Goal: Task Accomplishment & Management: Manage account settings

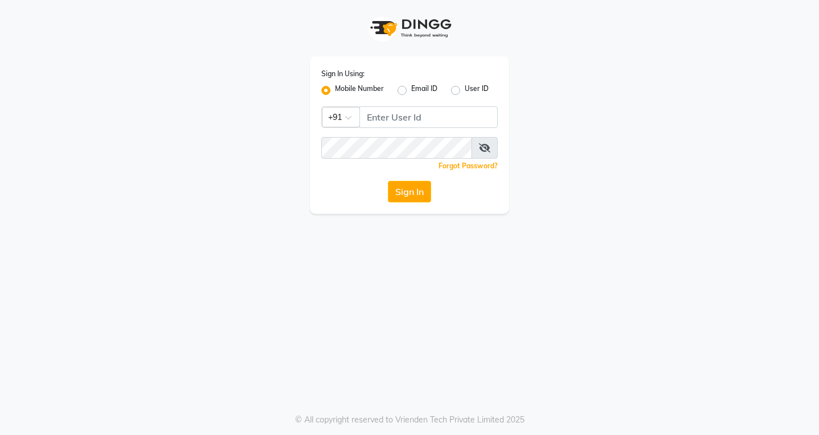
click at [781, 223] on div "Sign In Using: Mobile Number Email ID User ID Country Code × +91 Remember me Fo…" at bounding box center [409, 217] width 819 height 435
click at [413, 126] on input "Username" at bounding box center [428, 117] width 138 height 22
type input "6900231477"
click at [483, 144] on icon at bounding box center [484, 147] width 11 height 9
click at [397, 185] on button "Sign In" at bounding box center [409, 192] width 43 height 22
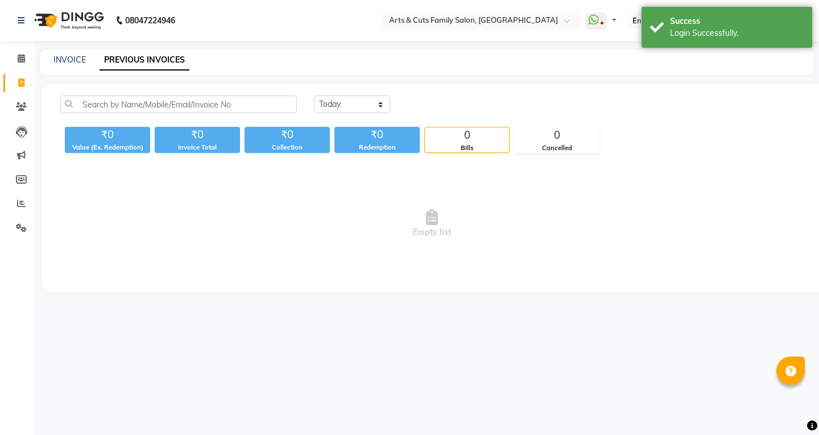
select select "en"
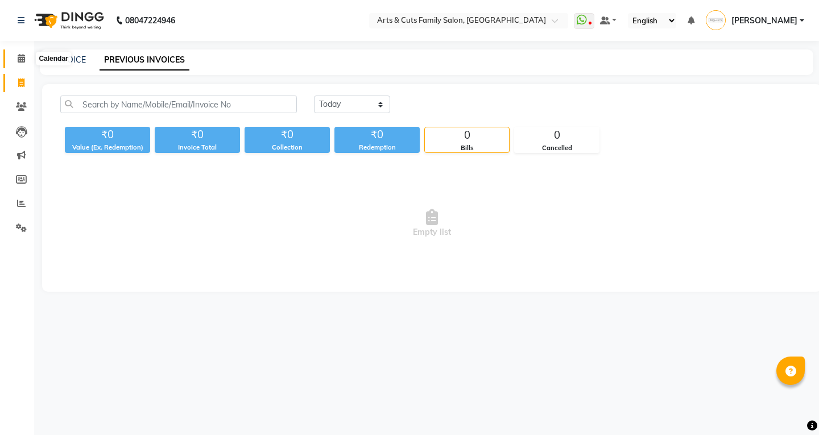
click at [19, 59] on icon at bounding box center [21, 58] width 7 height 9
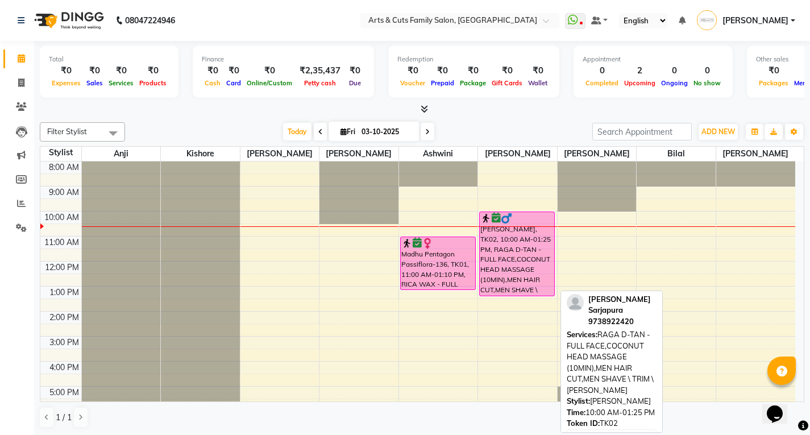
click at [497, 257] on div "[PERSON_NAME], TK02, 10:00 AM-01:25 PM, RAGA D-TAN - FULL FACE,COCONUT HEAD MAS…" at bounding box center [517, 254] width 74 height 84
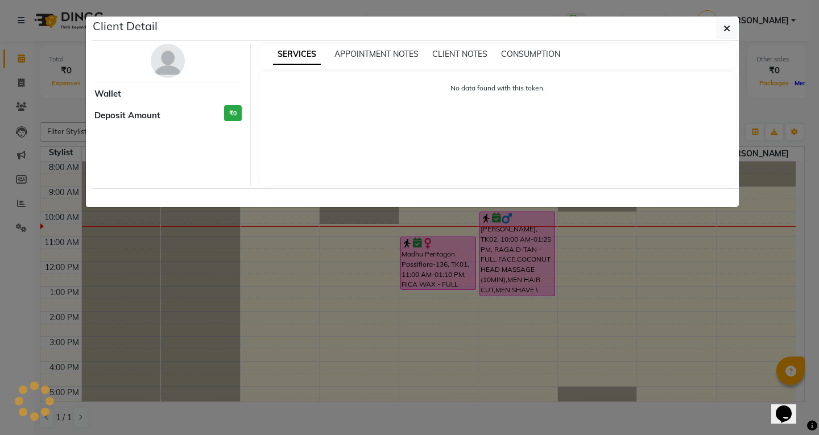
select select "6"
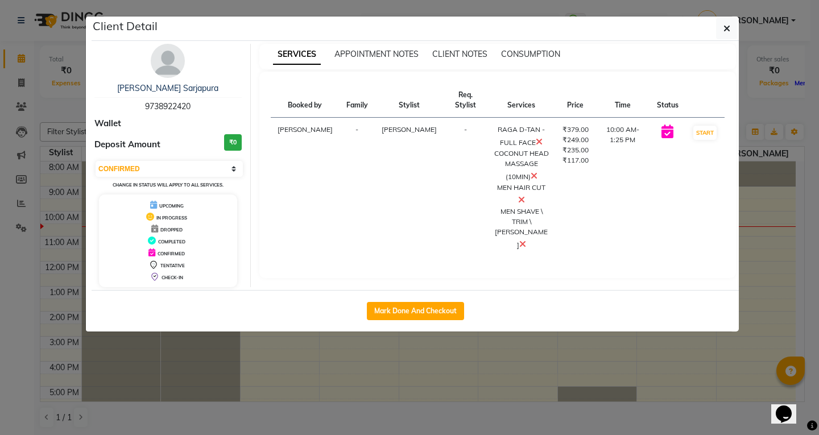
click at [715, 27] on div "Client Detail" at bounding box center [415, 28] width 647 height 24
click at [735, 26] on button "button" at bounding box center [727, 29] width 22 height 22
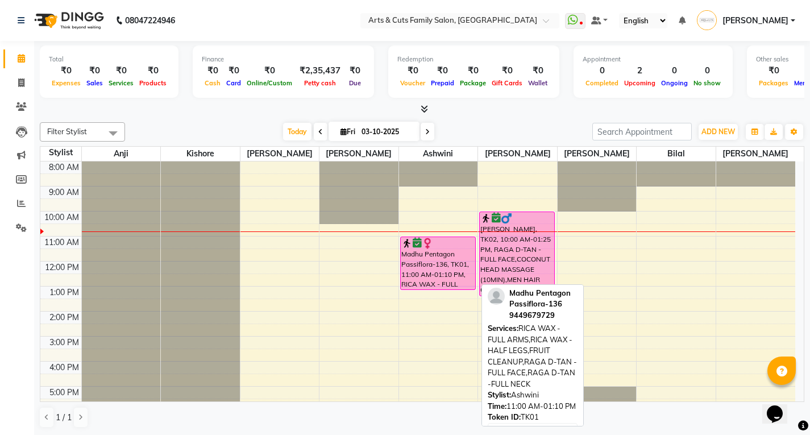
click at [435, 263] on div "Madhu Pentagon Passiflora-136, TK01, 11:00 AM-01:10 PM, RICA WAX - FULL ARMS,RI…" at bounding box center [438, 263] width 74 height 52
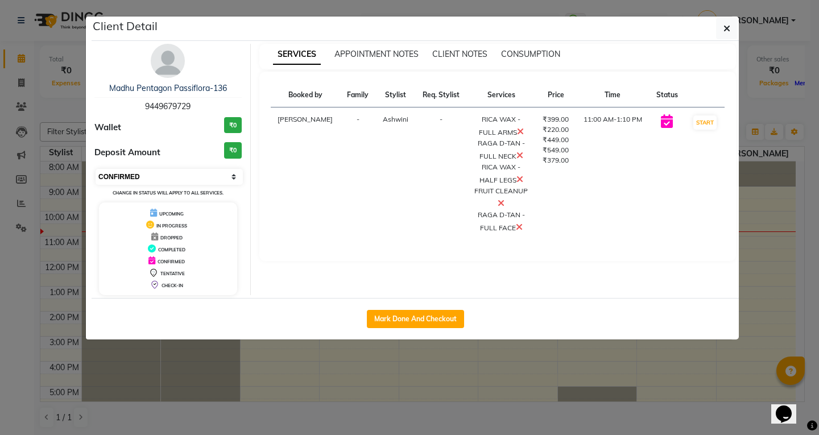
click at [134, 183] on select "Select IN SERVICE CONFIRMED TENTATIVE CHECK IN MARK DONE DROPPED UPCOMING" at bounding box center [169, 177] width 147 height 16
select select "1"
click at [96, 169] on select "Select IN SERVICE CONFIRMED TENTATIVE CHECK IN MARK DONE DROPPED UPCOMING" at bounding box center [169, 177] width 147 height 16
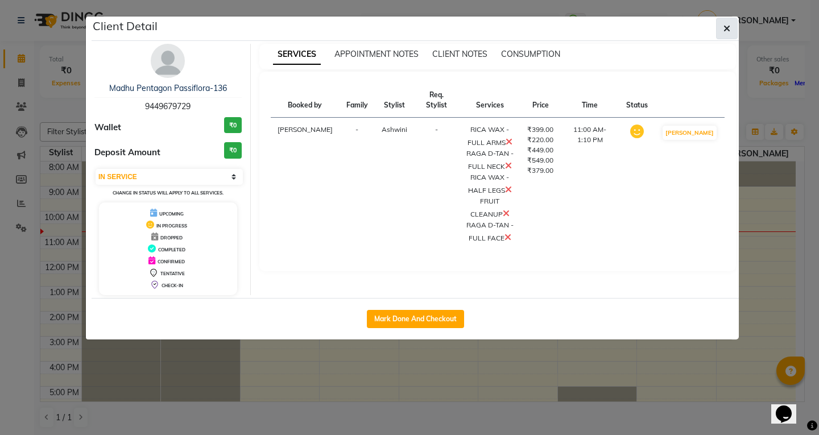
click at [724, 29] on icon "button" at bounding box center [726, 28] width 7 height 9
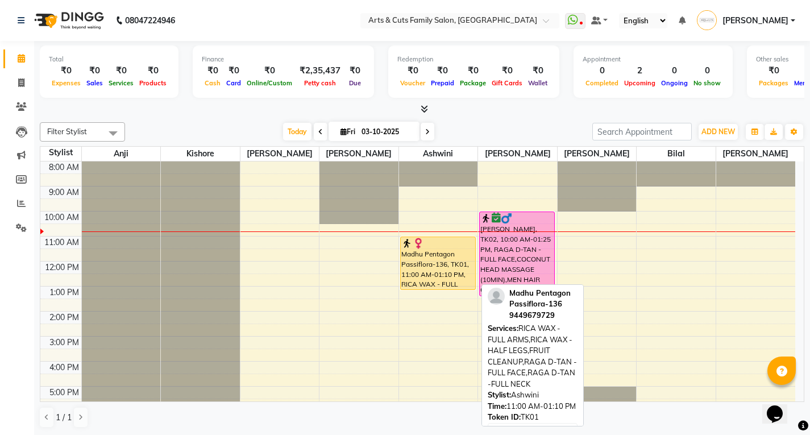
click at [440, 256] on div "Madhu Pentagon Passiflora-136, TK01, 11:00 AM-01:10 PM, RICA WAX - FULL ARMS,RI…" at bounding box center [438, 263] width 74 height 52
select select "1"
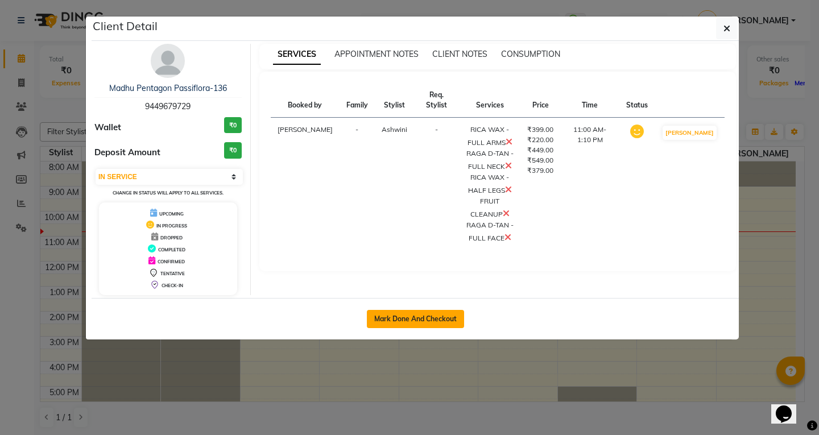
click at [430, 321] on button "Mark Done And Checkout" at bounding box center [415, 319] width 97 height 18
select select "service"
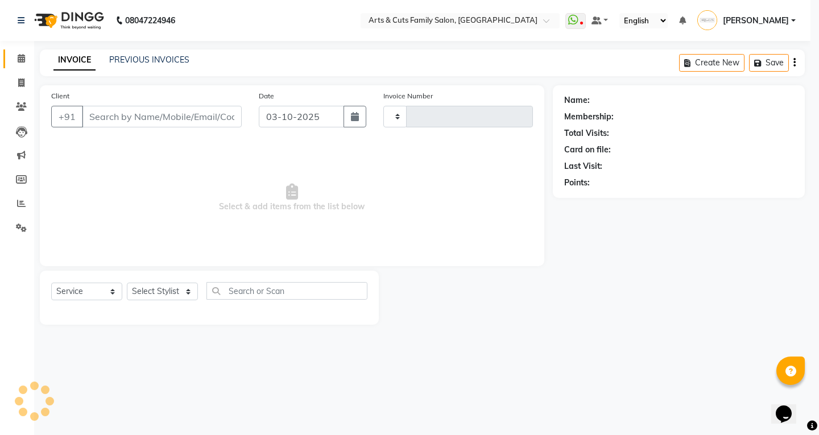
type input "3827"
select select "7513"
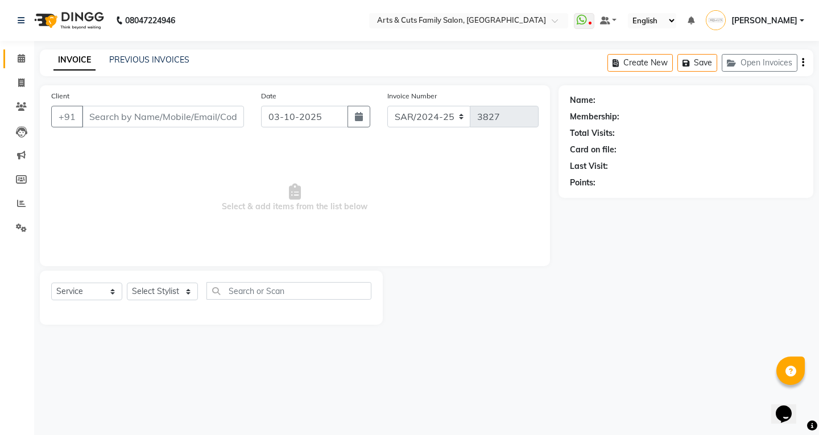
type input "9449679729"
select select "64389"
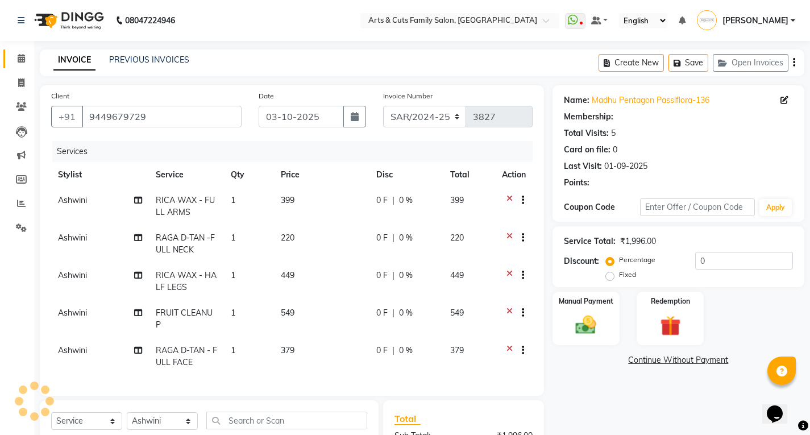
select select "1: Object"
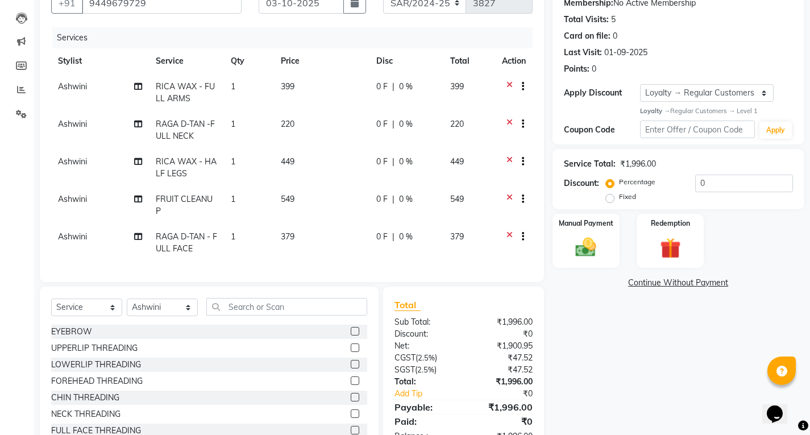
scroll to position [159, 0]
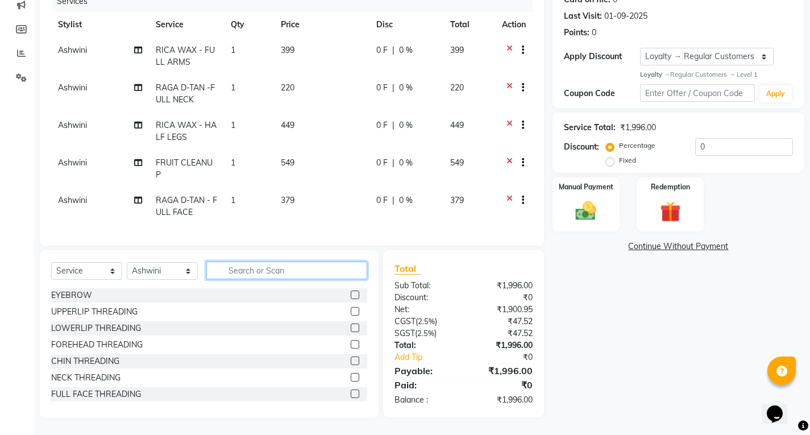
click at [252, 268] on input "text" at bounding box center [286, 271] width 161 height 18
type input "s"
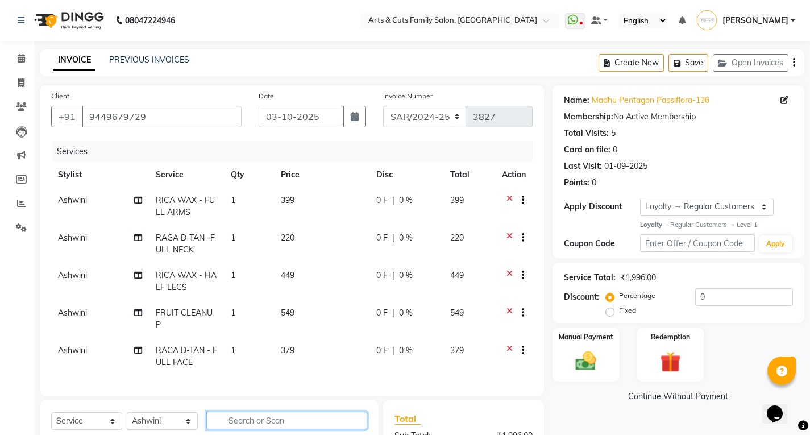
scroll to position [57, 0]
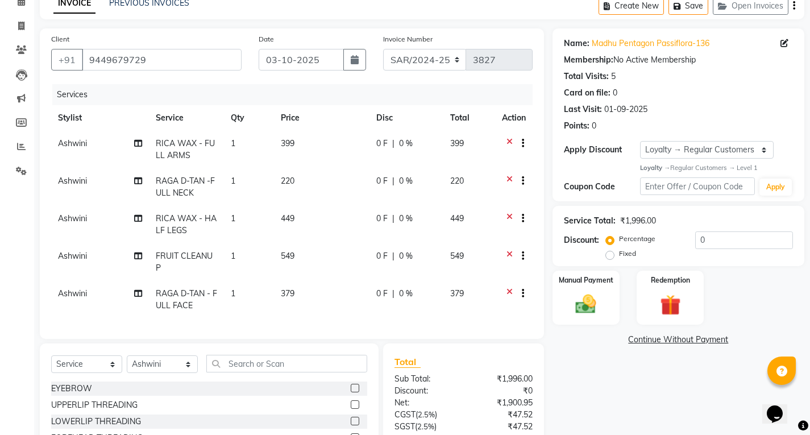
click at [508, 180] on icon at bounding box center [510, 182] width 6 height 14
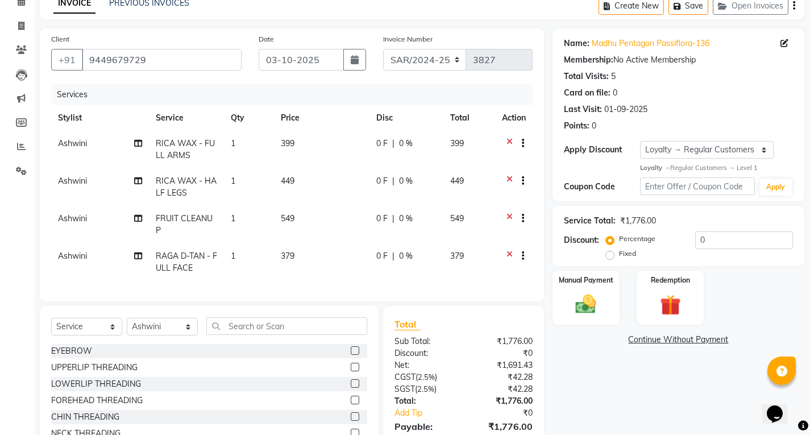
click at [510, 255] on icon at bounding box center [510, 257] width 6 height 14
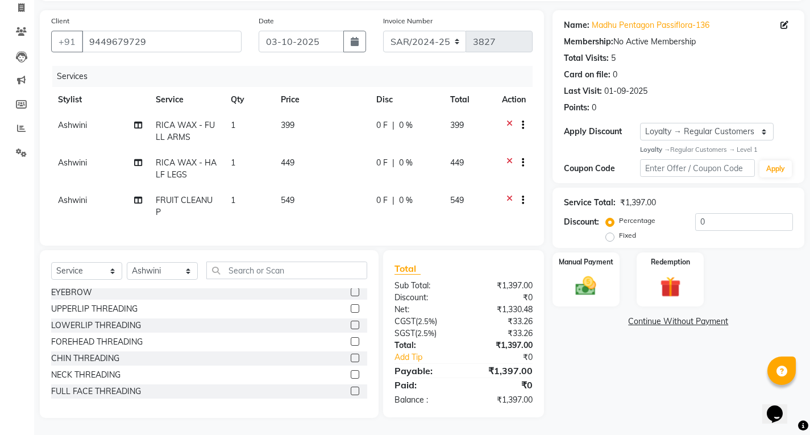
scroll to position [0, 0]
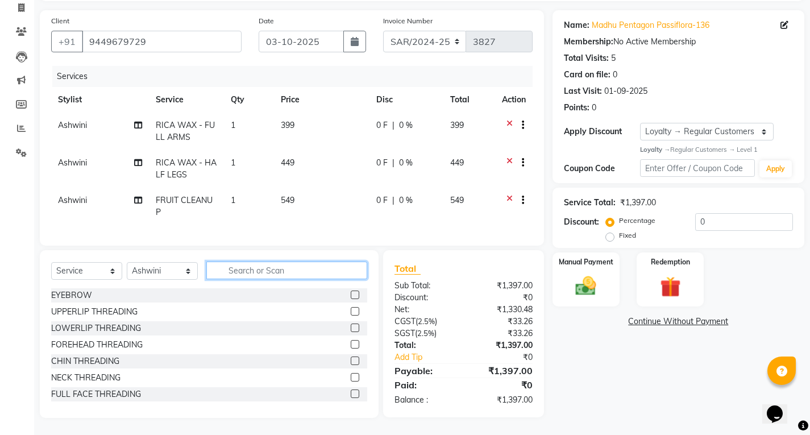
click at [246, 275] on input "text" at bounding box center [286, 271] width 161 height 18
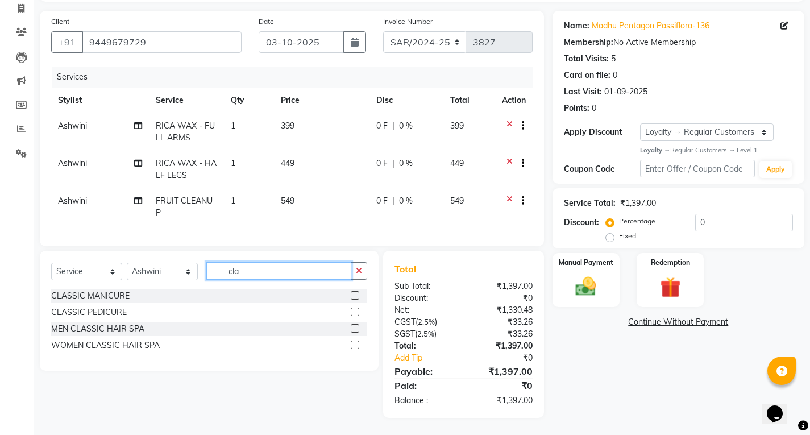
scroll to position [83, 0]
type input "clas"
click at [352, 313] on label at bounding box center [355, 312] width 9 height 9
click at [352, 313] on input "checkbox" at bounding box center [354, 312] width 7 height 7
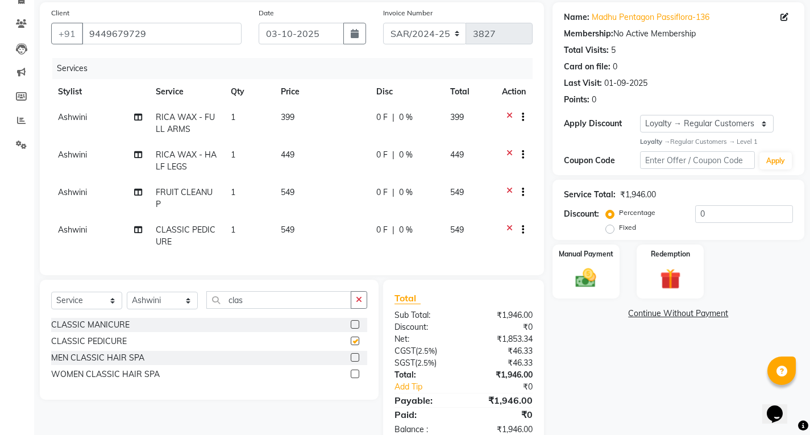
checkbox input "false"
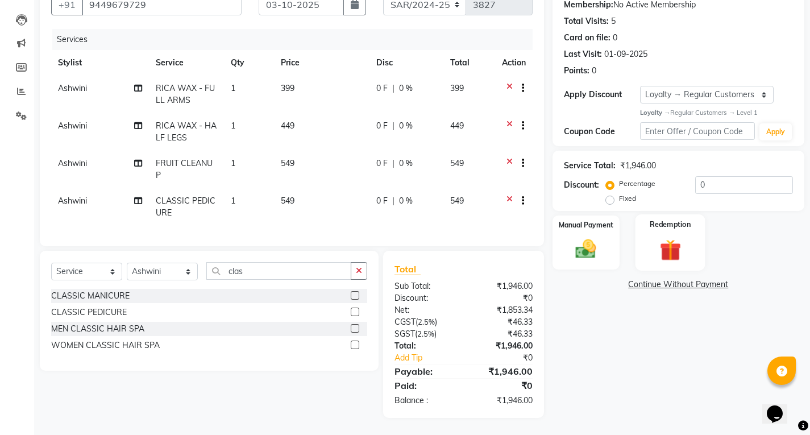
scroll to position [121, 0]
click at [706, 180] on input "0" at bounding box center [744, 185] width 98 height 18
click at [704, 180] on input "0" at bounding box center [744, 185] width 98 height 18
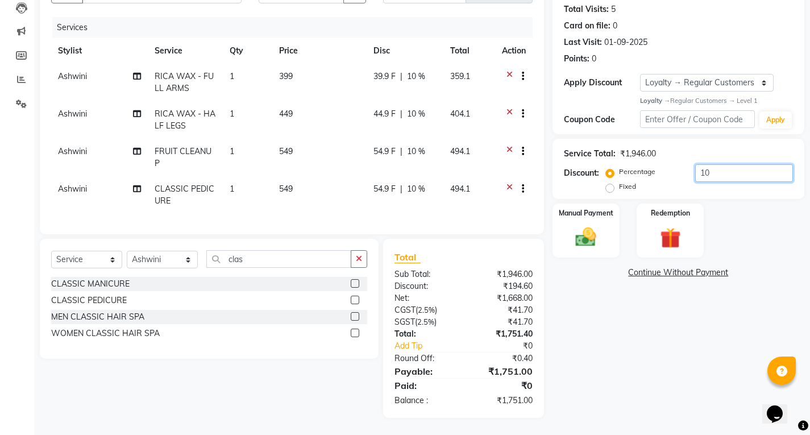
scroll to position [0, 0]
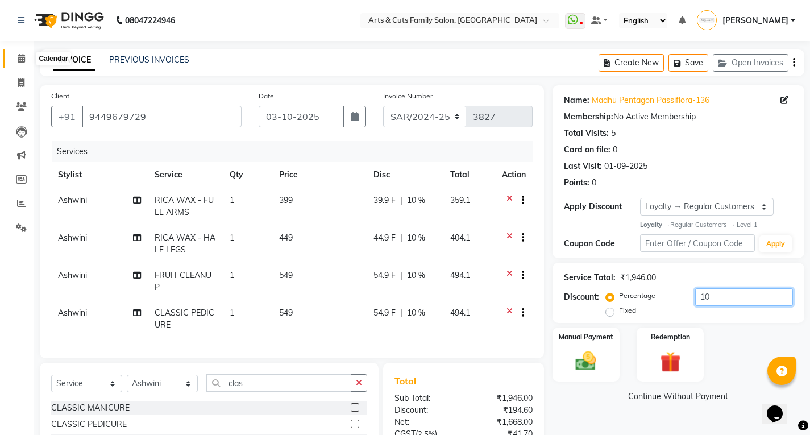
type input "10"
click at [22, 57] on icon at bounding box center [21, 58] width 7 height 9
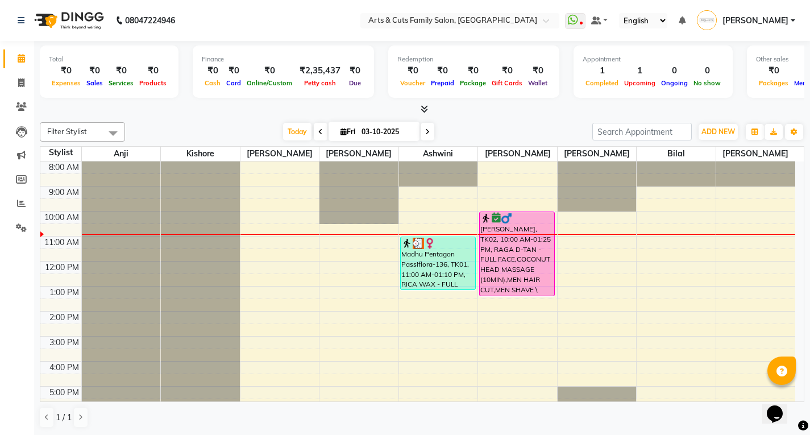
drag, startPoint x: 425, startPoint y: 253, endPoint x: 359, endPoint y: 246, distance: 66.3
click at [358, 247] on div "8:00 AM 9:00 AM 10:00 AM 11:00 AM 12:00 PM 1:00 PM 2:00 PM 3:00 PM 4:00 PM 5:00…" at bounding box center [417, 323] width 755 height 325
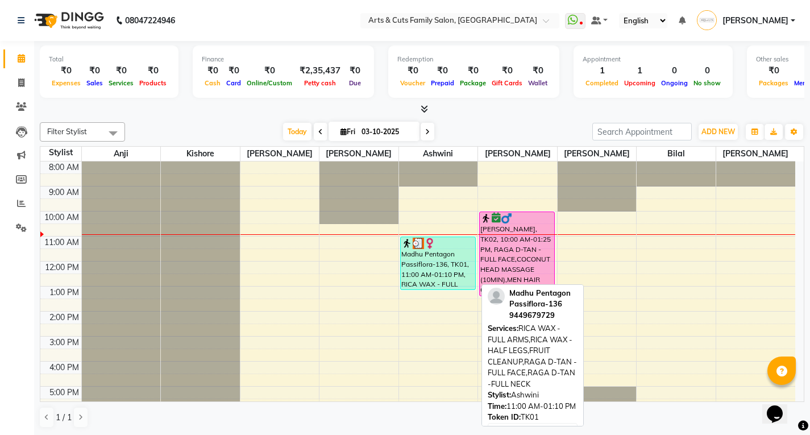
click at [416, 253] on div "Madhu Pentagon Passiflora-136, TK01, 11:00 AM-01:10 PM, RICA WAX - FULL ARMS,RI…" at bounding box center [438, 263] width 74 height 52
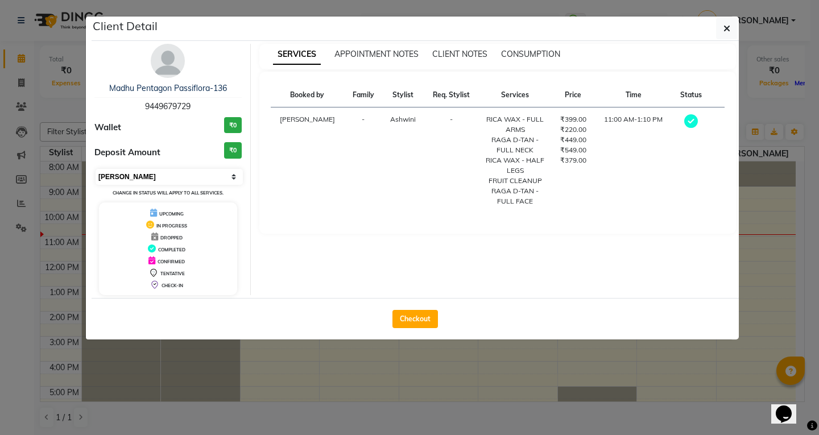
click at [135, 182] on select "Select MARK DONE UPCOMING" at bounding box center [169, 177] width 147 height 16
select select "5"
click at [96, 169] on select "Select MARK DONE UPCOMING" at bounding box center [169, 177] width 147 height 16
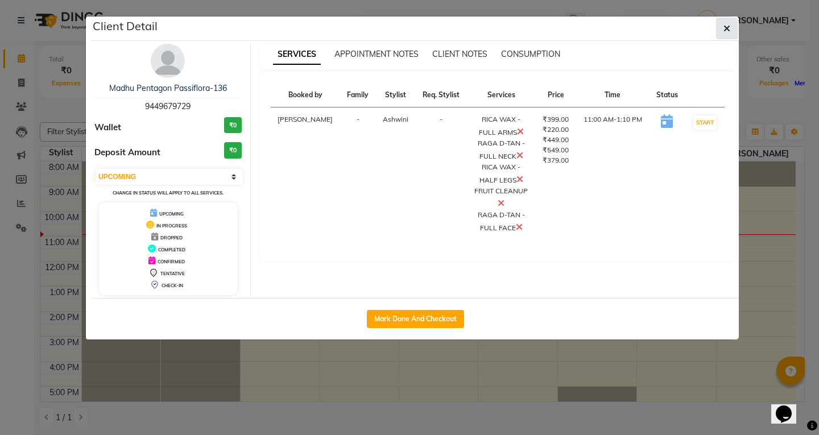
click at [736, 25] on button "button" at bounding box center [727, 29] width 22 height 22
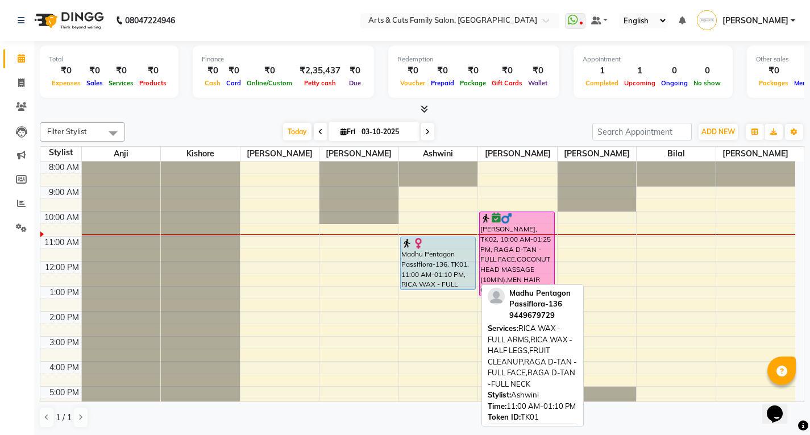
click at [432, 256] on div "Madhu Pentagon Passiflora-136, TK01, 11:00 AM-01:10 PM, RICA WAX - FULL ARMS,RI…" at bounding box center [438, 263] width 74 height 52
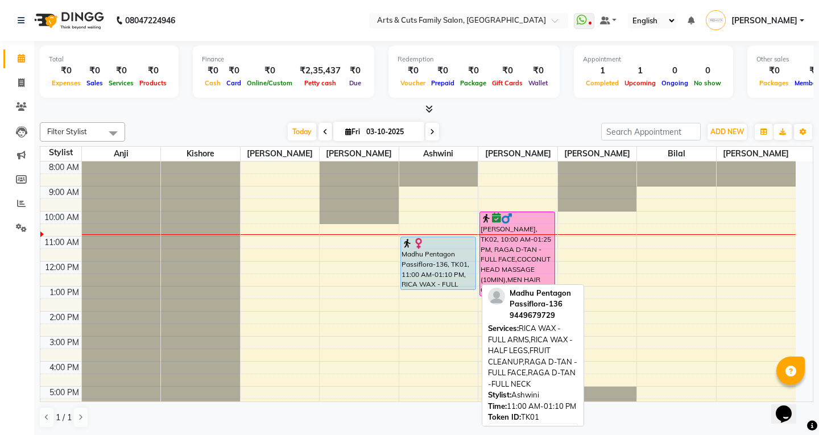
select select "5"
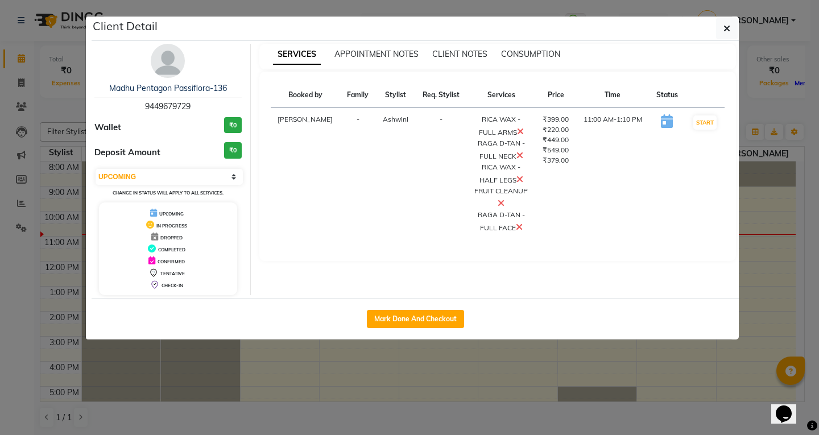
click at [783, 165] on ngb-modal-window "Client Detail Madhu Pentagon Passiflora-136 9449679729 Wallet ₹0 Deposit Amount…" at bounding box center [409, 217] width 819 height 435
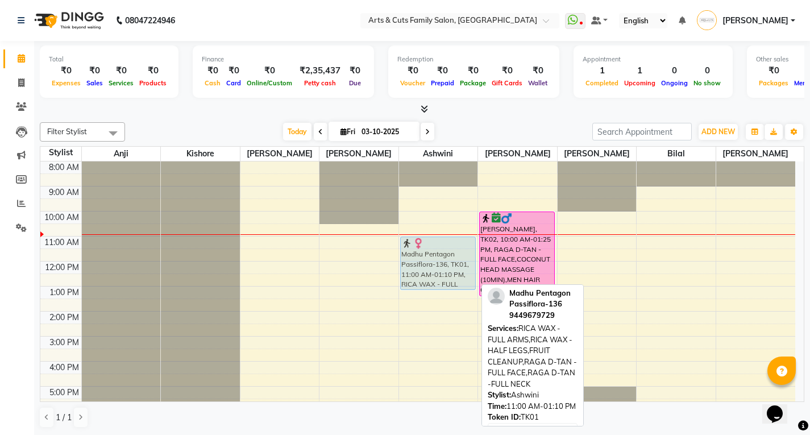
drag, startPoint x: 443, startPoint y: 271, endPoint x: 405, endPoint y: 270, distance: 37.5
click at [405, 270] on div "Madhu Pentagon Passiflora-136, TK01, 11:00 AM-01:10 PM, RICA WAX - FULL ARMS,RI…" at bounding box center [438, 323] width 79 height 325
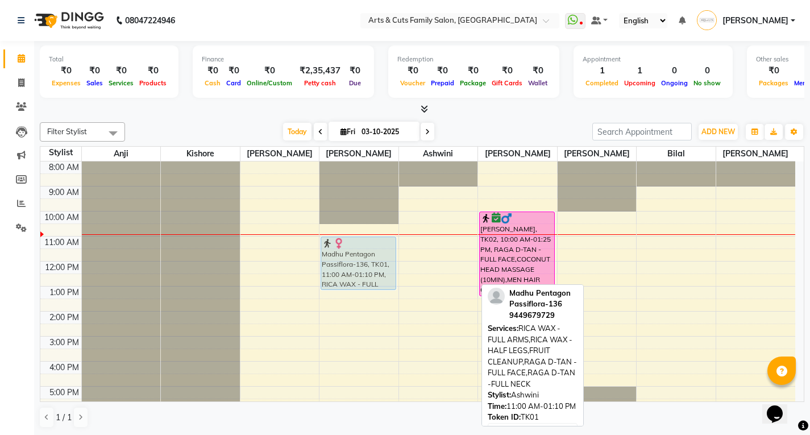
drag, startPoint x: 426, startPoint y: 256, endPoint x: 348, endPoint y: 257, distance: 77.9
click at [348, 257] on tr "Madhu Pentagon Passiflora-136, TK01, 11:00 AM-01:10 PM, RICA WAX - FULL ARMS,RI…" at bounding box center [417, 323] width 755 height 325
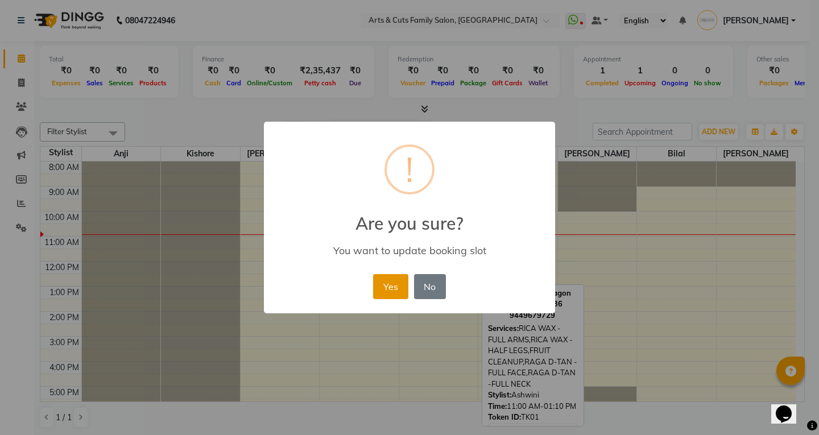
click at [396, 281] on button "Yes" at bounding box center [390, 286] width 35 height 25
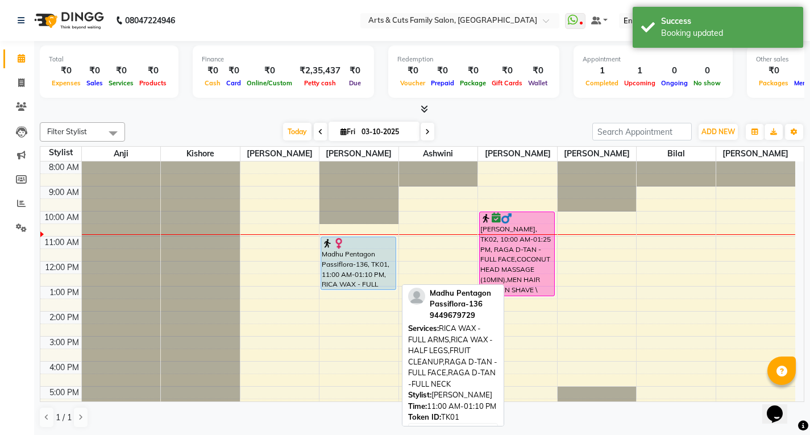
click at [345, 261] on div "Madhu Pentagon Passiflora-136, TK01, 11:00 AM-01:10 PM, RICA WAX - FULL ARMS,RI…" at bounding box center [358, 263] width 74 height 52
click at [325, 247] on img at bounding box center [327, 243] width 11 height 11
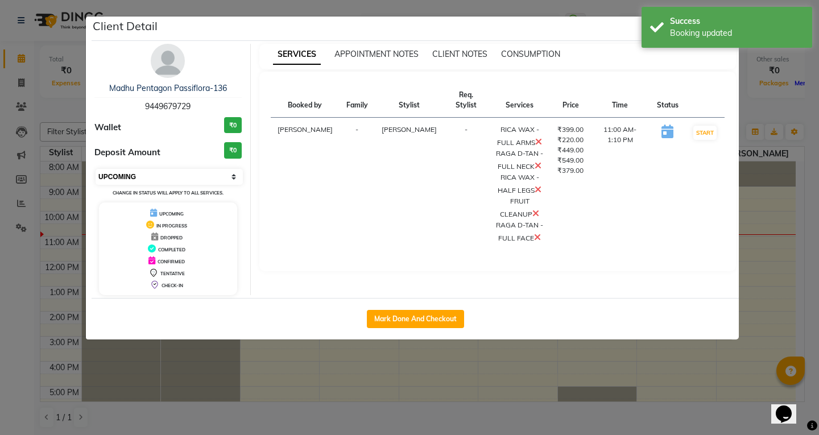
click at [114, 169] on select "Select IN SERVICE CONFIRMED TENTATIVE CHECK IN MARK DONE DROPPED UPCOMING" at bounding box center [169, 177] width 147 height 16
select select "1"
click at [96, 169] on select "Select IN SERVICE CONFIRMED TENTATIVE CHECK IN MARK DONE DROPPED UPCOMING" at bounding box center [169, 177] width 147 height 16
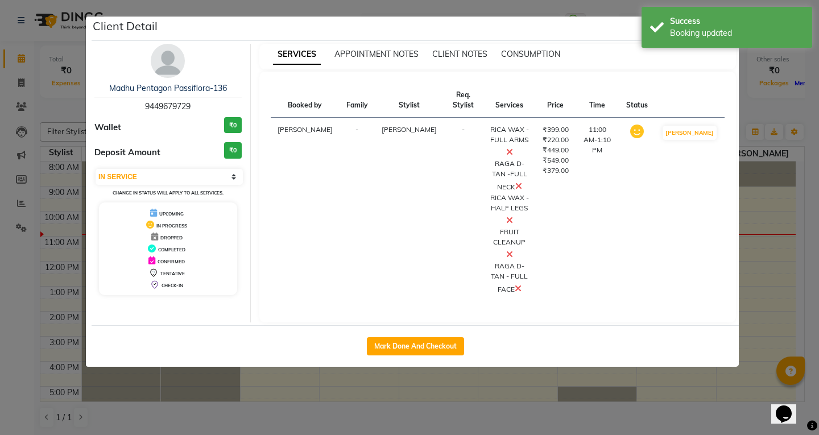
click at [777, 198] on ngb-modal-window "Client Detail Madhu Pentagon Passiflora-136 9449679729 Wallet ₹0 Deposit Amount…" at bounding box center [409, 217] width 819 height 435
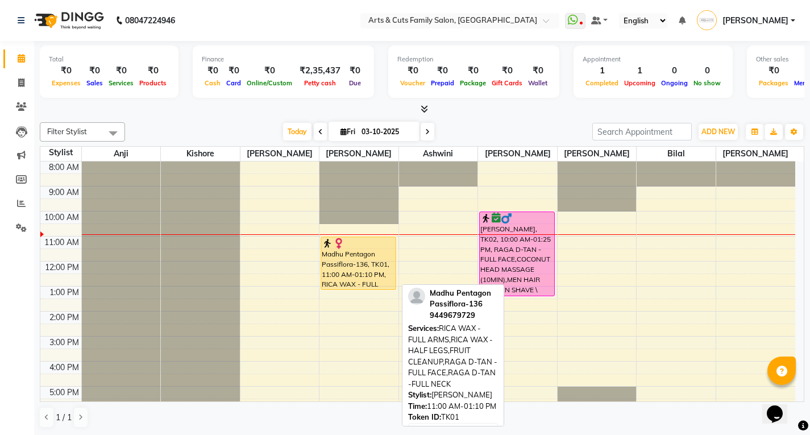
click at [339, 252] on div "Madhu Pentagon Passiflora-136, TK01, 11:00 AM-01:10 PM, RICA WAX - FULL ARMS,RI…" at bounding box center [358, 263] width 74 height 52
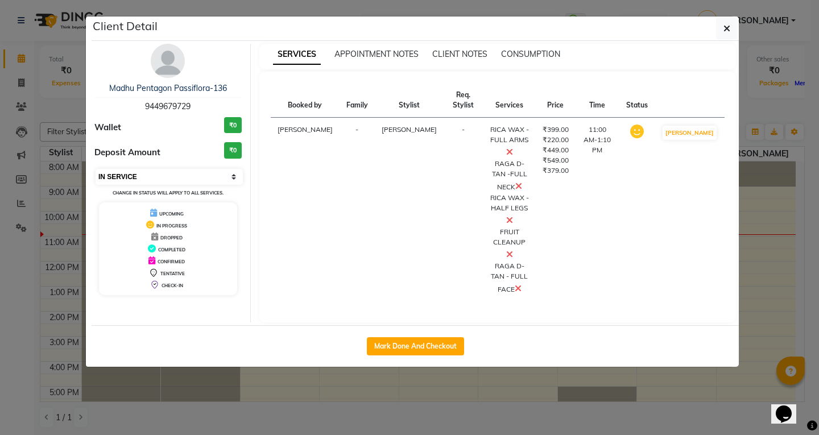
click at [122, 173] on select "Select IN SERVICE CONFIRMED TENTATIVE CHECK IN MARK DONE DROPPED UPCOMING" at bounding box center [169, 177] width 147 height 16
select select "6"
click at [96, 169] on select "Select IN SERVICE CONFIRMED TENTATIVE CHECK IN MARK DONE DROPPED UPCOMING" at bounding box center [169, 177] width 147 height 16
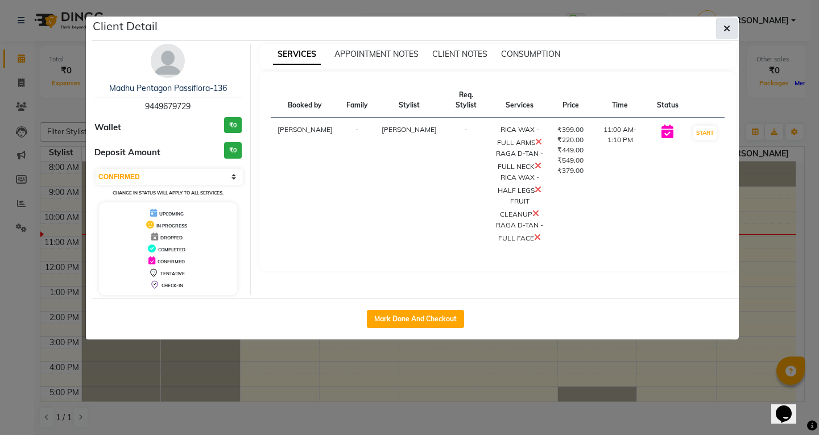
click at [732, 20] on button "button" at bounding box center [727, 29] width 22 height 22
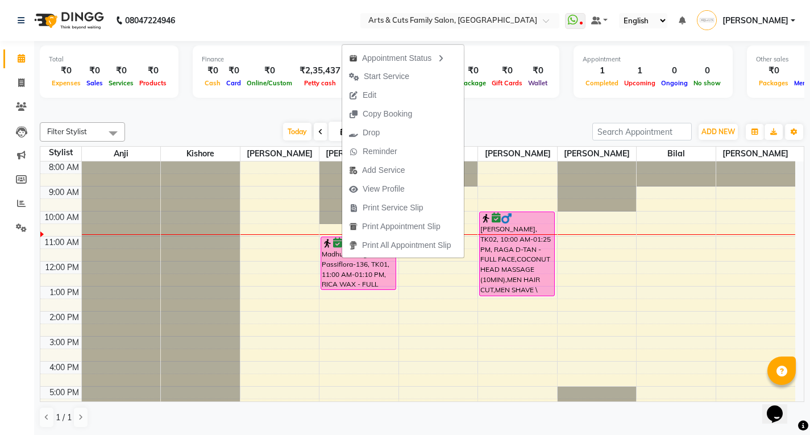
click at [383, 98] on span "Edit" at bounding box center [362, 95] width 41 height 19
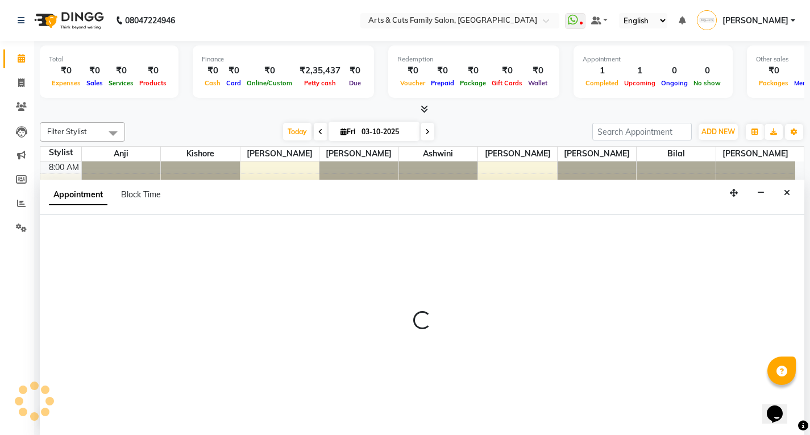
scroll to position [1, 0]
select select "tentative"
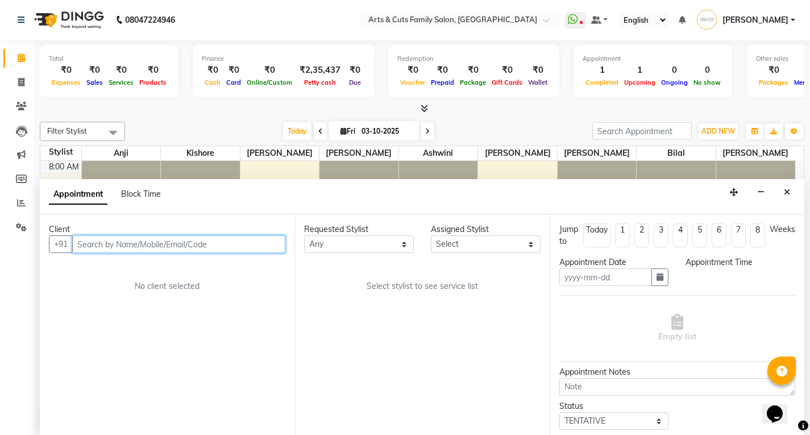
type input "03-10-2025"
type textarea "PACKAGE AMOUNT-1796/-(10%OFF)"
select select "confirm booking"
select select "660"
select select "63866"
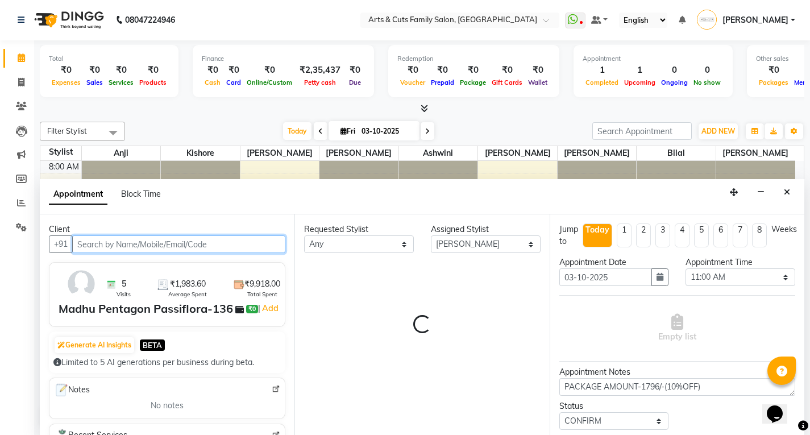
scroll to position [51, 0]
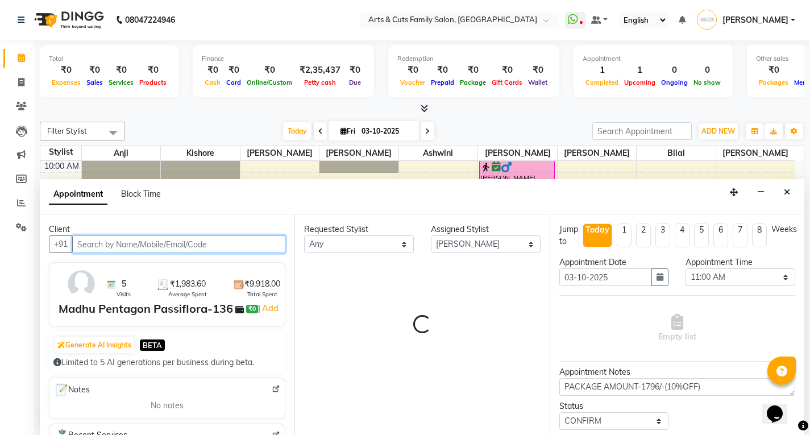
select select "2982"
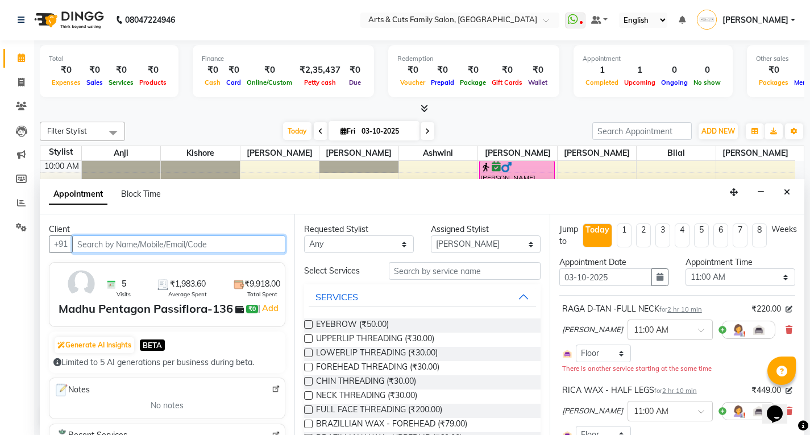
select select "2982"
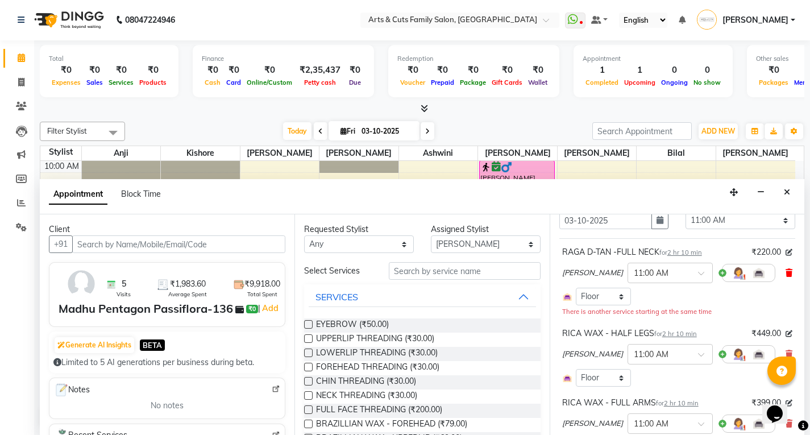
click at [786, 275] on icon at bounding box center [789, 273] width 7 height 8
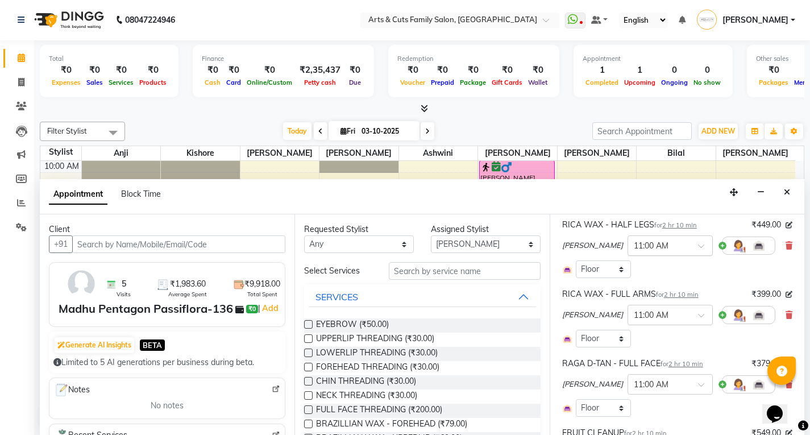
scroll to position [171, 0]
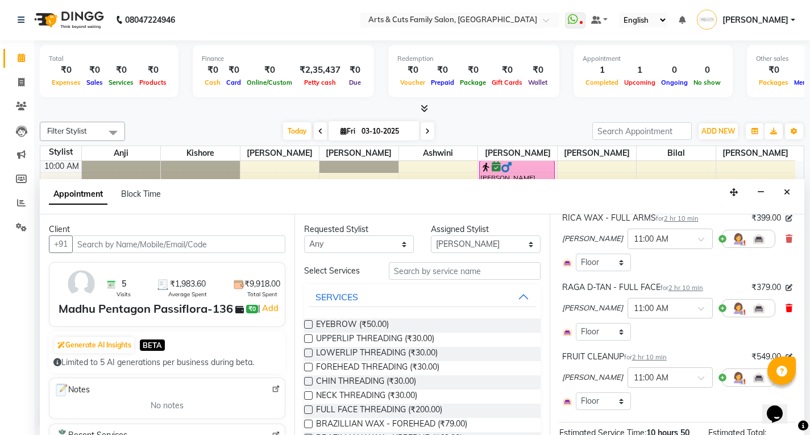
click at [786, 306] on icon at bounding box center [789, 308] width 7 height 8
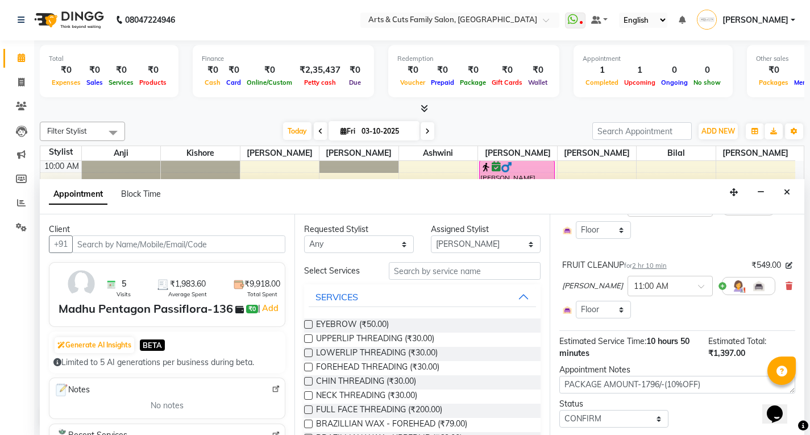
scroll to position [234, 0]
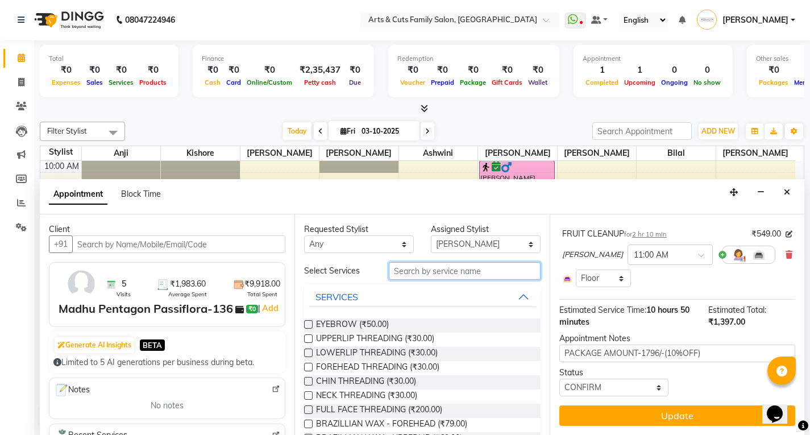
click at [414, 271] on input "text" at bounding box center [465, 271] width 152 height 18
click at [396, 270] on input "text" at bounding box center [465, 271] width 152 height 18
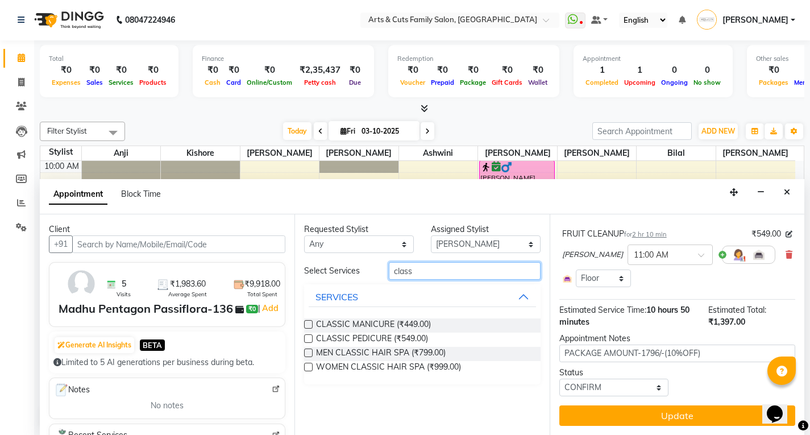
type input "class"
click at [309, 341] on label at bounding box center [308, 338] width 9 height 9
click at [309, 341] on input "checkbox" at bounding box center [307, 339] width 7 height 7
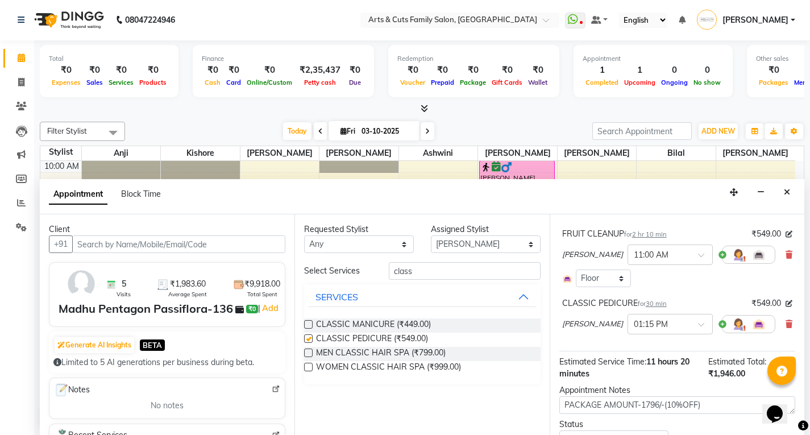
checkbox input "false"
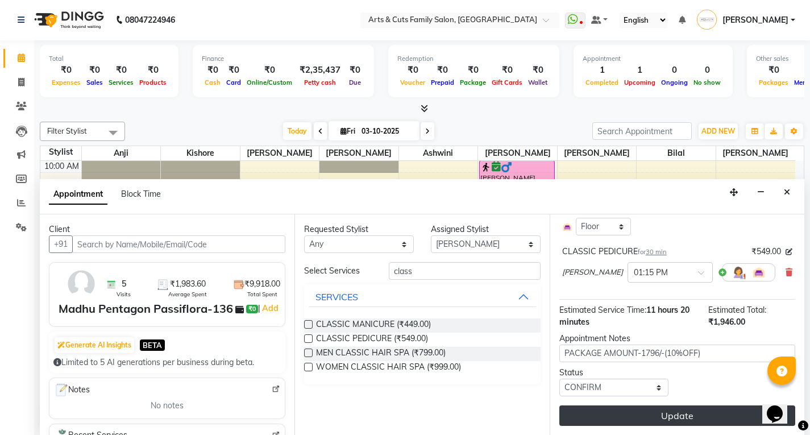
click at [647, 417] on button "Update" at bounding box center [677, 415] width 236 height 20
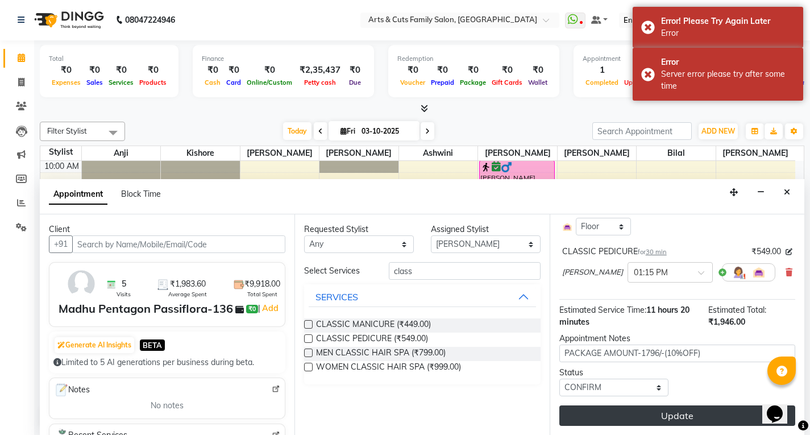
click at [667, 420] on button "Update" at bounding box center [677, 415] width 236 height 20
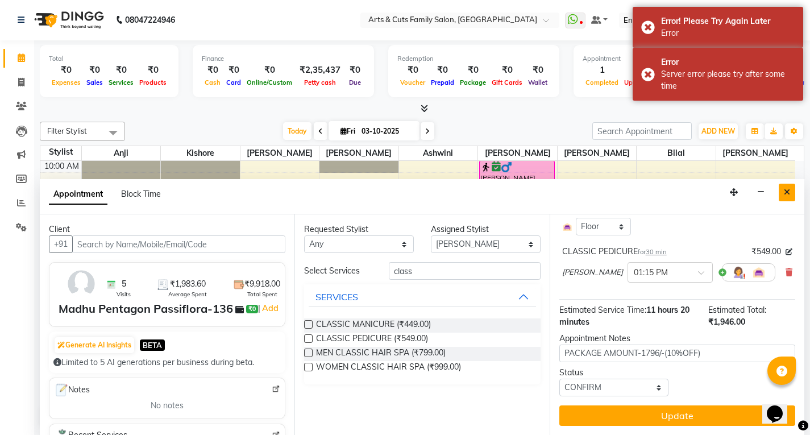
click at [786, 196] on button "Close" at bounding box center [787, 193] width 16 height 18
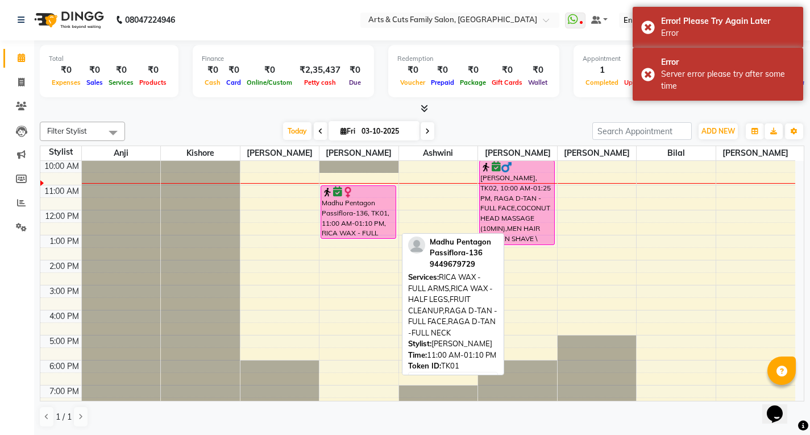
click at [357, 217] on div "Madhu Pentagon Passiflora-136, TK01, 11:00 AM-01:10 PM, RICA WAX - FULL ARMS,RI…" at bounding box center [358, 212] width 74 height 52
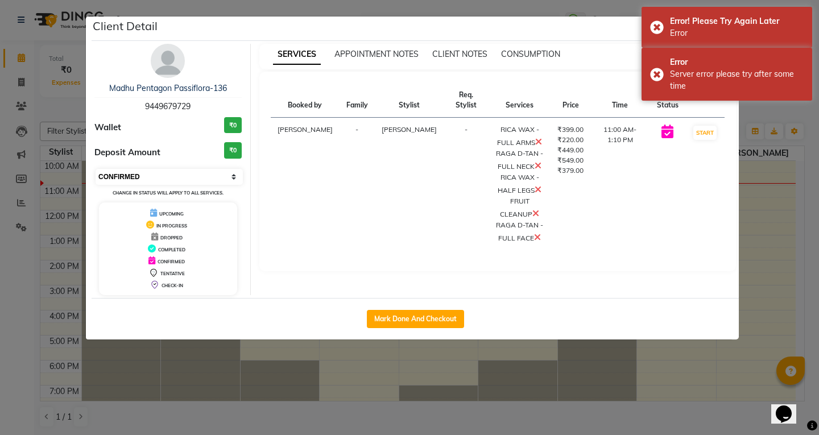
drag, startPoint x: 126, startPoint y: 177, endPoint x: 123, endPoint y: 183, distance: 7.1
click at [126, 177] on select "Select IN SERVICE CONFIRMED TENTATIVE CHECK IN MARK DONE DROPPED UPCOMING" at bounding box center [169, 177] width 147 height 16
select select "1"
click at [96, 169] on select "Select IN SERVICE CONFIRMED TENTATIVE CHECK IN MARK DONE DROPPED UPCOMING" at bounding box center [169, 177] width 147 height 16
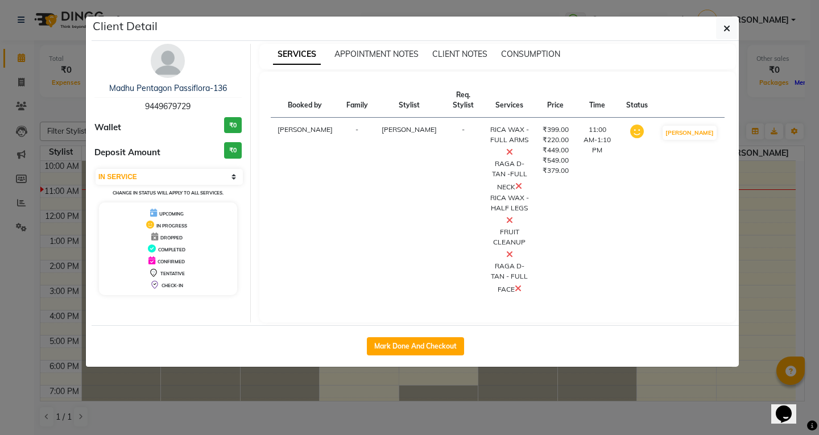
click at [500, 268] on div "SERVICES APPOINTMENT NOTES CLIENT NOTES CONSUMPTION Booked by Family Stylist Re…" at bounding box center [498, 183] width 494 height 279
click at [719, 32] on button "button" at bounding box center [727, 29] width 22 height 22
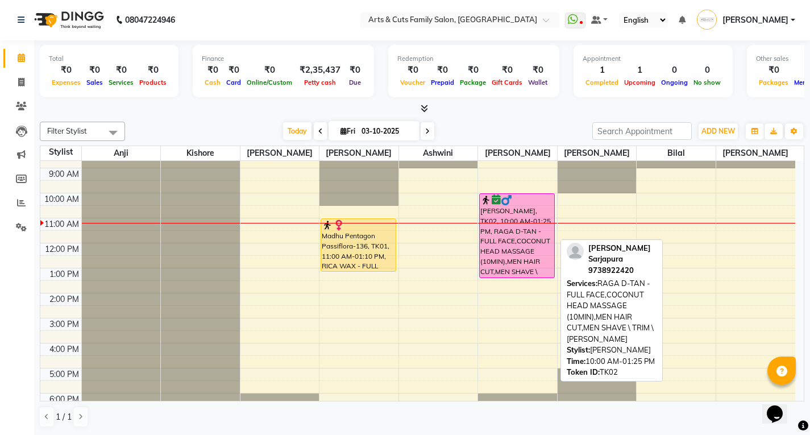
scroll to position [0, 0]
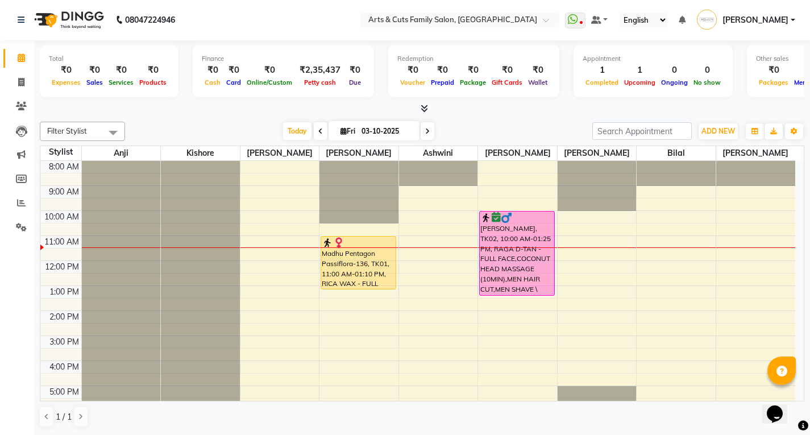
drag, startPoint x: 509, startPoint y: 387, endPoint x: 0, endPoint y: 159, distance: 557.6
click at [465, 322] on tbody "8:00 AM 9:00 AM 10:00 AM 11:00 AM 12:00 PM 1:00 PM 2:00 PM 3:00 PM 4:00 PM 5:00…" at bounding box center [417, 323] width 755 height 325
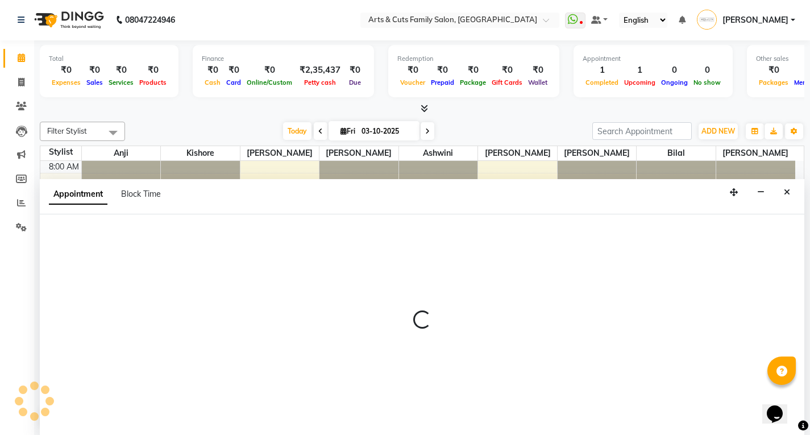
click at [485, 93] on div "Redemption ₹0 Voucher ₹0 Prepaid ₹0 Package ₹0 Gift Cards ₹0 Wallet" at bounding box center [473, 71] width 171 height 52
click at [337, 74] on div "₹2,35,437" at bounding box center [320, 70] width 50 height 13
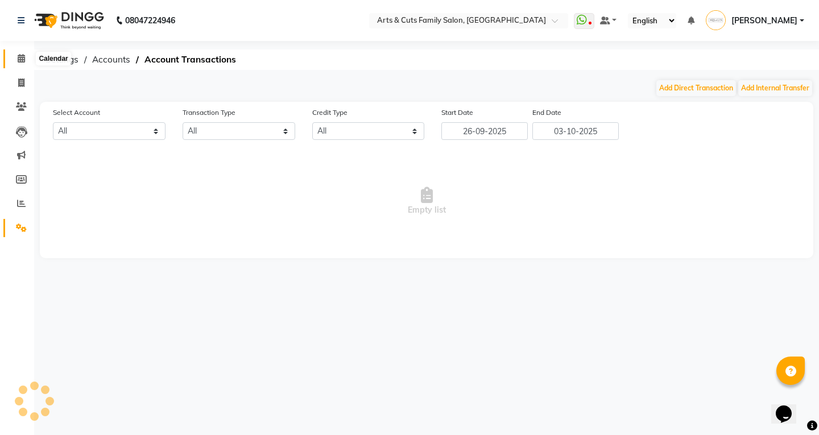
click at [21, 59] on icon at bounding box center [21, 58] width 7 height 9
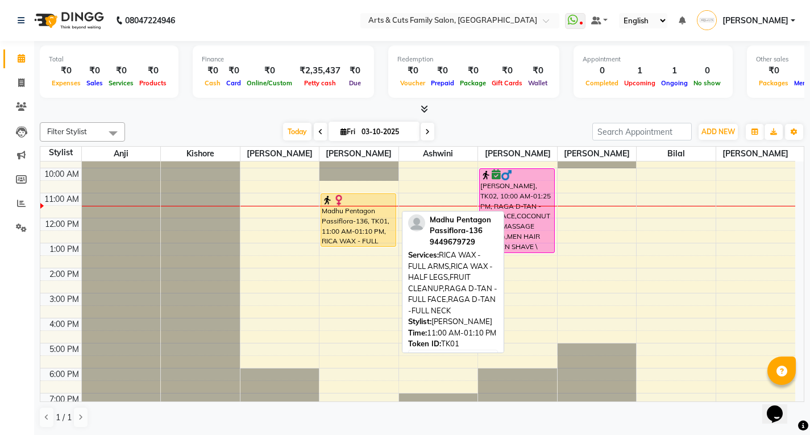
scroll to position [85, 0]
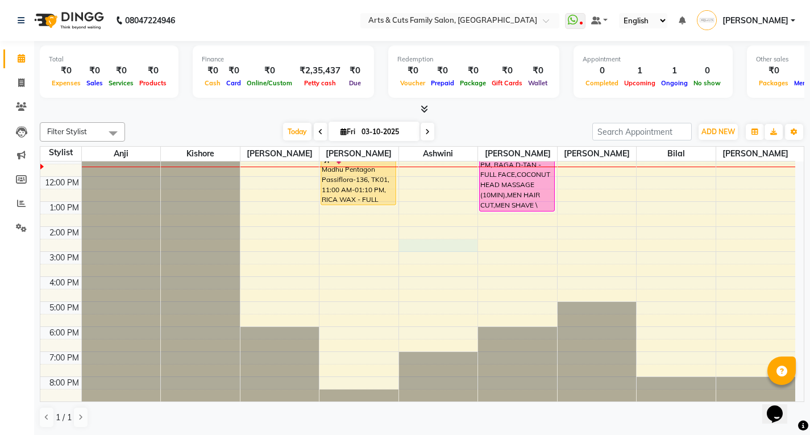
click at [416, 245] on div "8:00 AM 9:00 AM 10:00 AM 11:00 AM 12:00 PM 1:00 PM 2:00 PM 3:00 PM 4:00 PM 5:00…" at bounding box center [417, 239] width 755 height 325
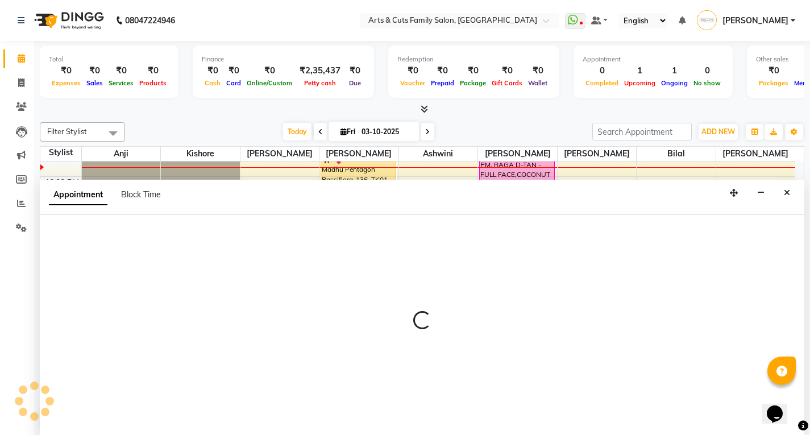
click at [416, 245] on div at bounding box center [422, 325] width 765 height 221
select select "64389"
select select "tentative"
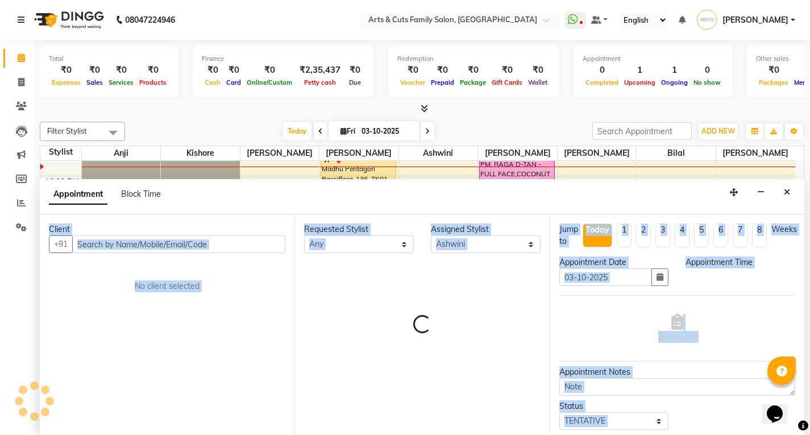
click at [337, 188] on div "Appointment Block Time" at bounding box center [422, 196] width 765 height 35
select select "870"
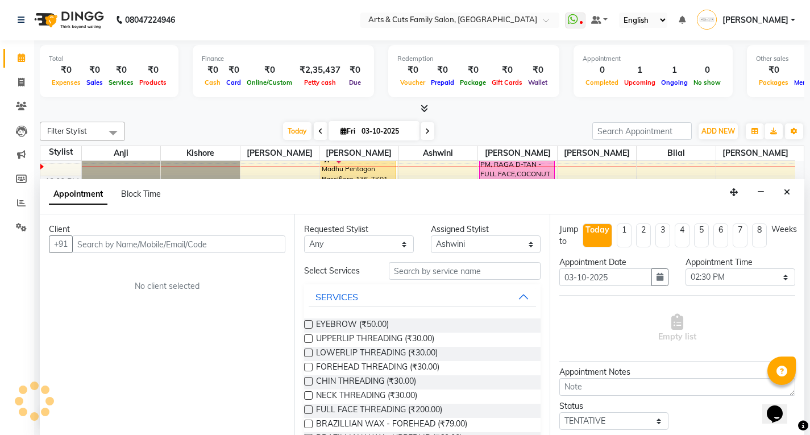
click at [337, 188] on div "Appointment Block Time" at bounding box center [422, 196] width 765 height 35
click at [787, 188] on icon "Close" at bounding box center [787, 192] width 6 height 8
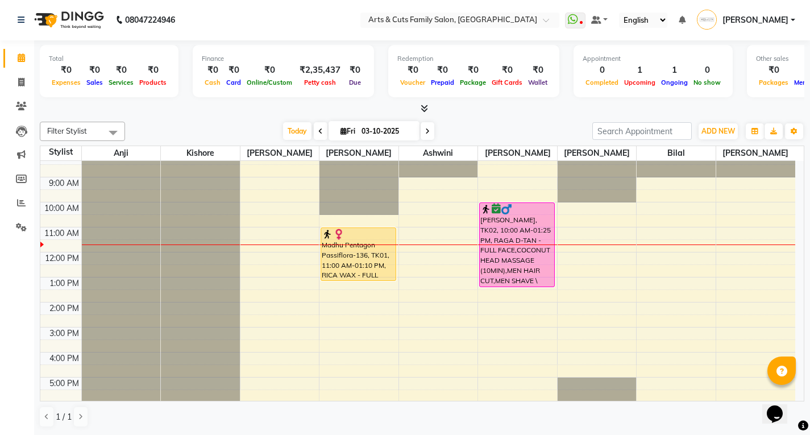
scroll to position [0, 0]
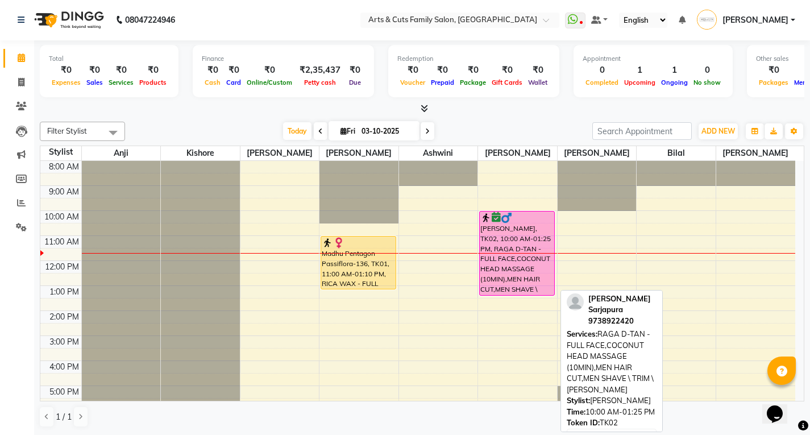
click at [538, 261] on div "Hemanth Sarjapura, TK02, 10:00 AM-01:25 PM, RAGA D-TAN - FULL FACE,COCONUT HEAD…" at bounding box center [517, 253] width 74 height 84
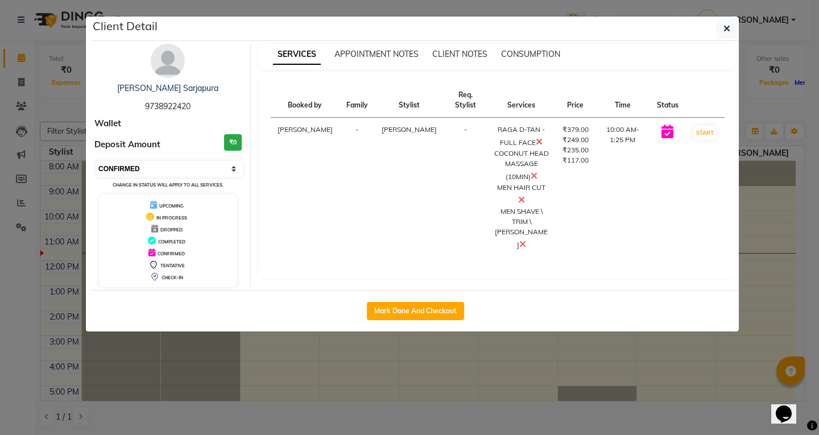
click at [144, 168] on select "Select IN SERVICE CONFIRMED TENTATIVE CHECK IN MARK DONE DROPPED UPCOMING" at bounding box center [169, 169] width 147 height 16
click at [96, 161] on select "Select IN SERVICE CONFIRMED TENTATIVE CHECK IN MARK DONE DROPPED UPCOMING" at bounding box center [169, 169] width 147 height 16
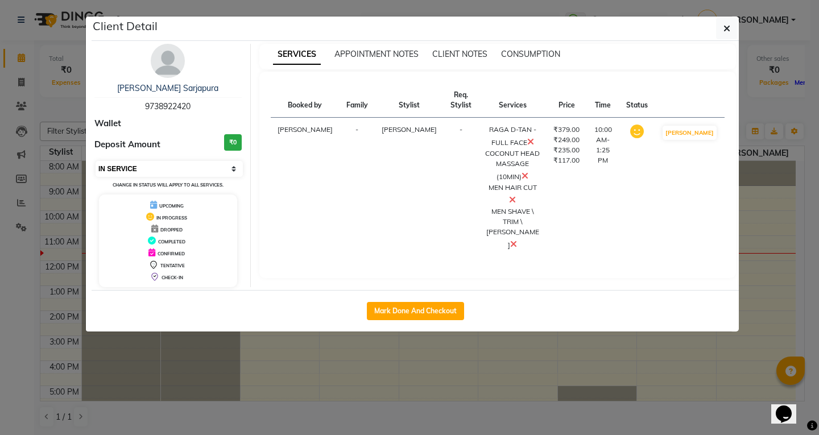
click at [141, 167] on select "Select IN SERVICE CONFIRMED TENTATIVE CHECK IN MARK DONE DROPPED UPCOMING" at bounding box center [169, 169] width 147 height 16
select select "2"
click at [96, 161] on select "Select IN SERVICE CONFIRMED TENTATIVE CHECK IN MARK DONE DROPPED UPCOMING" at bounding box center [169, 169] width 147 height 16
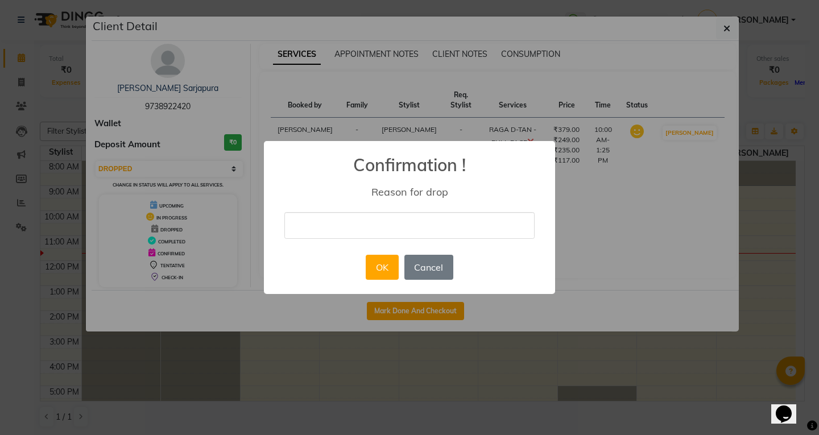
click at [320, 213] on input "text" at bounding box center [409, 225] width 250 height 27
type input "d"
type input "0"
type input "no response"
click at [311, 274] on div "× Confirmation ! Reason for drop no response OK No Cancel" at bounding box center [409, 217] width 291 height 153
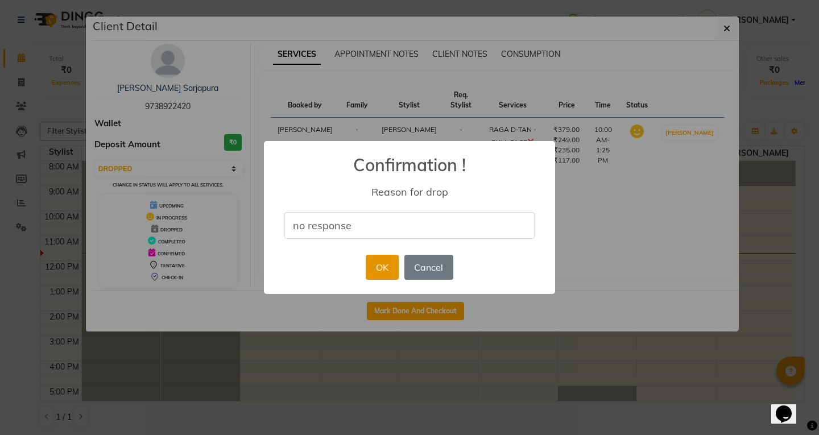
click at [379, 269] on button "OK" at bounding box center [382, 267] width 32 height 25
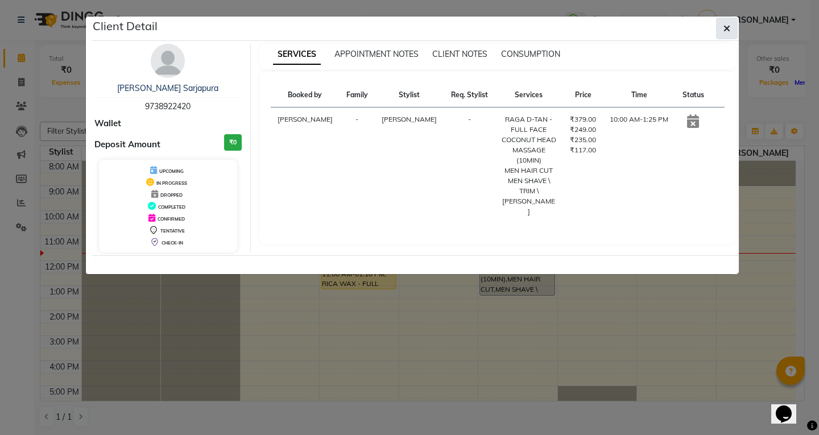
click at [727, 30] on icon "button" at bounding box center [726, 28] width 7 height 9
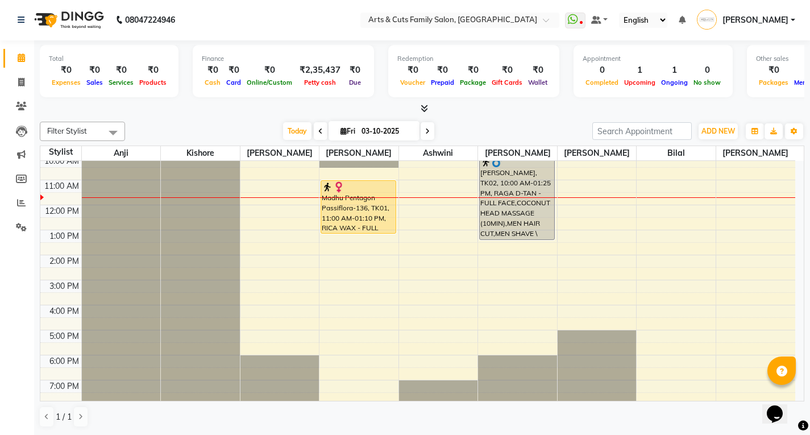
scroll to position [28, 0]
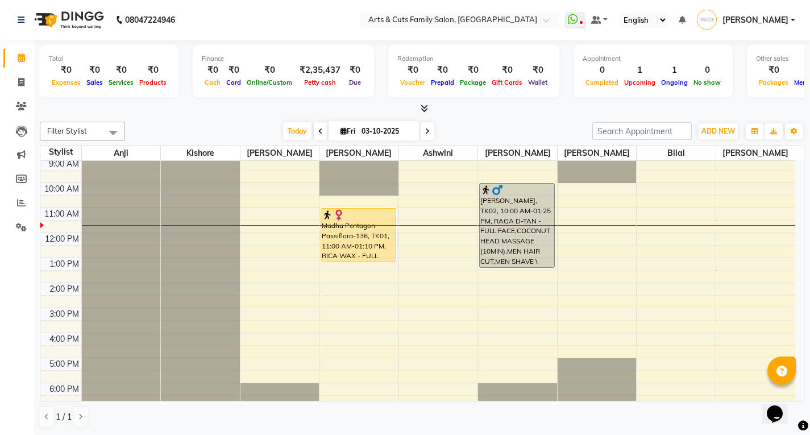
click at [560, 229] on div "8:00 AM 9:00 AM 10:00 AM 11:00 AM 12:00 PM 1:00 PM 2:00 PM 3:00 PM 4:00 PM 5:00…" at bounding box center [417, 295] width 755 height 325
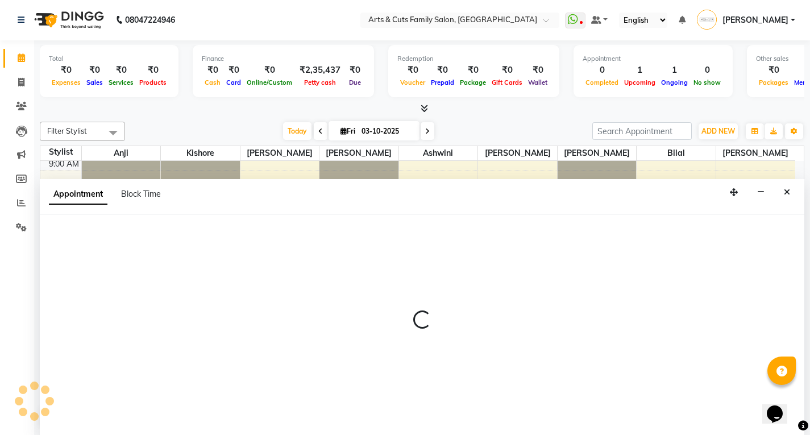
click at [560, 229] on div at bounding box center [422, 324] width 765 height 221
select select "75665"
select select "690"
select select "tentative"
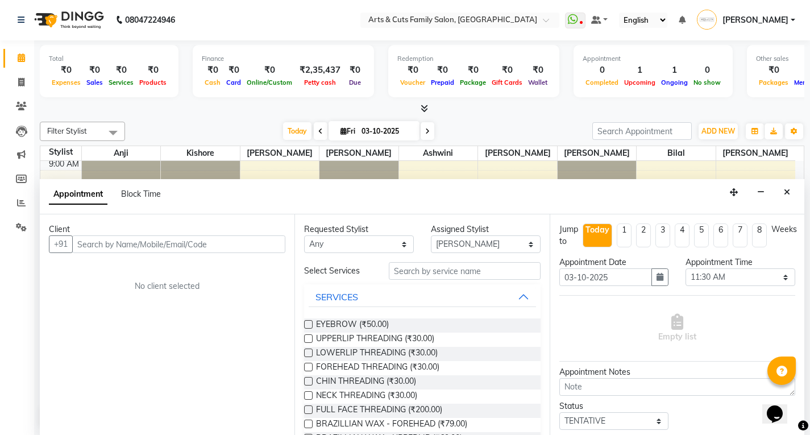
click at [120, 240] on input "text" at bounding box center [178, 244] width 213 height 18
click at [99, 246] on input "text" at bounding box center [178, 244] width 213 height 18
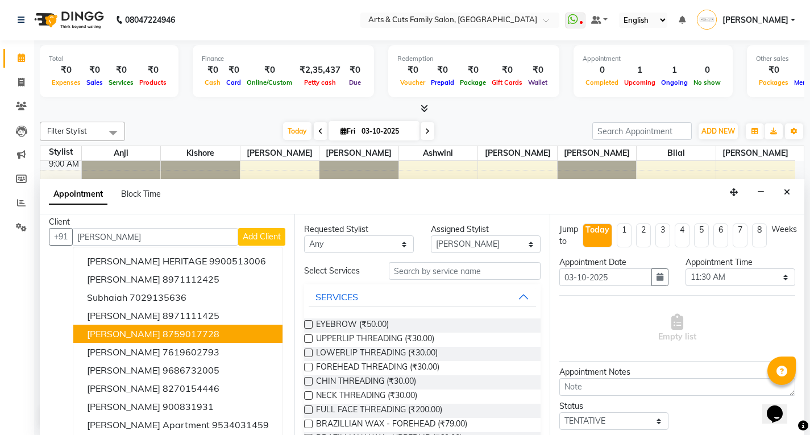
scroll to position [11, 0]
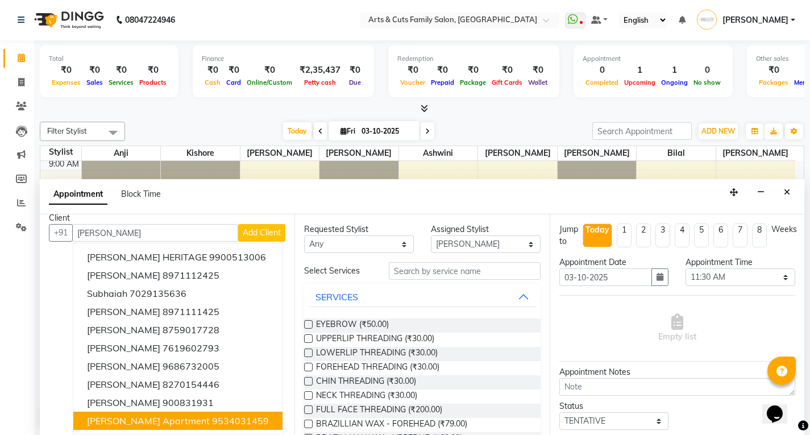
click at [133, 425] on span "subha Savino Apartment" at bounding box center [148, 420] width 123 height 11
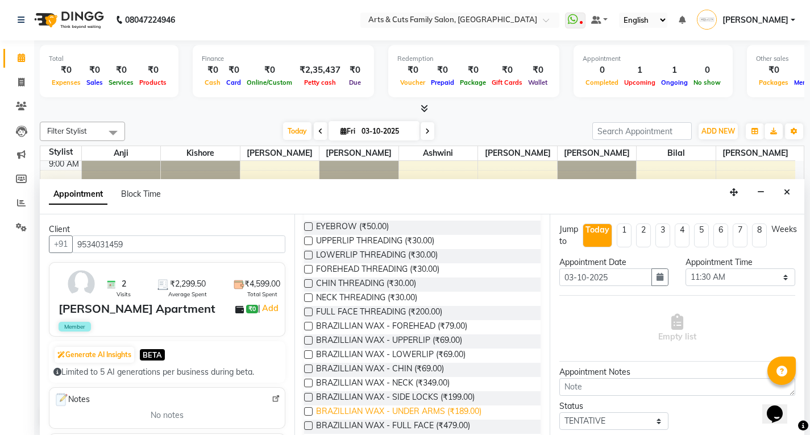
scroll to position [0, 0]
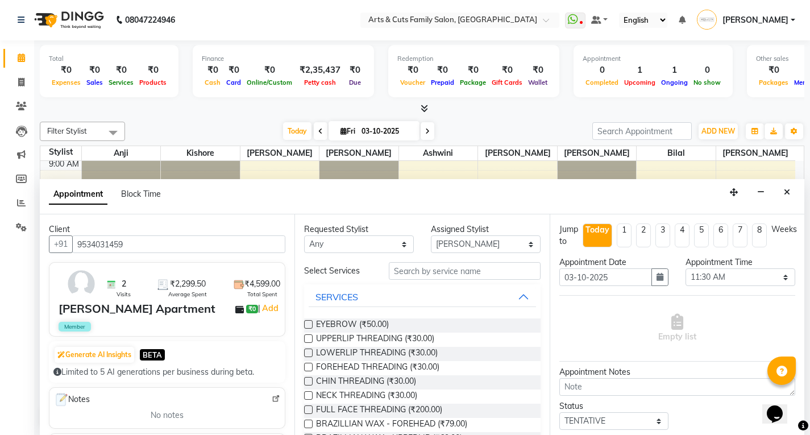
type input "9534031459"
click at [719, 277] on select "Select 09:00 AM 09:15 AM 09:30 AM 09:45 AM 10:00 AM 10:15 AM 10:30 AM 10:45 AM …" at bounding box center [741, 277] width 110 height 18
select select "735"
click at [686, 268] on select "Select 09:00 AM 09:15 AM 09:30 AM 09:45 AM 10:00 AM 10:15 AM 10:30 AM 10:45 AM …" at bounding box center [741, 277] width 110 height 18
click at [454, 249] on select "Select Abdulla Anji Ashwini Bhavya Bilal Kishore Manisha Salman Sandya" at bounding box center [486, 244] width 110 height 18
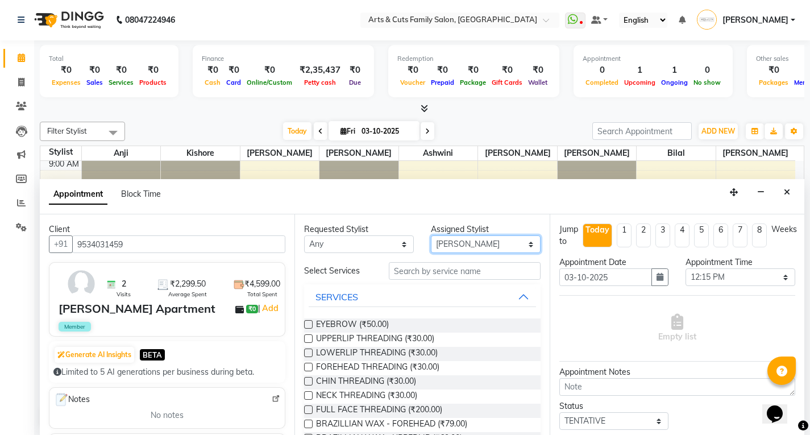
click at [454, 249] on select "Select Abdulla Anji Ashwini Bhavya Bilal Kishore Manisha Salman Sandya" at bounding box center [486, 244] width 110 height 18
click at [421, 274] on input "text" at bounding box center [465, 271] width 152 height 18
drag, startPoint x: 309, startPoint y: 322, endPoint x: 304, endPoint y: 346, distance: 24.4
click at [309, 322] on label at bounding box center [308, 324] width 9 height 9
click at [309, 322] on input "checkbox" at bounding box center [307, 325] width 7 height 7
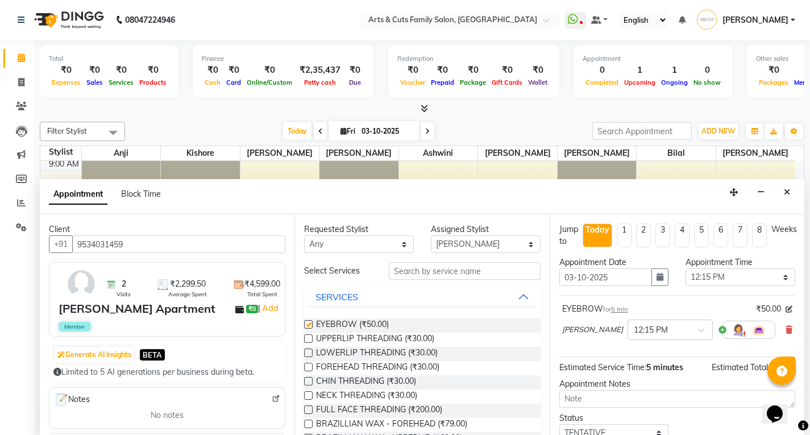
checkbox input "false"
click at [310, 339] on label at bounding box center [308, 338] width 9 height 9
click at [310, 339] on input "checkbox" at bounding box center [307, 339] width 7 height 7
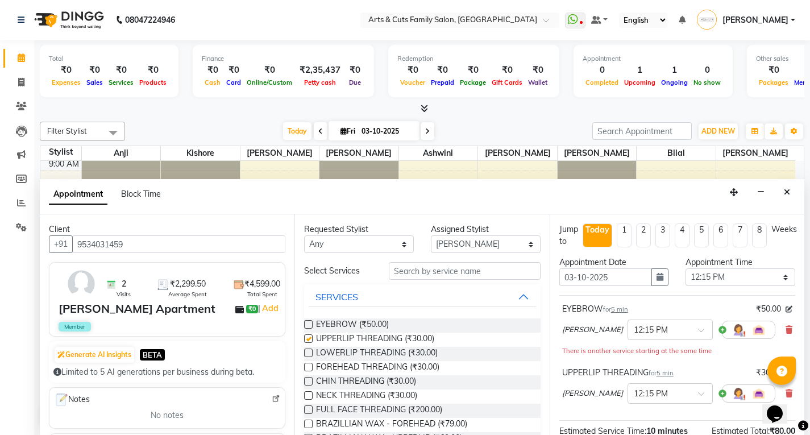
checkbox input "false"
click at [442, 268] on input "text" at bounding box center [465, 271] width 152 height 18
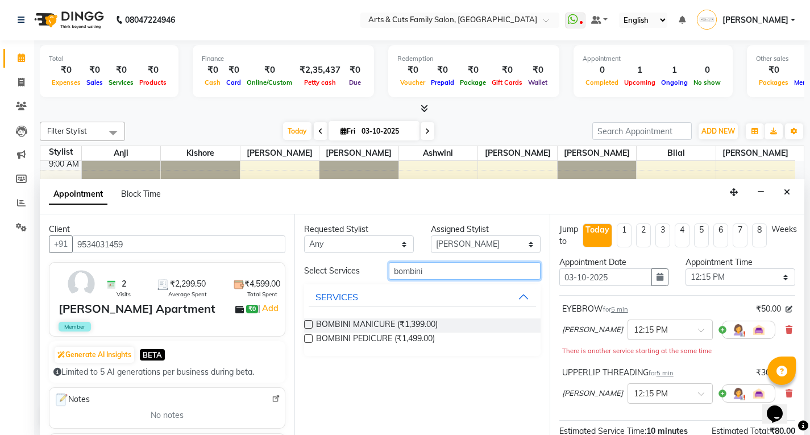
type input "bombini"
click at [309, 342] on label at bounding box center [308, 338] width 9 height 9
click at [309, 342] on input "checkbox" at bounding box center [307, 339] width 7 height 7
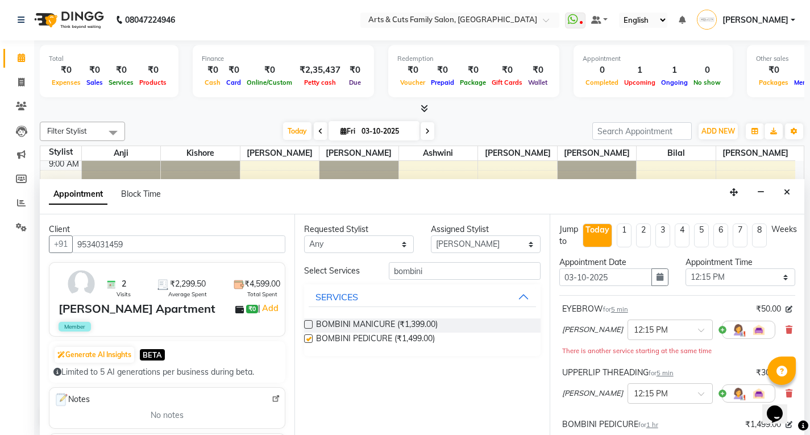
checkbox input "false"
click at [435, 275] on input "bombini" at bounding box center [465, 271] width 152 height 18
type input "kore"
click at [309, 327] on label at bounding box center [308, 324] width 9 height 9
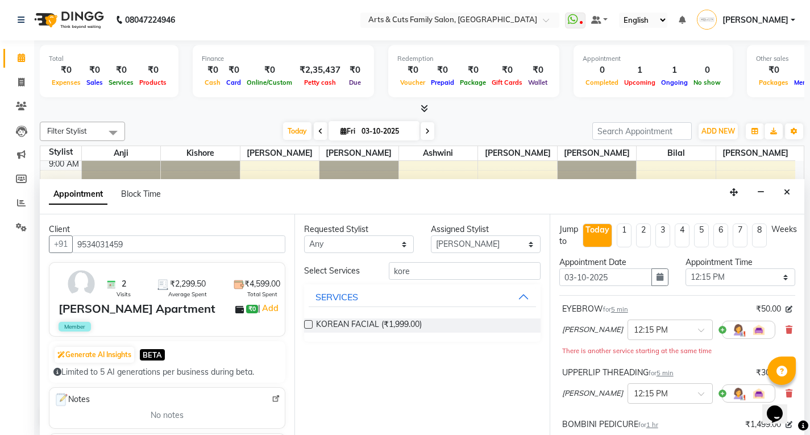
click at [309, 327] on input "checkbox" at bounding box center [307, 325] width 7 height 7
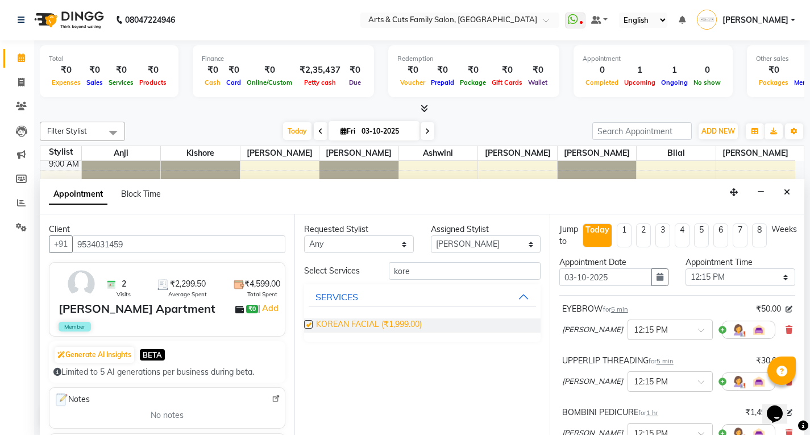
checkbox input "false"
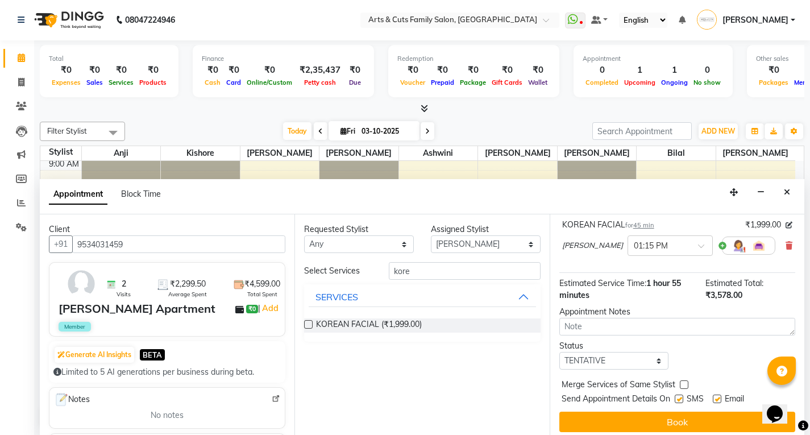
scroll to position [246, 0]
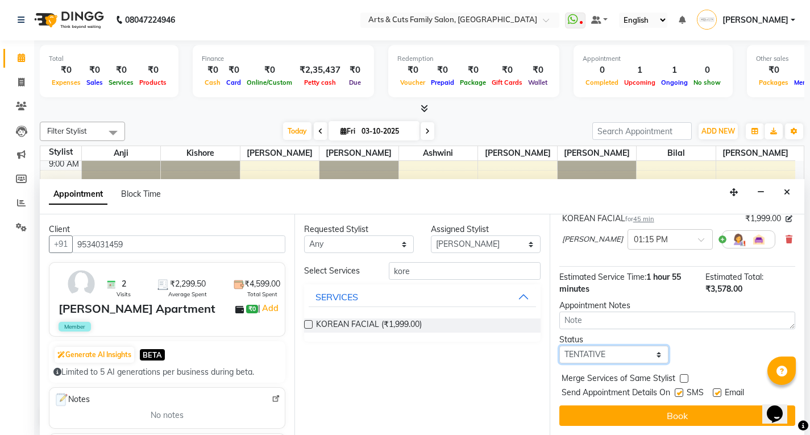
click at [606, 362] on select "Select TENTATIVE CONFIRM CHECK-IN UPCOMING" at bounding box center [614, 355] width 110 height 18
select select "confirm booking"
click at [559, 346] on select "Select TENTATIVE CONFIRM CHECK-IN UPCOMING" at bounding box center [614, 355] width 110 height 18
click at [685, 378] on label at bounding box center [684, 378] width 9 height 9
click at [685, 378] on input "checkbox" at bounding box center [683, 379] width 7 height 7
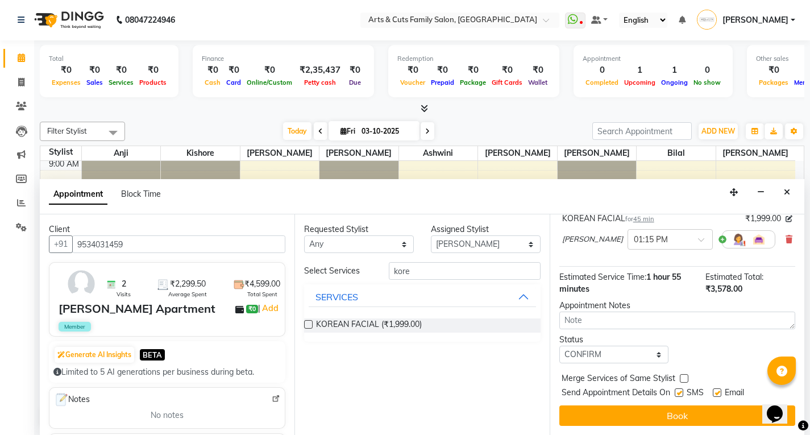
checkbox input "true"
click at [717, 388] on div "Email" at bounding box center [733, 394] width 40 height 14
click at [717, 393] on label at bounding box center [717, 392] width 9 height 9
click at [717, 393] on input "checkbox" at bounding box center [716, 393] width 7 height 7
checkbox input "false"
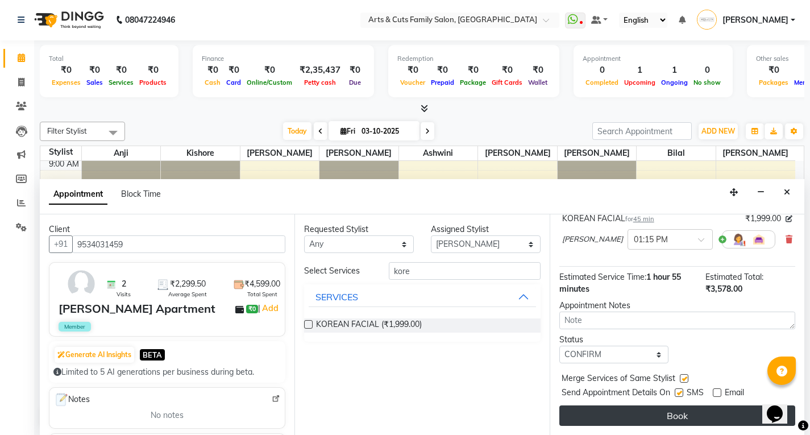
click at [686, 422] on button "Book" at bounding box center [677, 415] width 236 height 20
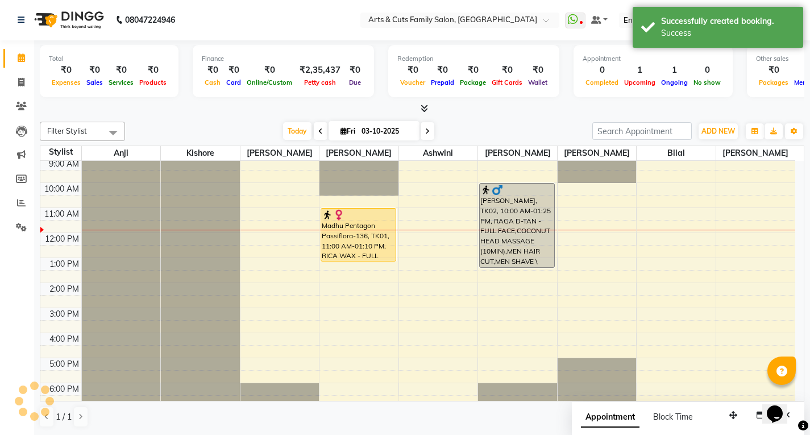
scroll to position [0, 0]
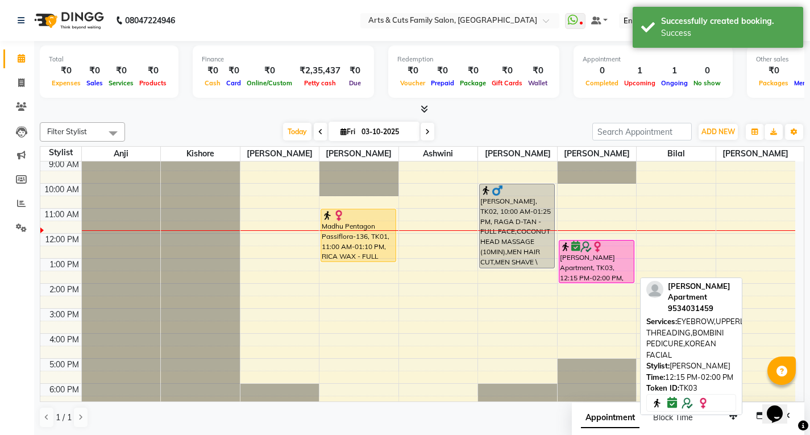
click at [580, 264] on div "subha Savino Apartment, TK03, 12:15 PM-02:00 PM, EYEBROW,UPPERLIP THREADING,BOM…" at bounding box center [596, 261] width 74 height 42
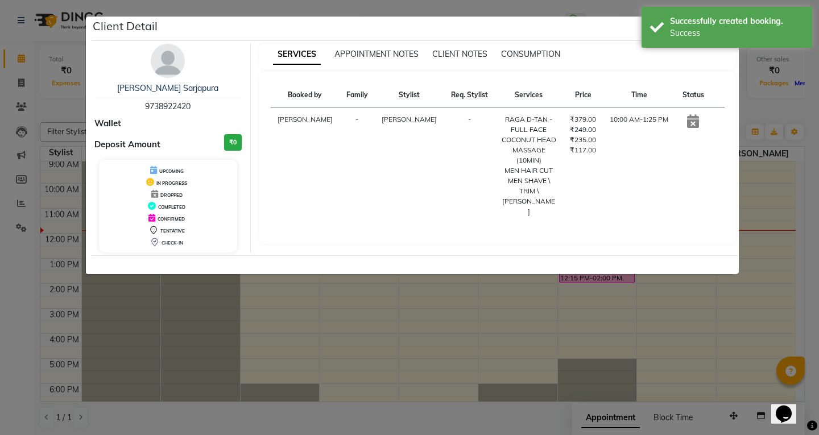
select select "6"
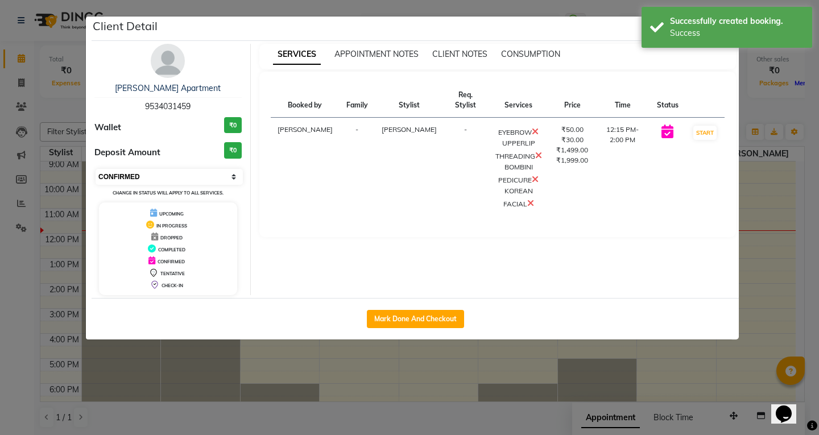
click at [150, 184] on select "Select IN SERVICE CONFIRMED TENTATIVE CHECK IN MARK DONE DROPPED UPCOMING" at bounding box center [169, 177] width 147 height 16
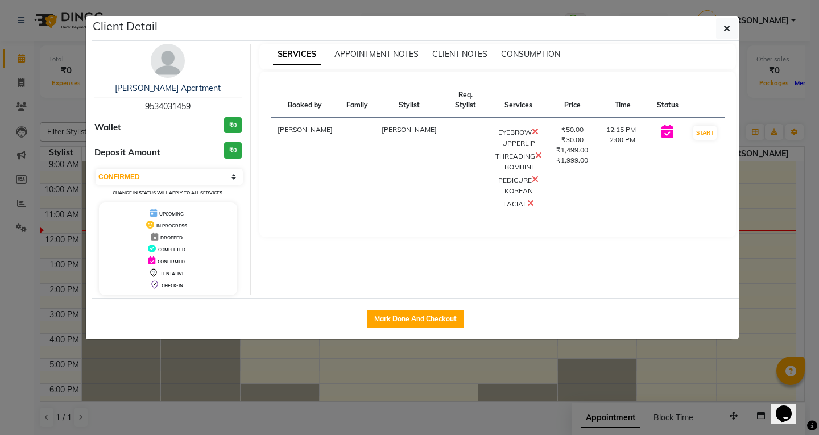
click at [765, 226] on ngb-modal-window "Client Detail subha Savino Apartment 9534031459 Wallet ₹0 Deposit Amount ₹0 Sel…" at bounding box center [409, 217] width 819 height 435
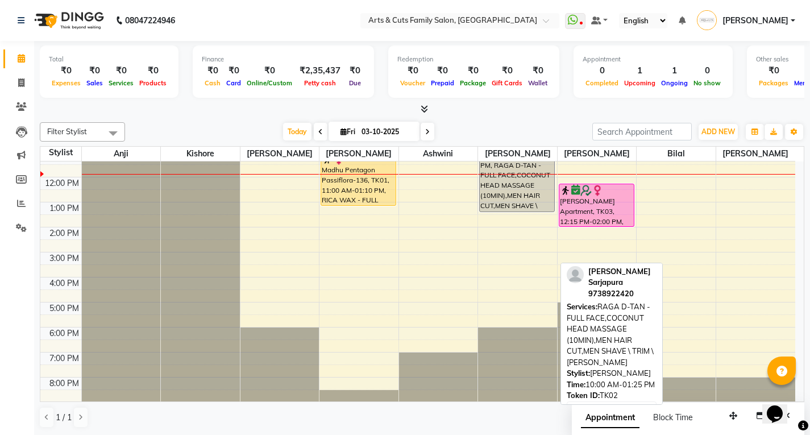
scroll to position [85, 0]
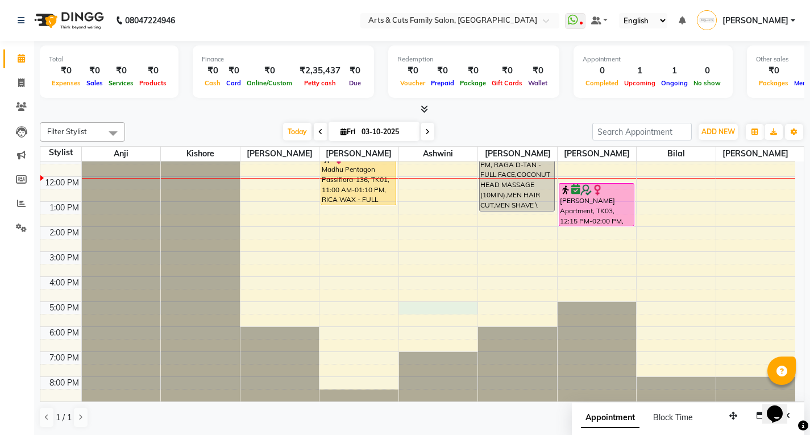
click at [428, 303] on div "8:00 AM 9:00 AM 10:00 AM 11:00 AM 12:00 PM 1:00 PM 2:00 PM 3:00 PM 4:00 PM 5:00…" at bounding box center [417, 239] width 755 height 325
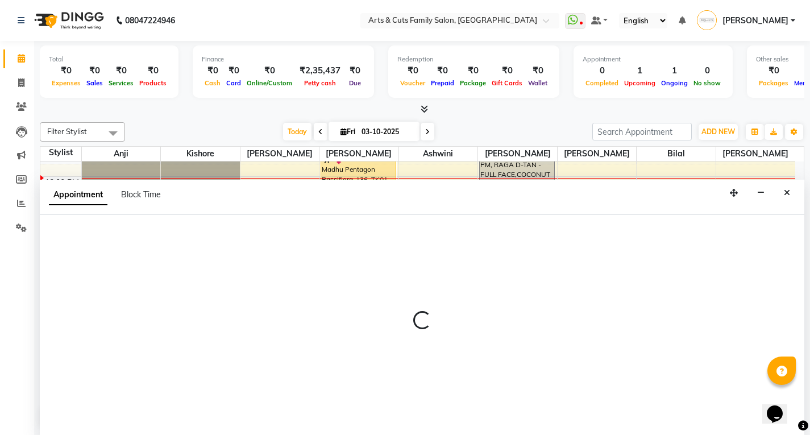
scroll to position [1, 0]
click at [578, 227] on div at bounding box center [422, 324] width 765 height 221
select select "64389"
select select "tentative"
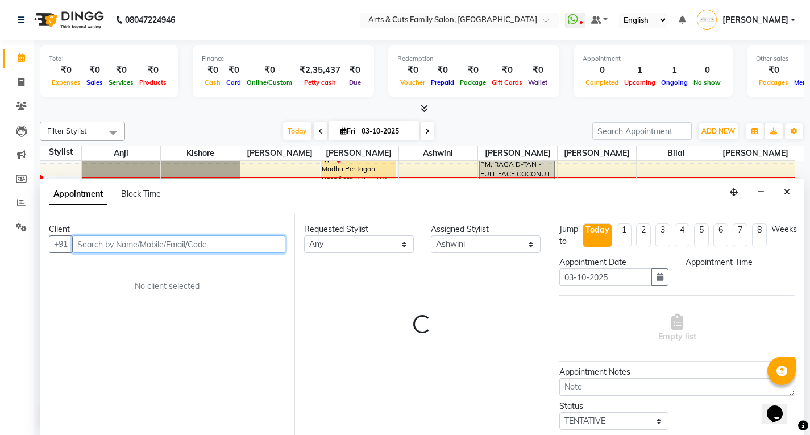
click at [578, 227] on div "Jump to" at bounding box center [568, 235] width 19 height 24
select select "1020"
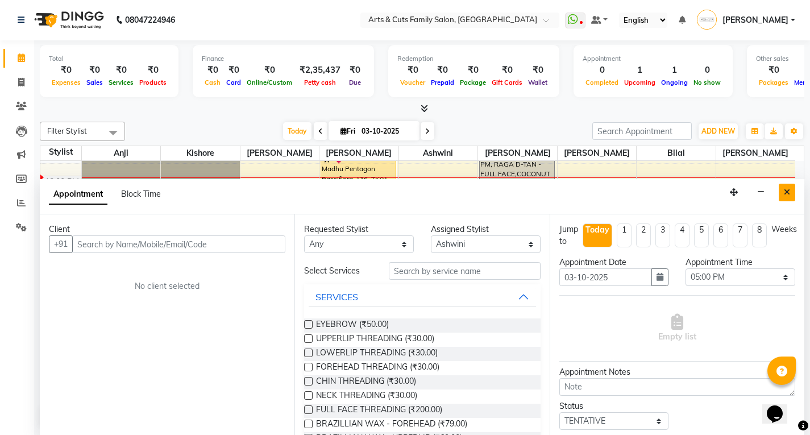
click at [786, 192] on icon "Close" at bounding box center [787, 192] width 6 height 8
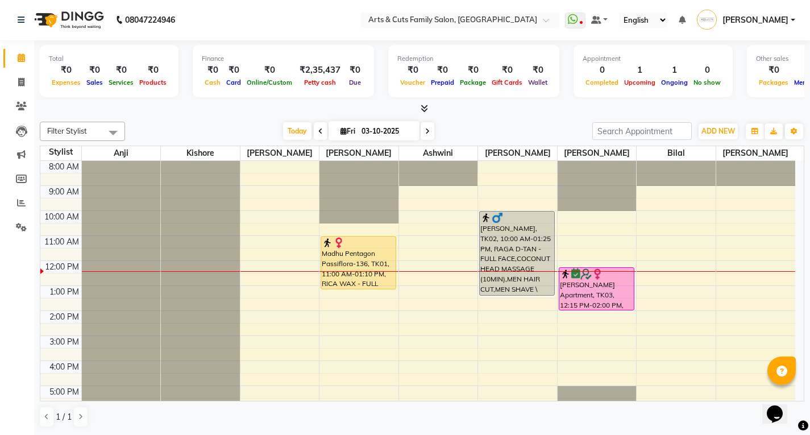
scroll to position [0, 0]
click at [241, 231] on div "8:00 AM 9:00 AM 10:00 AM 11:00 AM 12:00 PM 1:00 PM 2:00 PM 3:00 PM 4:00 PM 5:00…" at bounding box center [417, 323] width 755 height 325
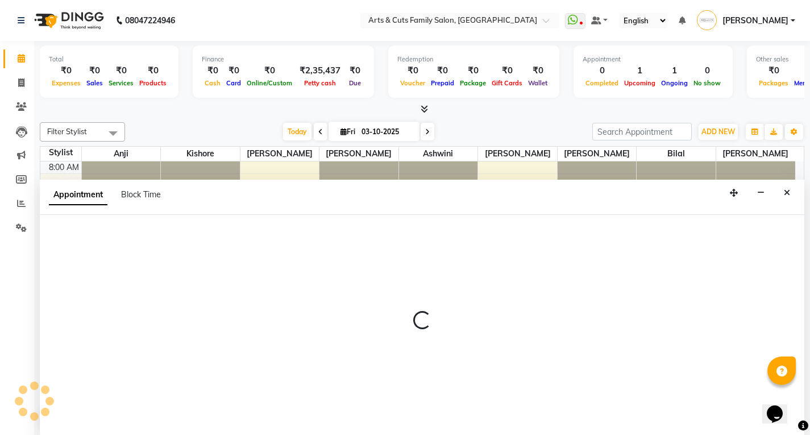
scroll to position [1, 0]
click at [781, 199] on button "Close" at bounding box center [787, 193] width 16 height 18
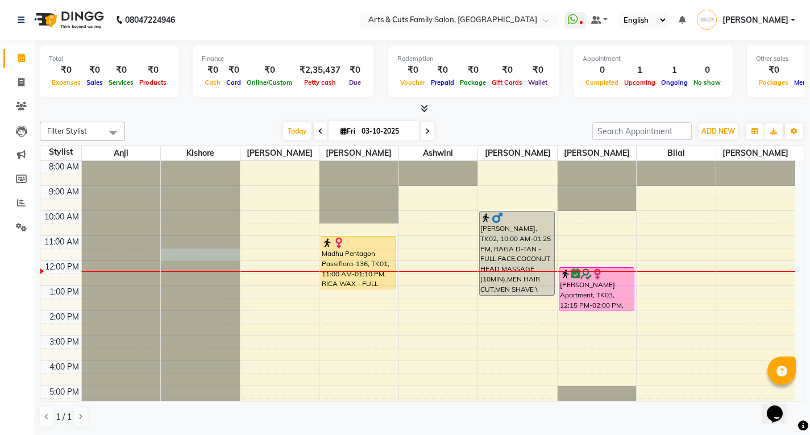
click at [223, 161] on div at bounding box center [200, 161] width 79 height 0
select select "45356"
select select "690"
select select "tentative"
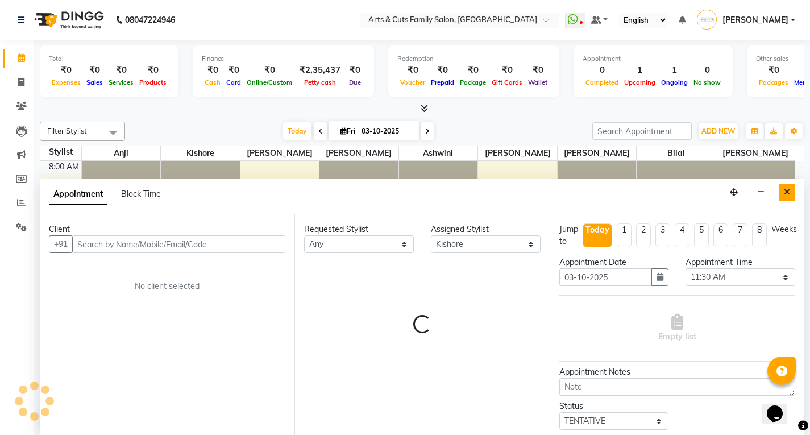
click at [782, 195] on button "Close" at bounding box center [787, 193] width 16 height 18
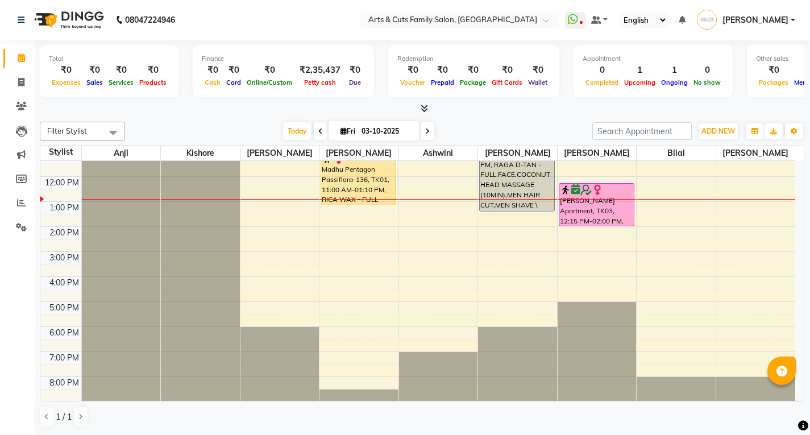
scroll to position [85, 0]
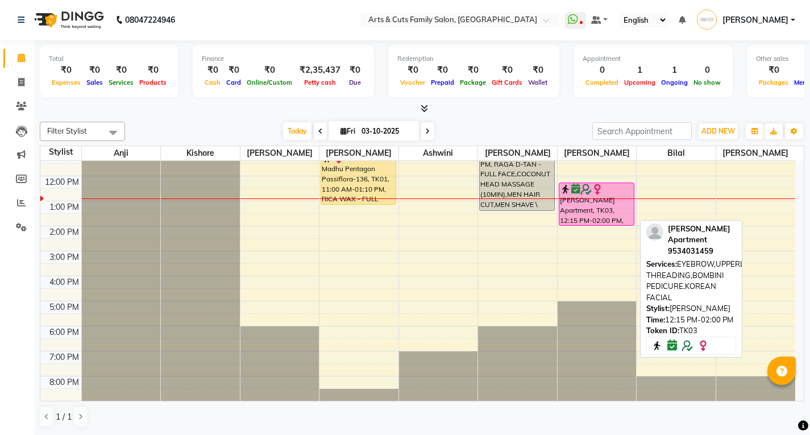
click at [602, 206] on div "subha Savino Apartment, TK03, 12:15 PM-02:00 PM, EYEBROW,UPPERLIP THREADING,BOM…" at bounding box center [596, 204] width 74 height 42
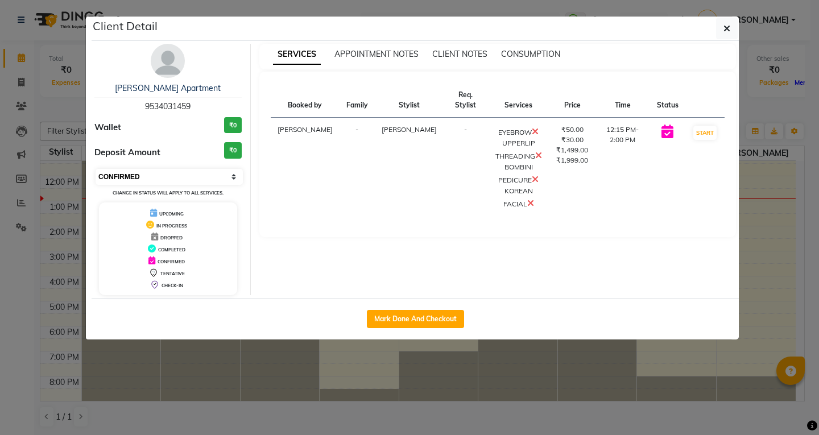
click at [159, 176] on select "Select IN SERVICE CONFIRMED TENTATIVE CHECK IN MARK DONE DROPPED UPCOMING" at bounding box center [169, 177] width 147 height 16
select select "1"
click at [96, 169] on select "Select IN SERVICE CONFIRMED TENTATIVE CHECK IN MARK DONE DROPPED UPCOMING" at bounding box center [169, 177] width 147 height 16
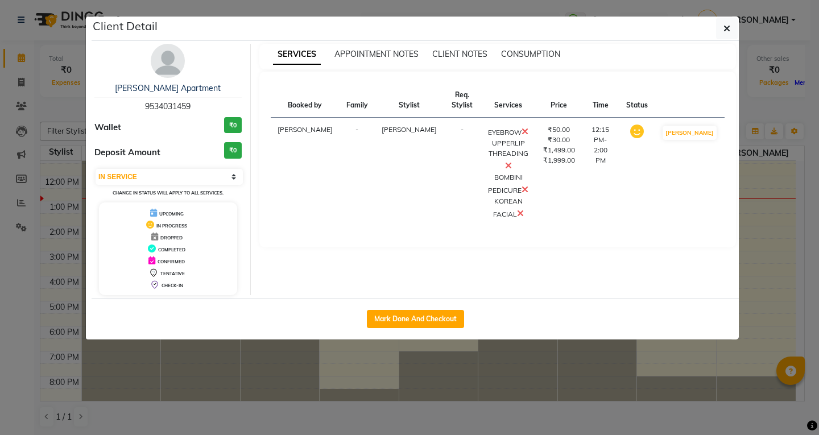
click at [781, 233] on ngb-modal-window "Client Detail subha Savino Apartment 9534031459 Wallet ₹0 Deposit Amount ₹0 Sel…" at bounding box center [409, 217] width 819 height 435
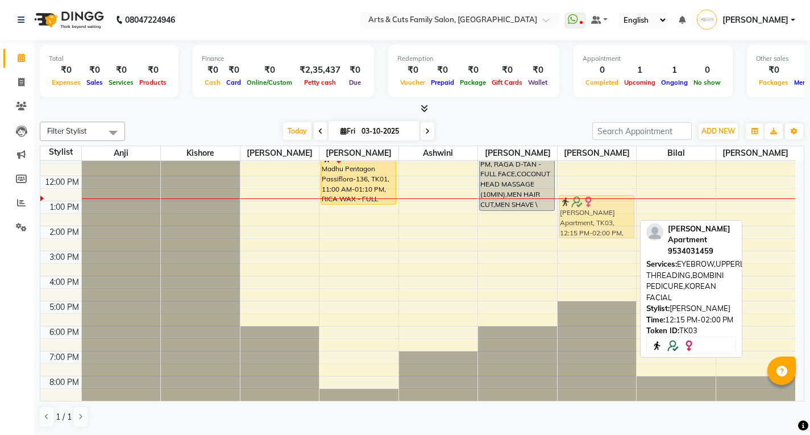
drag, startPoint x: 592, startPoint y: 195, endPoint x: 593, endPoint y: 205, distance: 10.3
click at [593, 205] on div "subha Savino Apartment, TK03, 12:15 PM-02:00 PM, EYEBROW,UPPERLIP THREADING,BOM…" at bounding box center [597, 238] width 79 height 325
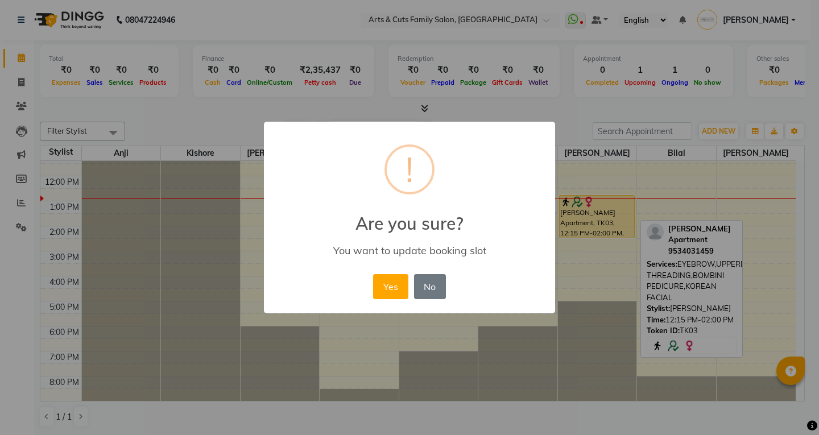
drag, startPoint x: 392, startPoint y: 293, endPoint x: 322, endPoint y: 227, distance: 96.5
click at [391, 294] on button "Yes" at bounding box center [390, 286] width 35 height 25
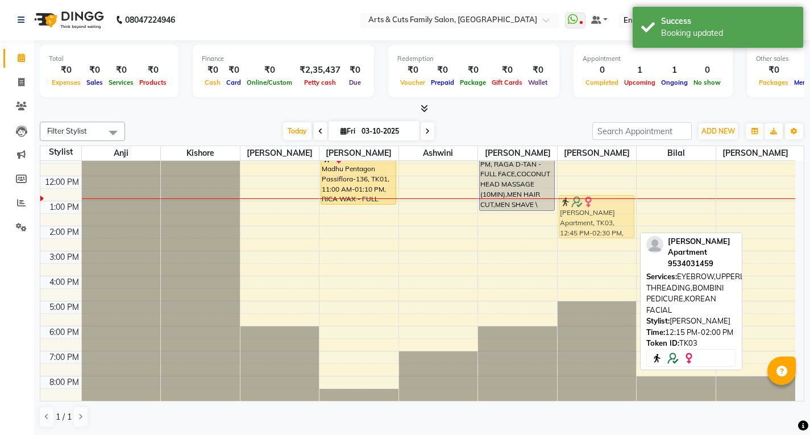
click at [572, 214] on div "subha Savino Apartment, TK03, 12:45 PM-02:30 PM, EYEBROW,UPPERLIP THREADING,BOM…" at bounding box center [597, 238] width 79 height 325
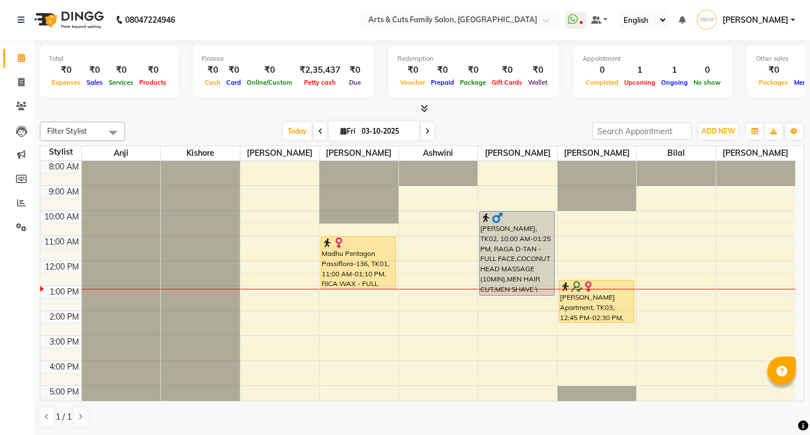
scroll to position [0, 0]
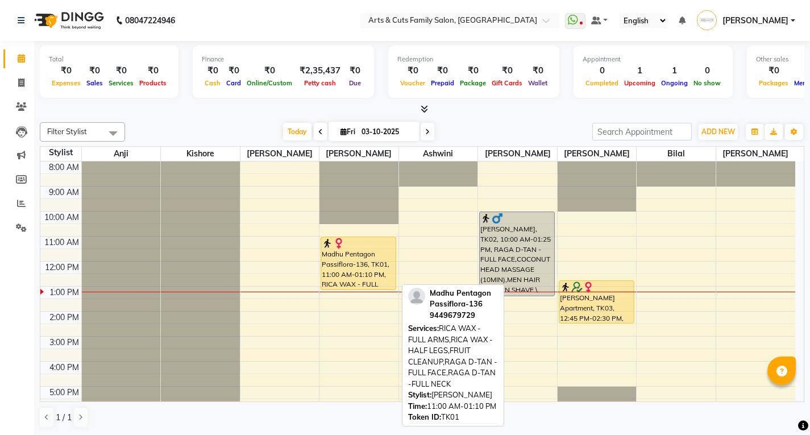
click at [366, 275] on div "Madhu Pentagon Passiflora-136, TK01, 11:00 AM-01:10 PM, RICA WAX - FULL ARMS,RI…" at bounding box center [358, 263] width 74 height 52
click at [348, 266] on div "Madhu Pentagon Passiflora-136, TK01, 11:00 AM-01:10 PM, RICA WAX - FULL ARMS,RI…" at bounding box center [358, 263] width 74 height 52
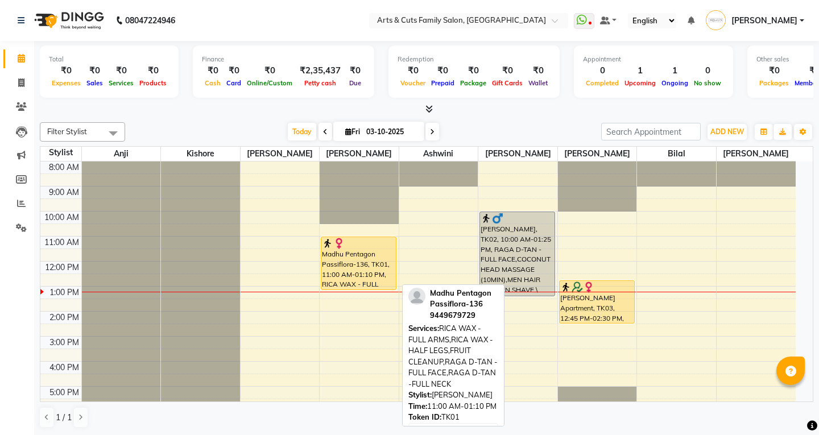
select select "1"
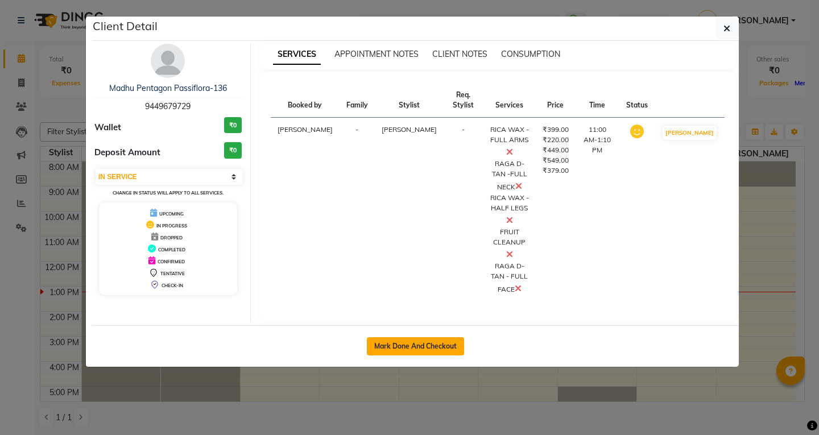
click at [391, 337] on button "Mark Done And Checkout" at bounding box center [415, 346] width 97 height 18
select select "service"
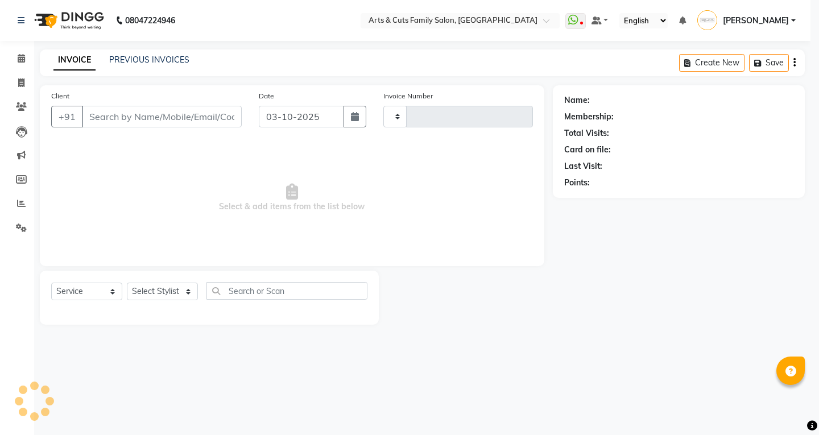
type input "3827"
select select "7513"
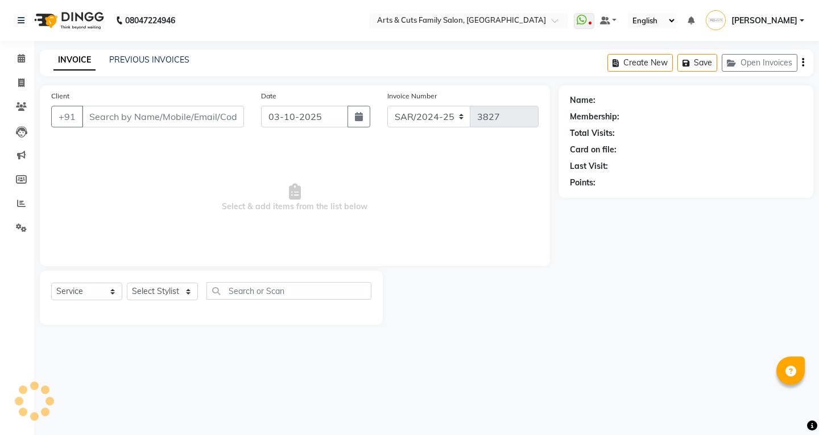
type input "9449679729"
select select "63866"
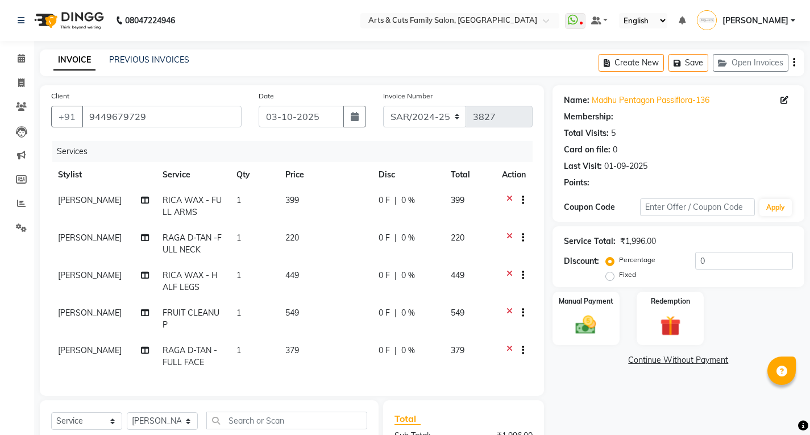
select select "1: Object"
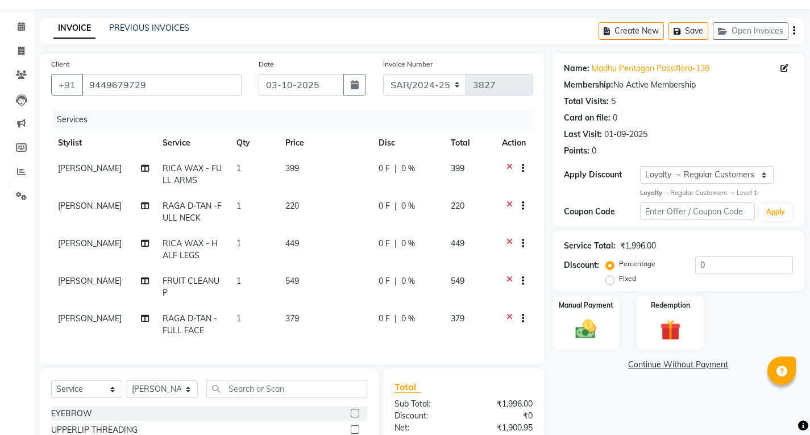
scroll to position [114, 0]
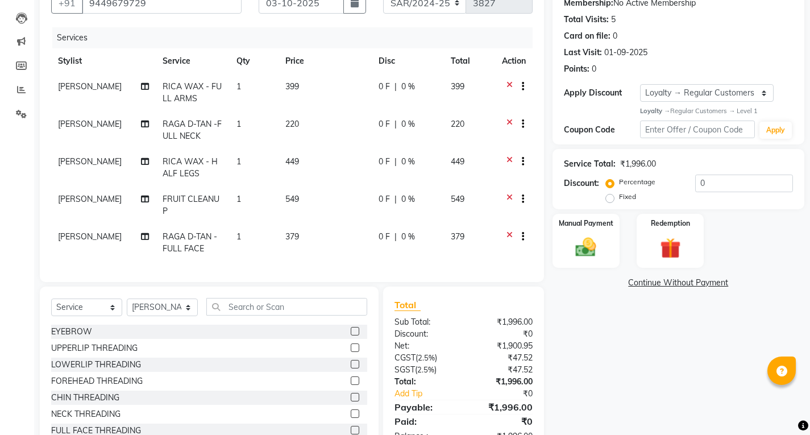
click at [504, 122] on div at bounding box center [514, 125] width 24 height 14
click at [505, 124] on div at bounding box center [514, 125] width 24 height 14
click at [507, 121] on icon at bounding box center [510, 125] width 6 height 14
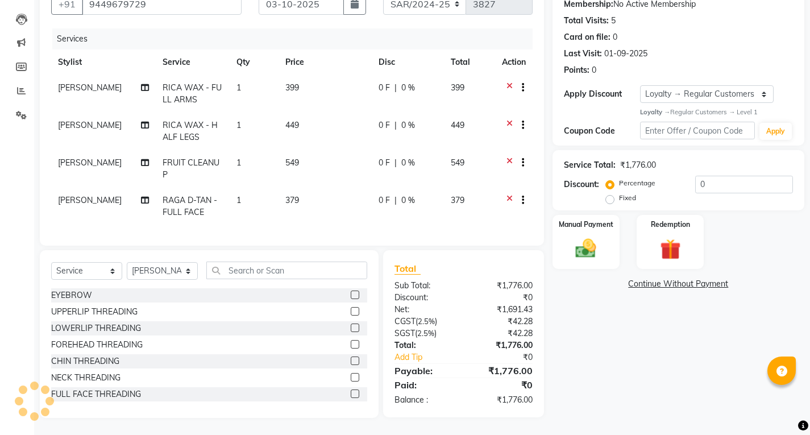
click at [508, 198] on icon at bounding box center [510, 201] width 6 height 14
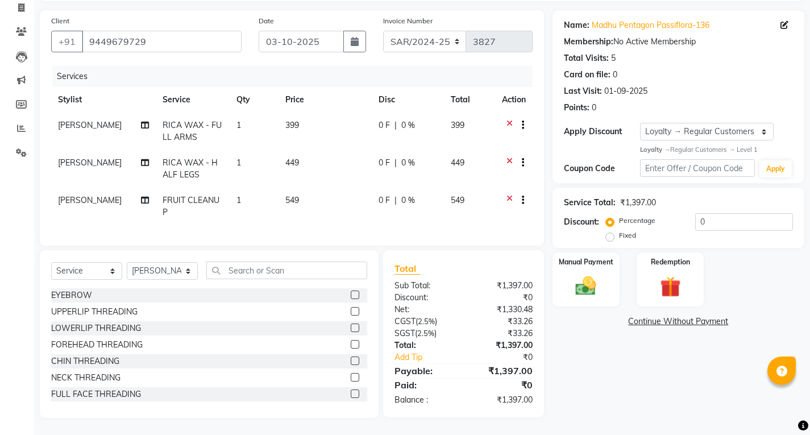
scroll to position [84, 0]
click at [242, 270] on input "text" at bounding box center [286, 271] width 161 height 18
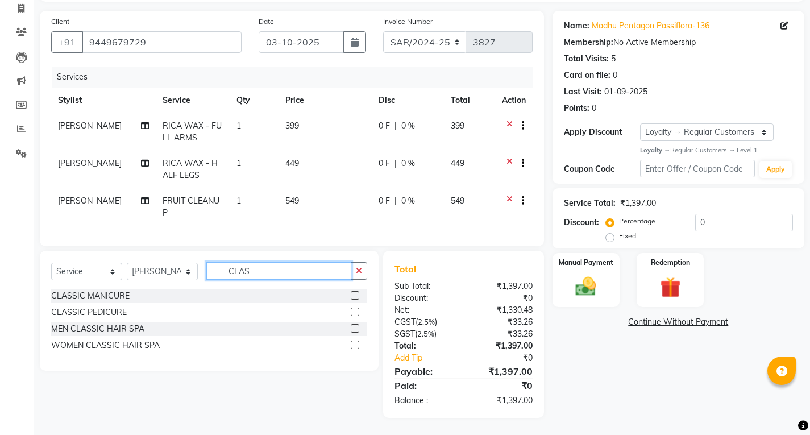
scroll to position [83, 0]
type input "CLAS"
click at [353, 316] on div at bounding box center [354, 314] width 7 height 12
click at [353, 314] on label at bounding box center [355, 312] width 9 height 9
click at [353, 314] on input "checkbox" at bounding box center [354, 312] width 7 height 7
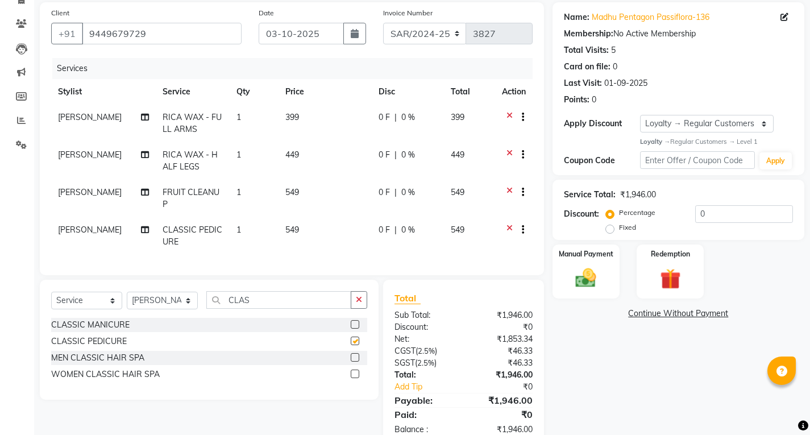
checkbox input "false"
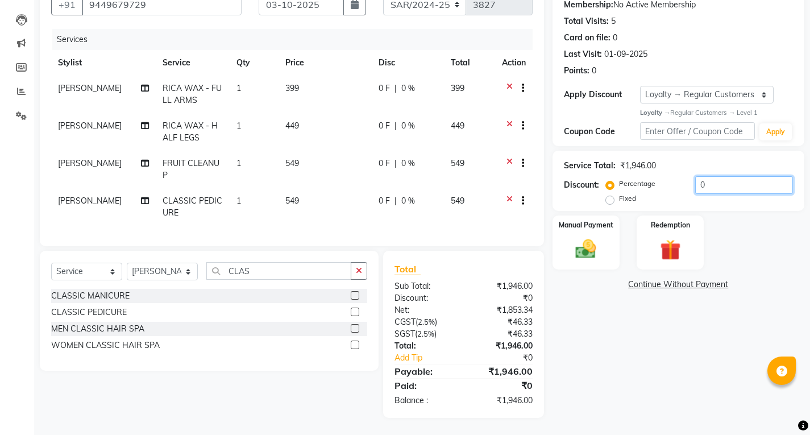
click at [727, 176] on input "0" at bounding box center [744, 185] width 98 height 18
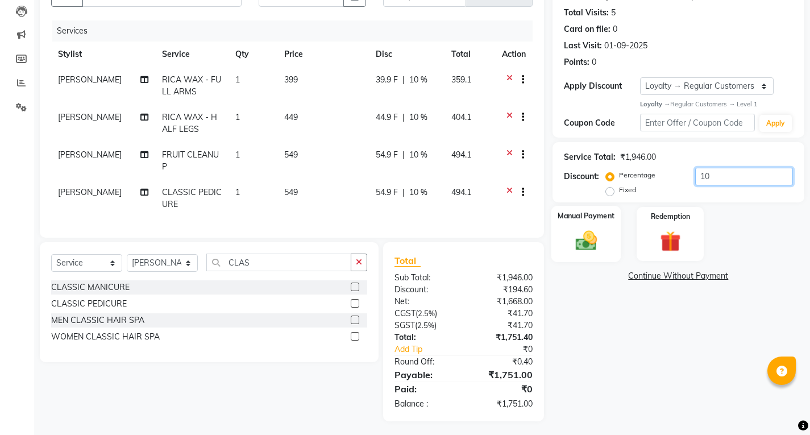
type input "10"
click at [577, 229] on img at bounding box center [586, 241] width 35 height 24
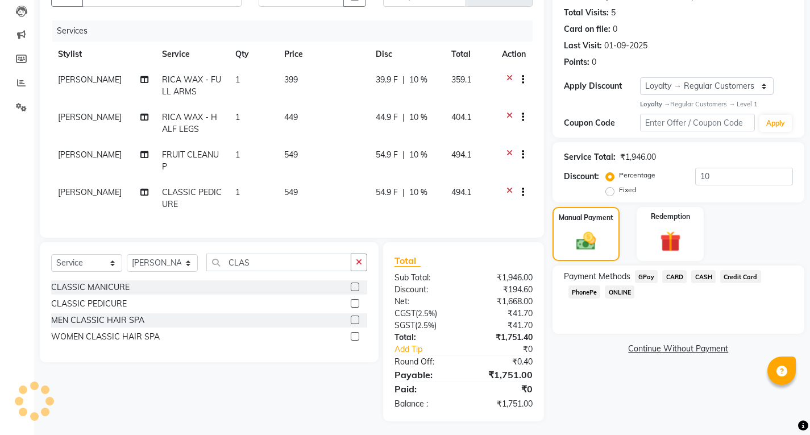
scroll to position [132, 0]
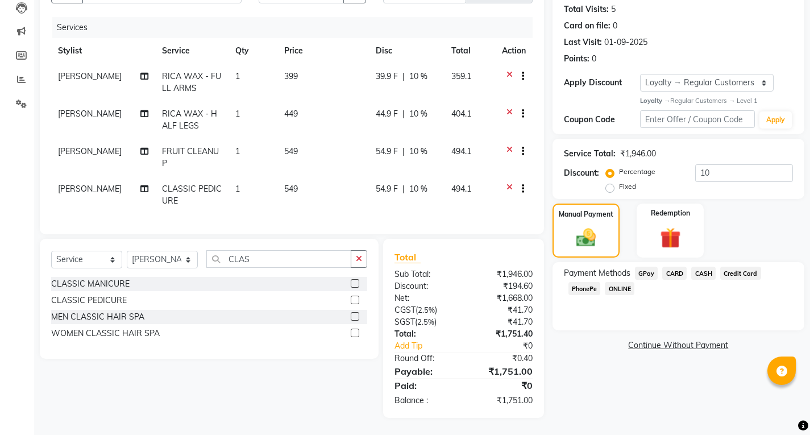
click at [622, 282] on span "ONLINE" at bounding box center [620, 288] width 30 height 13
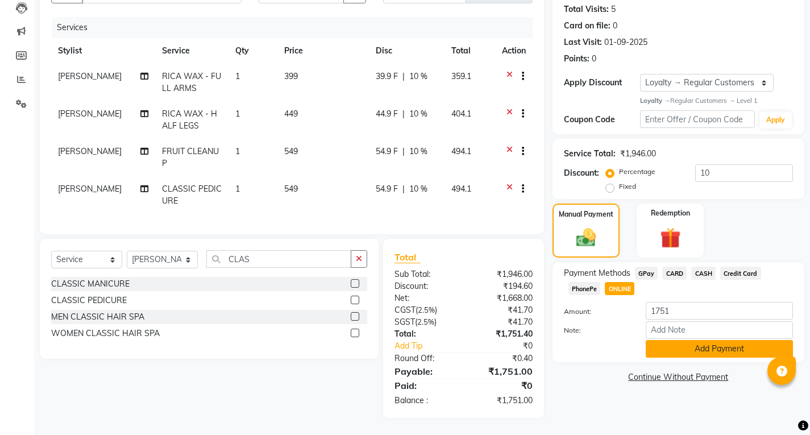
click at [669, 340] on button "Add Payment" at bounding box center [719, 349] width 147 height 18
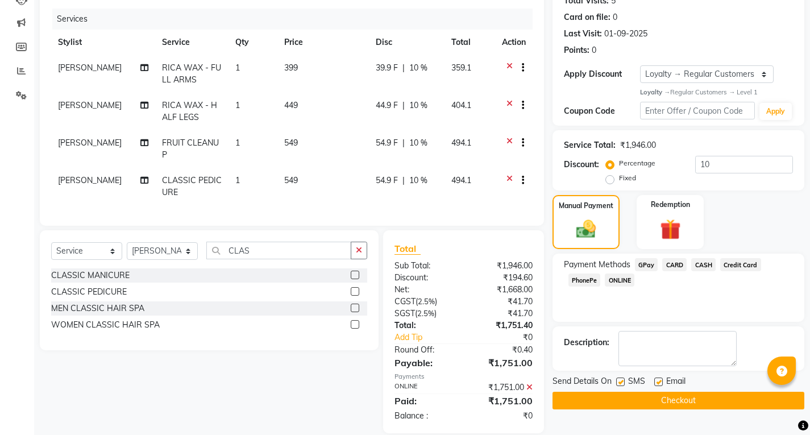
scroll to position [213, 0]
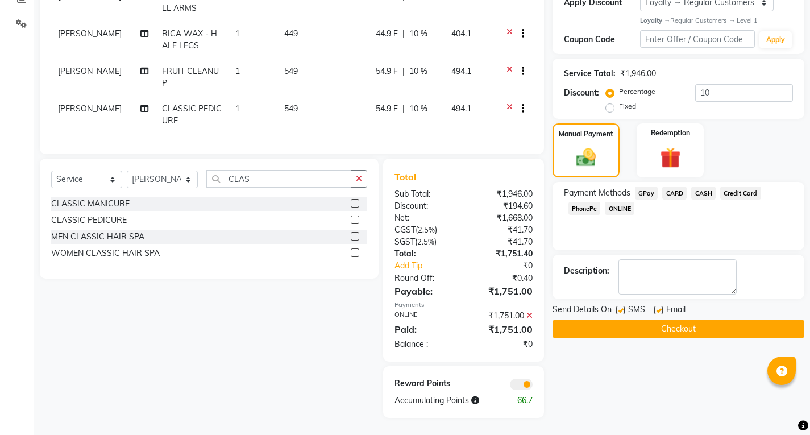
click at [652, 304] on div "SMS" at bounding box center [635, 311] width 38 height 14
click at [656, 306] on label at bounding box center [658, 310] width 9 height 9
click at [656, 307] on input "checkbox" at bounding box center [657, 310] width 7 height 7
checkbox input "false"
click at [669, 320] on button "Checkout" at bounding box center [679, 329] width 252 height 18
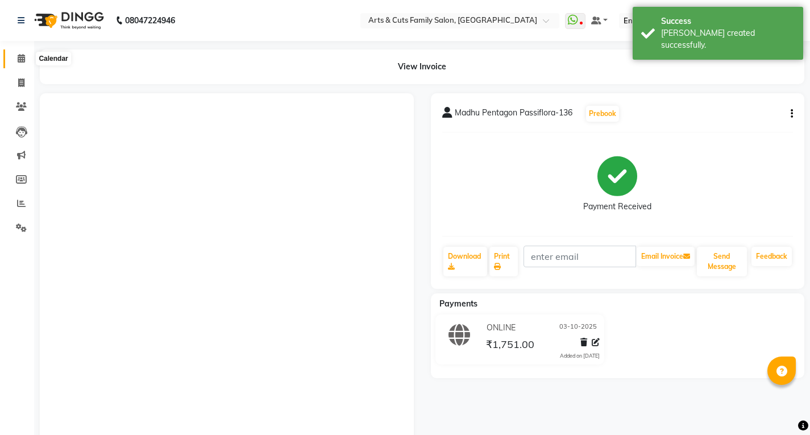
click at [22, 60] on icon at bounding box center [21, 58] width 7 height 9
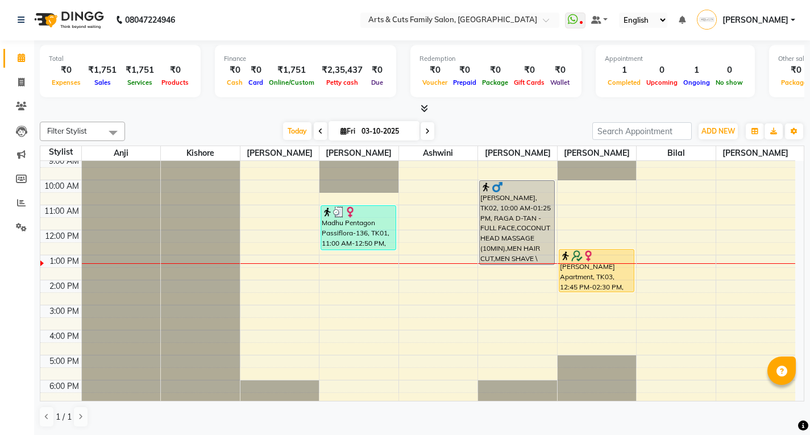
scroll to position [85, 0]
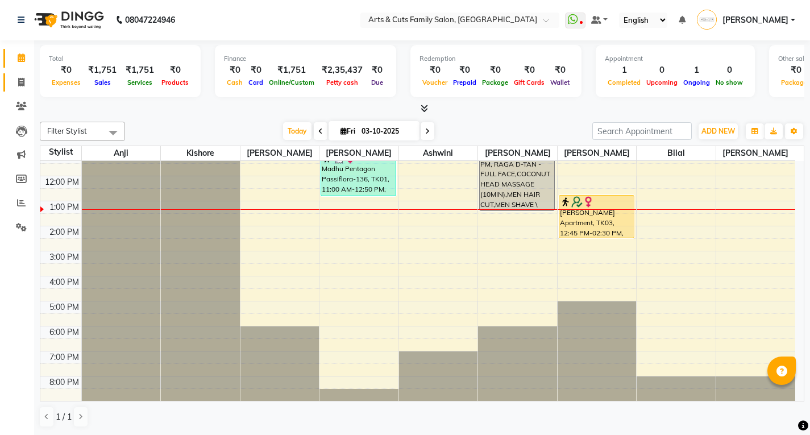
click at [22, 82] on icon at bounding box center [21, 82] width 6 height 9
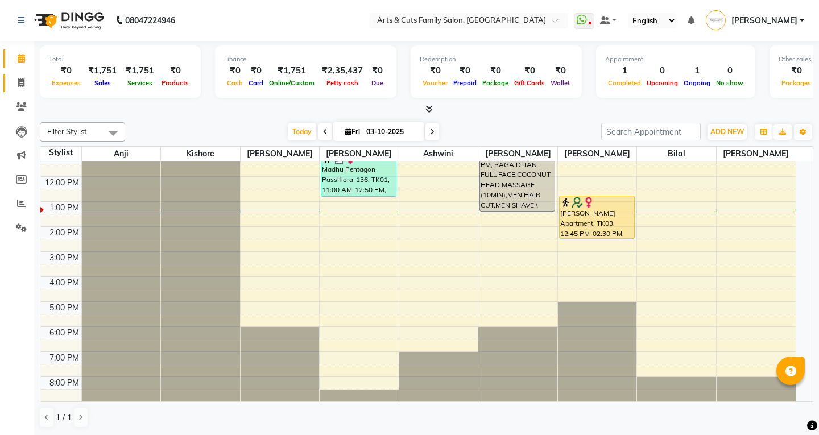
select select "service"
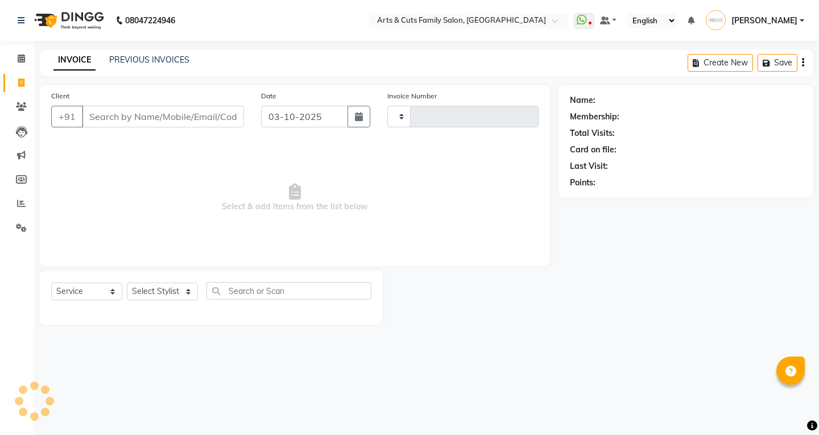
type input "3828"
select select "7513"
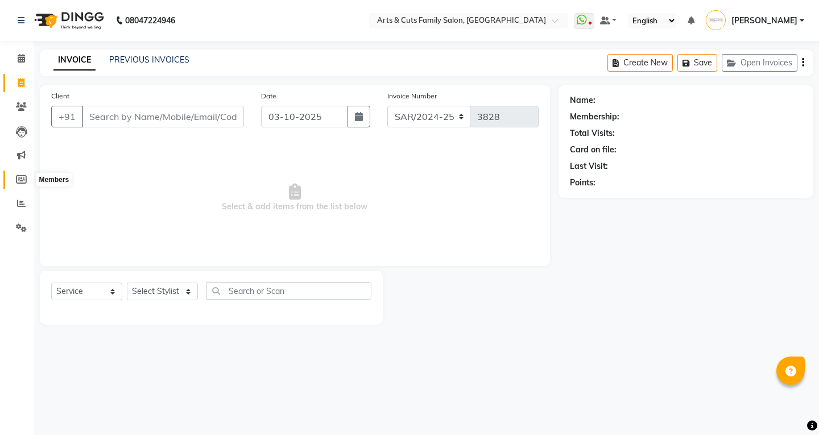
click at [22, 177] on icon at bounding box center [21, 179] width 11 height 9
select select
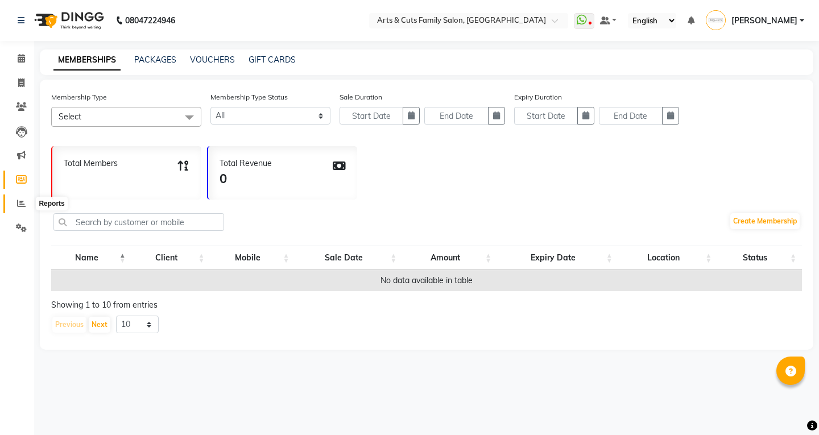
click at [23, 206] on icon at bounding box center [21, 203] width 9 height 9
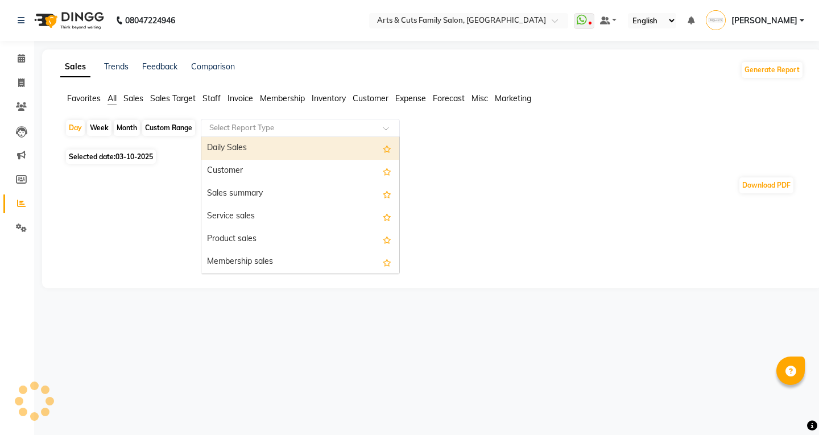
click at [233, 132] on input "text" at bounding box center [289, 127] width 164 height 11
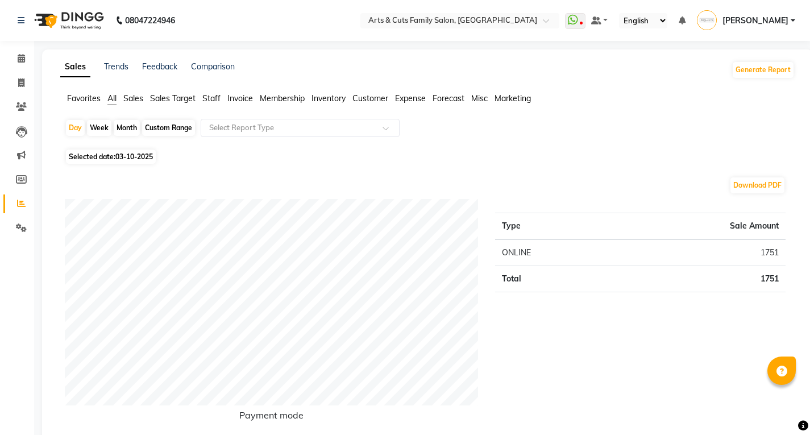
click at [140, 102] on span "Sales" at bounding box center [133, 98] width 20 height 10
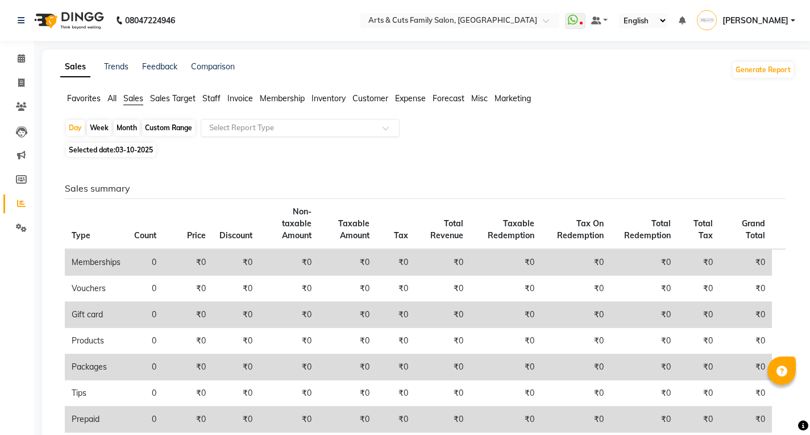
click at [240, 123] on input "text" at bounding box center [289, 127] width 164 height 11
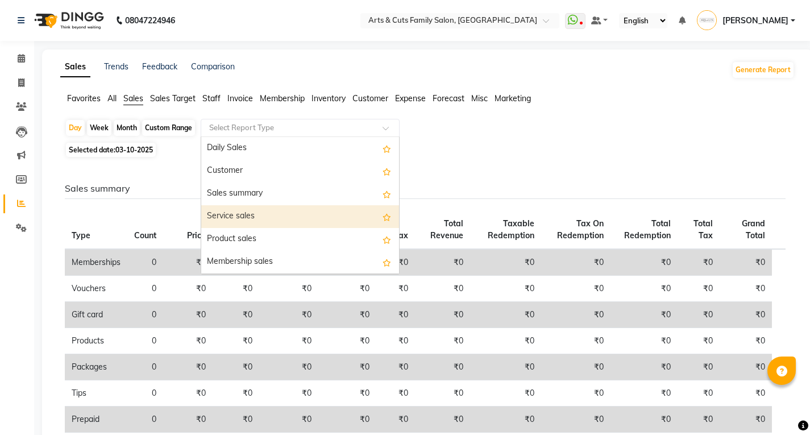
click at [251, 219] on div "Service sales" at bounding box center [300, 216] width 198 height 23
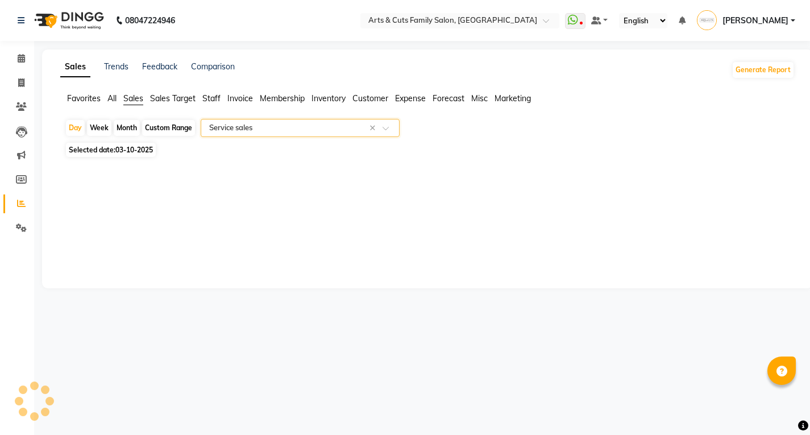
select select "full_report"
select select "csv"
click at [153, 148] on span "03-10-2025" at bounding box center [134, 150] width 38 height 9
select select "10"
select select "2025"
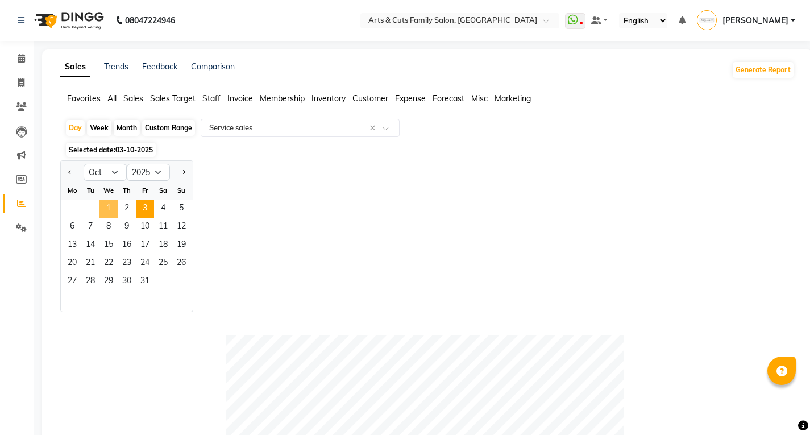
click at [110, 210] on span "1" at bounding box center [108, 209] width 18 height 18
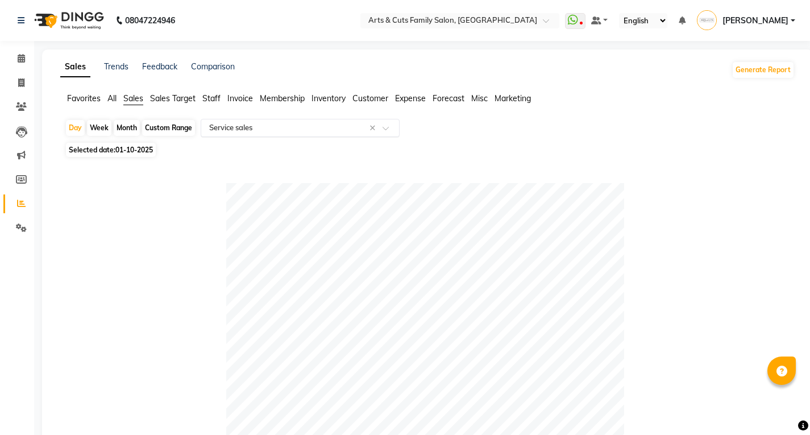
click at [364, 123] on input "text" at bounding box center [289, 127] width 164 height 11
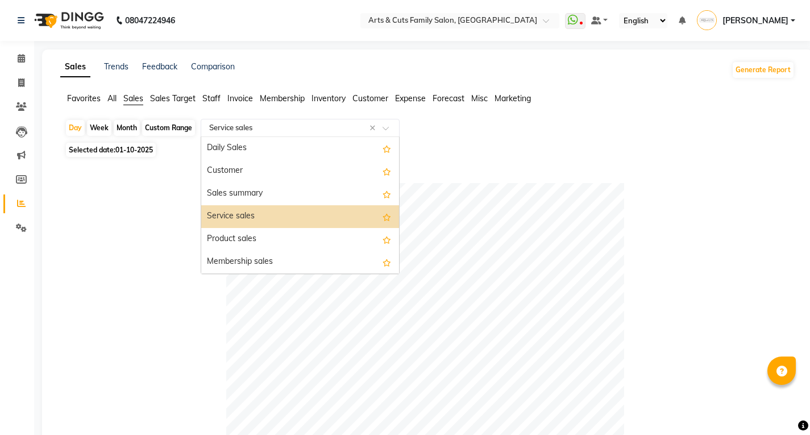
click at [160, 297] on div at bounding box center [425, 382] width 721 height 398
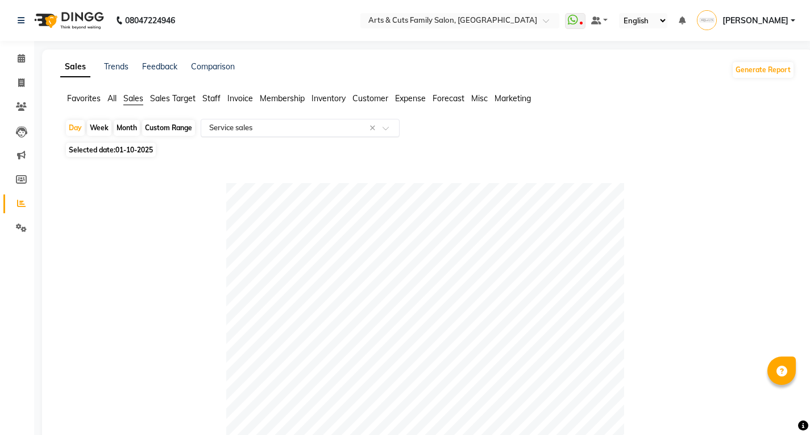
click at [242, 131] on input "text" at bounding box center [289, 127] width 164 height 11
click at [748, 63] on button "Generate Report" at bounding box center [763, 70] width 61 height 16
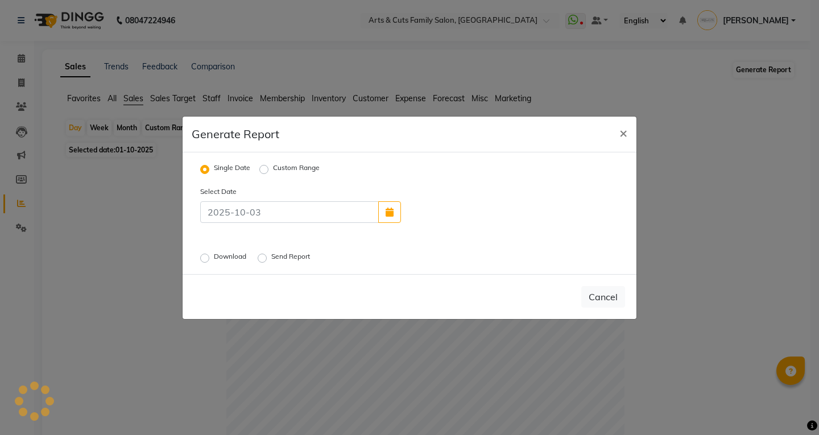
click at [748, 67] on ngb-modal-window "Generate Report × Single Date Custom Range Select Date Download Send Report Can…" at bounding box center [409, 217] width 819 height 435
click at [271, 212] on input at bounding box center [289, 212] width 179 height 22
click at [624, 135] on span "×" at bounding box center [623, 132] width 8 height 17
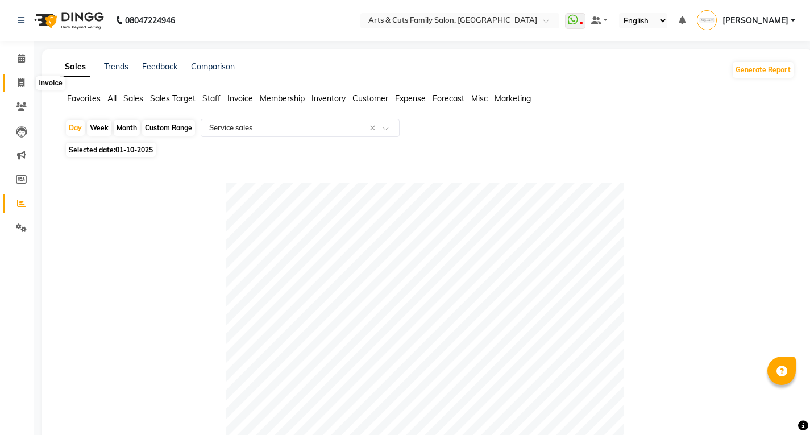
click at [20, 85] on icon at bounding box center [21, 82] width 6 height 9
select select "service"
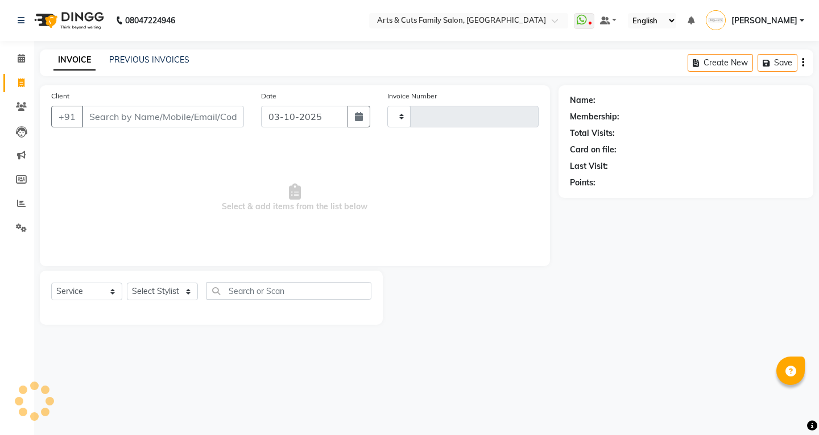
type input "3828"
select select "7513"
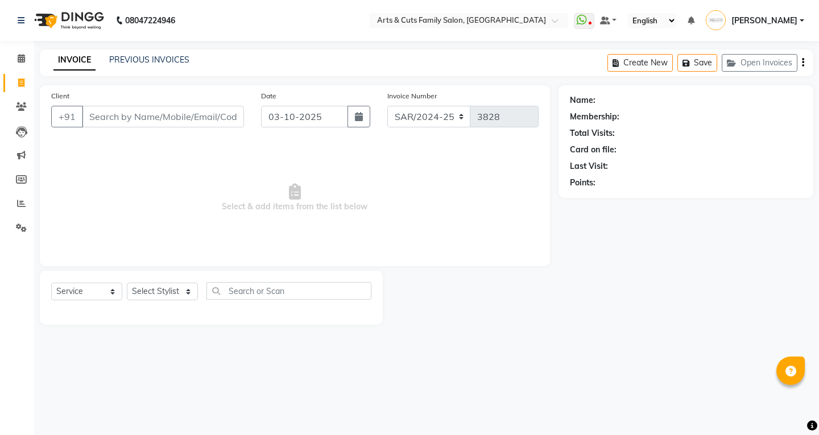
click at [137, 47] on div "08047224946 Select Location × Arts & Cuts Family Salon, Sarjapur WhatsApp Statu…" at bounding box center [409, 217] width 819 height 435
click at [134, 56] on link "PREVIOUS INVOICES" at bounding box center [149, 60] width 80 height 10
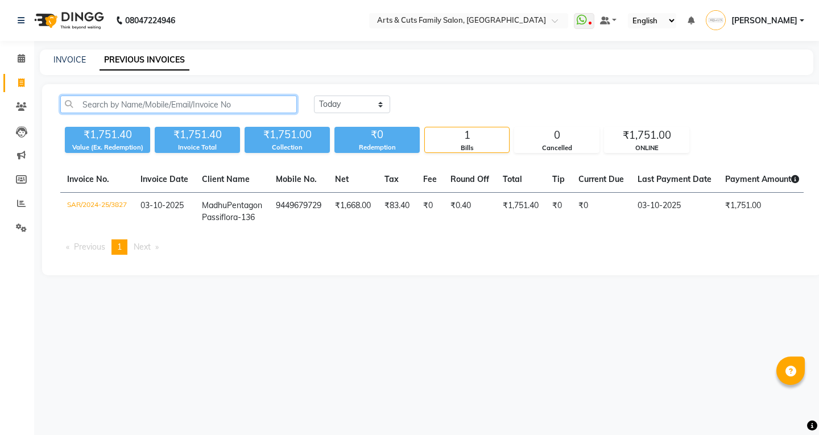
click at [173, 112] on input "text" at bounding box center [178, 105] width 237 height 18
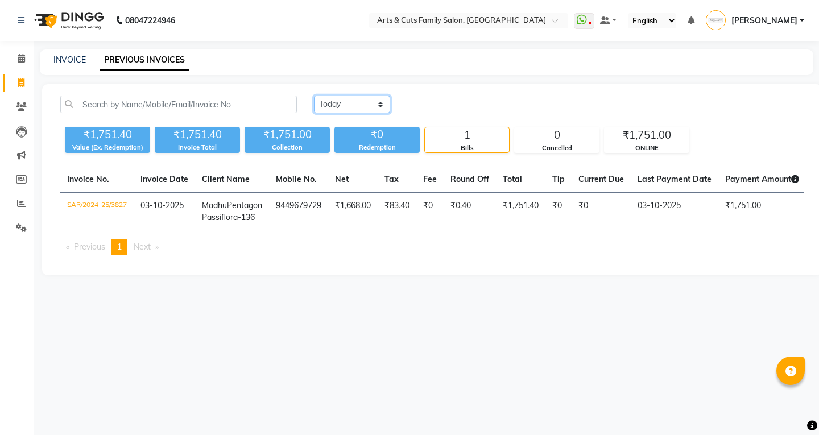
click at [343, 106] on select "Today Yesterday Custom Range" at bounding box center [352, 105] width 76 height 18
select select "range"
click at [314, 96] on select "Today Yesterday Custom Range" at bounding box center [352, 105] width 76 height 18
click at [457, 104] on input "03-10-2025" at bounding box center [445, 105] width 80 height 16
select select "10"
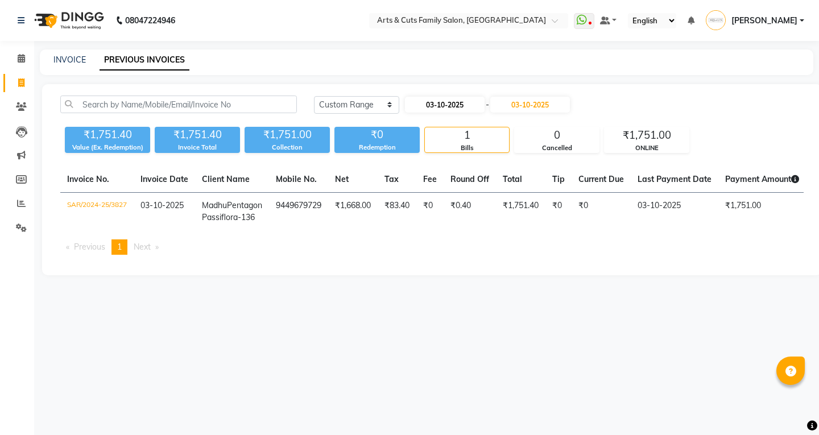
select select "2025"
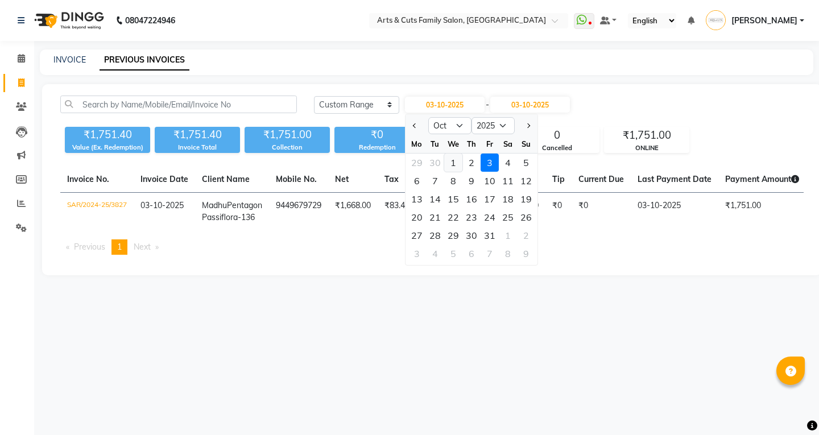
click at [449, 160] on div "1" at bounding box center [453, 163] width 18 height 18
type input "01-10-2025"
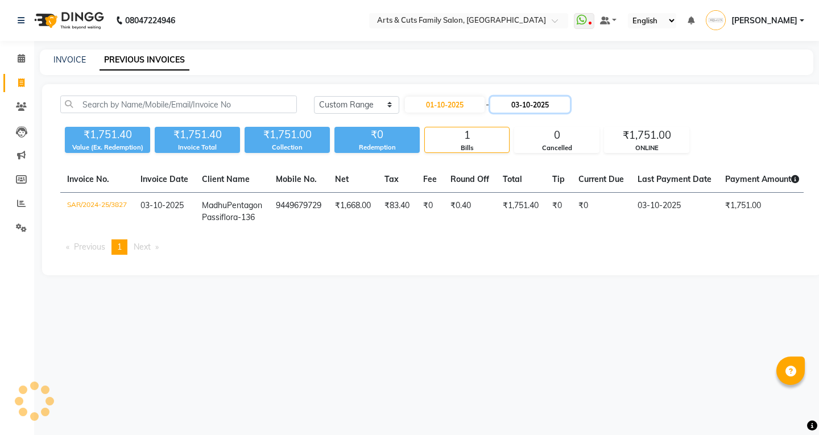
click at [544, 105] on input "03-10-2025" at bounding box center [530, 105] width 80 height 16
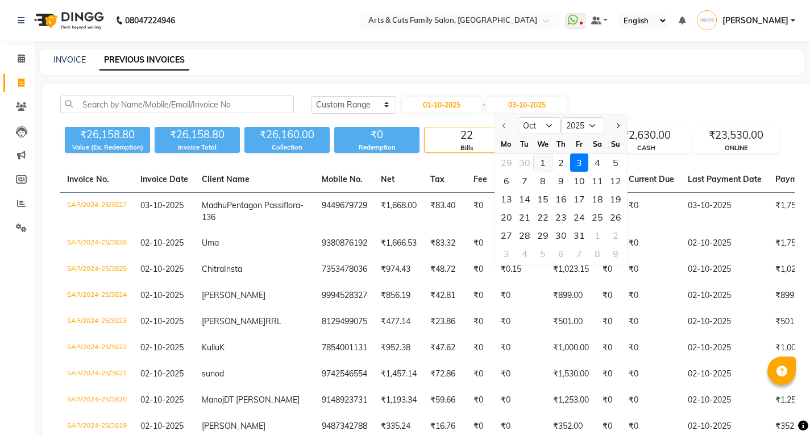
click at [545, 163] on div "1" at bounding box center [543, 163] width 18 height 18
type input "01-10-2025"
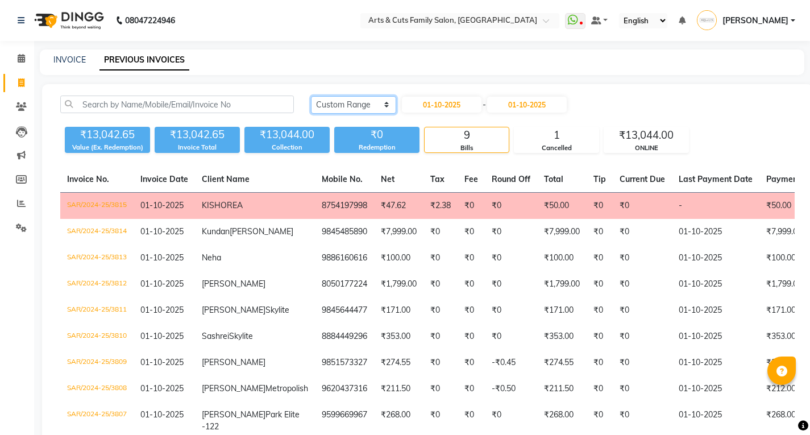
click at [347, 106] on select "Today Yesterday Custom Range" at bounding box center [353, 105] width 85 height 18
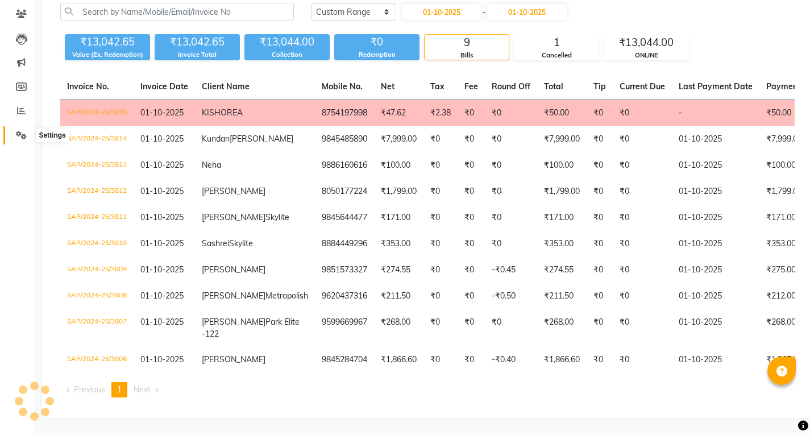
click at [20, 131] on icon at bounding box center [21, 135] width 11 height 9
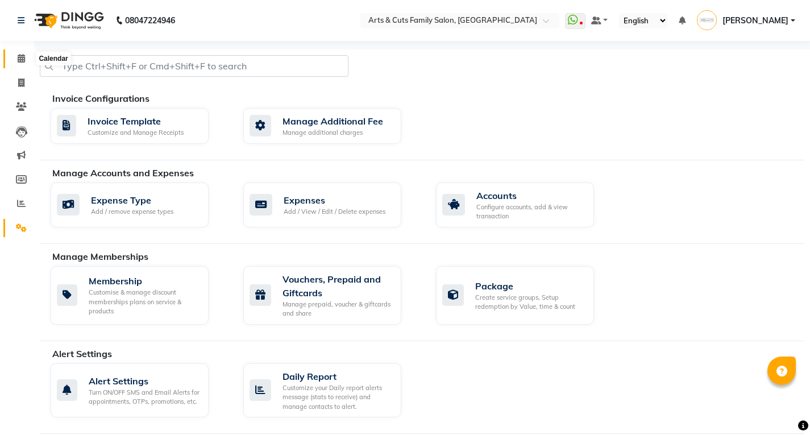
click at [14, 63] on span at bounding box center [21, 58] width 20 height 13
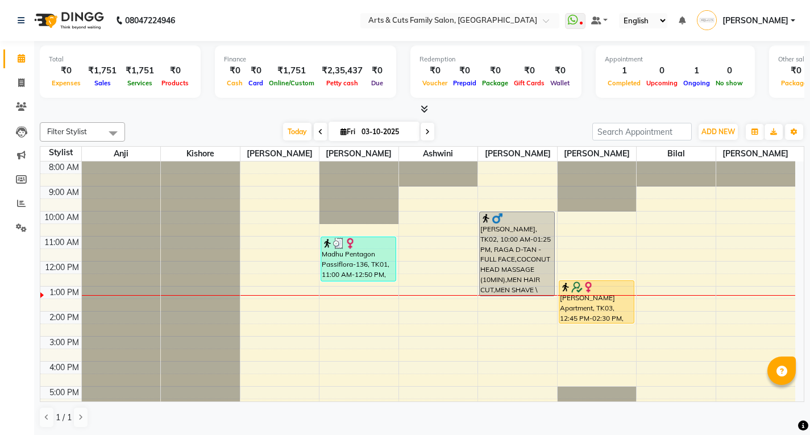
click at [318, 134] on icon at bounding box center [320, 131] width 5 height 7
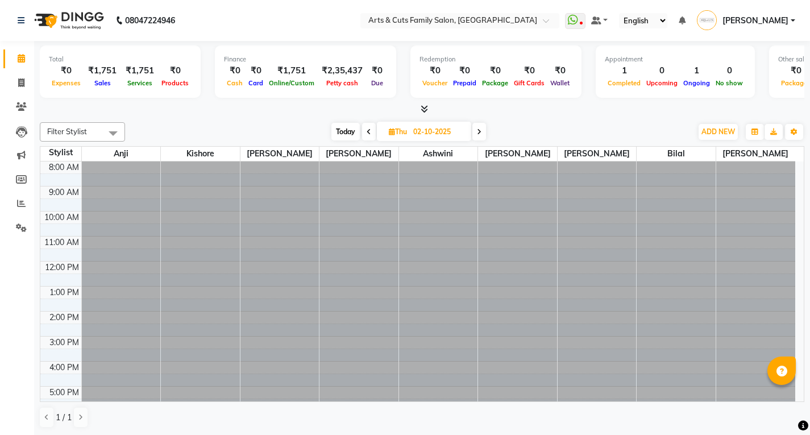
scroll to position [85, 0]
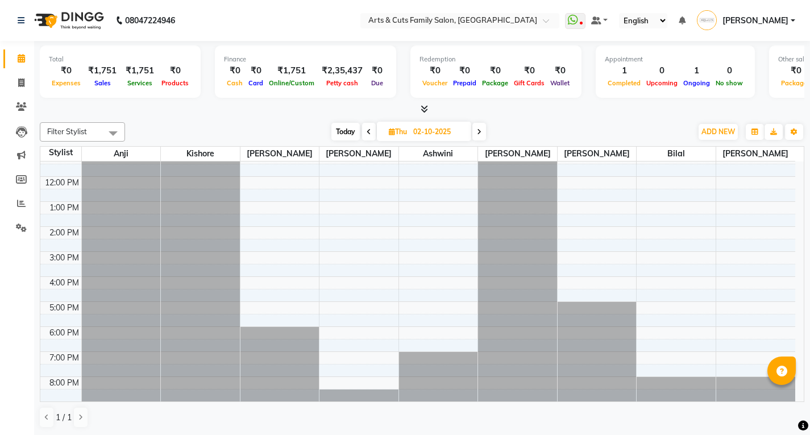
click at [318, 134] on div "Today Thu 02-10-2025" at bounding box center [408, 131] width 555 height 17
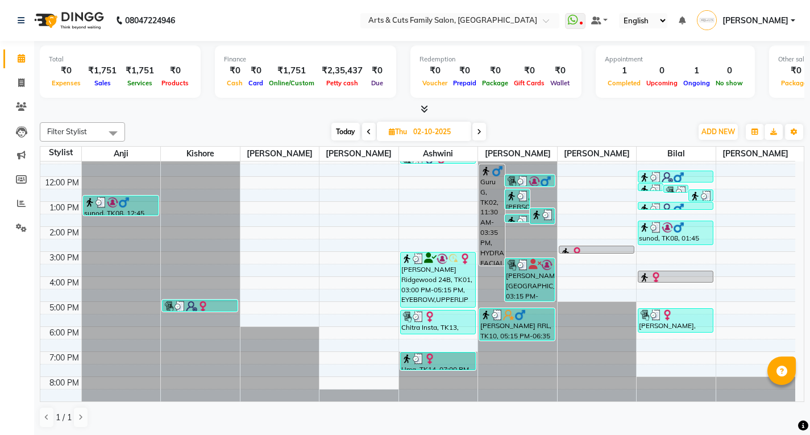
click at [364, 132] on span at bounding box center [369, 132] width 14 height 18
type input "01-10-2025"
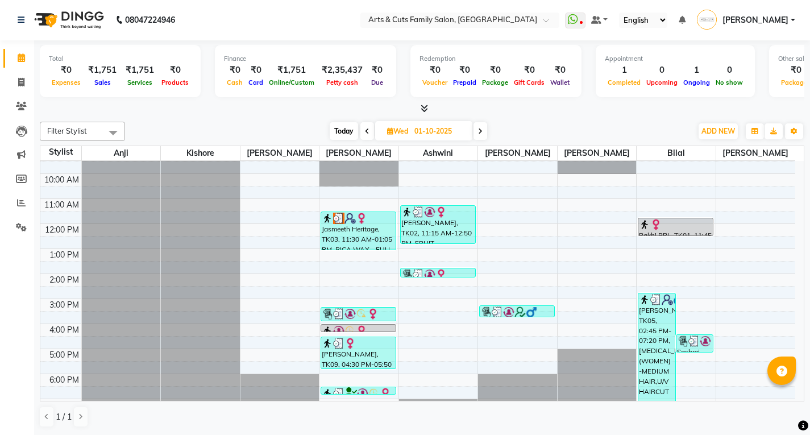
scroll to position [0, 0]
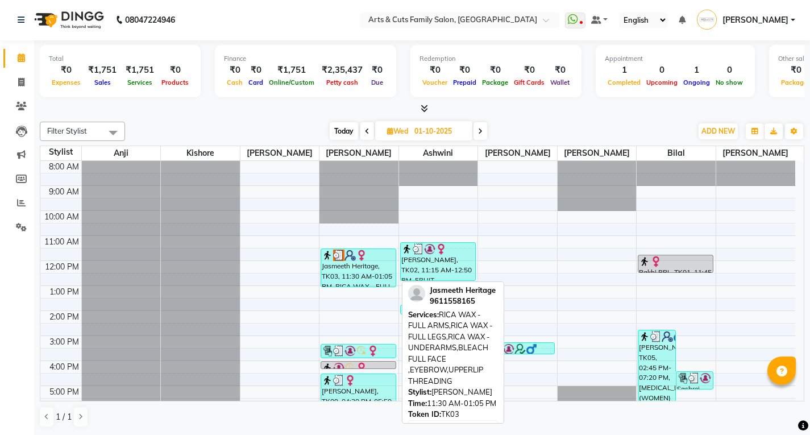
click at [331, 272] on div "Jasmeeth Heritage, TK03, 11:30 AM-01:05 PM, RICA WAX - FULL ARMS,RICA WAX - FUL…" at bounding box center [358, 268] width 74 height 38
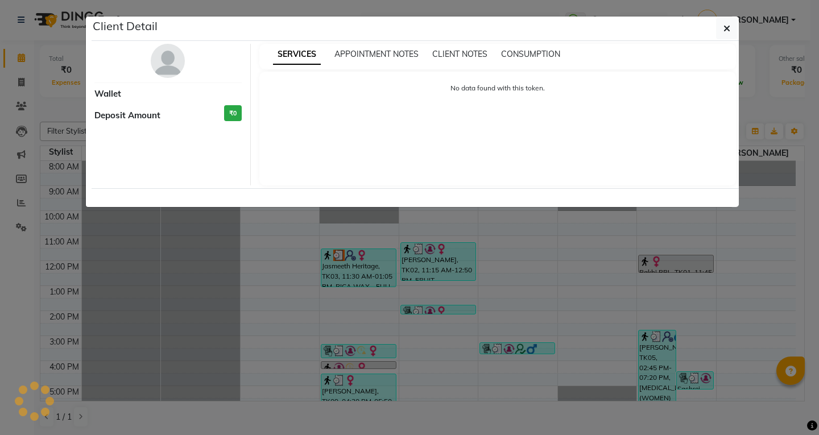
select select "3"
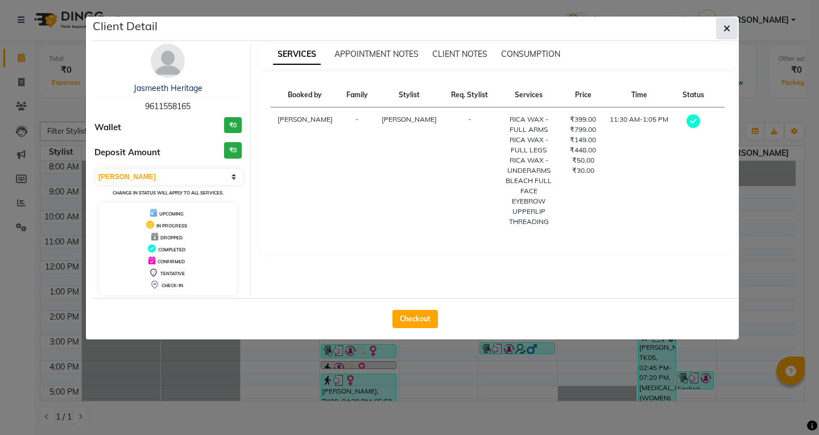
click at [722, 28] on button "button" at bounding box center [727, 29] width 22 height 22
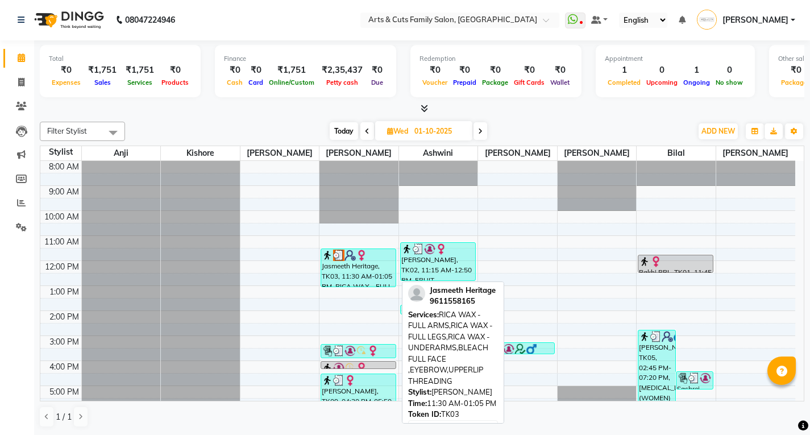
click at [343, 276] on div "Jasmeeth Heritage, TK03, 11:30 AM-01:05 PM, RICA WAX - FULL ARMS,RICA WAX - FUL…" at bounding box center [358, 268] width 74 height 38
select select "3"
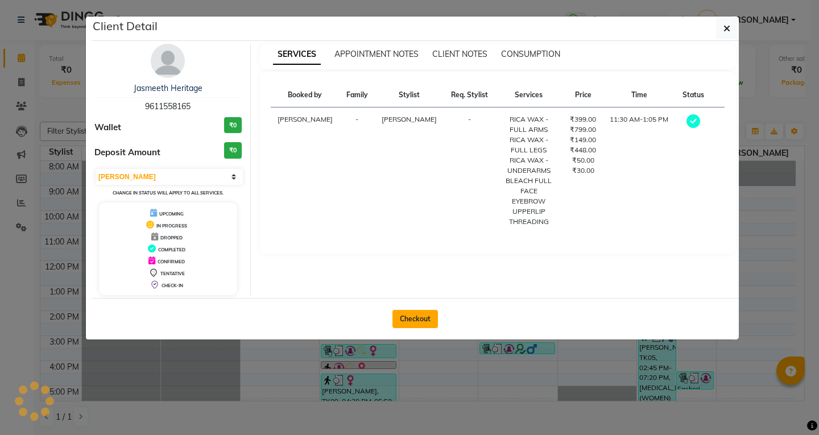
click at [413, 312] on button "Checkout" at bounding box center [414, 319] width 45 height 18
select select "service"
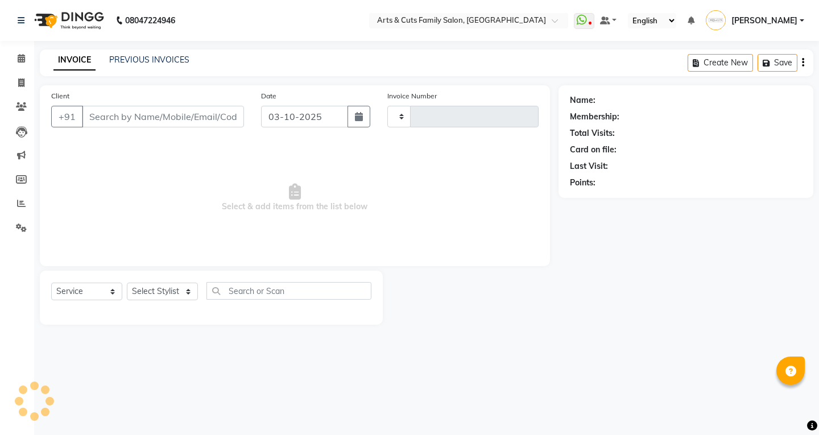
type input "3828"
select select "7513"
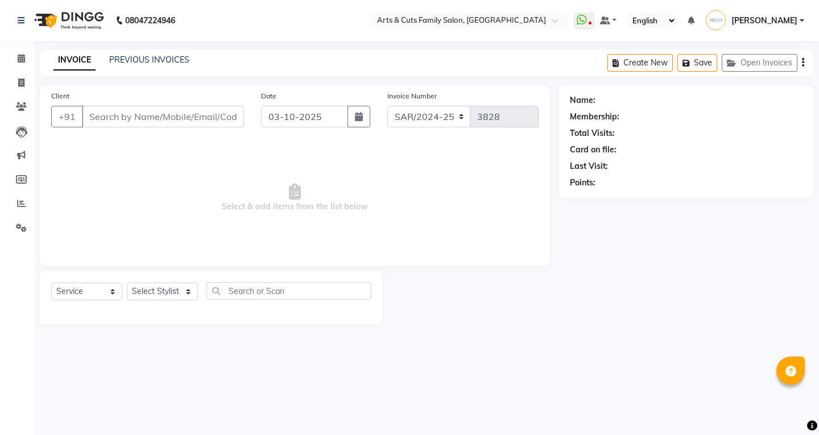
type input "9611558165"
type input "01-10-2025"
select select "63866"
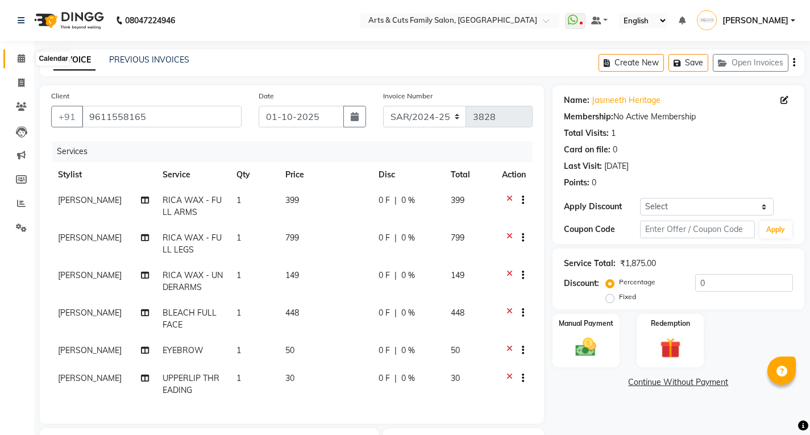
click at [19, 65] on span at bounding box center [21, 58] width 20 height 13
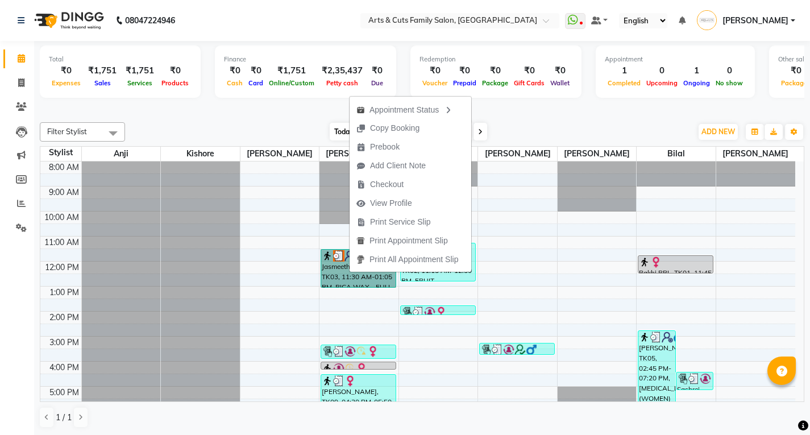
click at [283, 308] on div "8:00 AM 9:00 AM 10:00 AM 11:00 AM 12:00 PM 1:00 PM 2:00 PM 3:00 PM 4:00 PM 5:00…" at bounding box center [417, 323] width 755 height 325
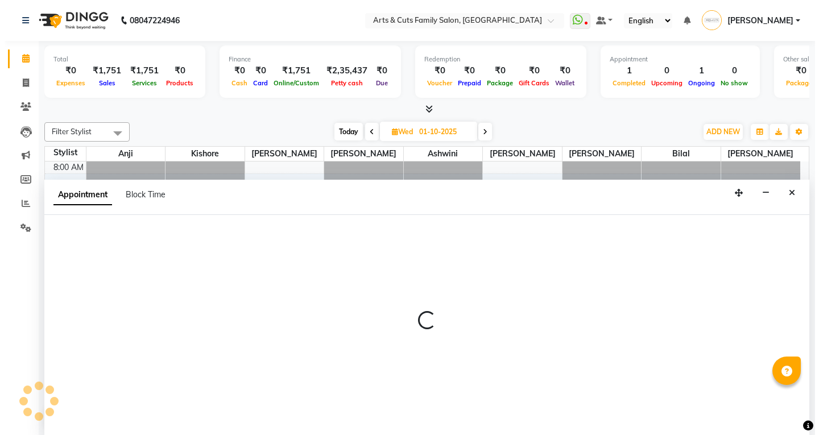
scroll to position [1, 0]
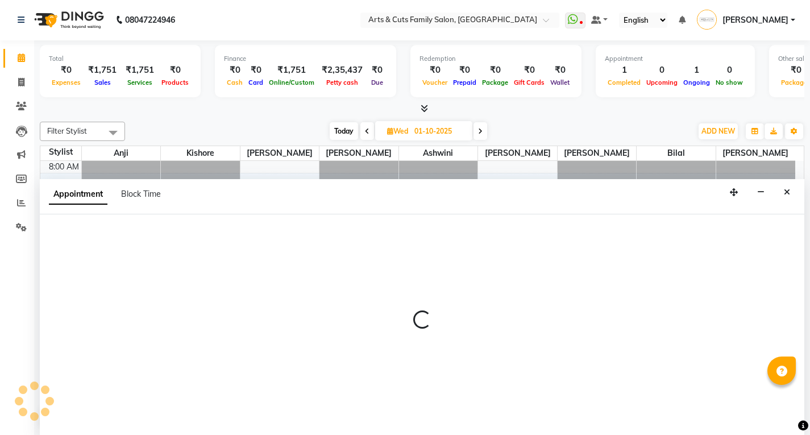
select select "62871"
select select "810"
select select "tentative"
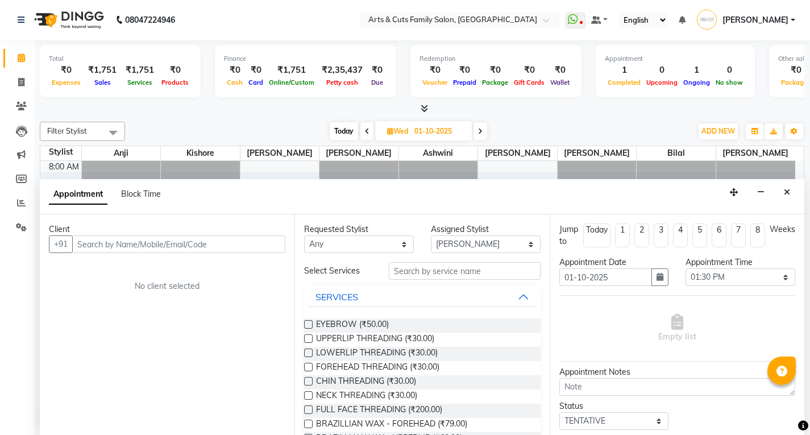
click at [794, 187] on button "Close" at bounding box center [787, 193] width 16 height 18
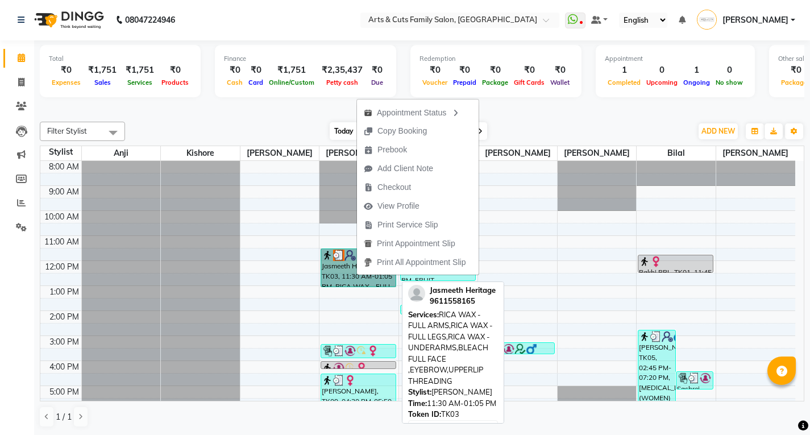
click at [339, 272] on link "Jasmeeth Heritage, TK03, 11:30 AM-01:05 PM, RICA WAX - FULL ARMS,RICA WAX - FUL…" at bounding box center [359, 267] width 76 height 39
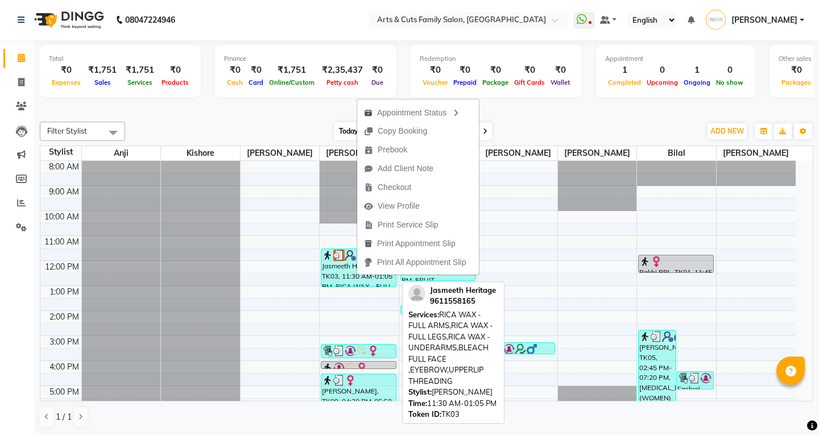
select select "3"
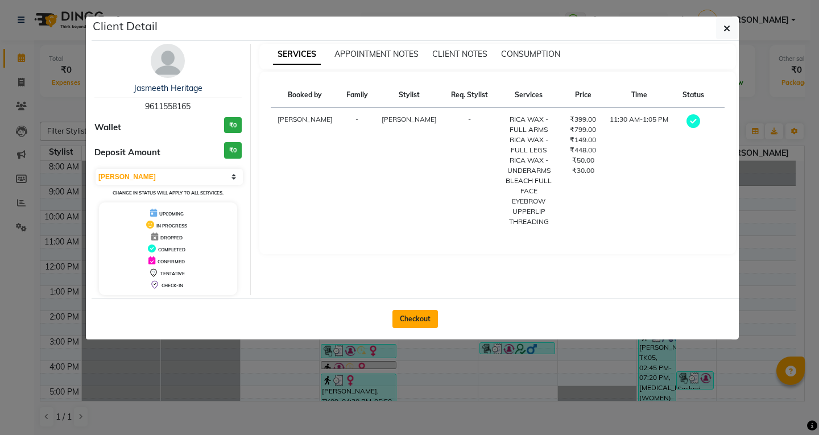
click at [425, 310] on button "Checkout" at bounding box center [414, 319] width 45 height 18
select select "service"
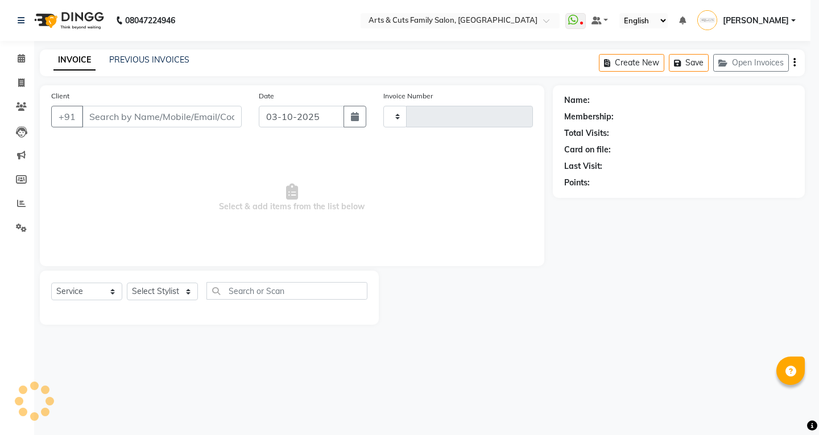
type input "3828"
select select "7513"
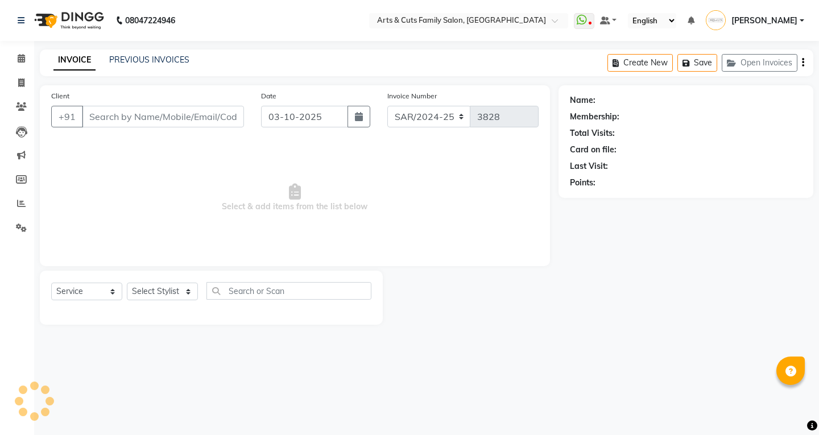
type input "9611558165"
type input "01-10-2025"
select select "63866"
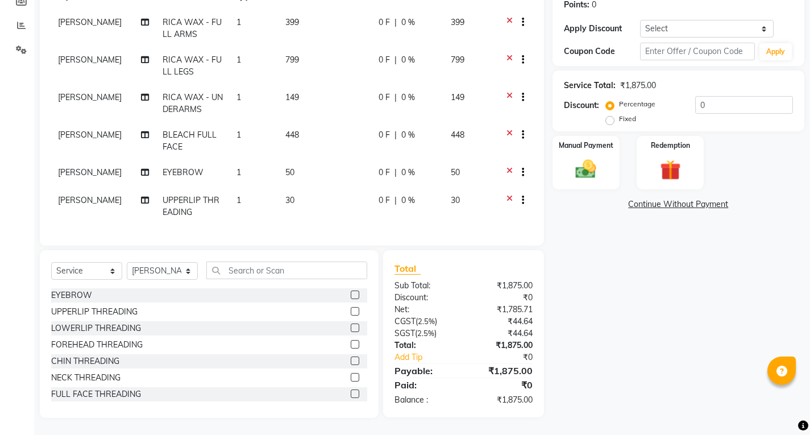
scroll to position [16, 0]
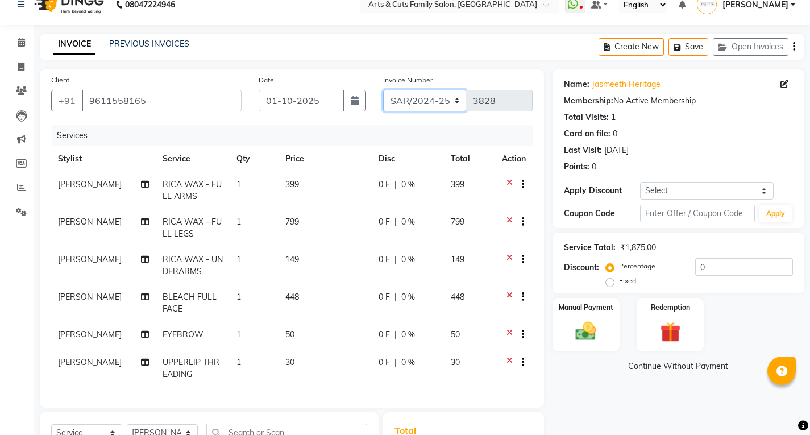
click at [416, 106] on select "SAR/2024-25 HS/2025-26 KA/2025-26" at bounding box center [425, 101] width 84 height 22
select select "7494"
click at [383, 90] on select "SAR/2024-25 HS/2025-26 KA/2025-26" at bounding box center [425, 101] width 84 height 22
type input "0239"
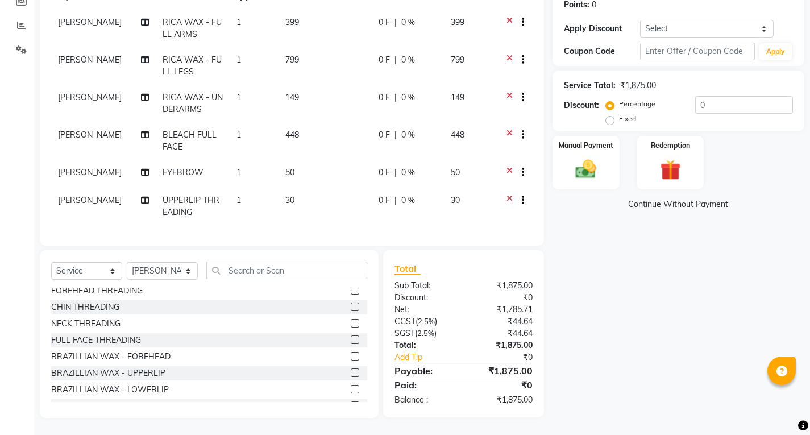
scroll to position [0, 0]
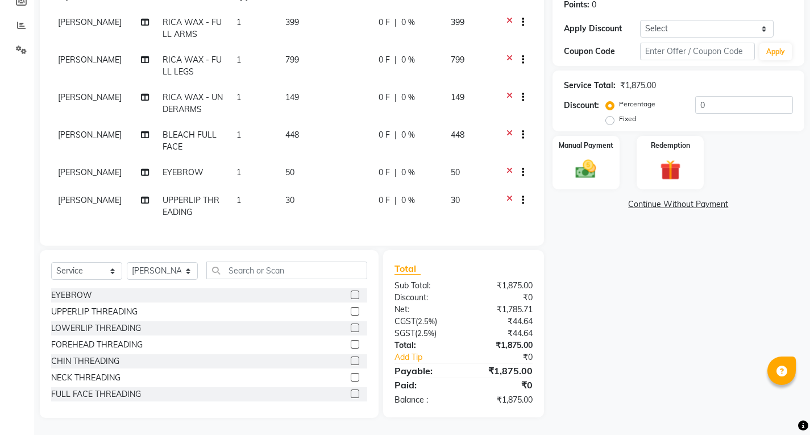
click at [351, 297] on label at bounding box center [355, 295] width 9 height 9
click at [351, 297] on input "checkbox" at bounding box center [354, 295] width 7 height 7
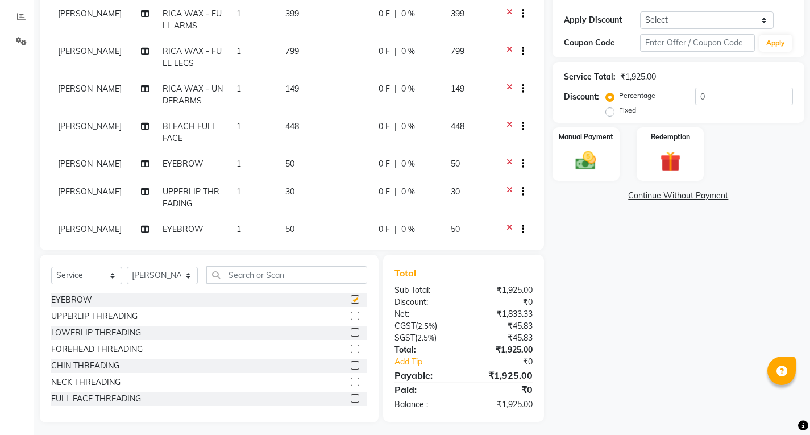
checkbox input "false"
click at [351, 333] on label at bounding box center [355, 332] width 9 height 9
click at [351, 333] on input "checkbox" at bounding box center [354, 332] width 7 height 7
checkbox input "false"
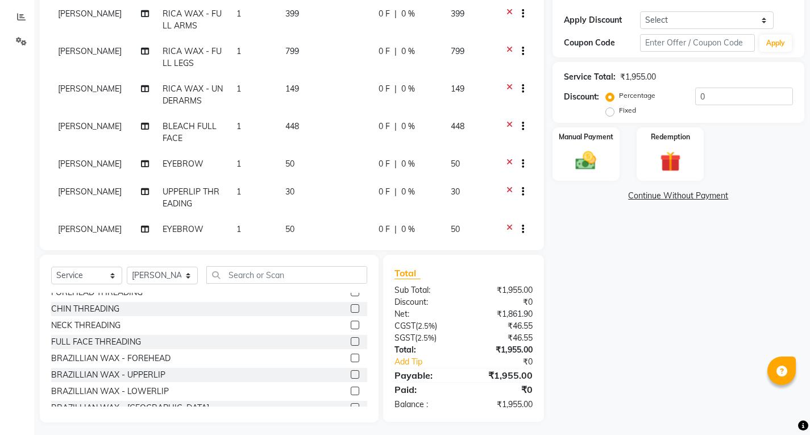
click at [351, 309] on label at bounding box center [355, 308] width 9 height 9
click at [351, 309] on input "checkbox" at bounding box center [354, 308] width 7 height 7
checkbox input "false"
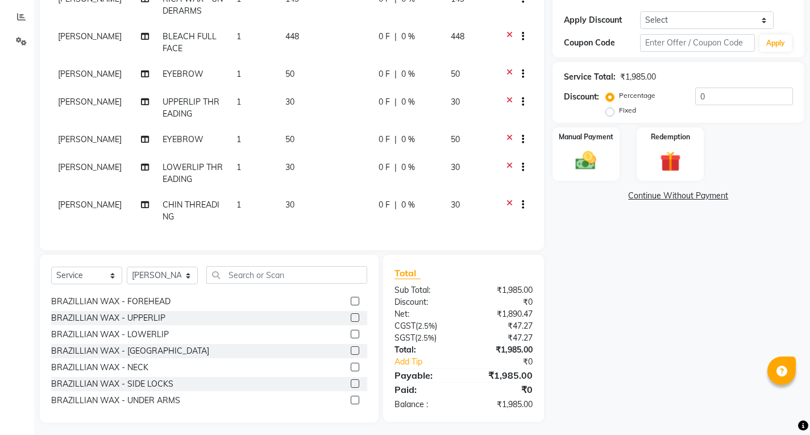
scroll to position [191, 0]
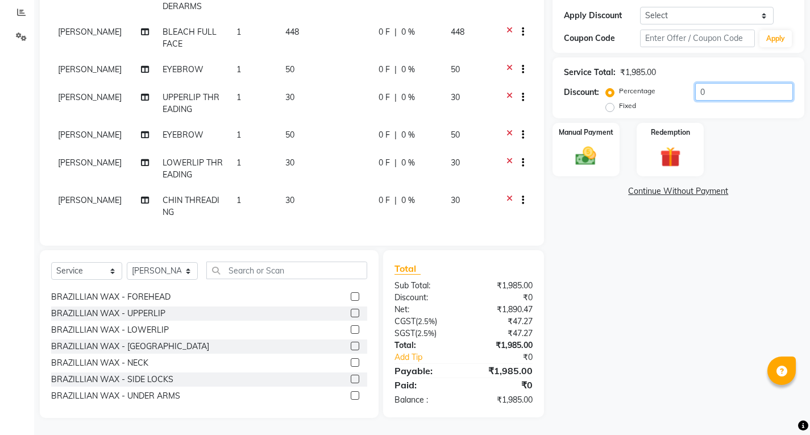
click at [734, 95] on input "0" at bounding box center [744, 92] width 98 height 18
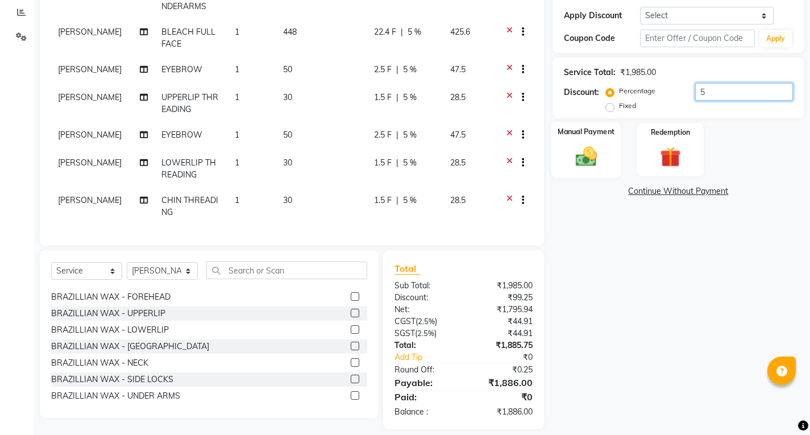
type input "5"
click at [592, 143] on div "Manual Payment" at bounding box center [586, 150] width 70 height 56
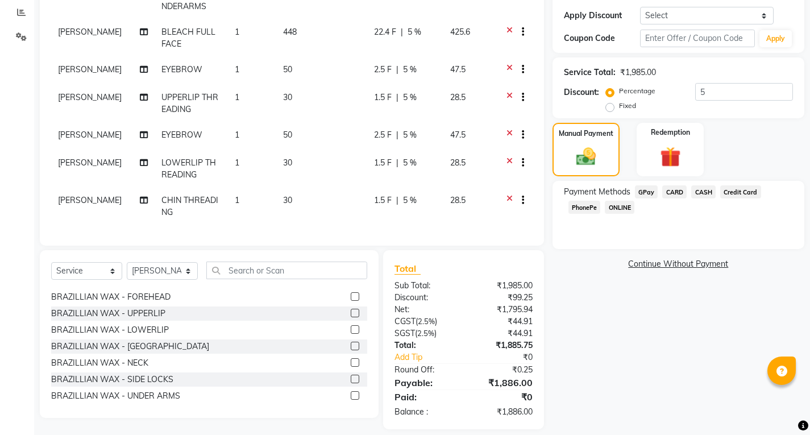
scroll to position [202, 0]
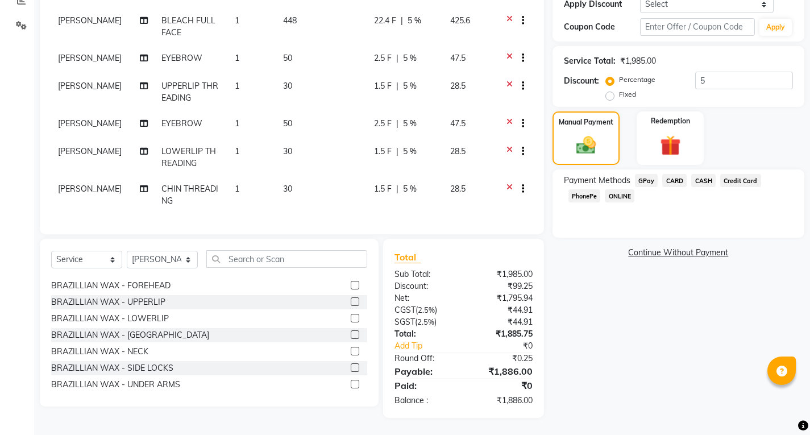
click at [612, 200] on span "ONLINE" at bounding box center [620, 195] width 30 height 13
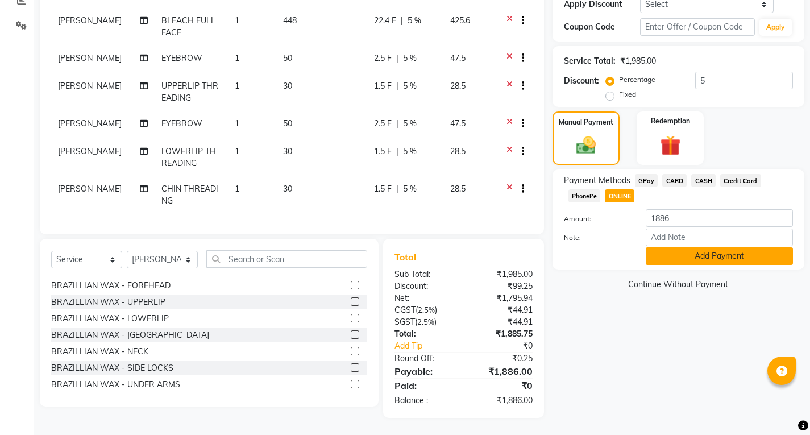
click at [666, 258] on button "Add Payment" at bounding box center [719, 256] width 147 height 18
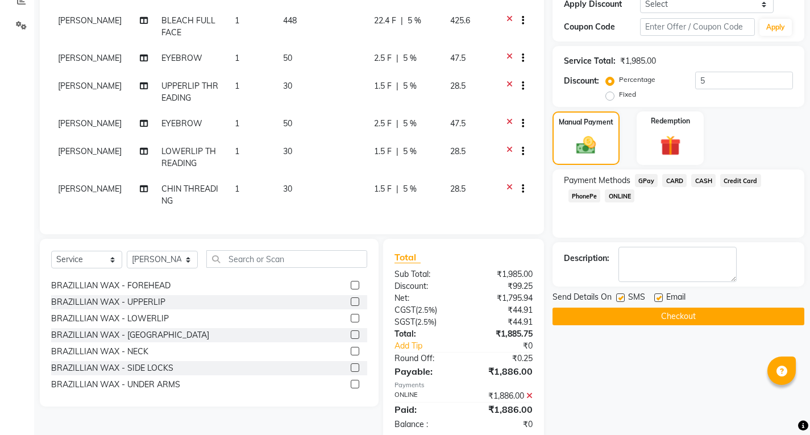
click at [660, 320] on button "Checkout" at bounding box center [679, 317] width 252 height 18
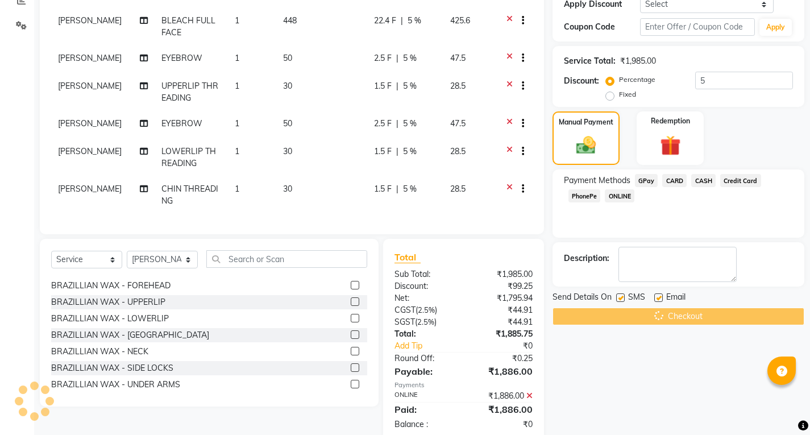
scroll to position [0, 0]
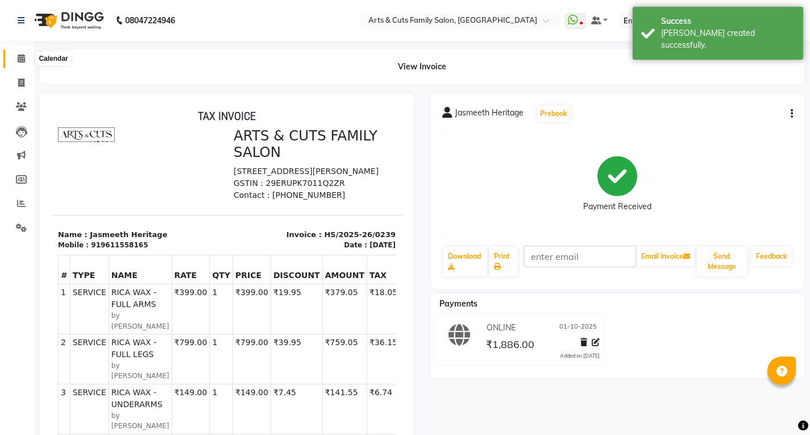
click at [29, 56] on span at bounding box center [21, 58] width 20 height 13
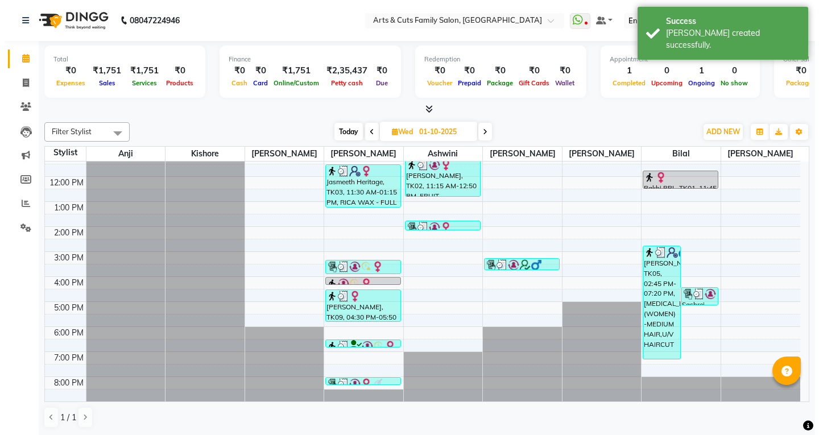
scroll to position [1, 0]
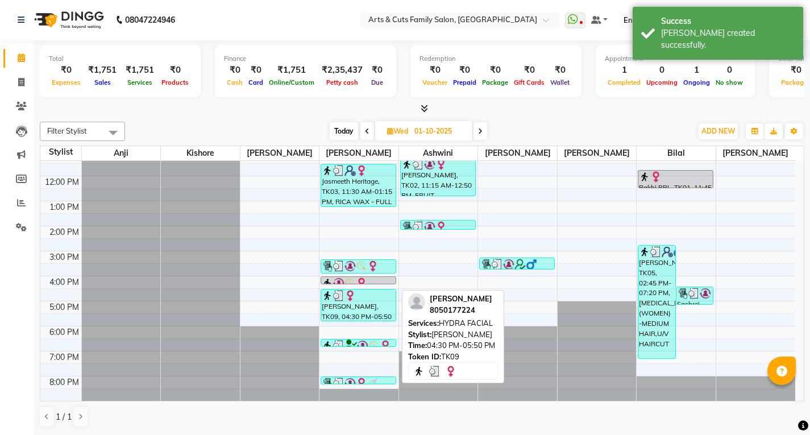
click at [338, 309] on div "Sonali, TK09, 04:30 PM-05:50 PM, HYDRA FACIAL" at bounding box center [358, 304] width 74 height 31
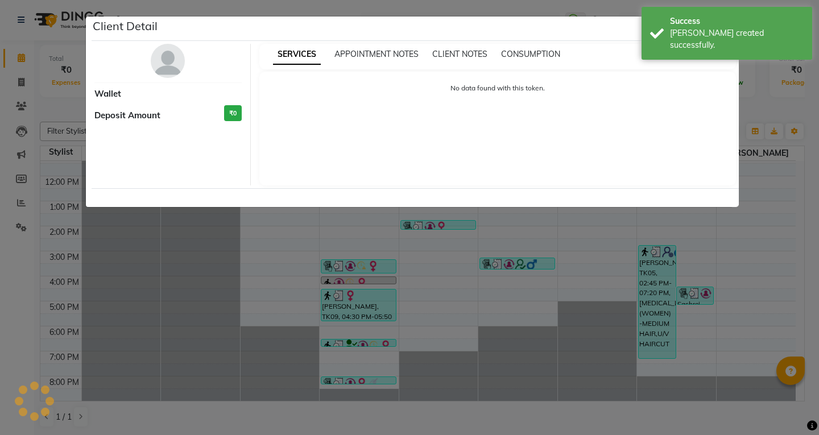
select select "3"
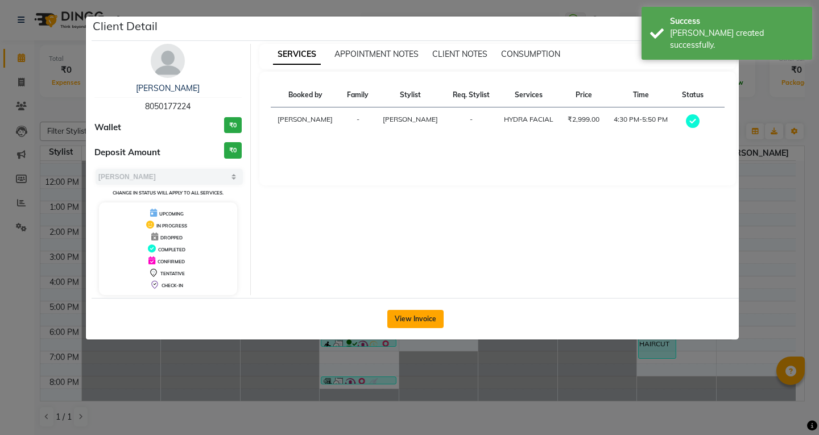
click at [416, 320] on button "View Invoice" at bounding box center [415, 319] width 56 height 18
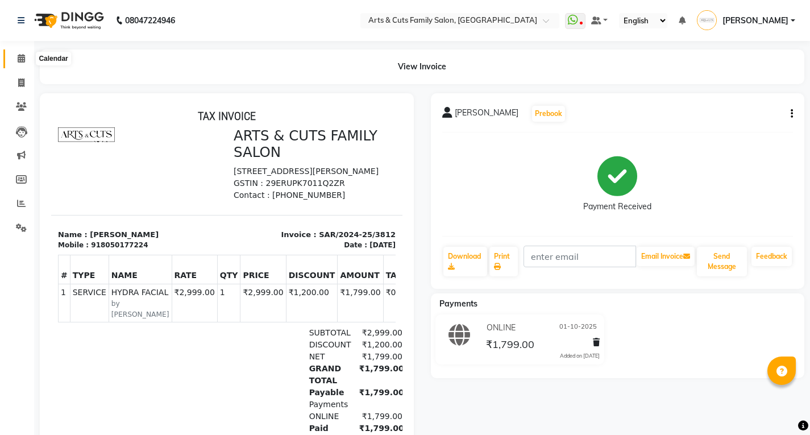
click at [20, 61] on icon at bounding box center [21, 58] width 7 height 9
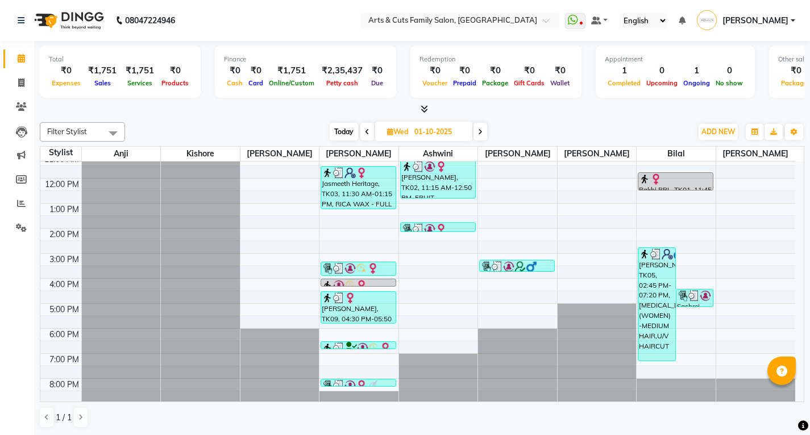
scroll to position [85, 0]
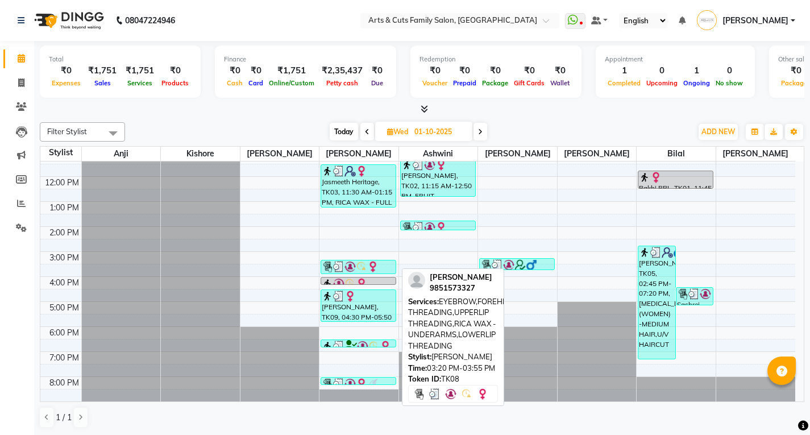
click at [337, 268] on img at bounding box center [338, 266] width 11 height 11
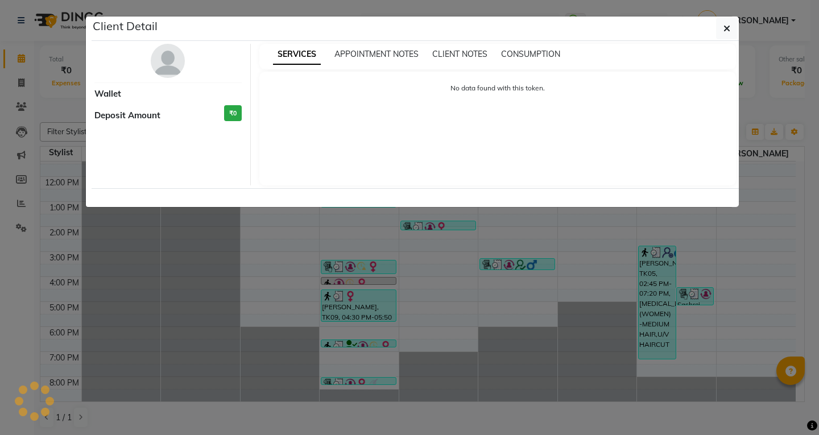
select select "3"
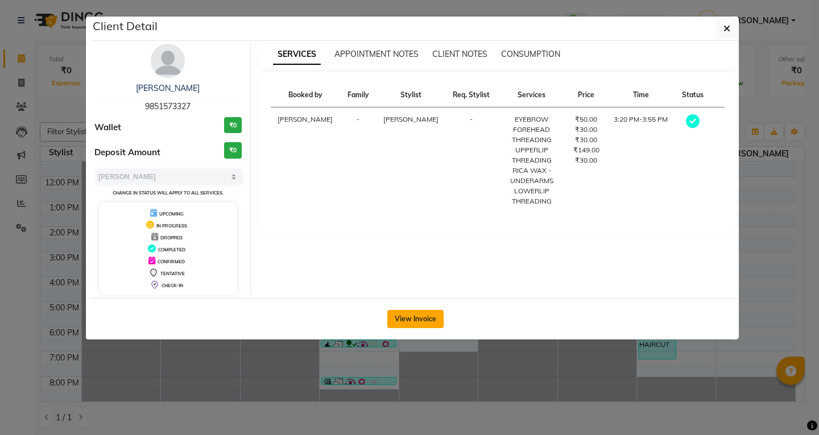
click at [407, 320] on button "View Invoice" at bounding box center [415, 319] width 56 height 18
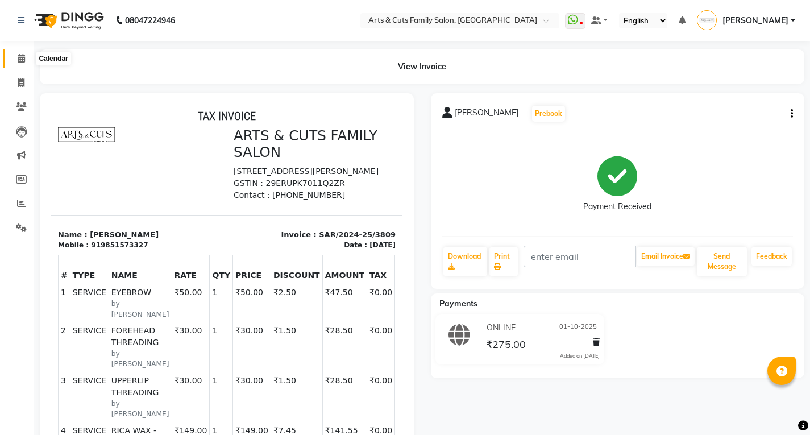
click at [13, 59] on span at bounding box center [21, 58] width 20 height 13
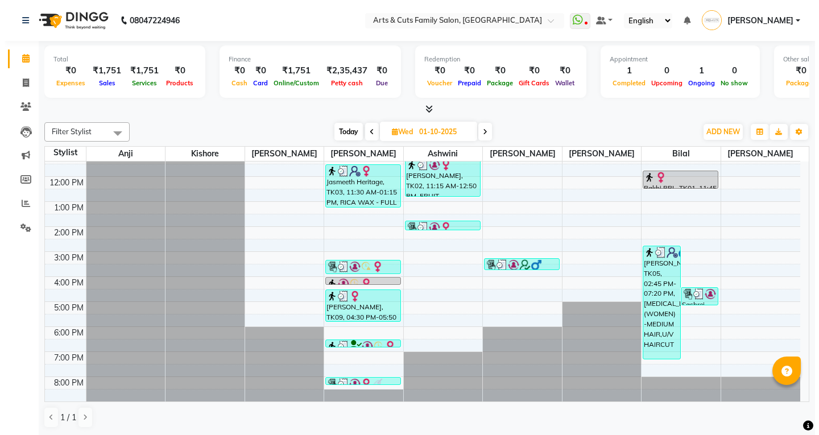
scroll to position [1, 0]
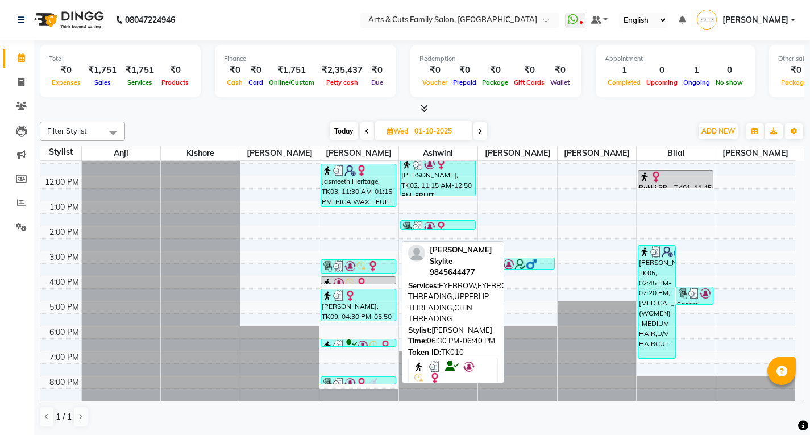
click at [339, 345] on img at bounding box center [338, 345] width 11 height 11
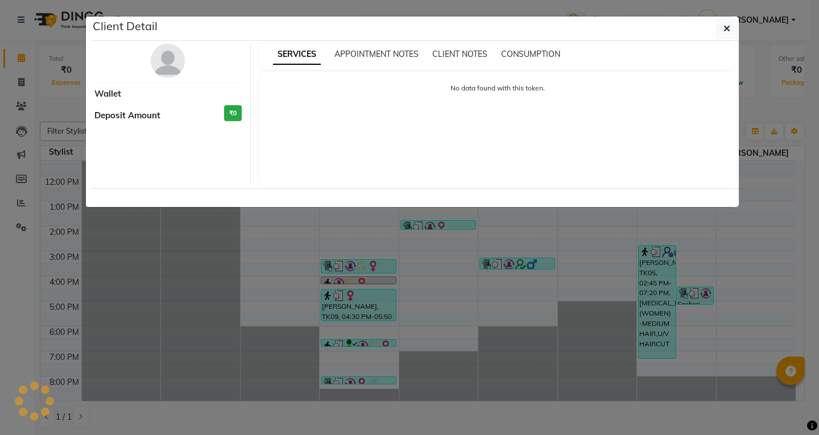
select select "3"
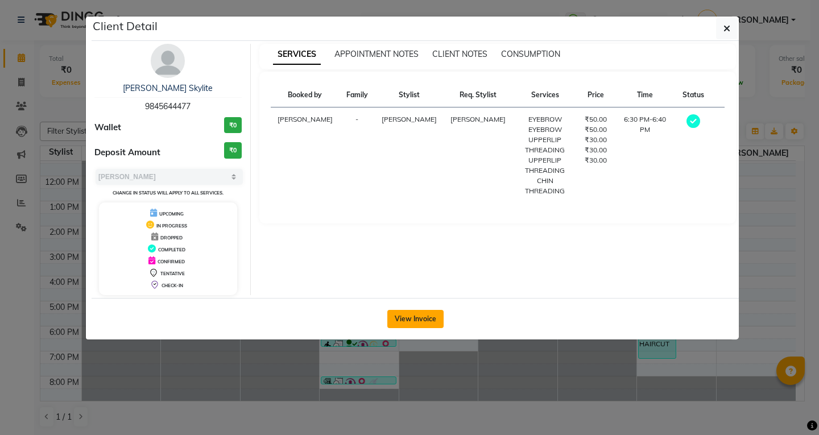
click at [416, 314] on button "View Invoice" at bounding box center [415, 319] width 56 height 18
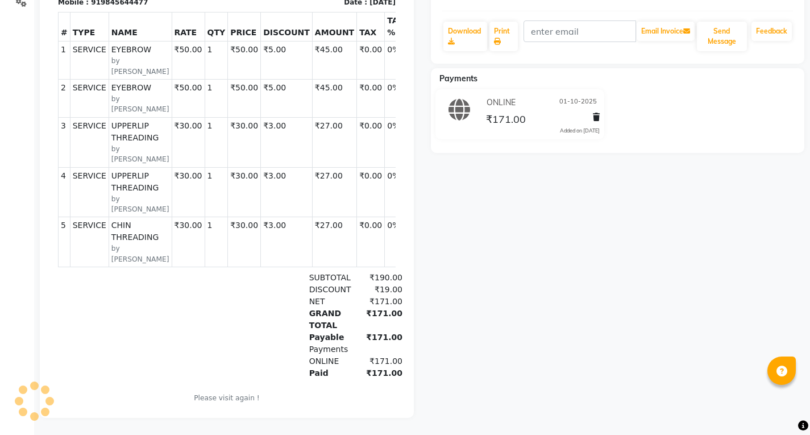
scroll to position [6, 0]
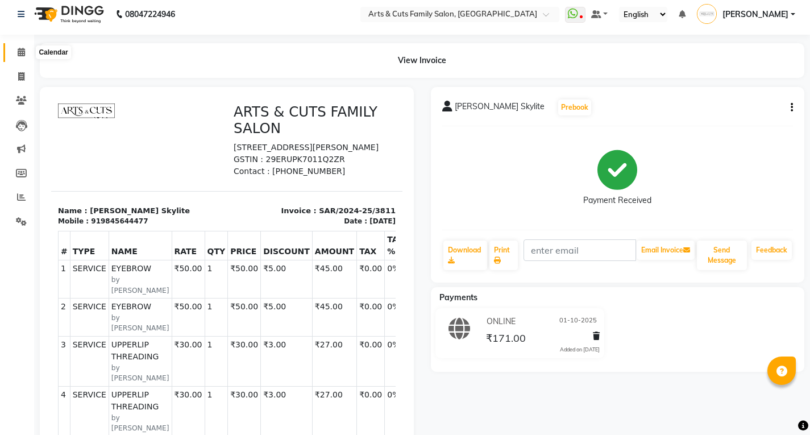
click at [20, 57] on span at bounding box center [21, 52] width 20 height 13
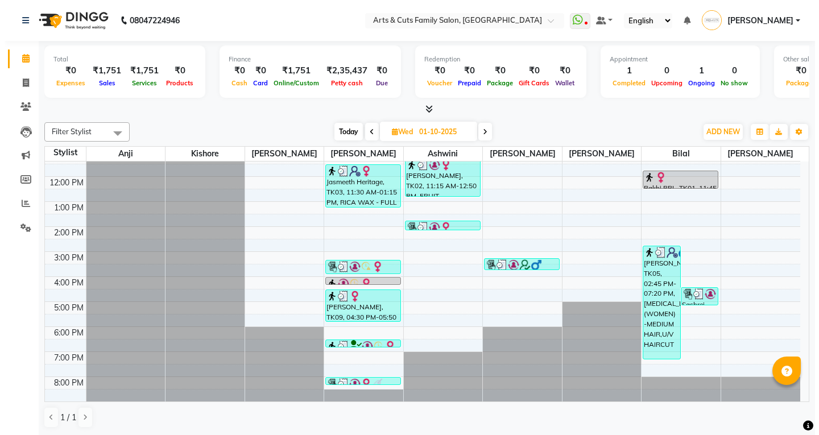
scroll to position [1, 0]
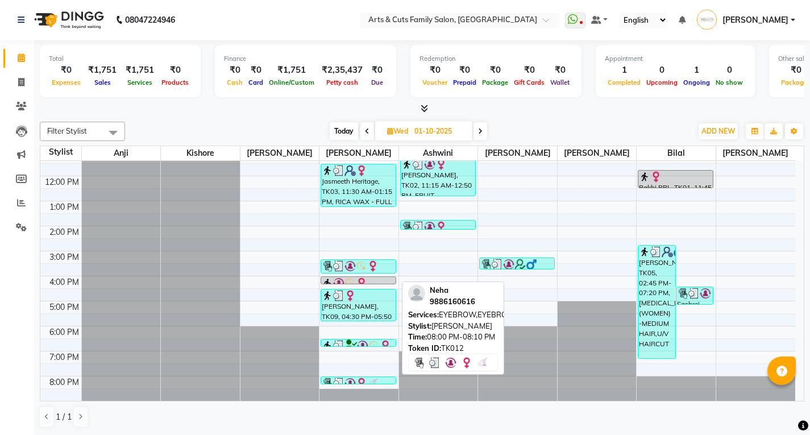
click at [338, 384] on link "Neha, TK12, 08:00 PM-08:10 PM, EYEBROW,EYEBROW" at bounding box center [359, 380] width 76 height 8
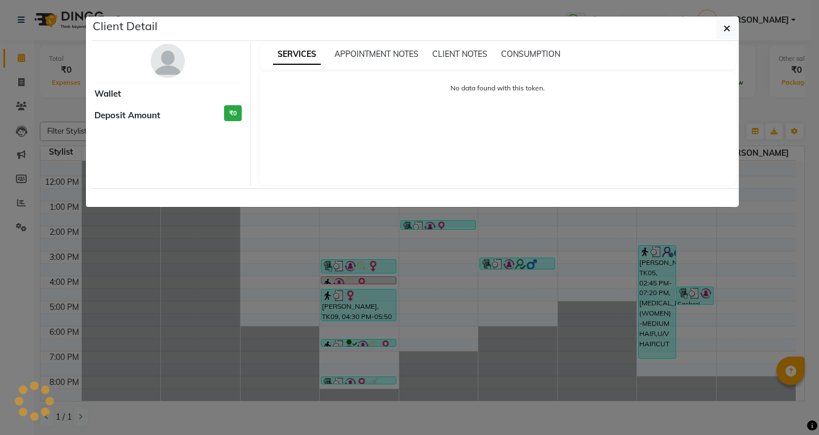
select select "3"
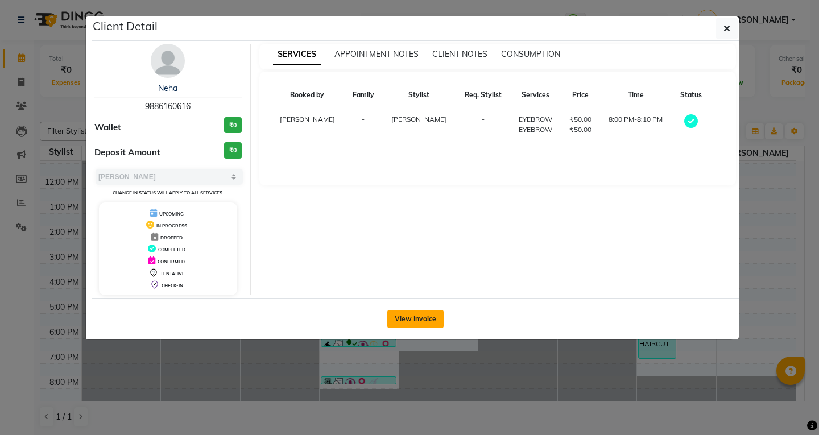
click at [395, 318] on button "View Invoice" at bounding box center [415, 319] width 56 height 18
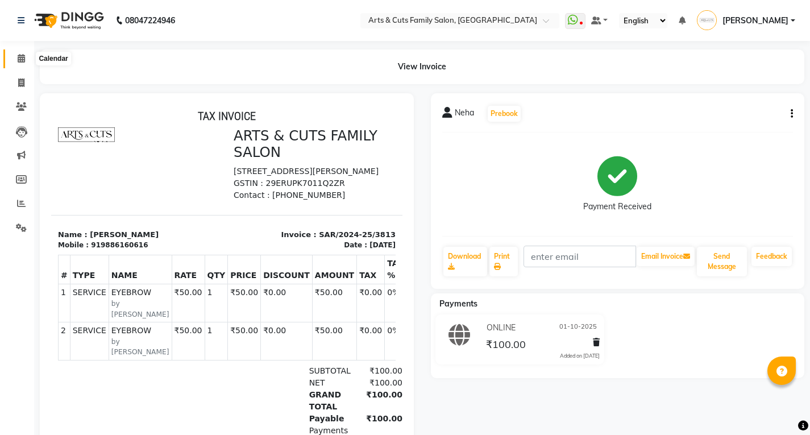
click at [19, 55] on icon at bounding box center [21, 58] width 7 height 9
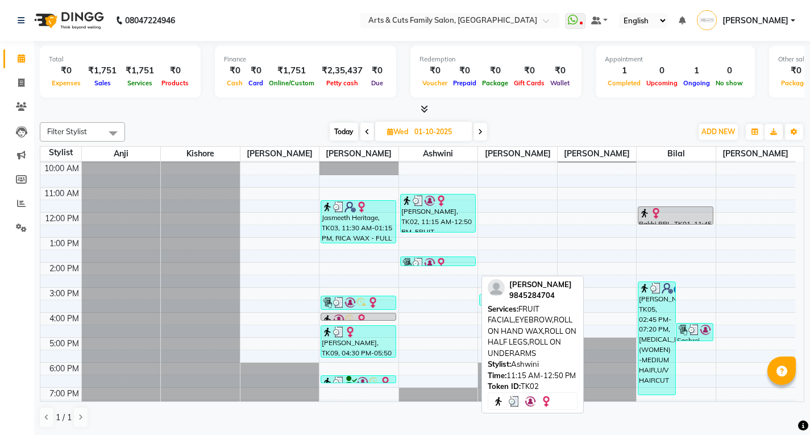
scroll to position [85, 0]
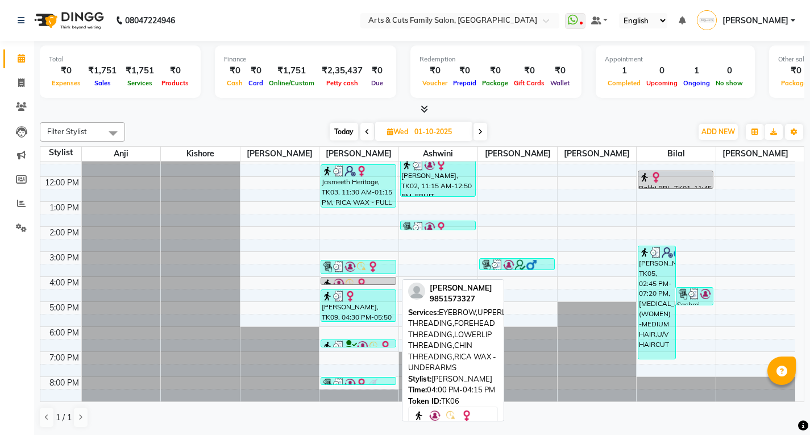
click at [337, 281] on img at bounding box center [338, 283] width 11 height 11
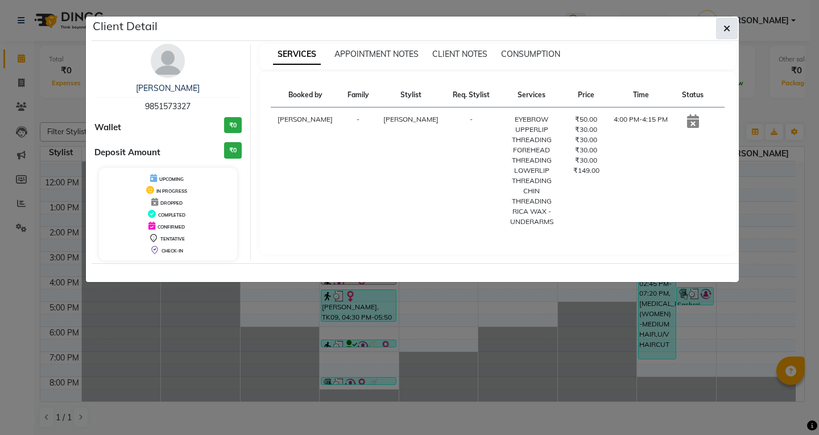
click at [728, 29] on icon "button" at bounding box center [726, 28] width 7 height 9
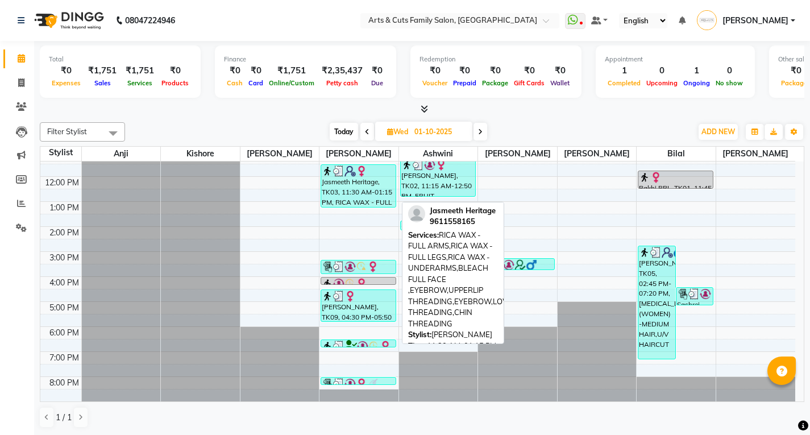
click at [367, 179] on div "Jasmeeth Heritage, TK03, 11:30 AM-01:15 PM, RICA WAX - FULL ARMS,RICA WAX - FUL…" at bounding box center [358, 186] width 74 height 42
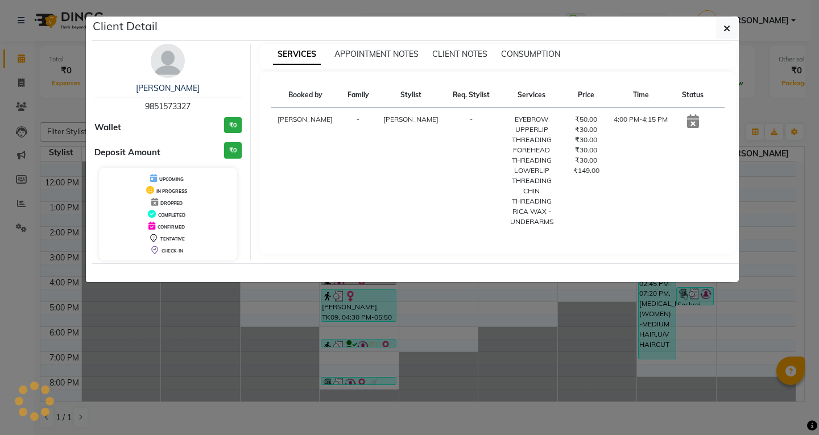
select select "3"
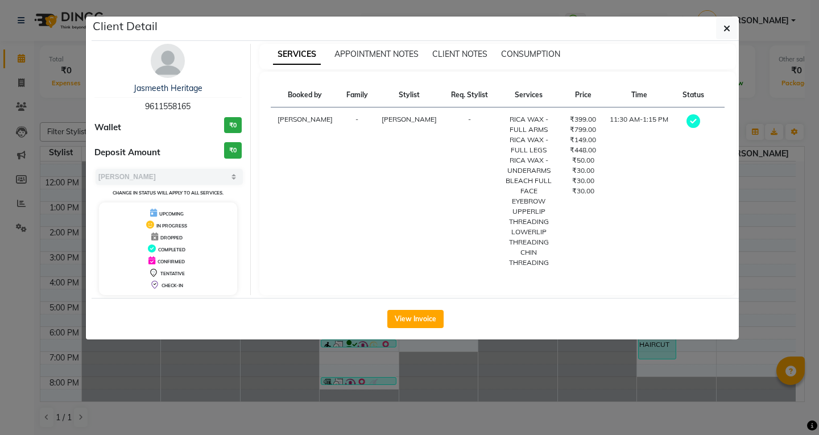
drag, startPoint x: 424, startPoint y: 321, endPoint x: 412, endPoint y: 320, distance: 12.6
click at [423, 321] on button "View Invoice" at bounding box center [415, 319] width 56 height 18
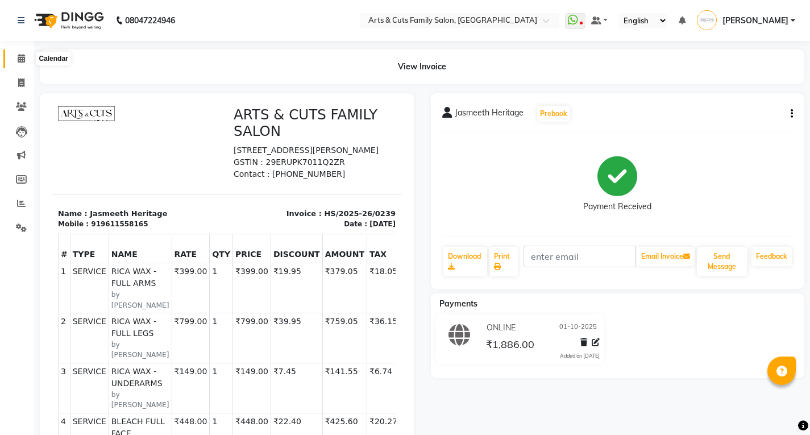
click at [20, 61] on icon at bounding box center [21, 58] width 7 height 9
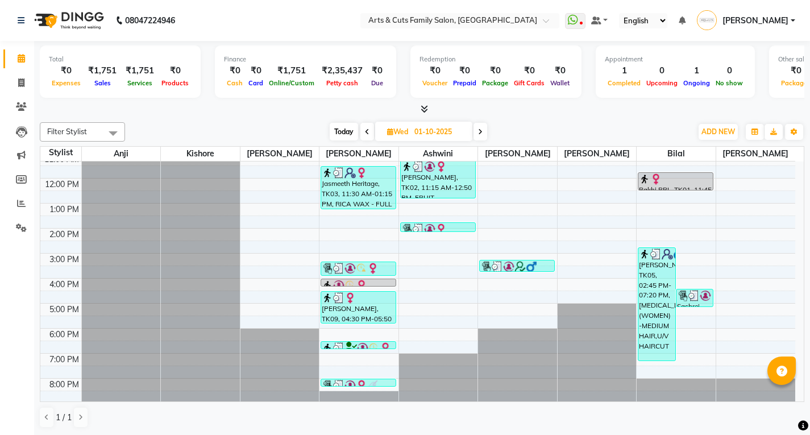
scroll to position [85, 0]
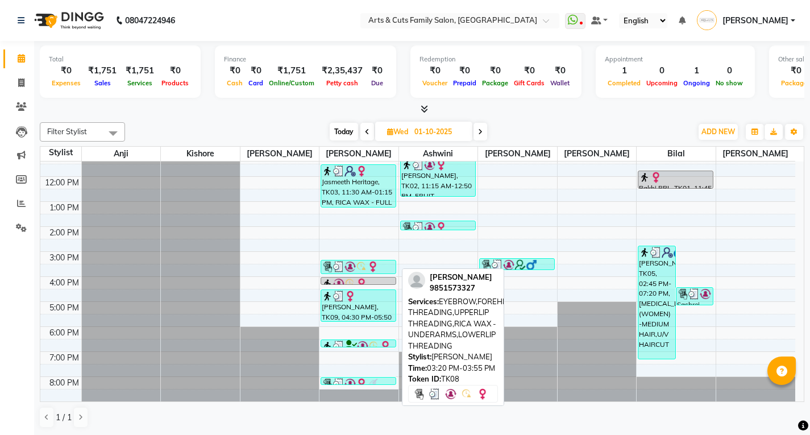
click at [343, 268] on img at bounding box center [338, 266] width 11 height 11
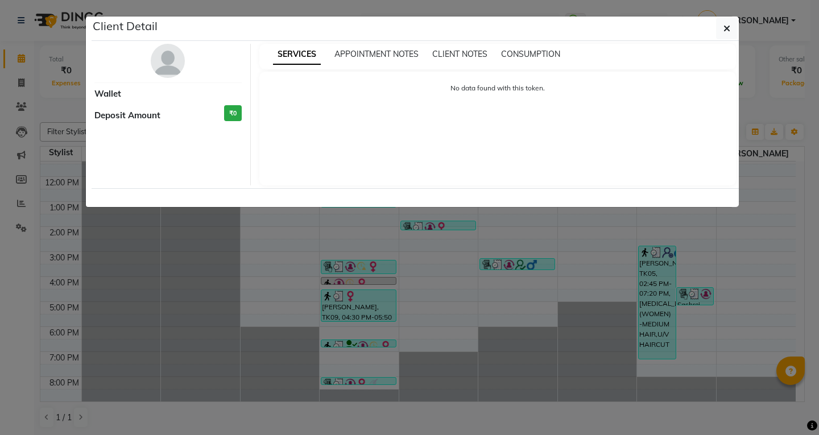
select select "3"
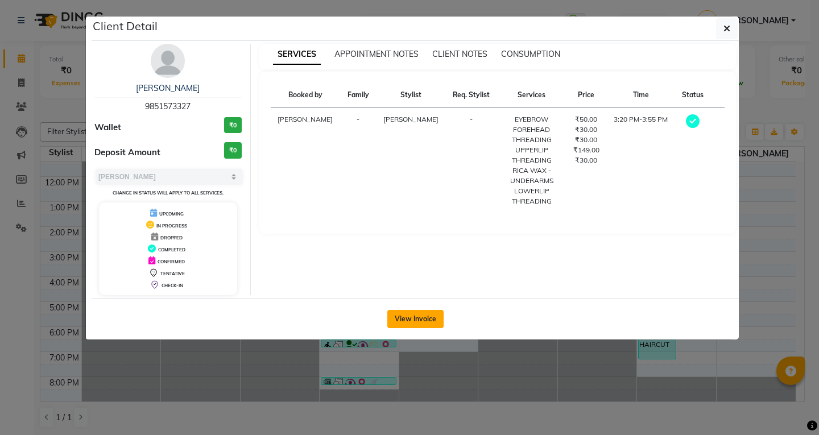
click at [408, 318] on button "View Invoice" at bounding box center [415, 319] width 56 height 18
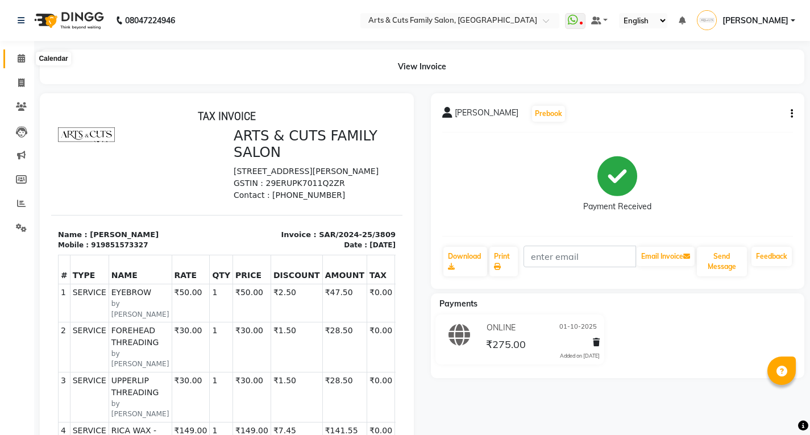
click at [20, 57] on icon at bounding box center [21, 58] width 7 height 9
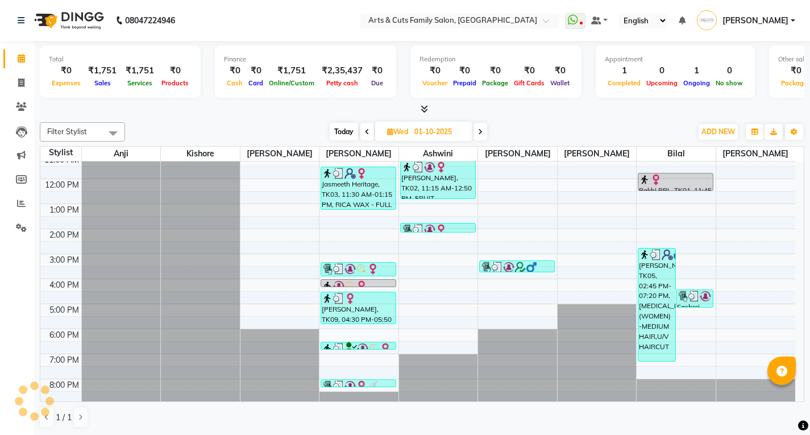
scroll to position [85, 0]
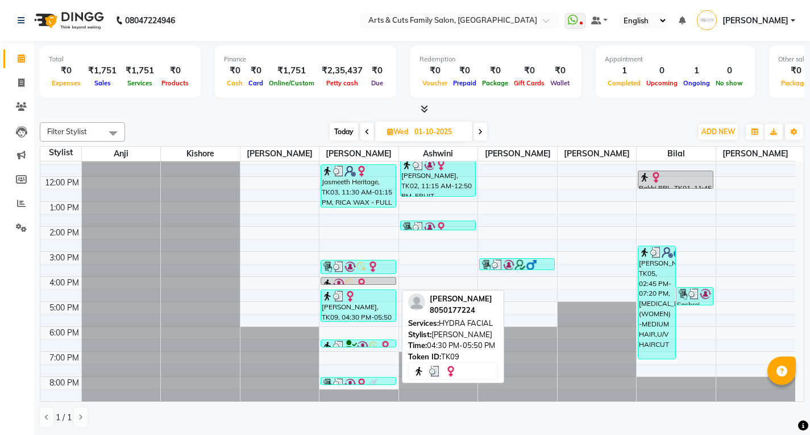
click at [343, 312] on div "Sonali, TK09, 04:30 PM-05:50 PM, HYDRA FACIAL" at bounding box center [358, 305] width 74 height 31
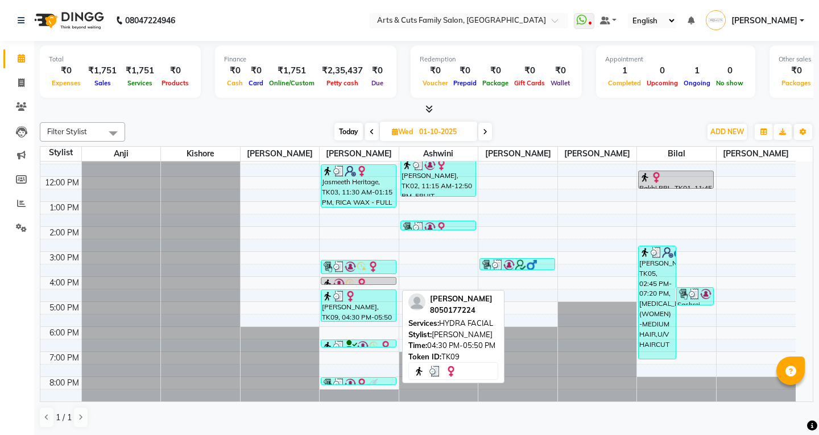
select select "3"
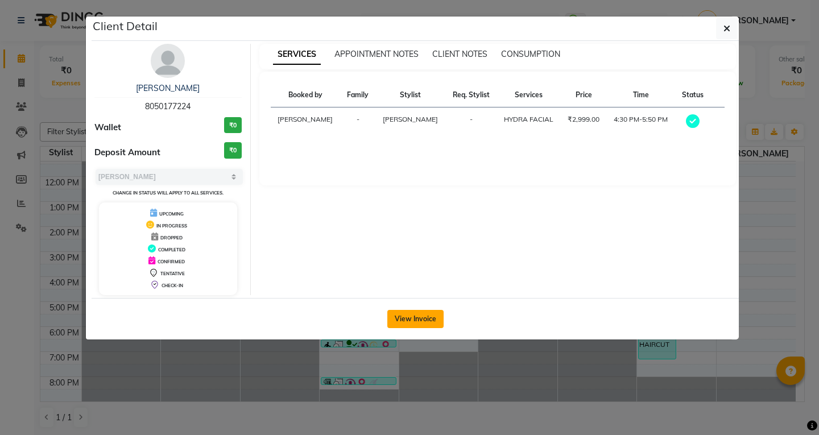
click at [410, 321] on button "View Invoice" at bounding box center [415, 319] width 56 height 18
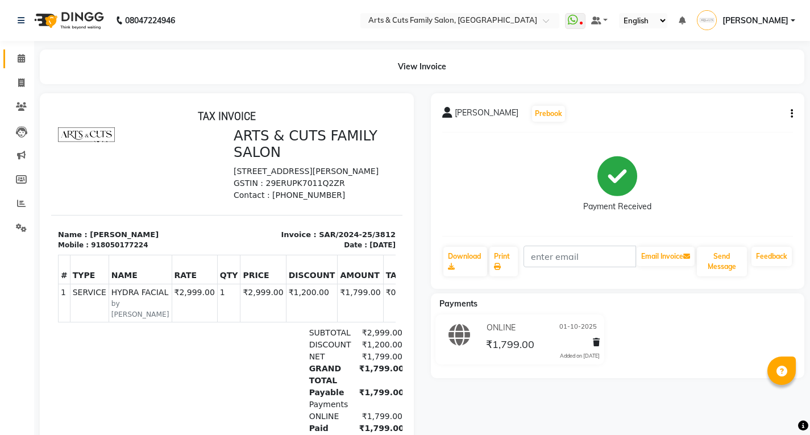
scroll to position [9, 0]
click at [20, 64] on span at bounding box center [21, 58] width 20 height 13
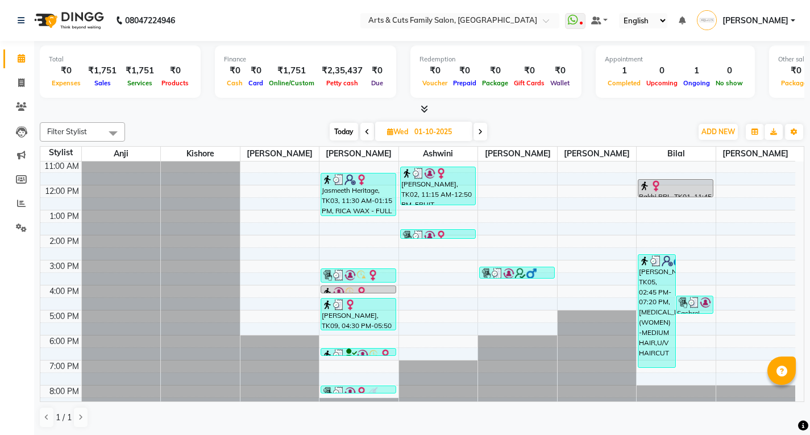
scroll to position [85, 0]
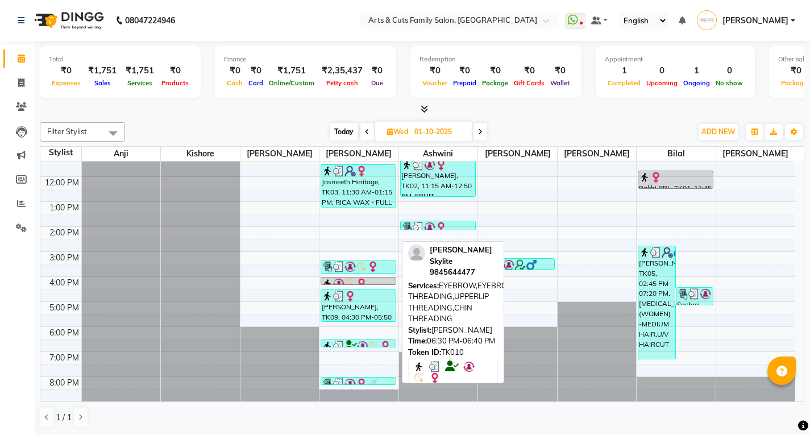
click at [344, 347] on link "Shravya Skylite, TK10, 06:30 PM-06:40 PM, EYEBROW,EYEBROW,UPPERLIP THREADING,UP…" at bounding box center [359, 343] width 76 height 8
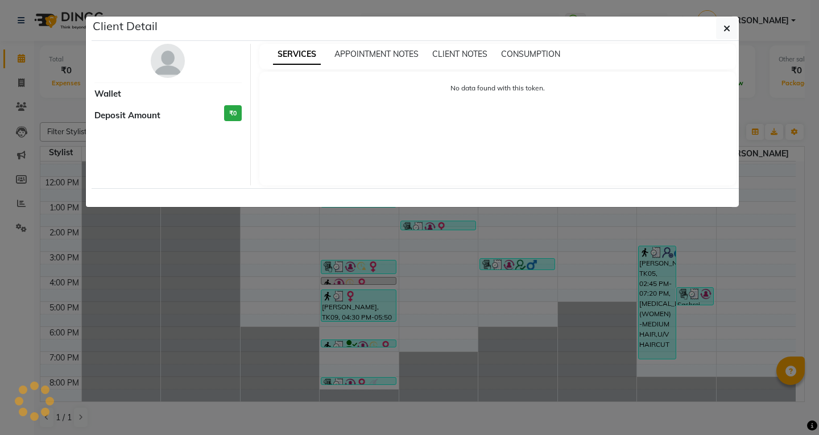
select select "3"
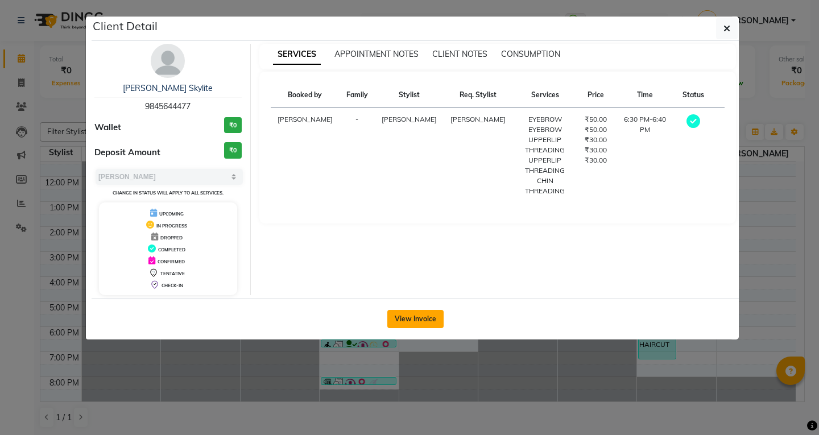
click at [412, 320] on button "View Invoice" at bounding box center [415, 319] width 56 height 18
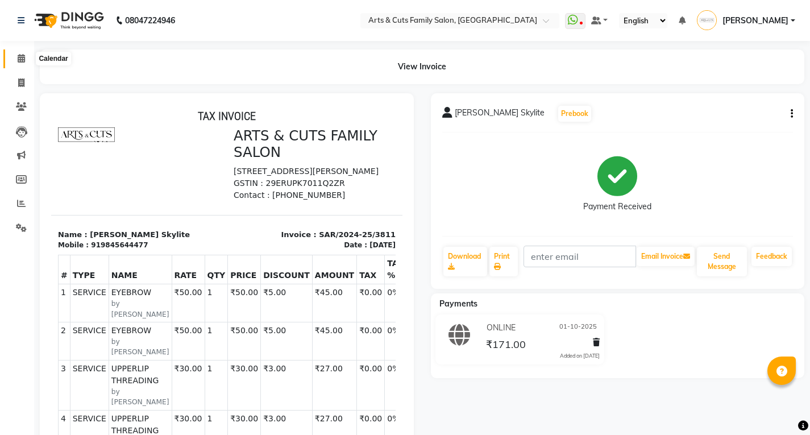
click at [19, 60] on icon at bounding box center [21, 58] width 7 height 9
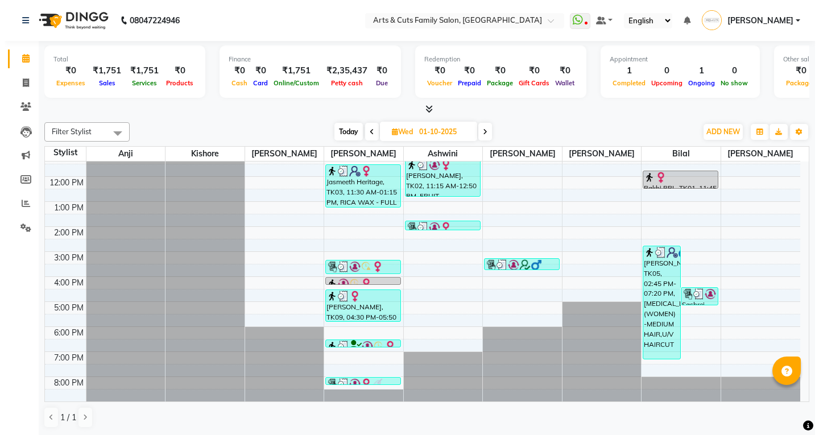
scroll to position [1, 0]
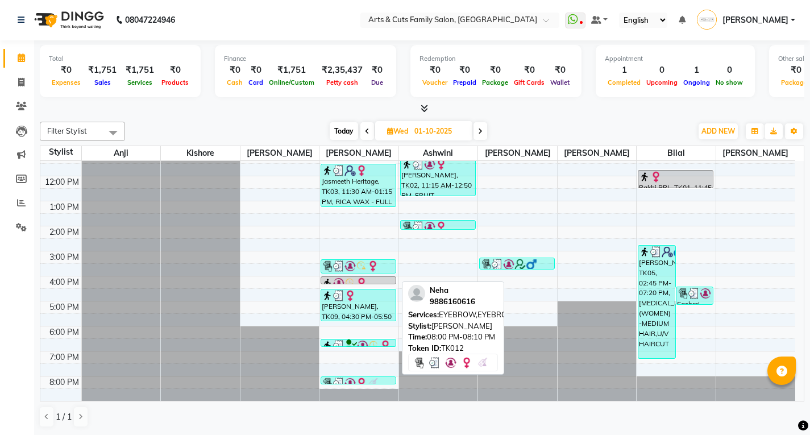
click at [338, 378] on img at bounding box center [338, 383] width 11 height 11
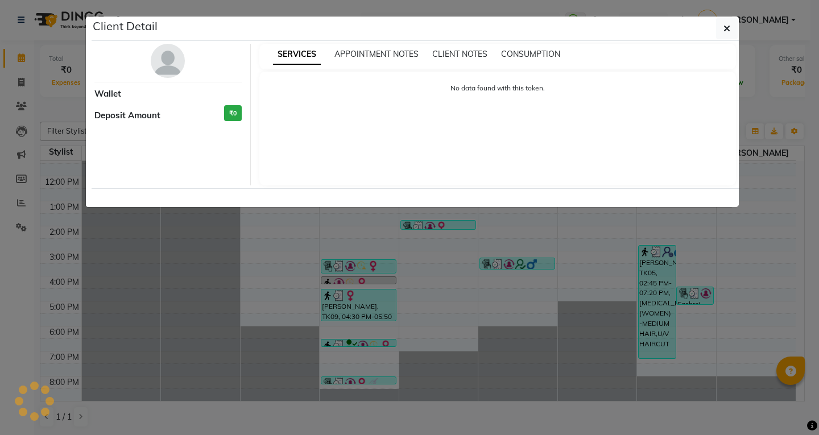
select select "3"
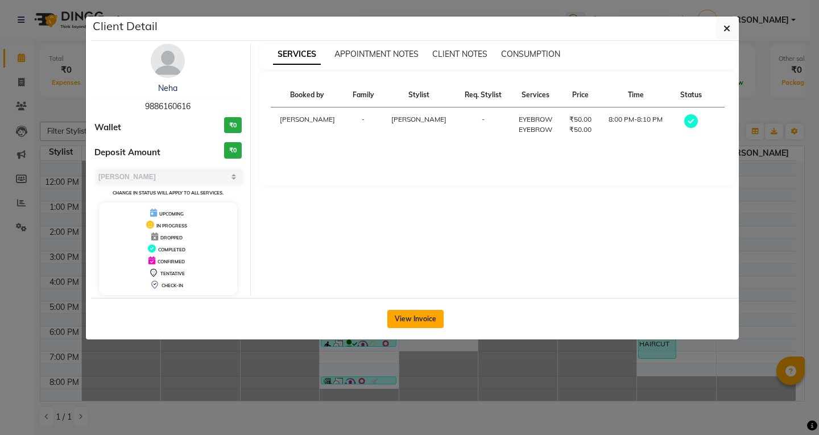
click at [415, 323] on button "View Invoice" at bounding box center [415, 319] width 56 height 18
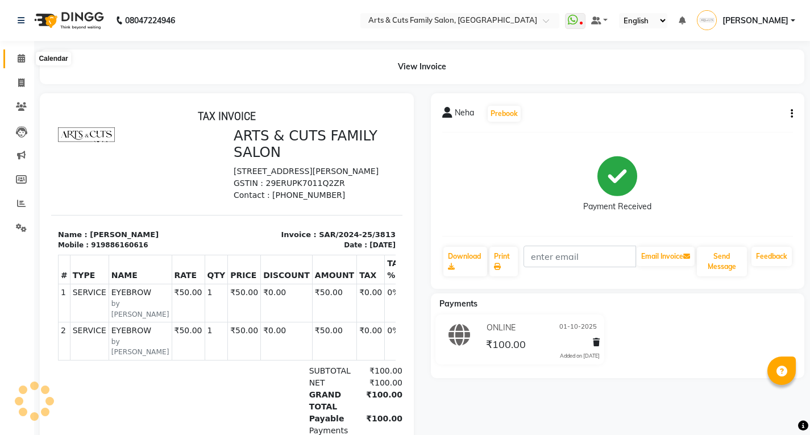
click at [15, 57] on span at bounding box center [21, 58] width 20 height 13
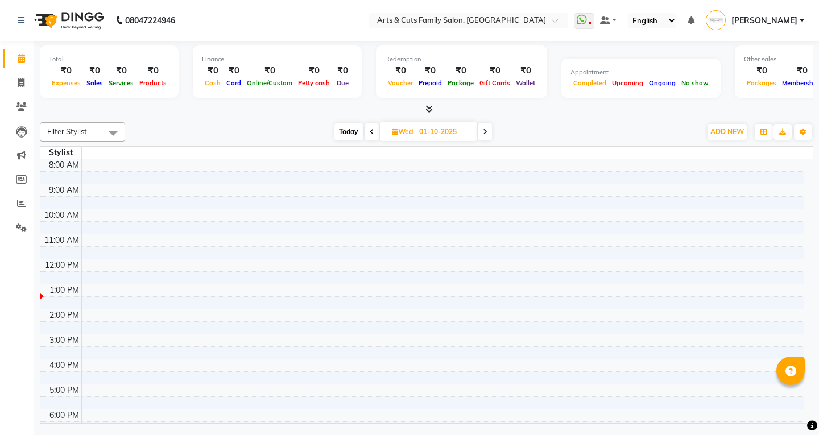
click at [370, 280] on td at bounding box center [442, 277] width 723 height 13
click at [484, 123] on span at bounding box center [485, 132] width 14 height 18
click at [371, 136] on span at bounding box center [373, 132] width 14 height 18
type input "01-10-2025"
click at [803, 127] on button "Toggle Dropdown" at bounding box center [803, 132] width 18 height 16
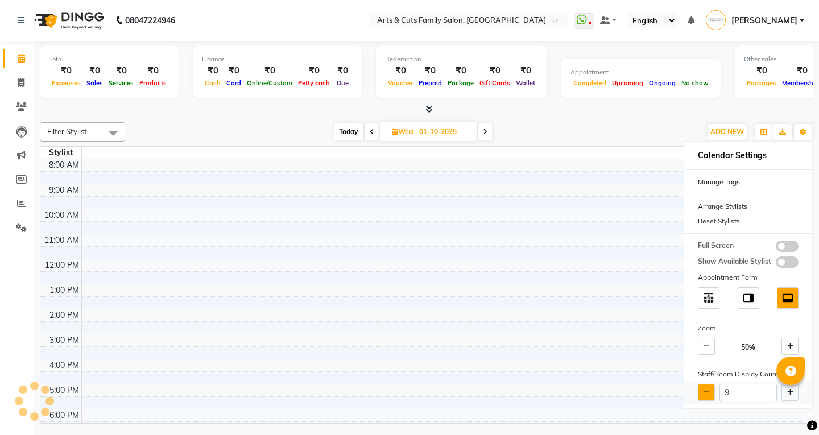
click at [712, 398] on button at bounding box center [706, 392] width 17 height 17
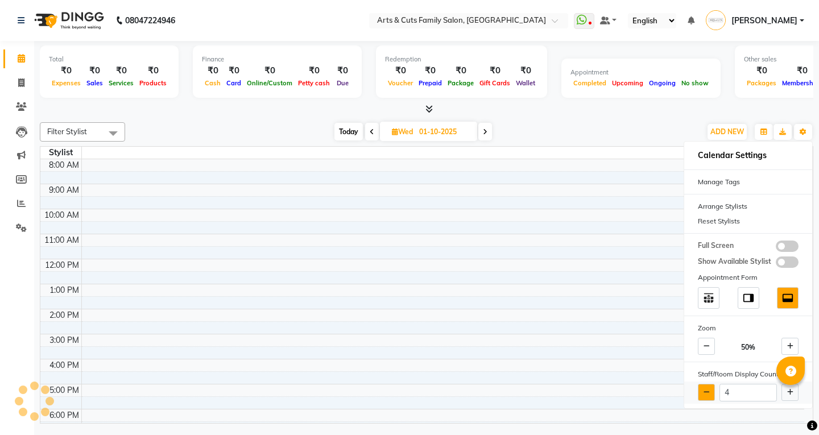
click at [712, 398] on button at bounding box center [706, 392] width 17 height 17
type input "1"
click at [712, 398] on div "1" at bounding box center [748, 392] width 128 height 22
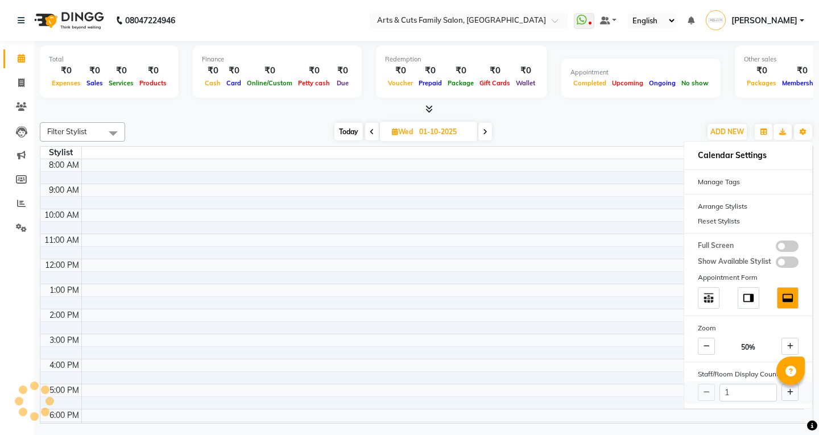
click at [712, 398] on div "1" at bounding box center [748, 392] width 128 height 22
click at [789, 397] on button at bounding box center [789, 392] width 17 height 17
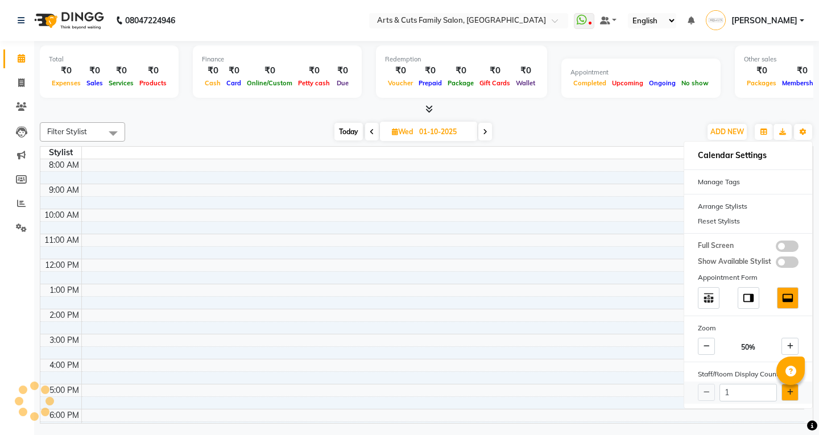
click at [789, 397] on button at bounding box center [789, 392] width 17 height 17
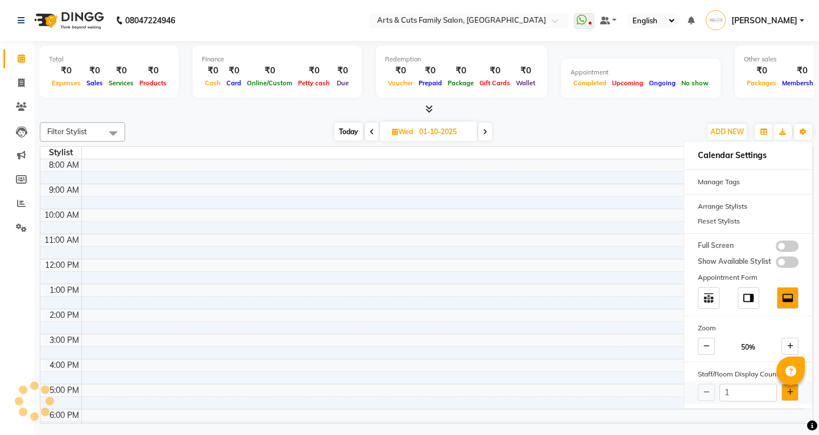
click at [789, 397] on button at bounding box center [789, 392] width 17 height 17
click at [414, 353] on td at bounding box center [442, 352] width 723 height 13
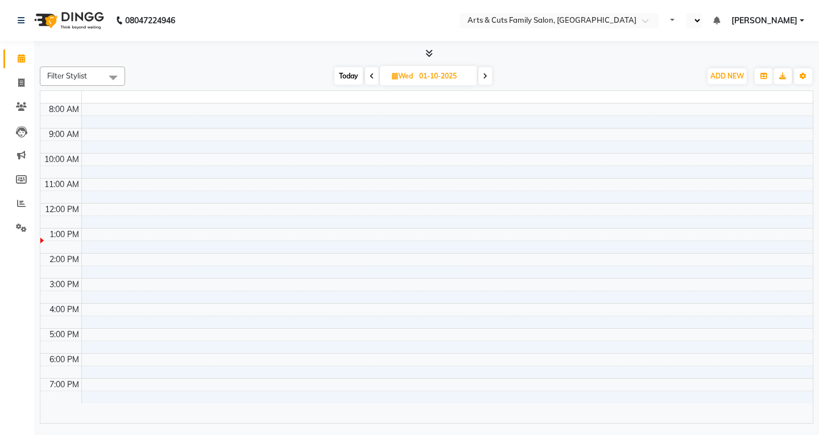
select select "en"
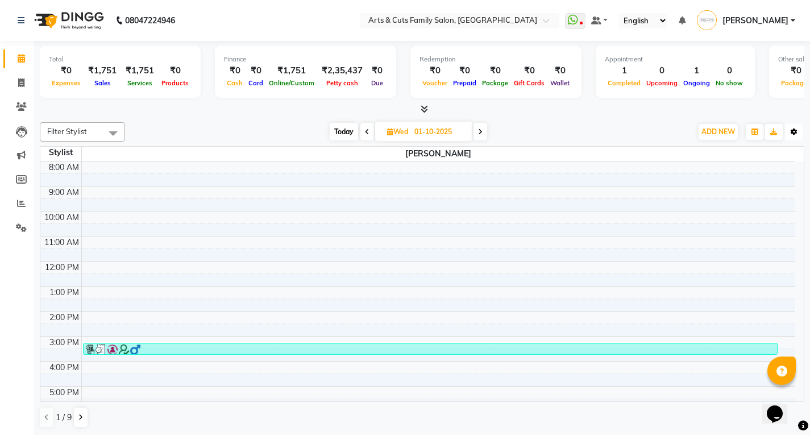
click at [798, 127] on button "Toggle Dropdown" at bounding box center [794, 132] width 18 height 16
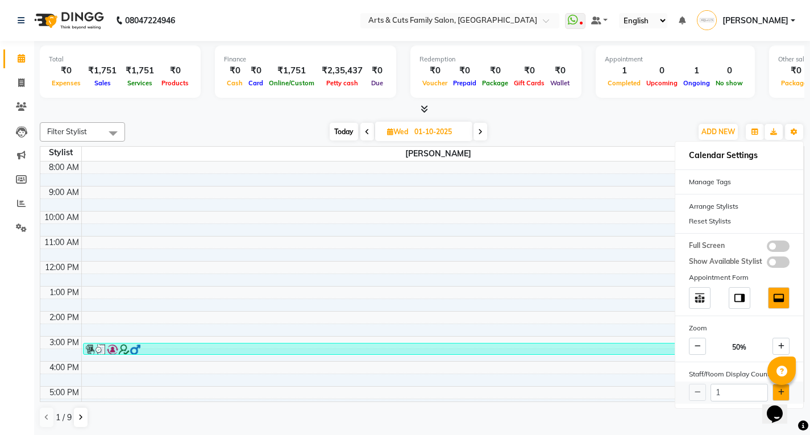
click at [778, 389] on icon at bounding box center [781, 392] width 6 height 7
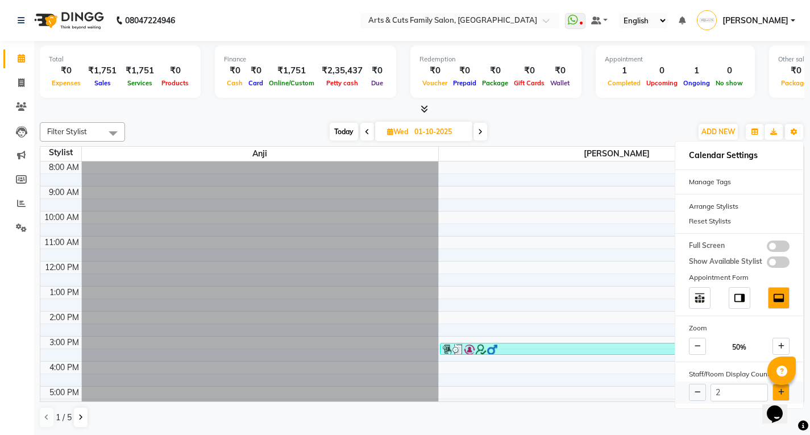
click at [778, 389] on icon at bounding box center [781, 392] width 6 height 7
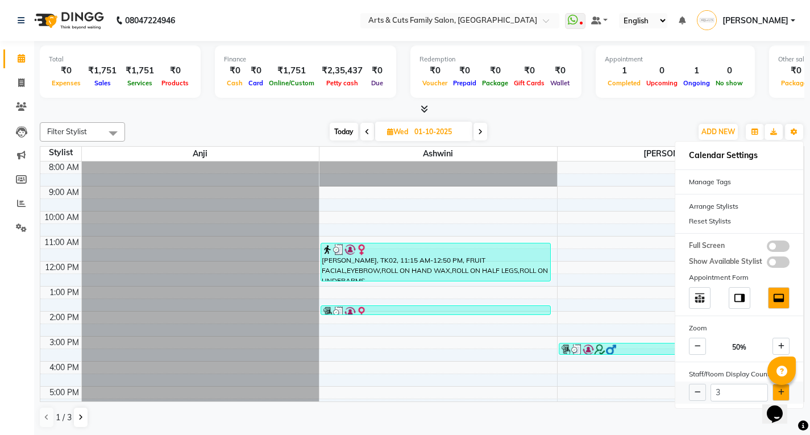
click at [778, 389] on icon at bounding box center [781, 392] width 6 height 7
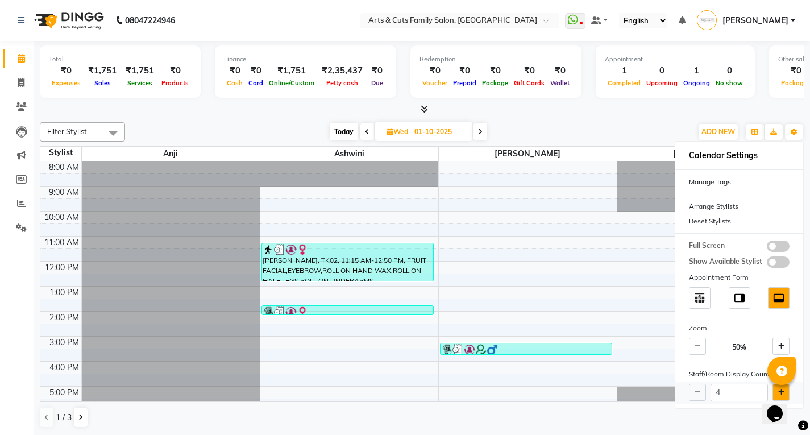
click at [778, 389] on icon at bounding box center [781, 392] width 6 height 7
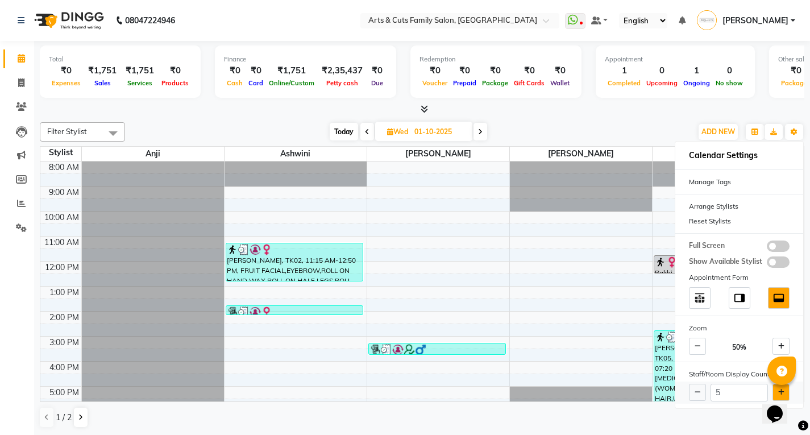
click at [778, 389] on icon at bounding box center [781, 392] width 6 height 7
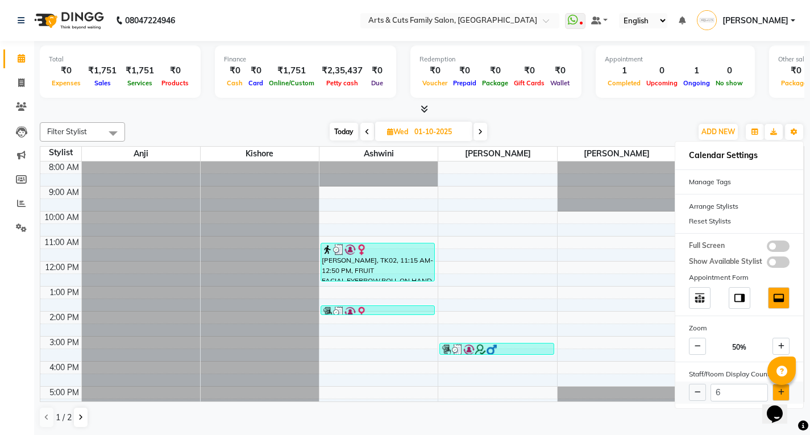
click at [778, 389] on icon at bounding box center [781, 392] width 6 height 7
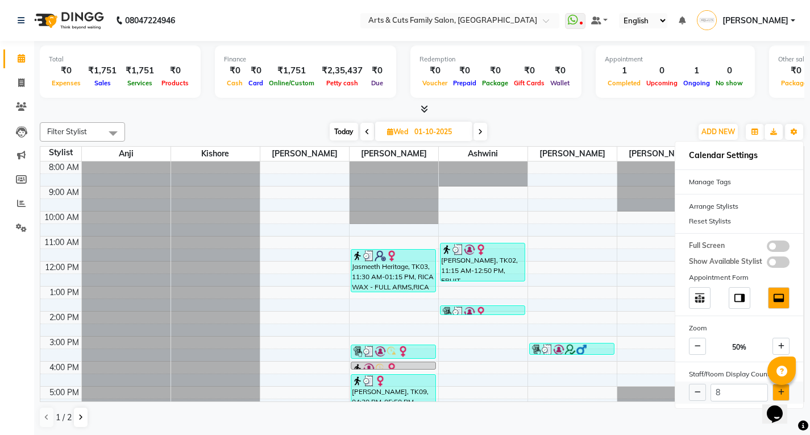
click at [778, 389] on icon at bounding box center [781, 392] width 6 height 7
type input "9"
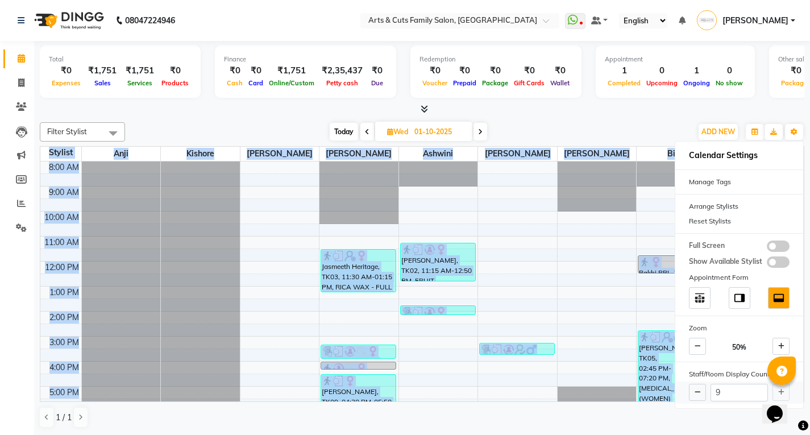
click at [778, 388] on div "9" at bounding box center [739, 392] width 128 height 22
click at [522, 295] on div "8:00 AM 9:00 AM 10:00 AM 11:00 AM 12:00 PM 1:00 PM 2:00 PM 3:00 PM 4:00 PM 5:00…" at bounding box center [417, 323] width 755 height 325
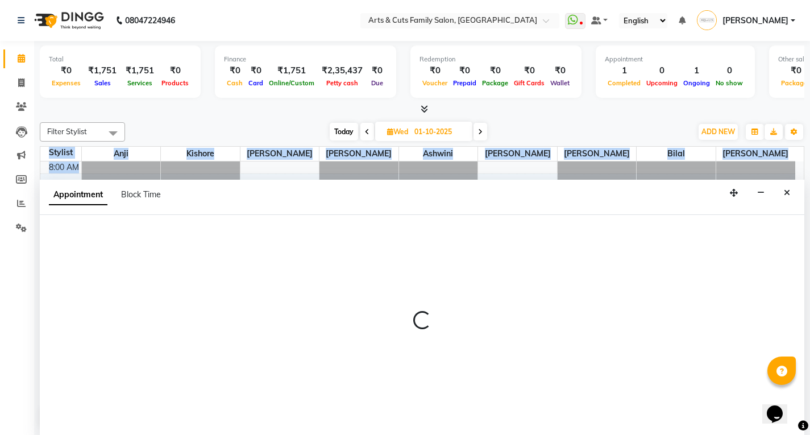
scroll to position [1, 0]
select select "66025"
select select "780"
select select "tentative"
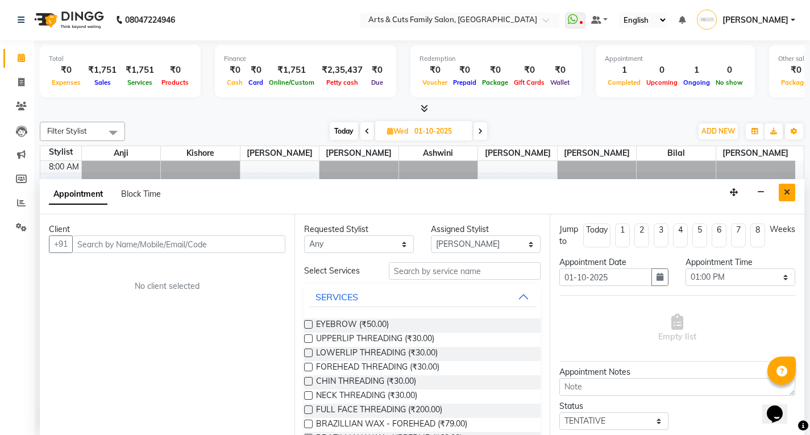
click at [783, 194] on button "Close" at bounding box center [787, 193] width 16 height 18
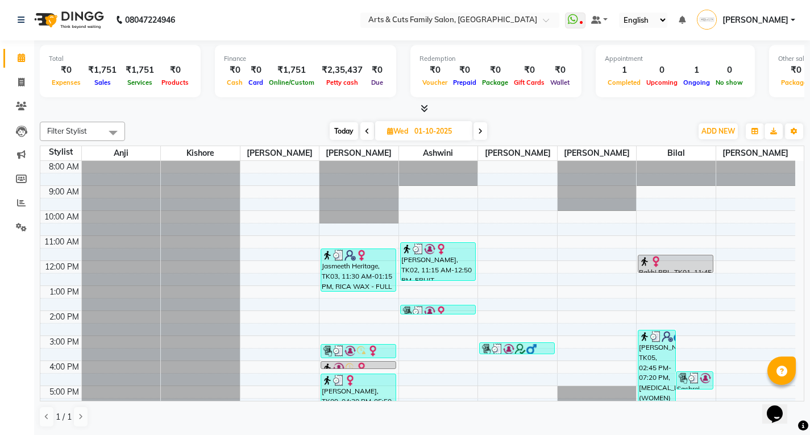
click at [409, 127] on span "Wed" at bounding box center [397, 131] width 27 height 9
select select "10"
select select "2025"
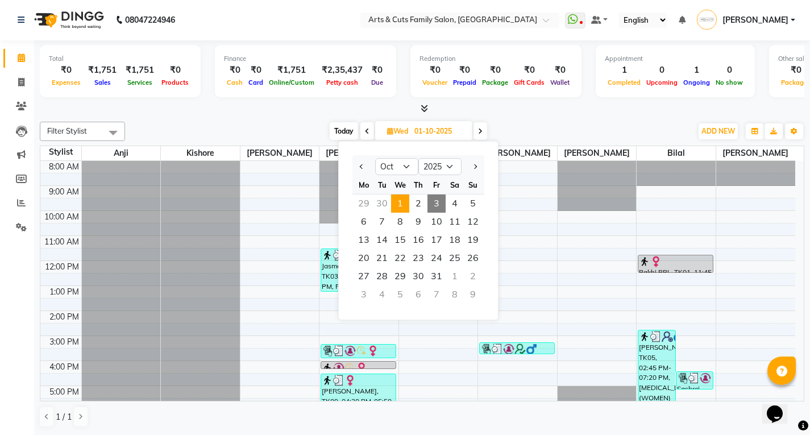
click at [438, 204] on span "3" at bounding box center [437, 203] width 18 height 18
type input "03-10-2025"
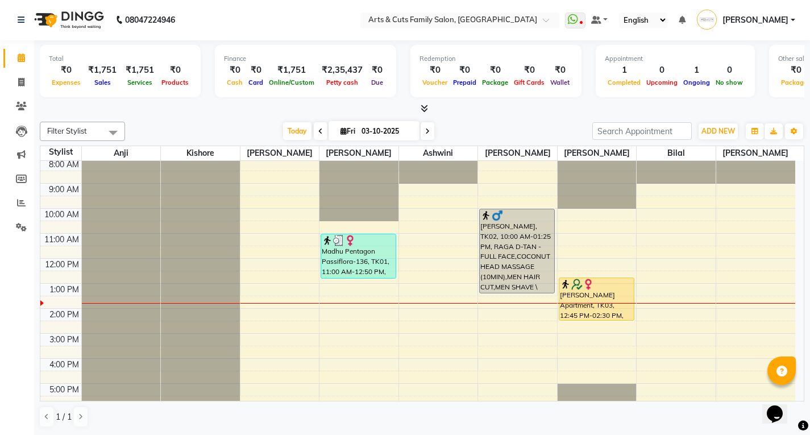
scroll to position [0, 0]
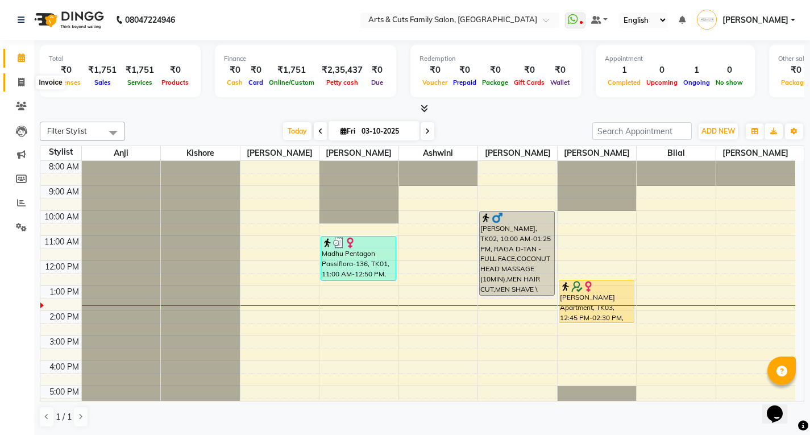
click at [23, 82] on icon at bounding box center [21, 82] width 6 height 9
select select "service"
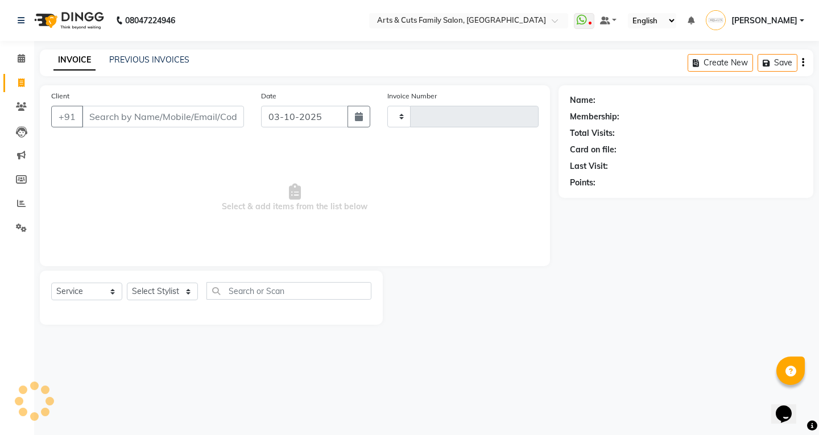
type input "3828"
select select "7513"
click at [135, 55] on link "PREVIOUS INVOICES" at bounding box center [149, 60] width 80 height 10
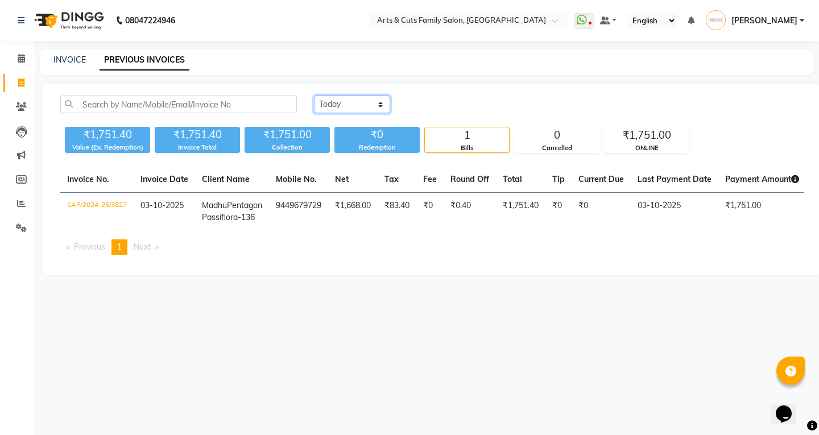
click at [362, 109] on select "[DATE] [DATE] Custom Range" at bounding box center [352, 105] width 76 height 18
select select "range"
click at [314, 96] on select "[DATE] [DATE] Custom Range" at bounding box center [352, 105] width 76 height 18
click at [443, 102] on input "03-10-2025" at bounding box center [445, 105] width 80 height 16
select select "10"
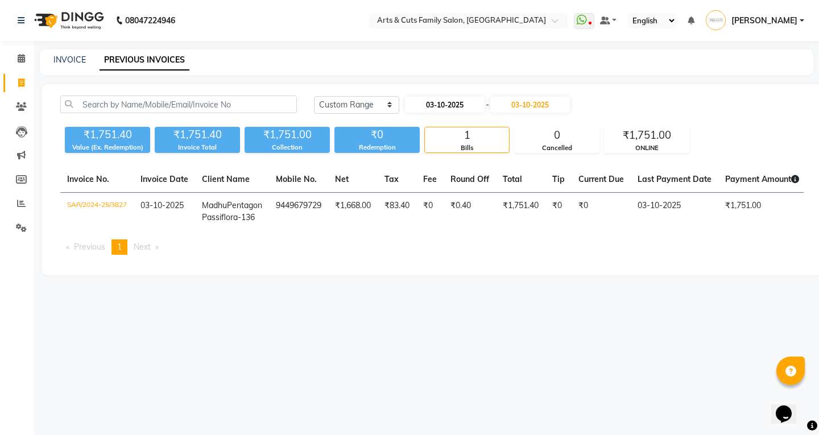
select select "2025"
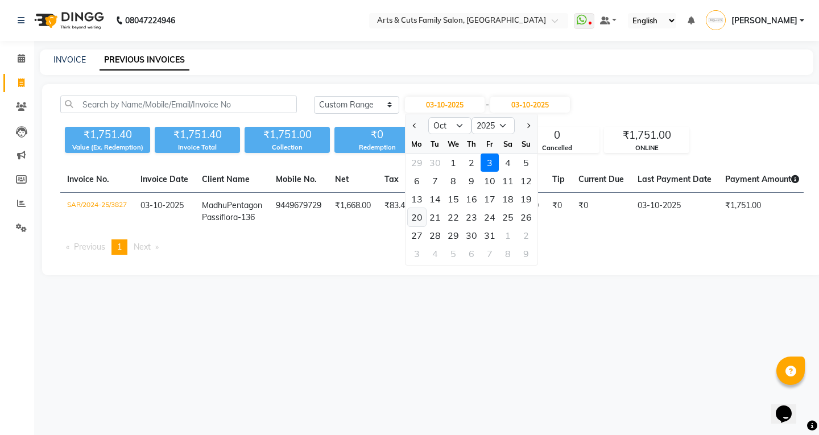
click at [416, 218] on div "20" at bounding box center [417, 217] width 18 height 18
type input "[DATE]"
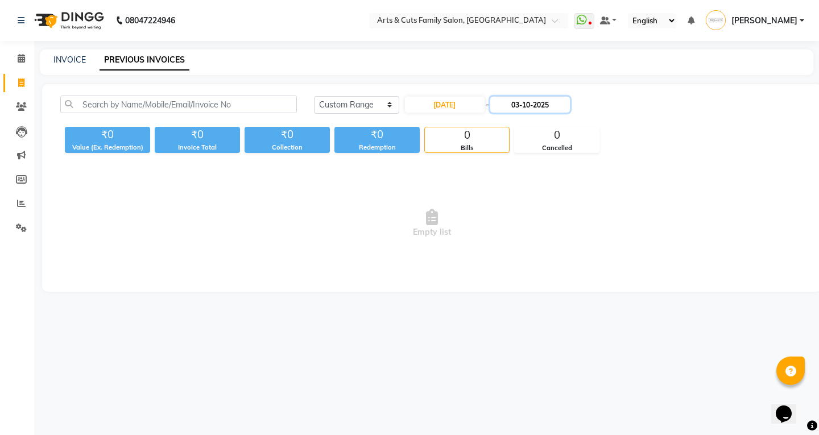
click at [526, 107] on input "03-10-2025" at bounding box center [530, 105] width 80 height 16
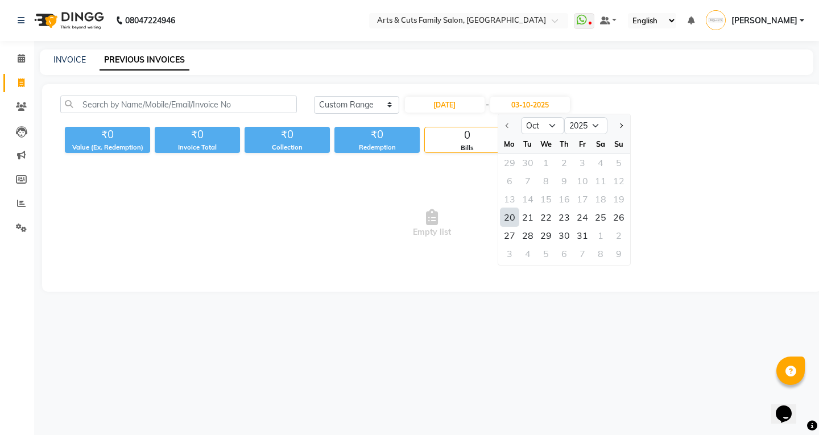
click at [509, 217] on div "20" at bounding box center [509, 217] width 18 height 18
type input "20-10-2025"
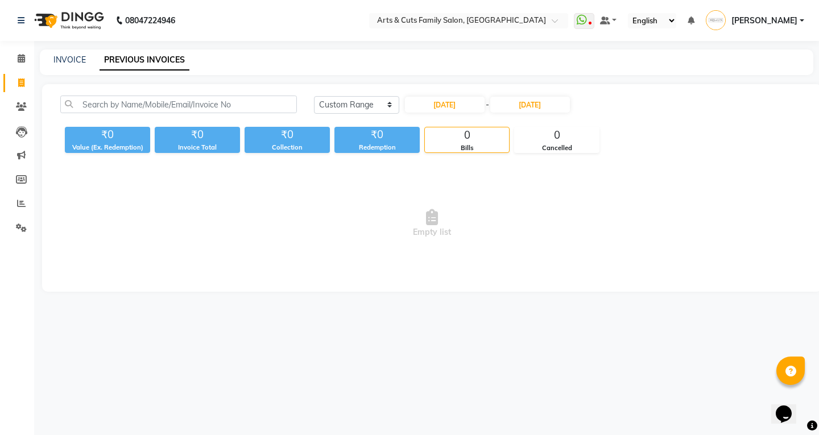
click at [620, 186] on span "Empty list" at bounding box center [431, 224] width 743 height 114
click at [795, 23] on span "[PERSON_NAME]" at bounding box center [764, 21] width 66 height 12
click at [642, 339] on div "08047224946 Select Location × Arts & Cuts Family Salon, Sarjapur WhatsApp Statu…" at bounding box center [409, 217] width 819 height 435
click at [362, 91] on div "Today Yesterday Custom Range 20-10-2025 - 20-10-2025 ₹0 Value (Ex. Redemption) …" at bounding box center [431, 188] width 779 height 208
click at [360, 105] on select "Today Yesterday Custom Range" at bounding box center [356, 105] width 85 height 18
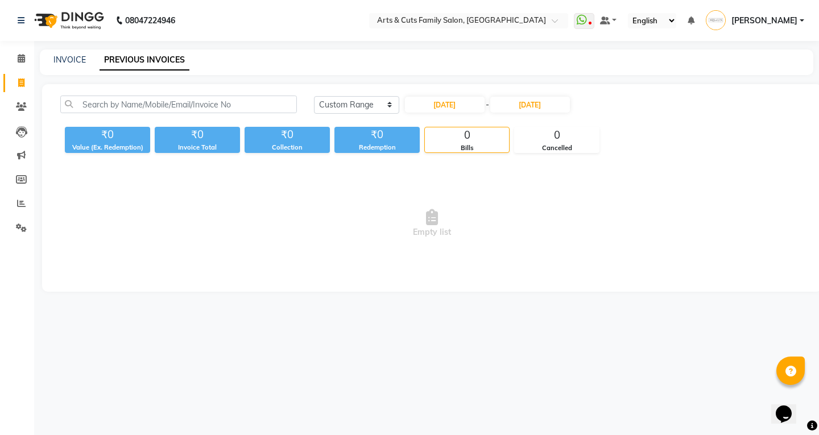
click at [491, 119] on div "Today Yesterday Custom Range 20-10-2025 - 20-10-2025" at bounding box center [558, 109] width 507 height 27
click at [625, 98] on div "Today Yesterday Custom Range 20-10-2025 - 20-10-2025" at bounding box center [559, 105] width 490 height 18
click at [530, 229] on span "Empty list" at bounding box center [431, 224] width 743 height 114
click at [377, 105] on select "Today Yesterday Custom Range" at bounding box center [356, 105] width 85 height 18
click at [314, 96] on select "Today Yesterday Custom Range" at bounding box center [356, 105] width 85 height 18
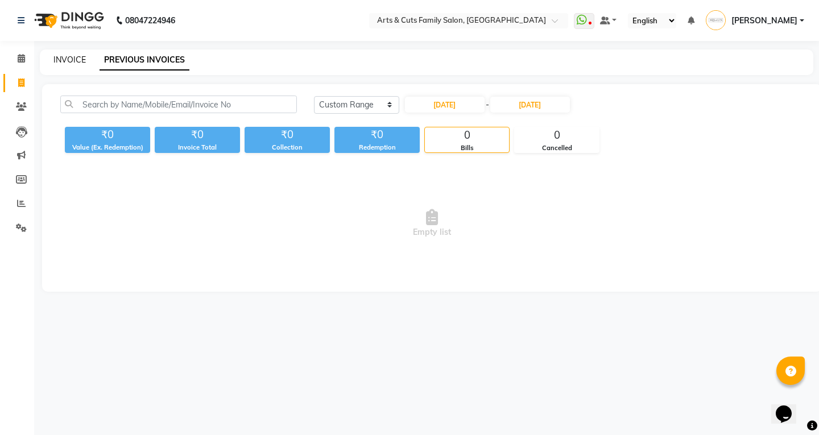
click at [71, 56] on link "INVOICE" at bounding box center [69, 60] width 32 height 10
select select "service"
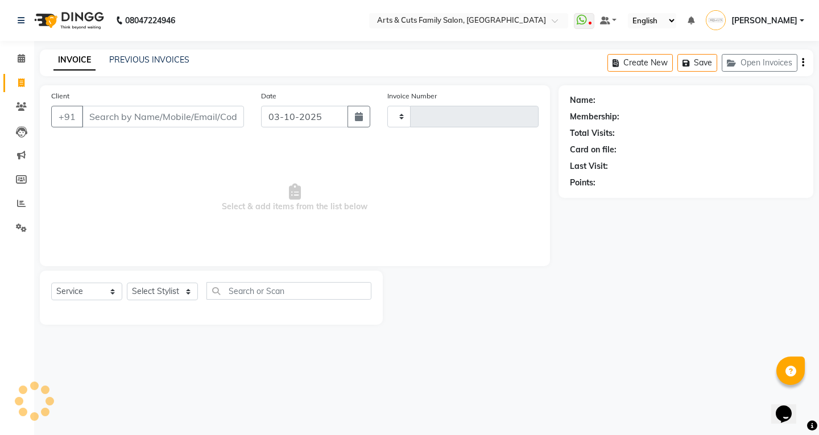
type input "3828"
select select "7513"
click at [566, 20] on span at bounding box center [558, 23] width 14 height 11
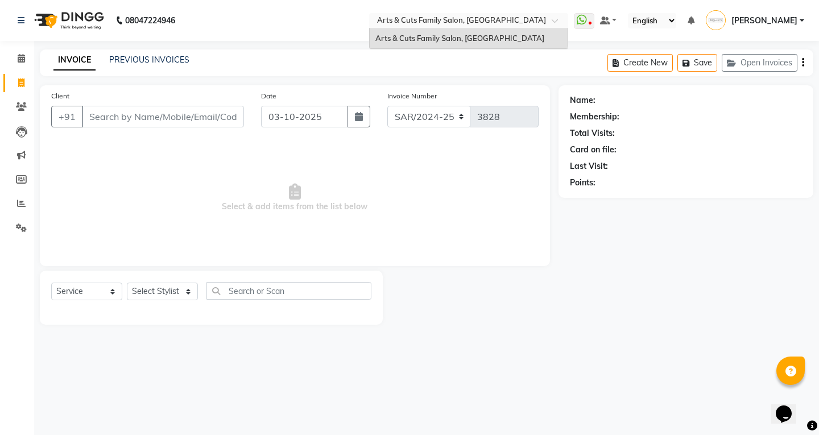
click at [566, 20] on span at bounding box center [558, 23] width 14 height 11
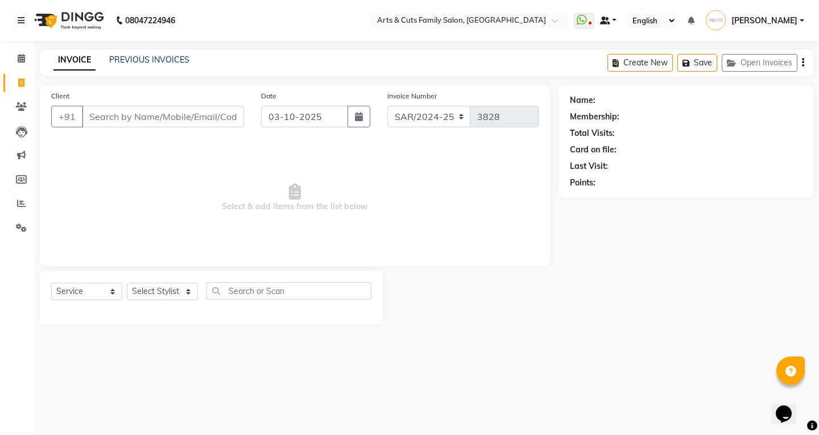
click at [610, 19] on span at bounding box center [605, 20] width 10 height 8
click at [663, 36] on link "Default Panel" at bounding box center [645, 41] width 90 height 16
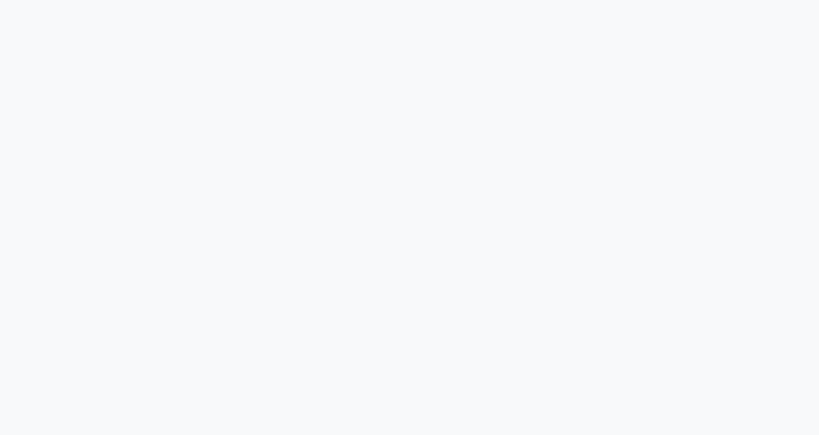
select select "service"
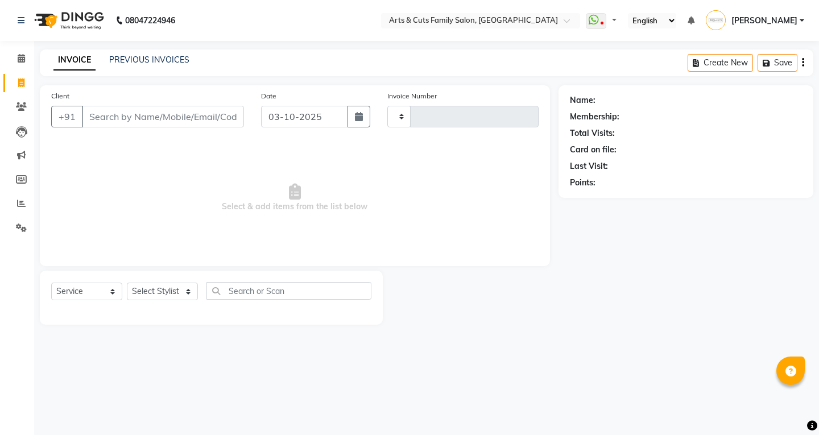
type input "3828"
select select "7513"
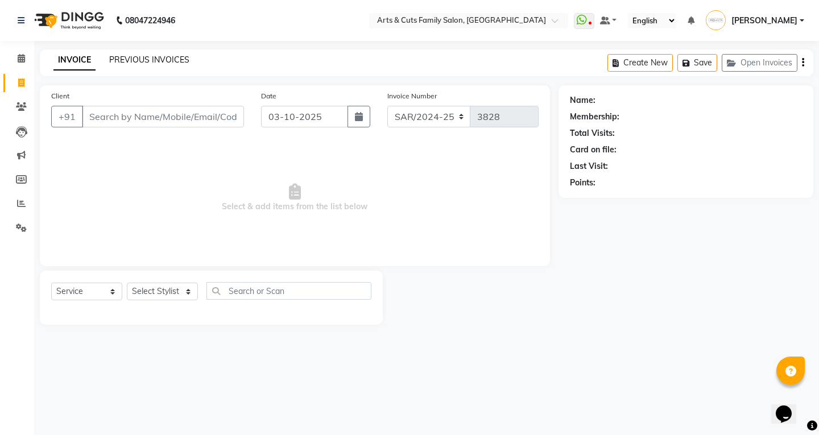
click at [143, 57] on link "PREVIOUS INVOICES" at bounding box center [149, 60] width 80 height 10
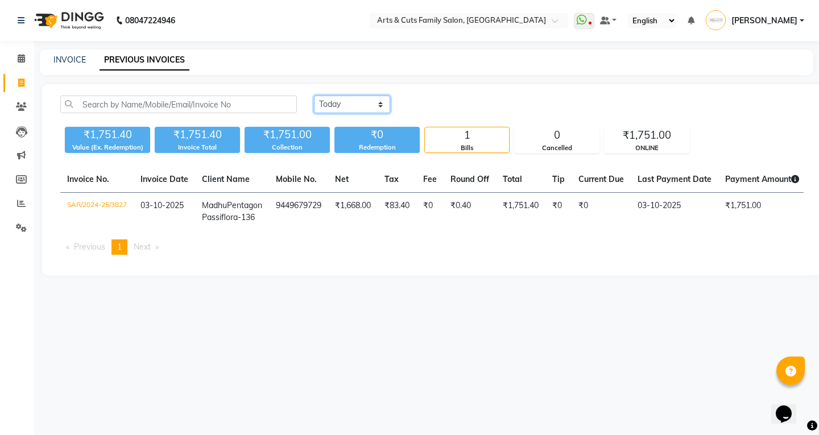
click at [334, 105] on select "[DATE] [DATE] Custom Range" at bounding box center [352, 105] width 76 height 18
click at [314, 96] on select "[DATE] [DATE] Custom Range" at bounding box center [352, 105] width 76 height 18
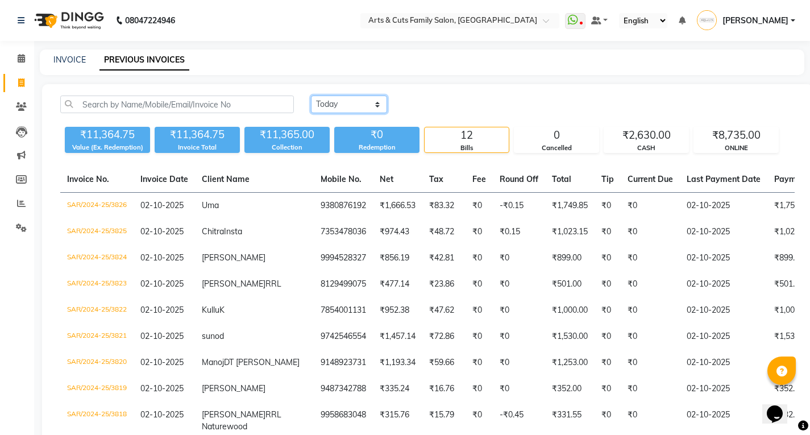
click at [339, 108] on select "[DATE] [DATE] Custom Range" at bounding box center [349, 105] width 76 height 18
select select "range"
click at [311, 96] on select "[DATE] [DATE] Custom Range" at bounding box center [349, 105] width 76 height 18
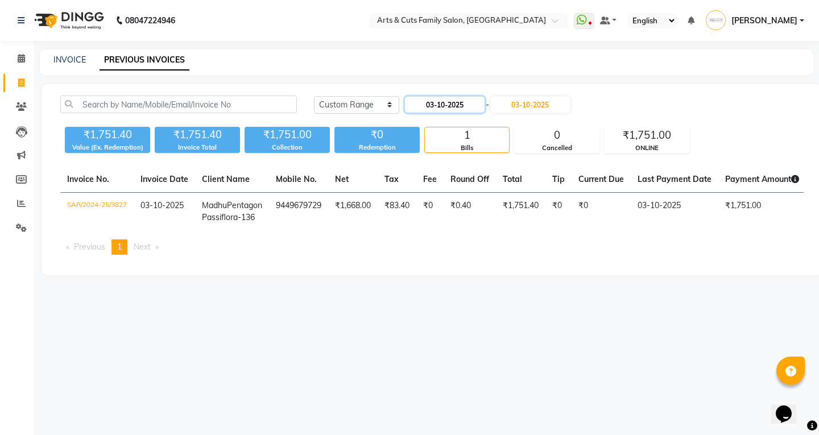
click at [435, 105] on input "03-10-2025" at bounding box center [445, 105] width 80 height 16
select select "10"
select select "2025"
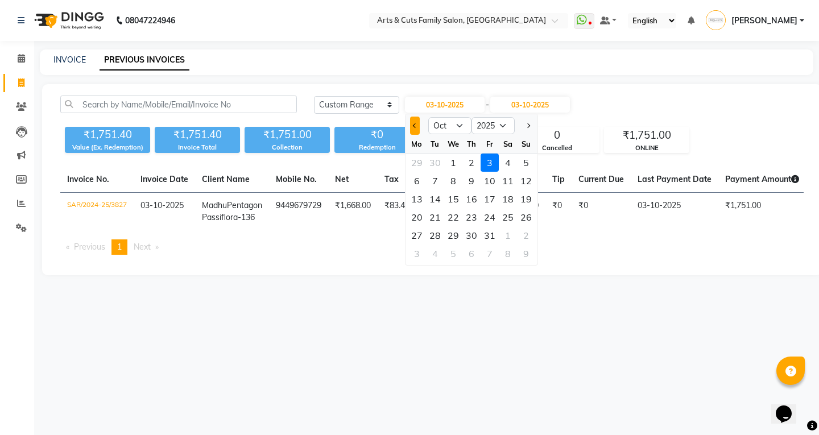
click at [411, 119] on button "Previous month" at bounding box center [415, 126] width 10 height 18
select select "9"
click at [505, 196] on div "20" at bounding box center [508, 199] width 18 height 18
type input "[DATE]"
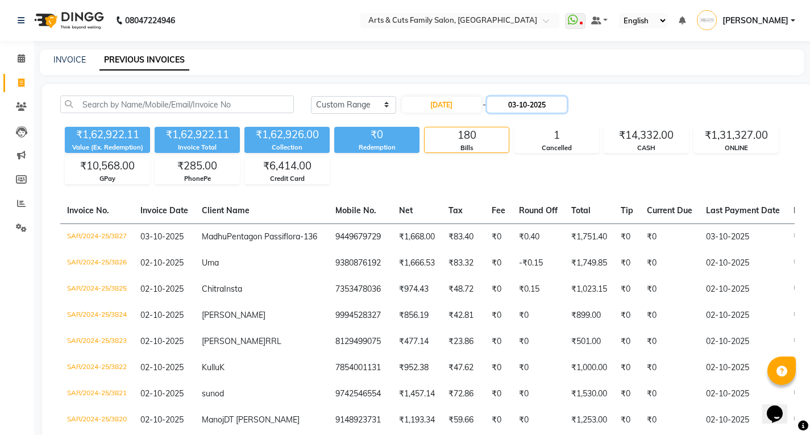
click at [534, 105] on input "03-10-2025" at bounding box center [527, 105] width 80 height 16
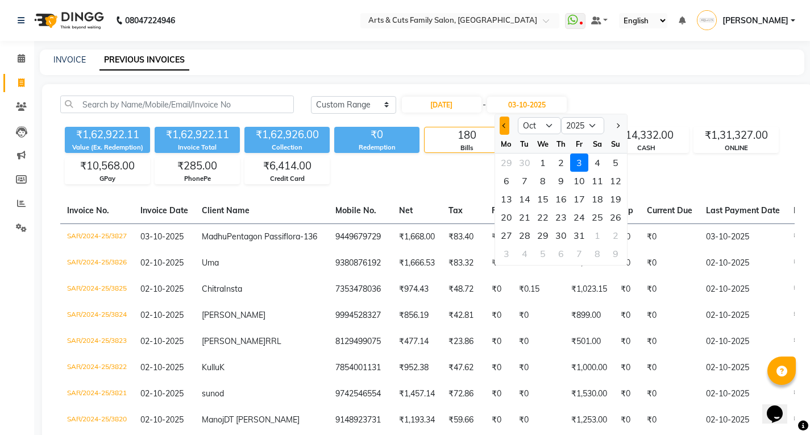
click at [504, 129] on button "Previous month" at bounding box center [505, 126] width 10 height 18
select select "9"
click at [597, 196] on div "20" at bounding box center [597, 199] width 18 height 18
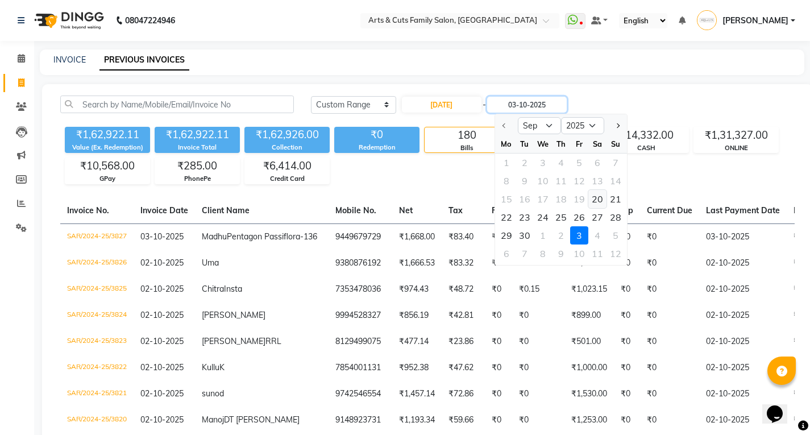
type input "[DATE]"
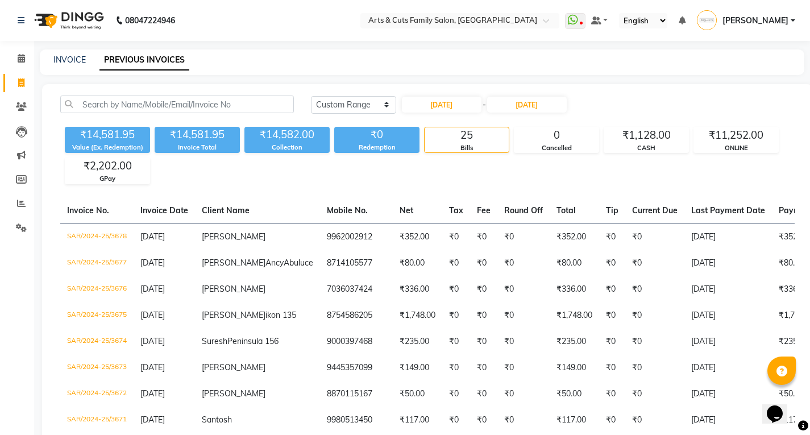
click at [628, 24] on ul "WhatsApp Status ✕ Status: Disconnected Recent Service Activity: [DATE] 05:30 AM…" at bounding box center [683, 20] width 236 height 19
click at [608, 22] on link at bounding box center [599, 21] width 17 height 12
click at [648, 55] on span "My Panel" at bounding box center [631, 55] width 31 height 9
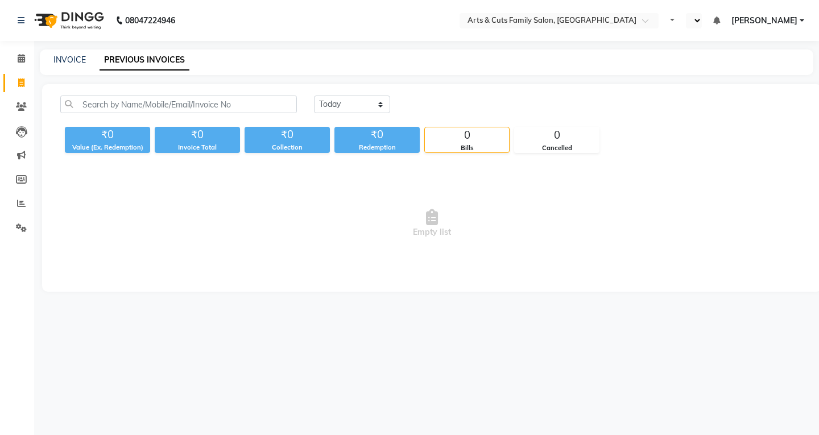
select select "en"
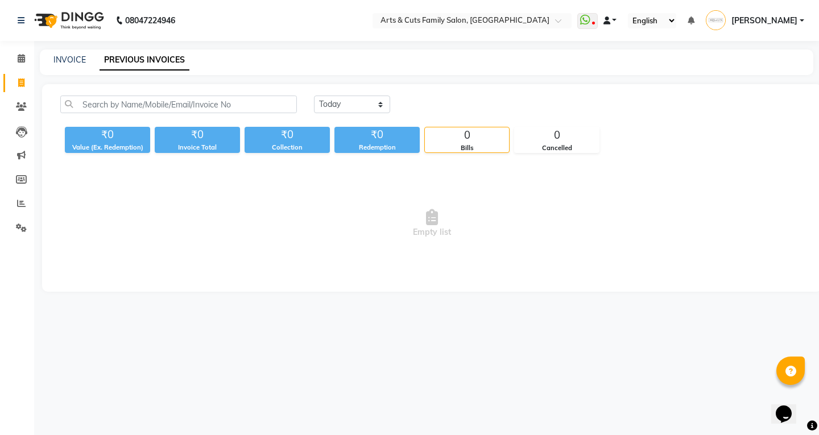
click at [610, 18] on span at bounding box center [606, 20] width 7 height 8
click at [670, 38] on span "Default Panel" at bounding box center [654, 40] width 47 height 9
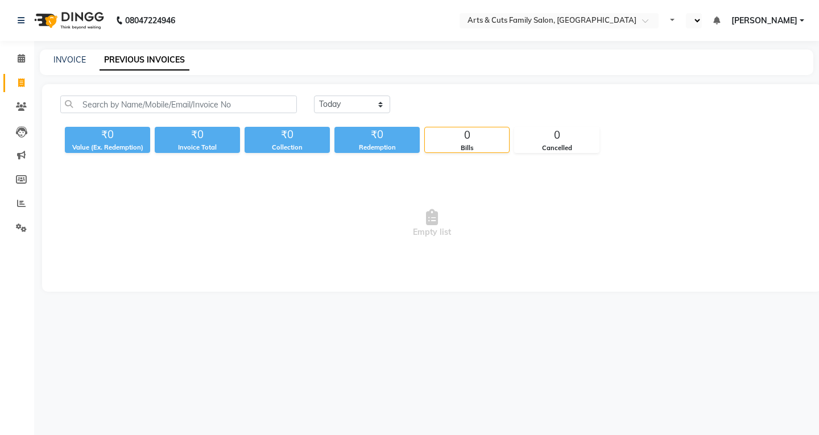
select select "en"
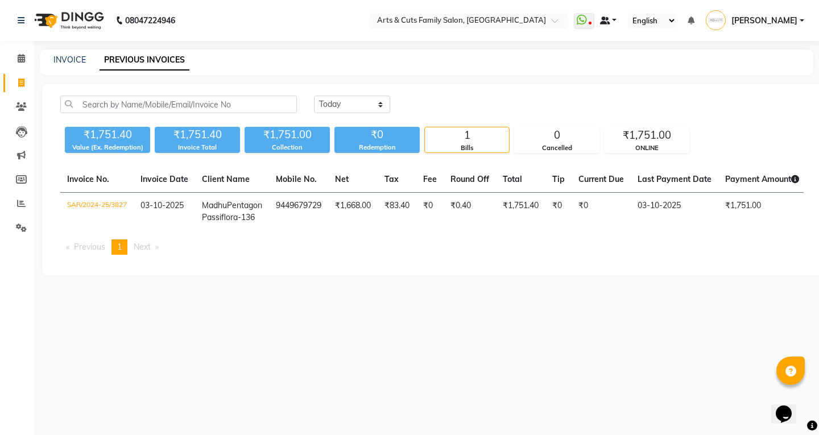
click at [610, 19] on span at bounding box center [605, 20] width 10 height 8
click at [674, 40] on span "Default Panel" at bounding box center [651, 40] width 47 height 9
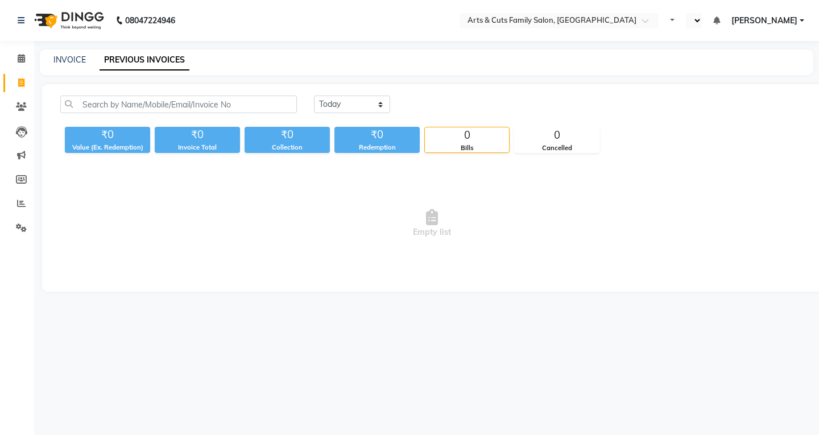
select select "en"
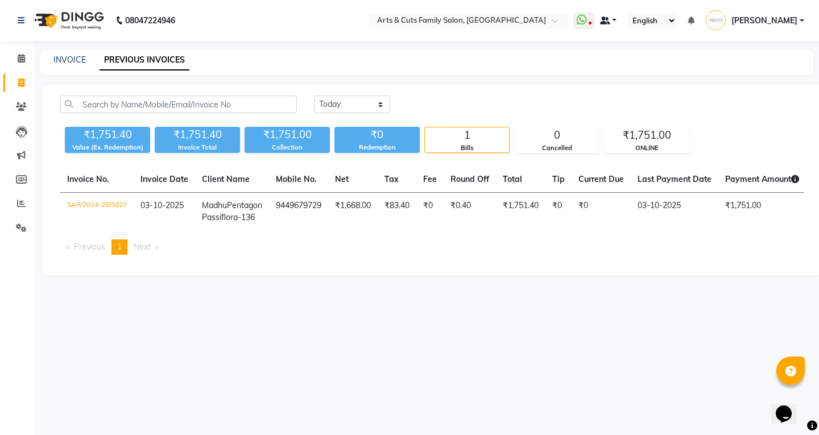
click at [610, 23] on span at bounding box center [605, 20] width 10 height 8
click at [674, 42] on span "Default Panel" at bounding box center [651, 40] width 47 height 9
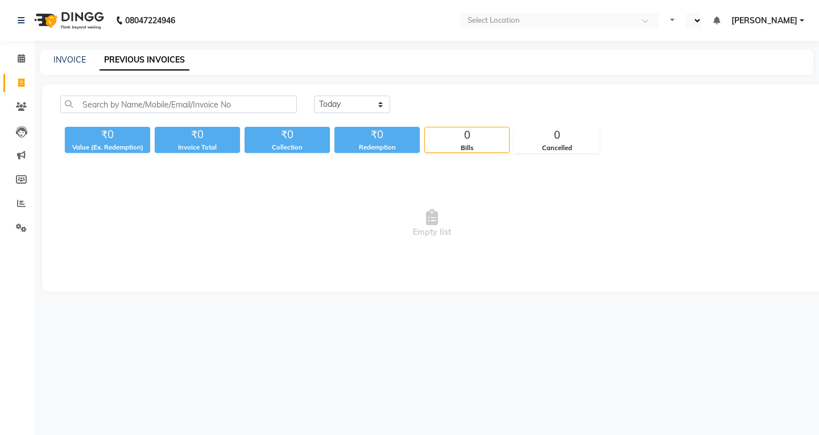
select select "en"
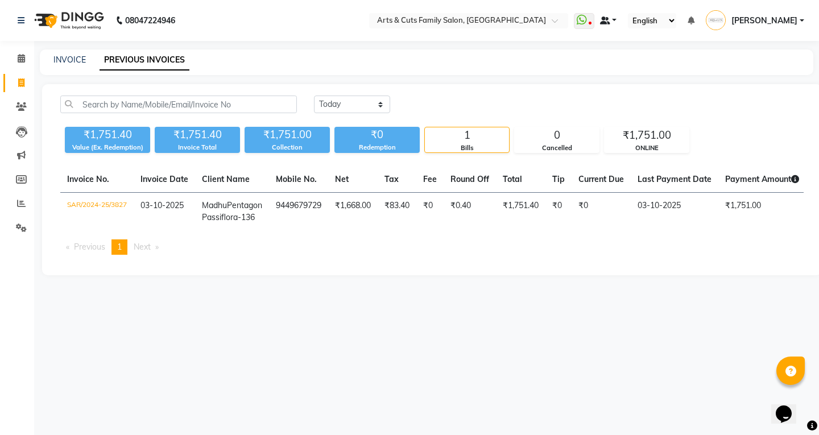
click at [610, 17] on span at bounding box center [605, 20] width 10 height 8
click at [541, 69] on div "INVOICE PREVIOUS INVOICES" at bounding box center [426, 62] width 773 height 26
click at [346, 97] on select "[DATE] [DATE] Custom Range" at bounding box center [352, 105] width 76 height 18
select select "range"
click at [314, 96] on select "[DATE] [DATE] Custom Range" at bounding box center [352, 105] width 76 height 18
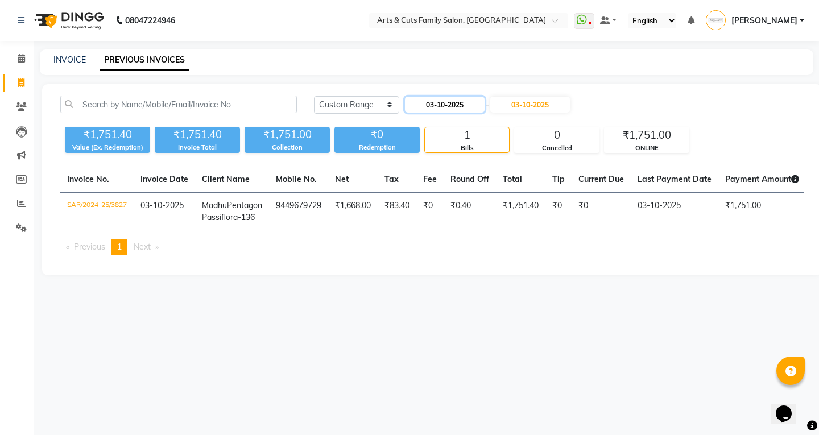
click at [464, 105] on input "03-10-2025" at bounding box center [445, 105] width 80 height 16
select select "10"
select select "2025"
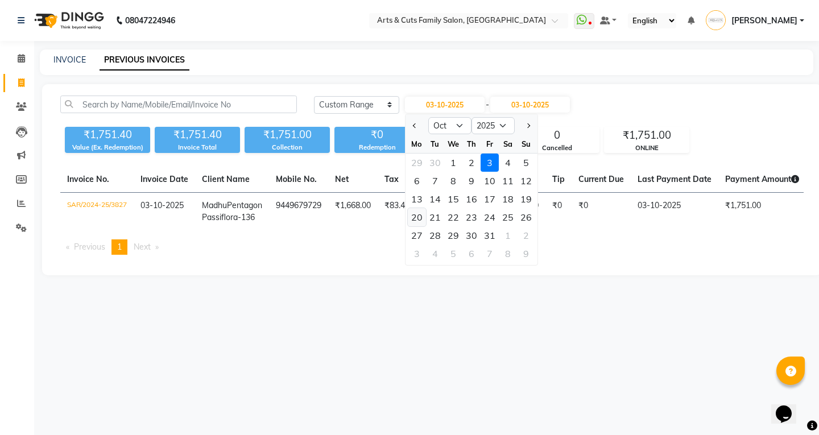
click at [418, 217] on div "20" at bounding box center [417, 217] width 18 height 18
type input "[DATE]"
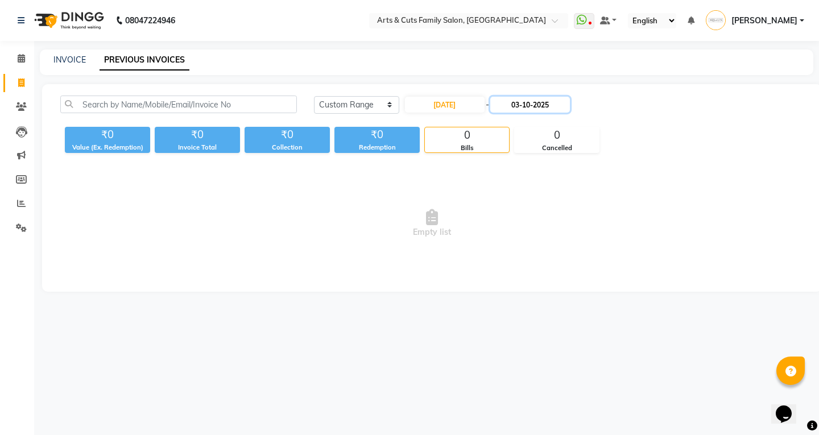
click at [539, 103] on input "03-10-2025" at bounding box center [530, 105] width 80 height 16
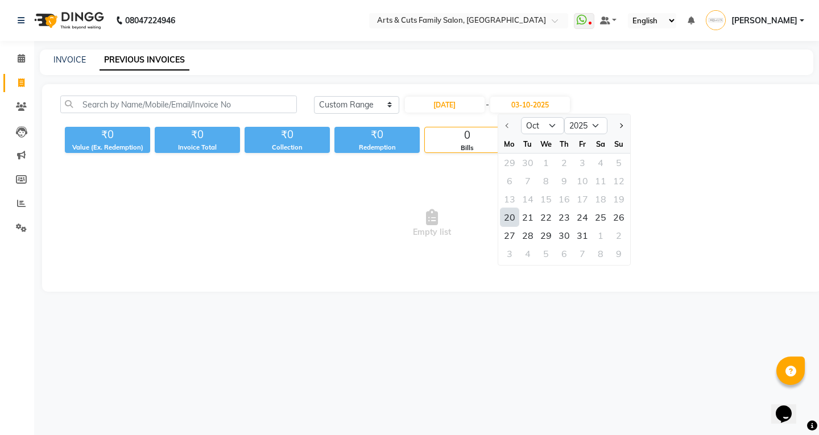
click at [508, 218] on div "20" at bounding box center [509, 217] width 18 height 18
type input "[DATE]"
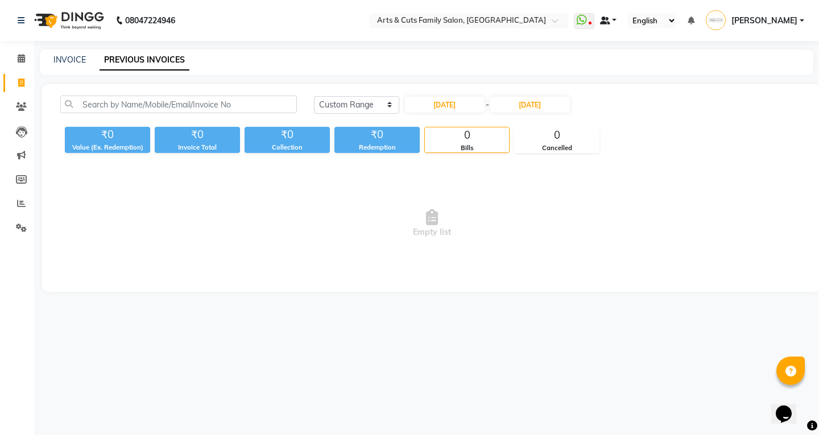
click at [610, 21] on span at bounding box center [605, 20] width 10 height 8
click at [664, 167] on span "Empty list" at bounding box center [431, 224] width 743 height 114
click at [610, 19] on span at bounding box center [605, 20] width 10 height 8
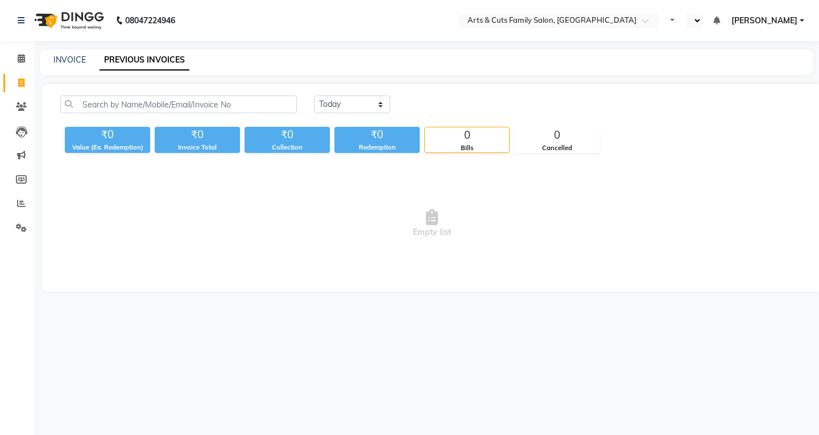
select select "en"
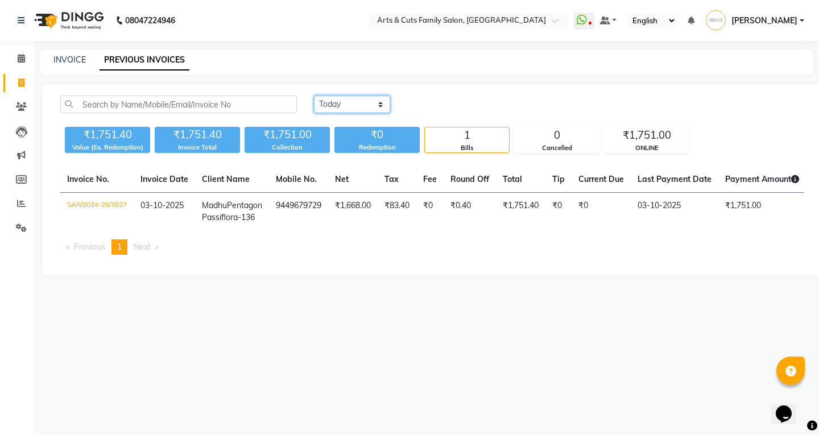
click at [354, 106] on select "Today Yesterday Custom Range" at bounding box center [352, 105] width 76 height 18
select select "range"
click at [314, 96] on select "Today Yesterday Custom Range" at bounding box center [352, 105] width 76 height 18
click at [433, 101] on input "03-10-2025" at bounding box center [445, 105] width 80 height 16
select select "10"
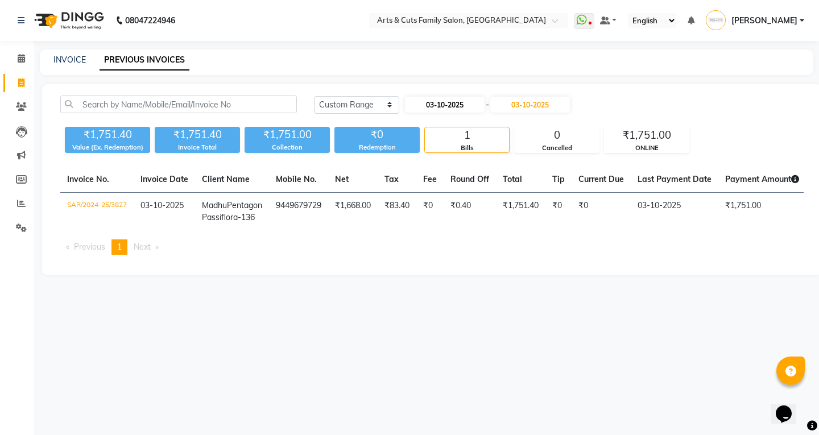
select select "2025"
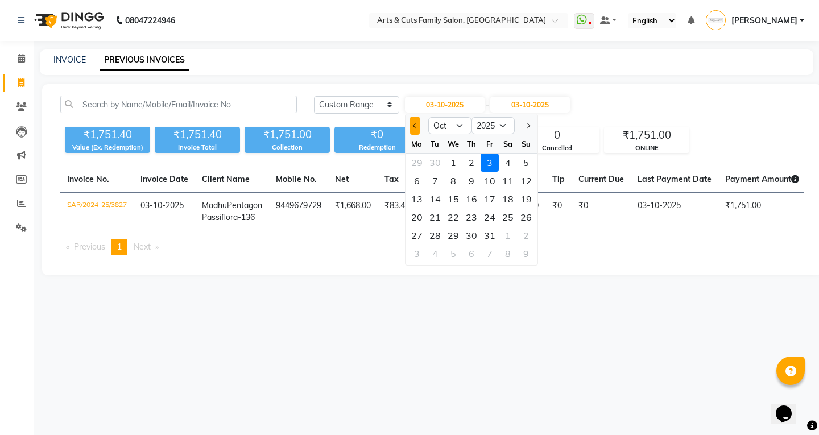
click at [412, 126] on button "Previous month" at bounding box center [415, 126] width 10 height 18
select select "9"
click at [505, 198] on div "20" at bounding box center [508, 199] width 18 height 18
type input "[DATE]"
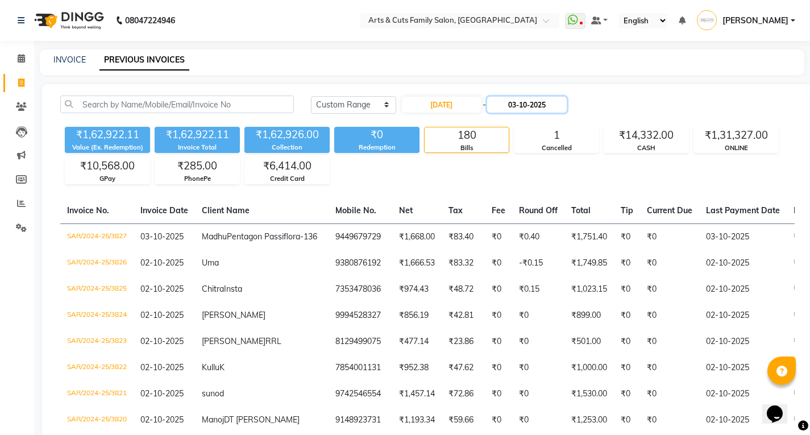
click at [525, 105] on input "03-10-2025" at bounding box center [527, 105] width 80 height 16
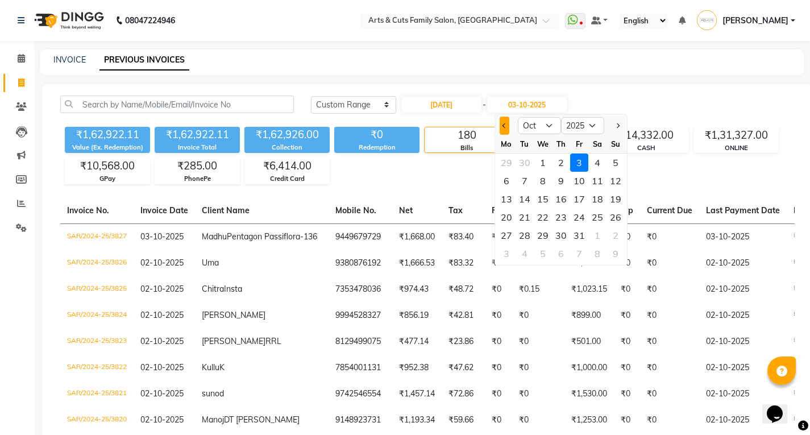
click at [503, 126] on span "Previous month" at bounding box center [504, 125] width 5 height 5
select select "9"
click at [596, 197] on div "20" at bounding box center [597, 199] width 18 height 18
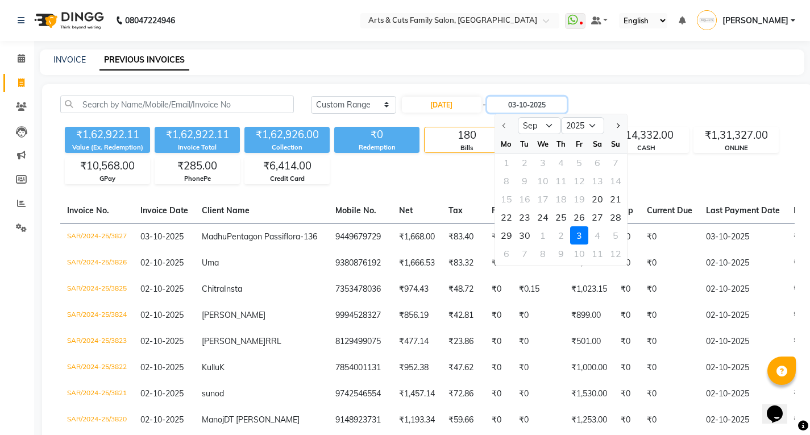
type input "[DATE]"
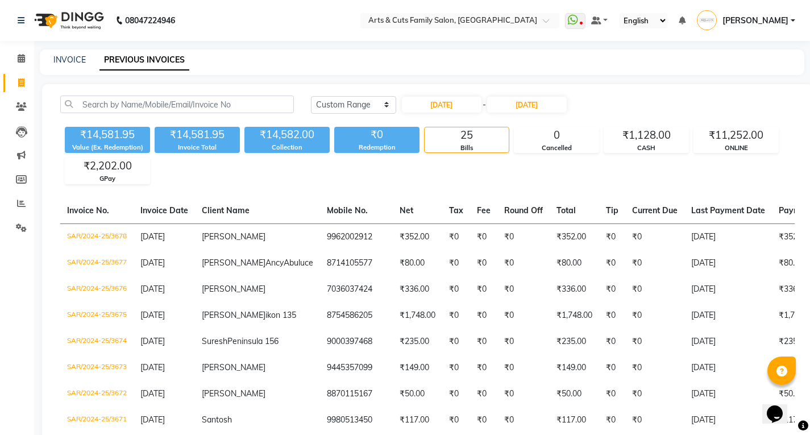
click at [623, 98] on div "Today Yesterday Custom Range 20-09-2025 - 20-09-2025" at bounding box center [553, 105] width 484 height 18
click at [20, 87] on span at bounding box center [21, 83] width 20 height 13
select select "service"
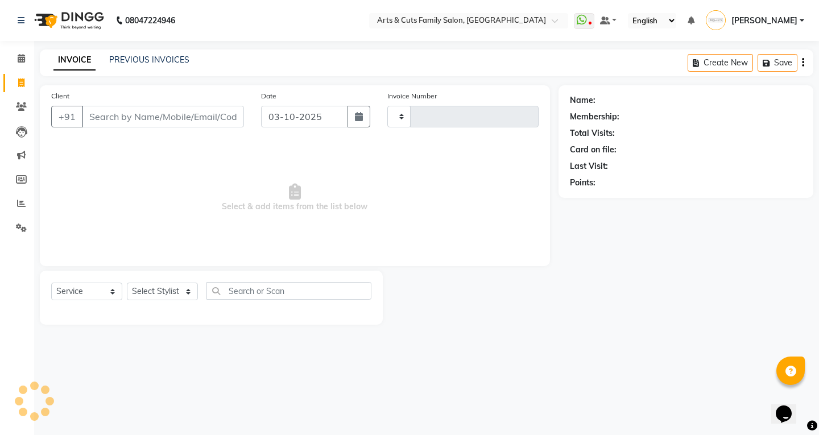
type input "3828"
select select "7513"
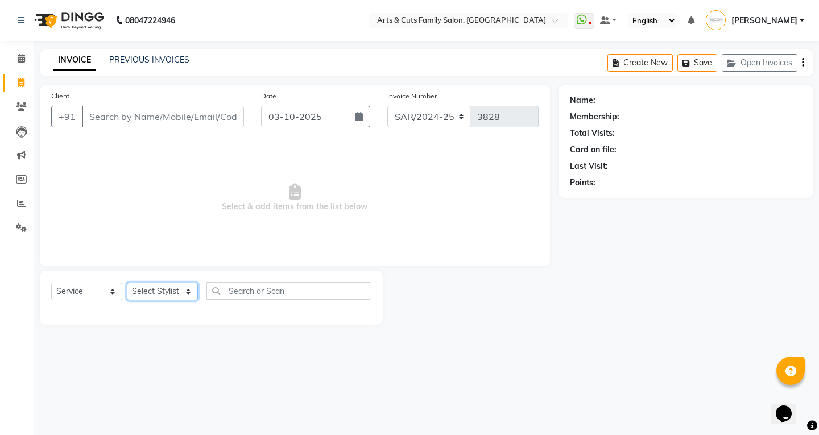
click at [130, 292] on select "Select Stylist" at bounding box center [162, 292] width 71 height 18
select select "64389"
click at [127, 283] on select "Select Stylist Abdulla ANCY SNOVEE Anji Ashwini Bhavya Bilal Kishore Manisha Sa…" at bounding box center [162, 292] width 71 height 18
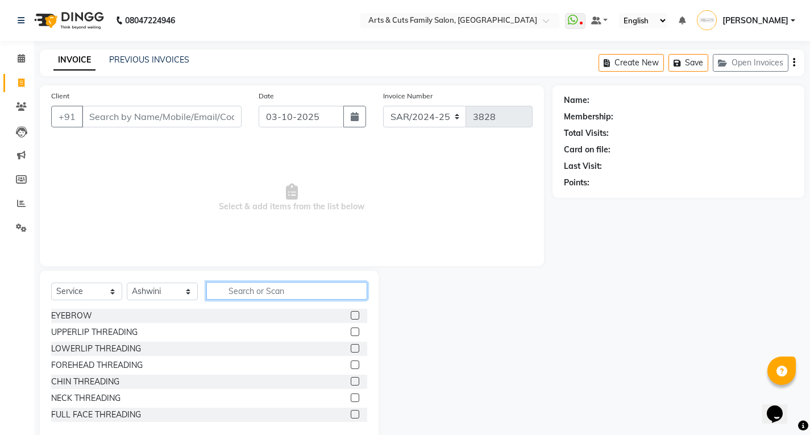
click at [252, 285] on input "text" at bounding box center [286, 291] width 161 height 18
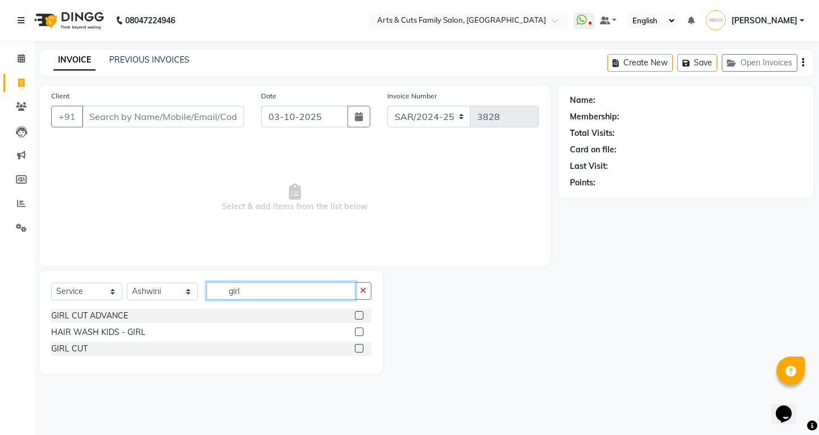
type input "girl"
drag, startPoint x: 358, startPoint y: 316, endPoint x: 365, endPoint y: 312, distance: 8.7
click at [359, 316] on label at bounding box center [359, 315] width 9 height 9
click at [359, 316] on input "checkbox" at bounding box center [358, 315] width 7 height 7
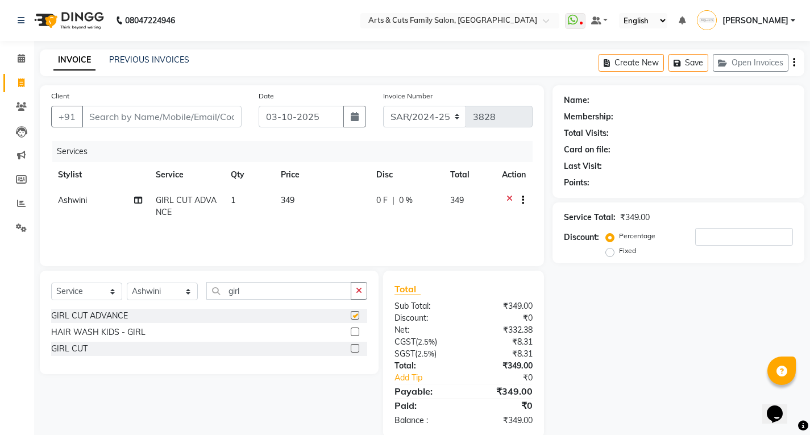
checkbox input "false"
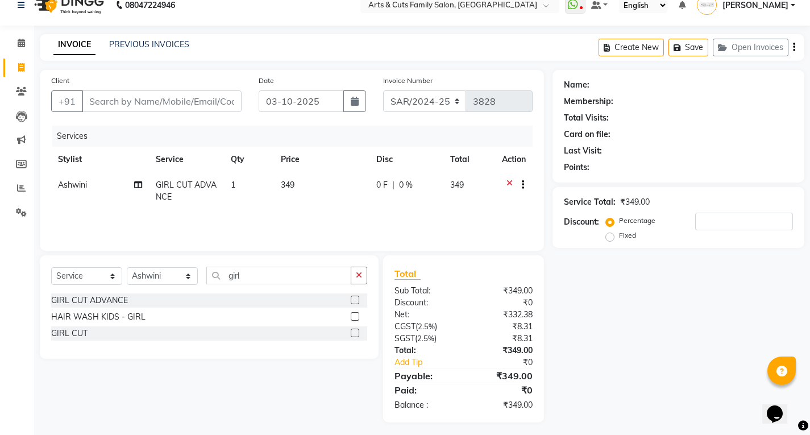
scroll to position [20, 0]
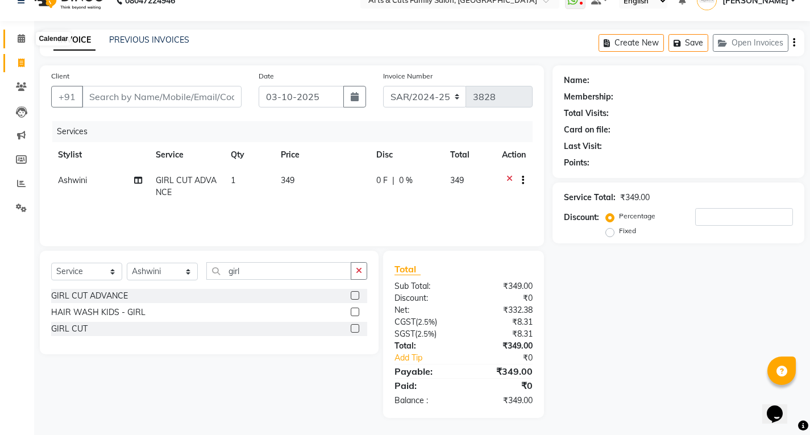
click at [16, 38] on span at bounding box center [21, 38] width 20 height 13
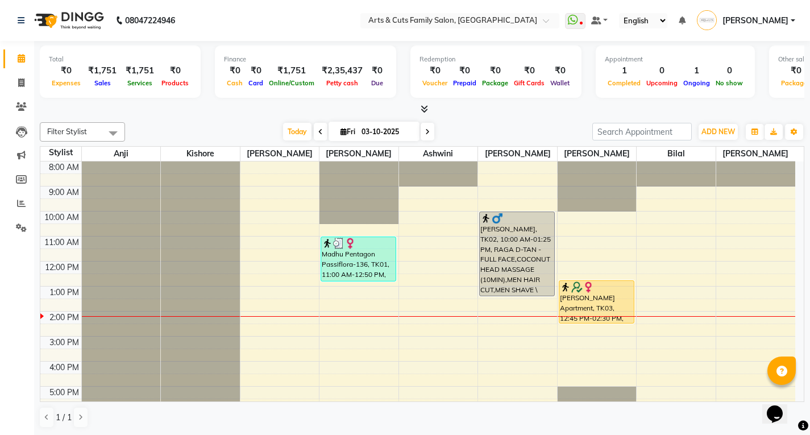
click at [371, 138] on input "03-10-2025" at bounding box center [386, 131] width 57 height 17
select select "10"
select select "2025"
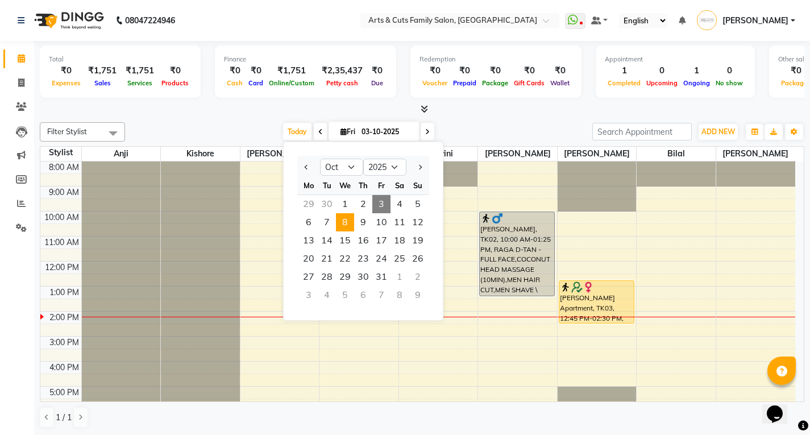
click at [345, 223] on span "8" at bounding box center [345, 222] width 18 height 18
type input "08-10-2025"
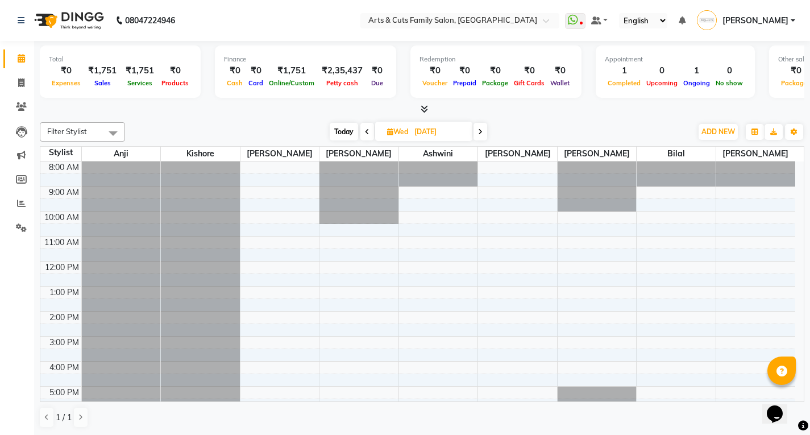
click at [640, 207] on div "8:00 AM 9:00 AM 10:00 AM 11:00 AM 12:00 PM 1:00 PM 2:00 PM 3:00 PM 4:00 PM 5:00…" at bounding box center [417, 323] width 755 height 325
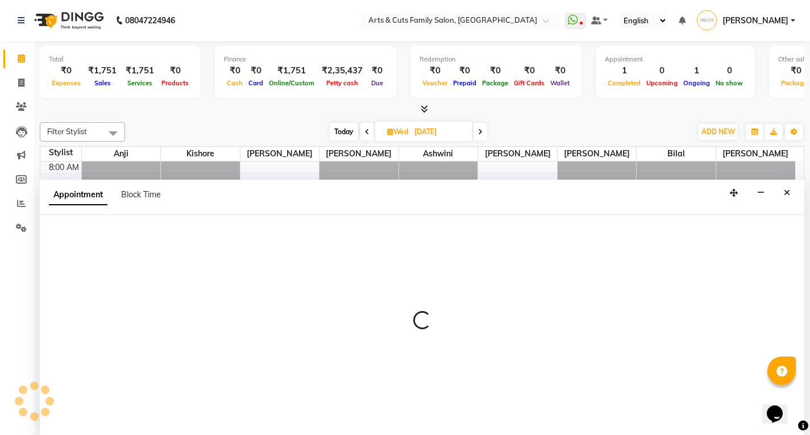
click at [640, 207] on div "Appointment Block Time" at bounding box center [422, 197] width 765 height 35
select select "84494"
select select "570"
select select "tentative"
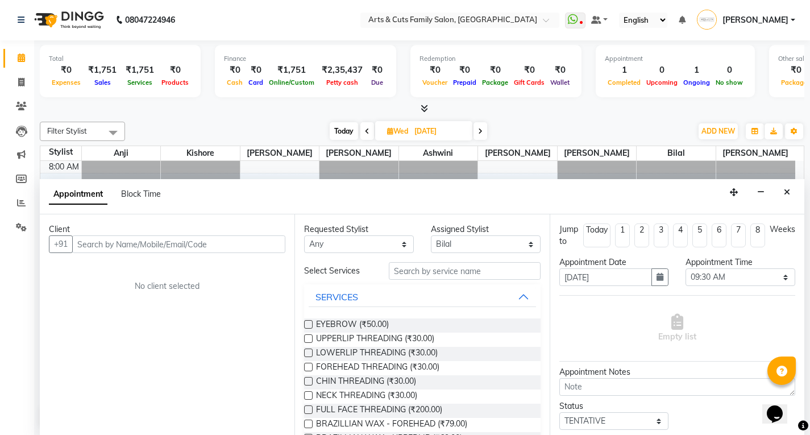
click at [111, 231] on div "Client" at bounding box center [167, 229] width 237 height 12
click at [96, 243] on input "text" at bounding box center [178, 244] width 213 height 18
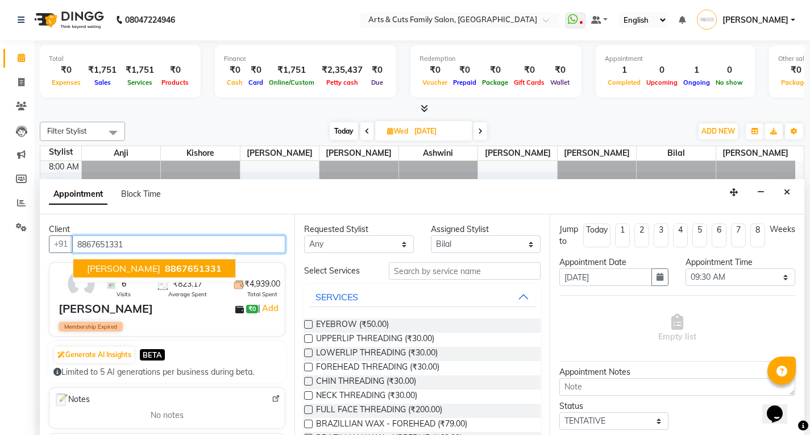
click at [97, 267] on span "Swetha" at bounding box center [123, 268] width 73 height 11
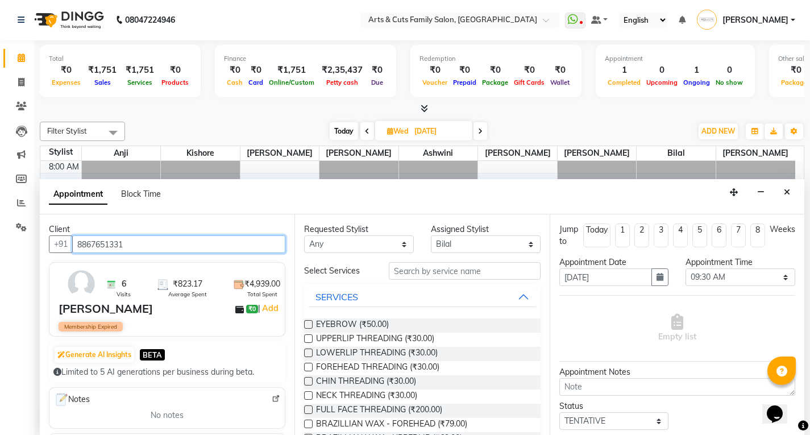
type input "8867651331"
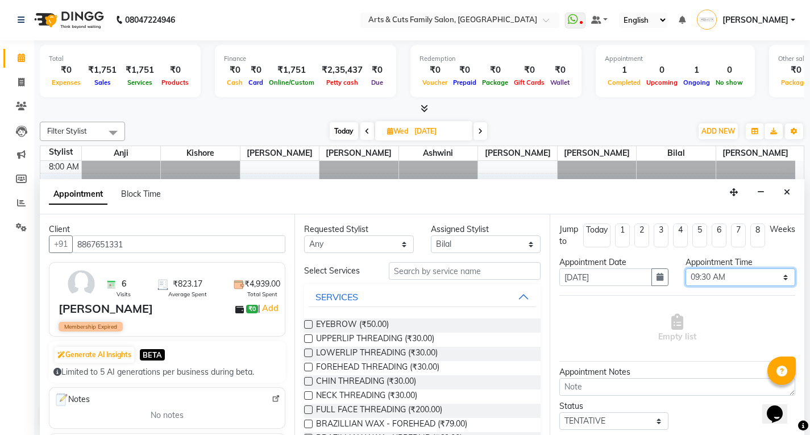
click at [691, 273] on select "Select 09:00 AM 09:15 AM 09:30 AM 09:45 AM 10:00 AM 10:15 AM 10:30 AM 10:45 AM …" at bounding box center [741, 277] width 110 height 18
select select "660"
click at [686, 268] on select "Select 09:00 AM 09:15 AM 09:30 AM 09:45 AM 10:00 AM 10:15 AM 10:30 AM 10:45 AM …" at bounding box center [741, 277] width 110 height 18
click at [421, 268] on input "text" at bounding box center [465, 271] width 152 height 18
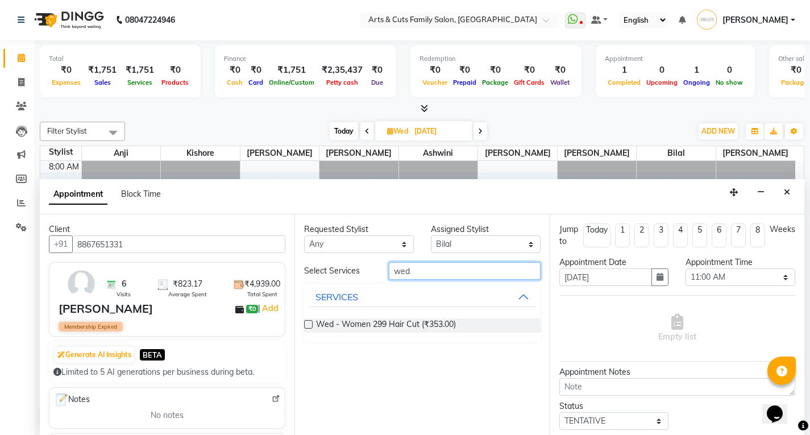
type input "wed"
click at [311, 323] on label at bounding box center [308, 324] width 9 height 9
click at [311, 323] on input "checkbox" at bounding box center [307, 325] width 7 height 7
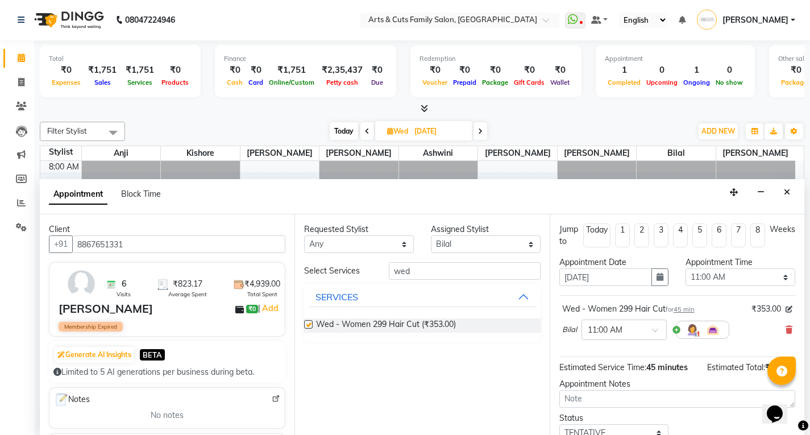
checkbox input "false"
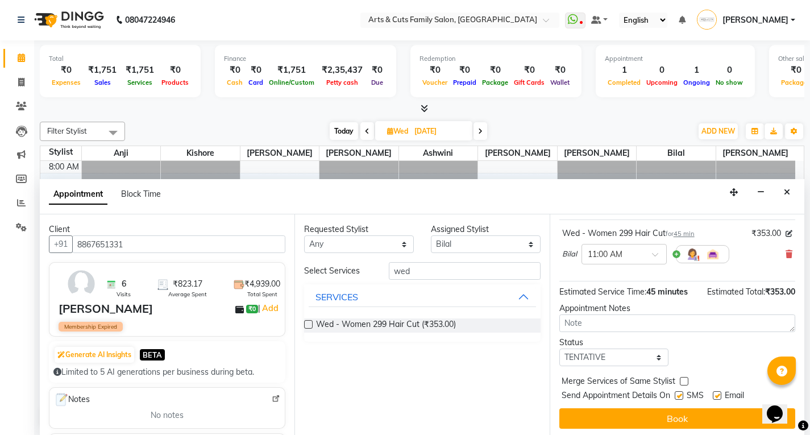
scroll to position [78, 0]
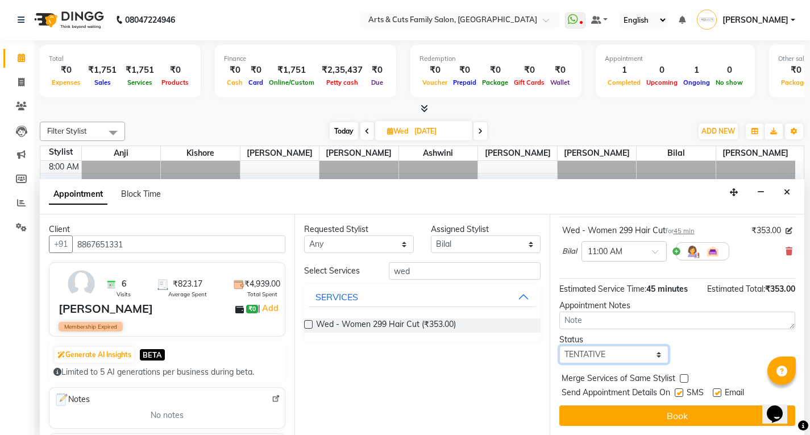
click at [583, 356] on select "Select TENTATIVE CONFIRM UPCOMING" at bounding box center [614, 355] width 110 height 18
select select "confirm booking"
click at [559, 346] on select "Select TENTATIVE CONFIRM UPCOMING" at bounding box center [614, 355] width 110 height 18
click at [680, 380] on label at bounding box center [684, 378] width 9 height 9
click at [680, 380] on input "checkbox" at bounding box center [683, 379] width 7 height 7
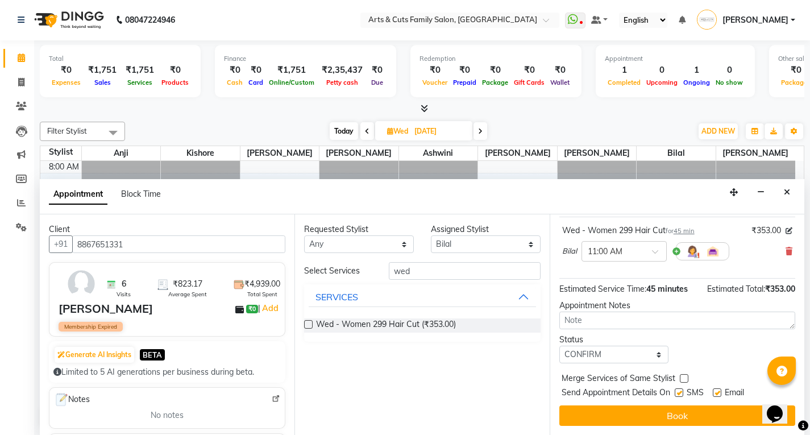
checkbox input "true"
click at [721, 393] on label at bounding box center [717, 392] width 9 height 9
click at [720, 393] on input "checkbox" at bounding box center [716, 393] width 7 height 7
checkbox input "false"
click at [308, 324] on label at bounding box center [308, 324] width 9 height 9
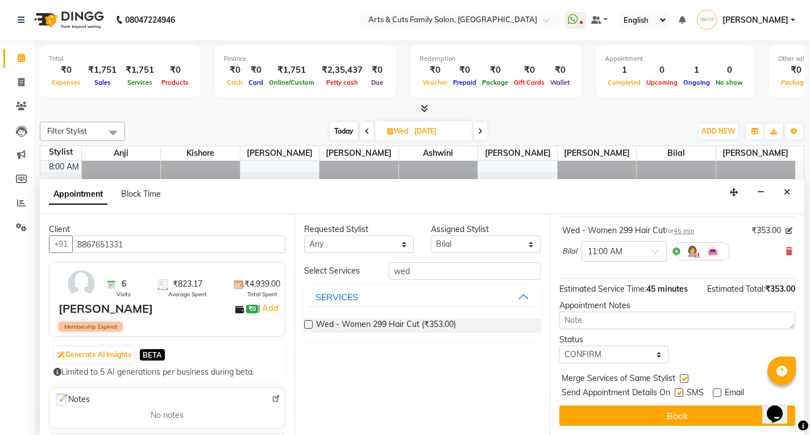
click at [308, 324] on input "checkbox" at bounding box center [307, 325] width 7 height 7
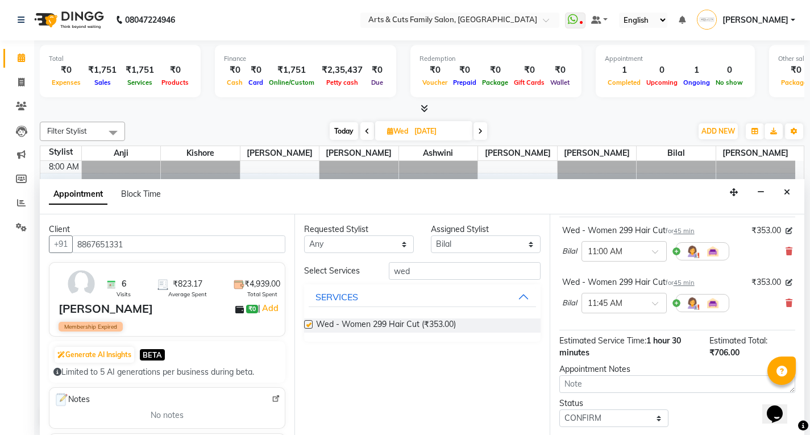
checkbox input "false"
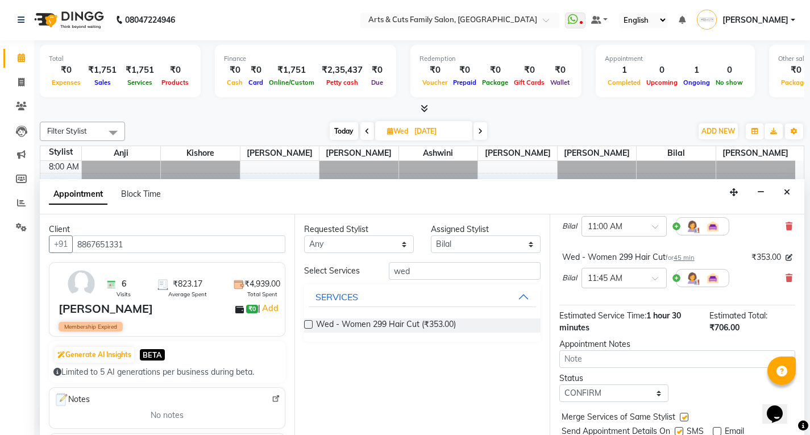
scroll to position [142, 0]
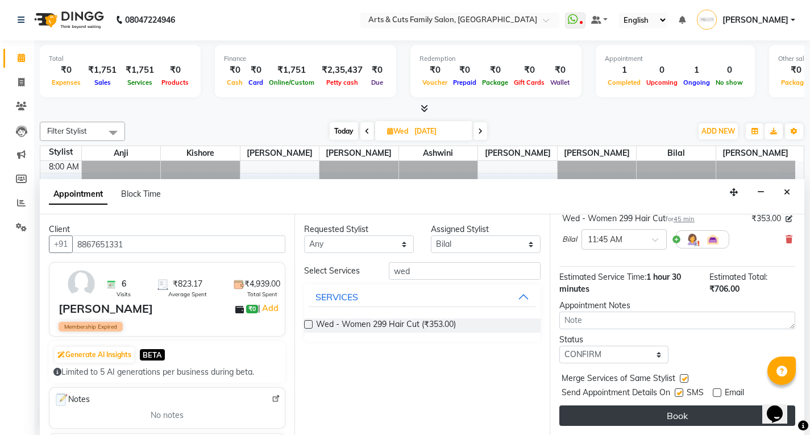
click at [602, 417] on button "Book" at bounding box center [677, 415] width 236 height 20
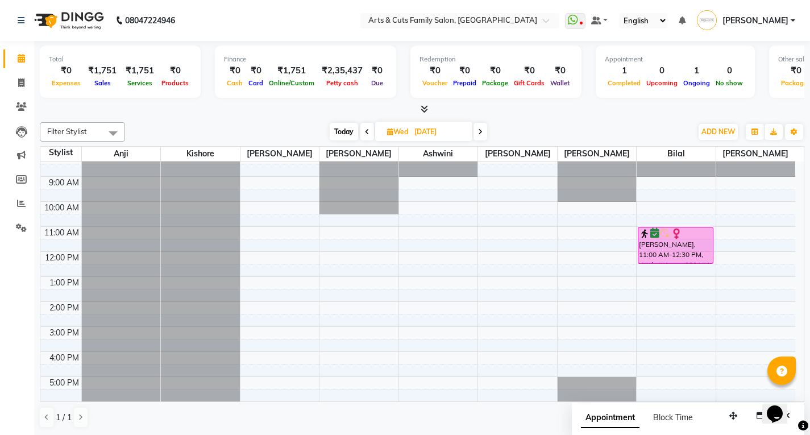
scroll to position [0, 0]
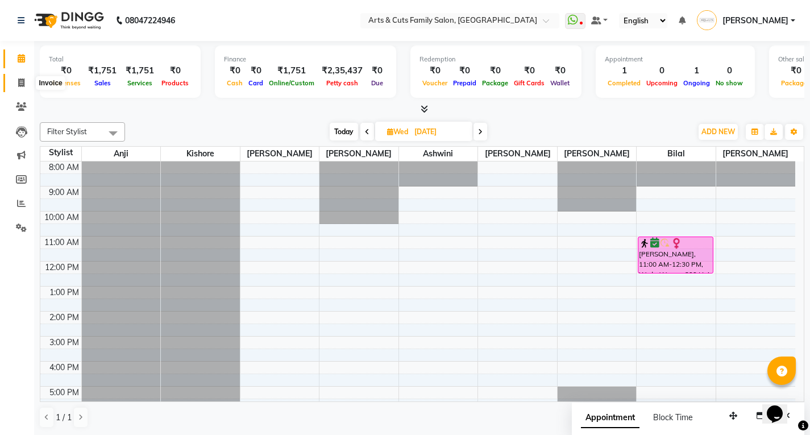
click at [20, 83] on icon at bounding box center [21, 82] width 6 height 9
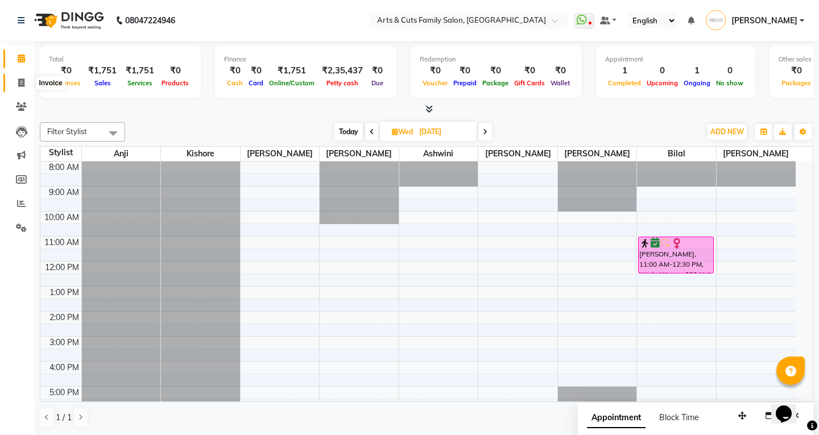
select select "service"
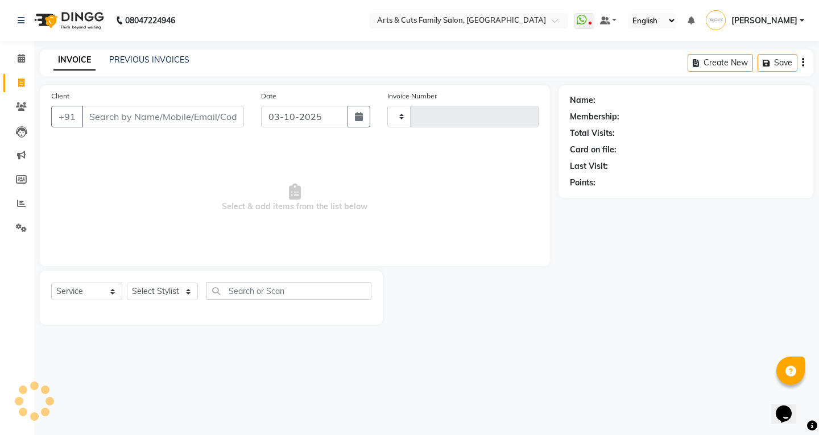
type input "3828"
select select "7513"
click at [159, 54] on div "PREVIOUS INVOICES" at bounding box center [149, 60] width 80 height 12
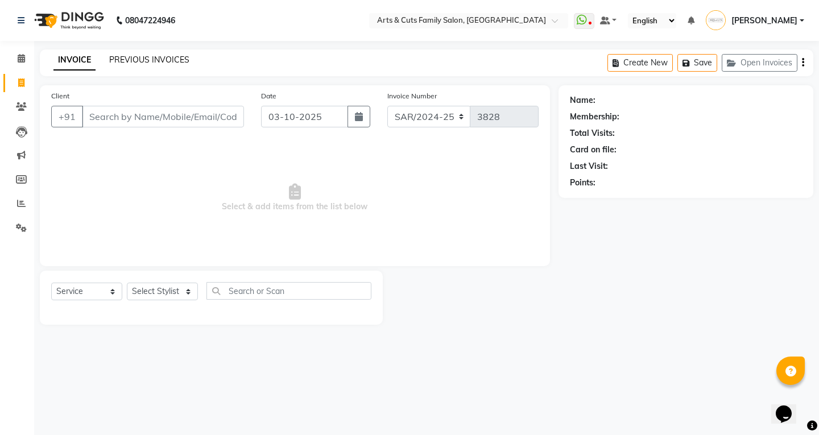
click at [151, 61] on link "PREVIOUS INVOICES" at bounding box center [149, 60] width 80 height 10
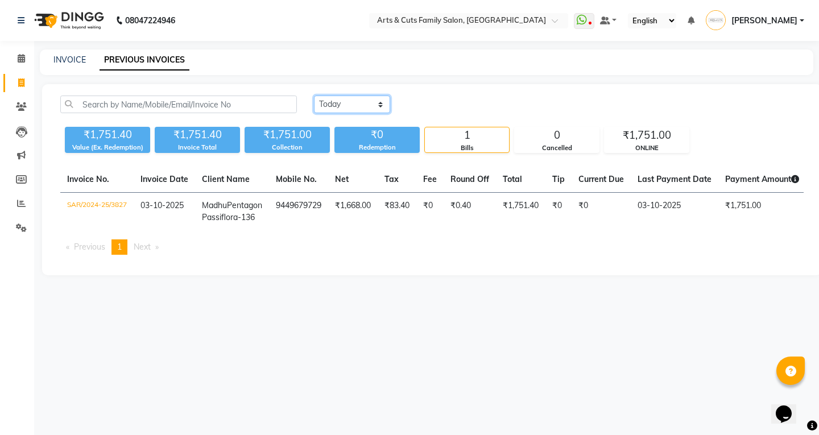
click at [346, 102] on select "Today Yesterday Custom Range" at bounding box center [352, 105] width 76 height 18
select select "range"
click at [314, 96] on select "Today Yesterday Custom Range" at bounding box center [352, 105] width 76 height 18
click at [446, 107] on input "03-10-2025" at bounding box center [445, 105] width 80 height 16
select select "10"
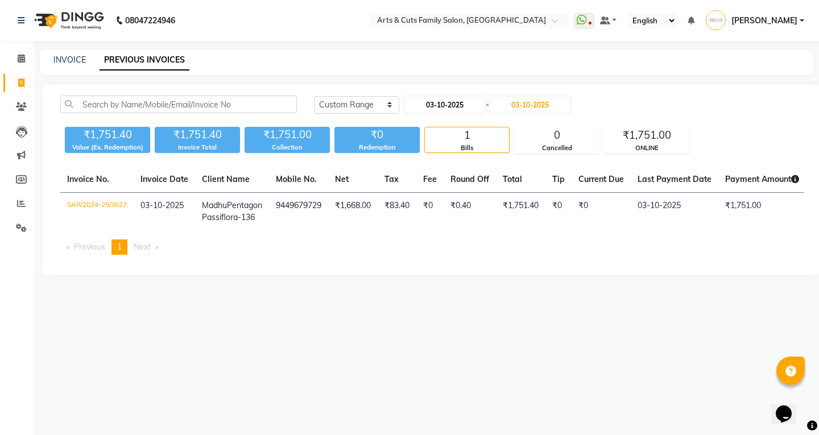
select select "2025"
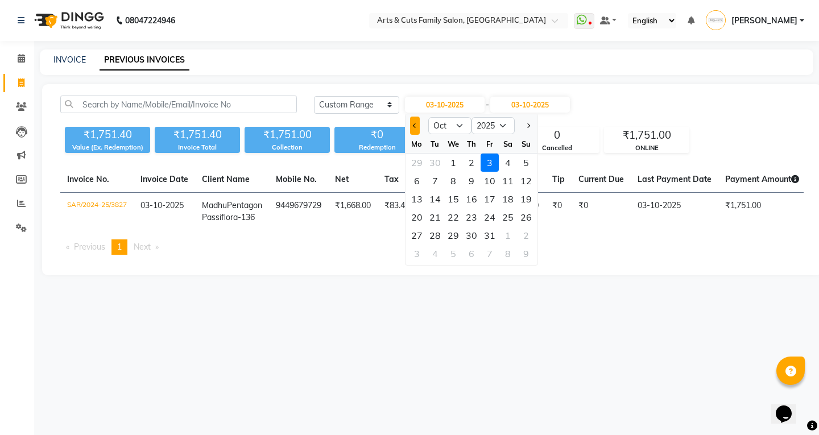
click at [416, 122] on button "Previous month" at bounding box center [415, 126] width 10 height 18
select select "9"
click at [507, 198] on div "20" at bounding box center [508, 199] width 18 height 18
type input "20-09-2025"
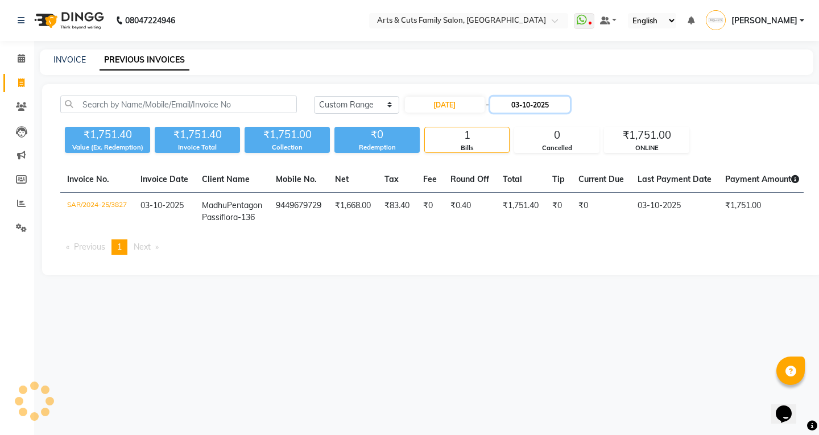
click at [528, 103] on input "03-10-2025" at bounding box center [530, 105] width 80 height 16
select select "10"
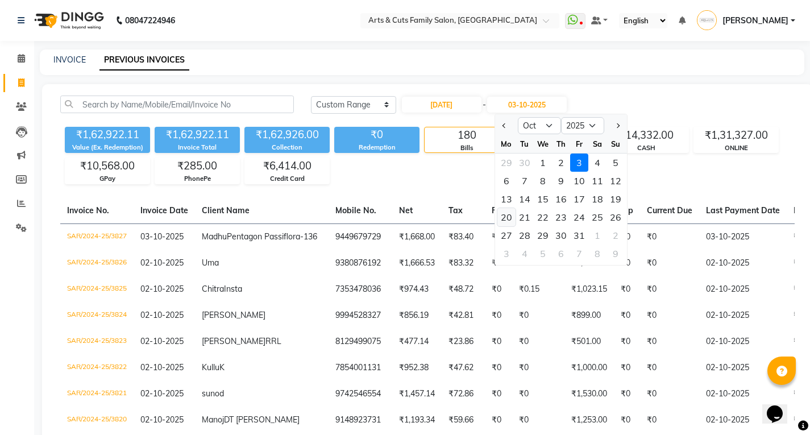
click at [503, 221] on div "20" at bounding box center [506, 217] width 18 height 18
type input "20-10-2025"
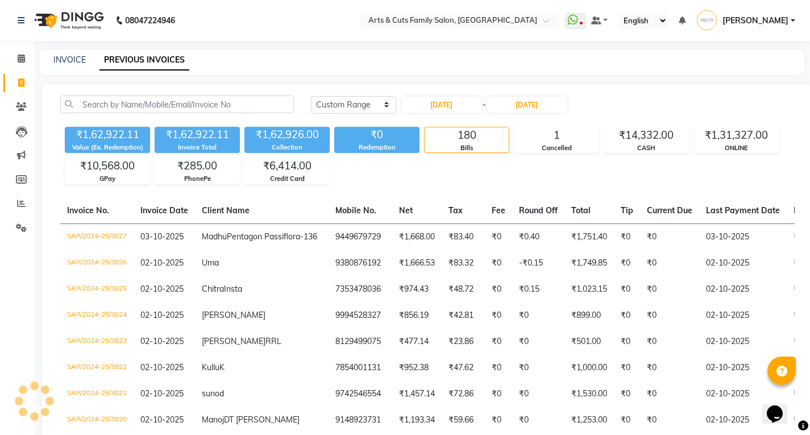
click at [636, 106] on div "Today Yesterday Custom Range 20-09-2025 - 20-10-2025" at bounding box center [553, 105] width 484 height 18
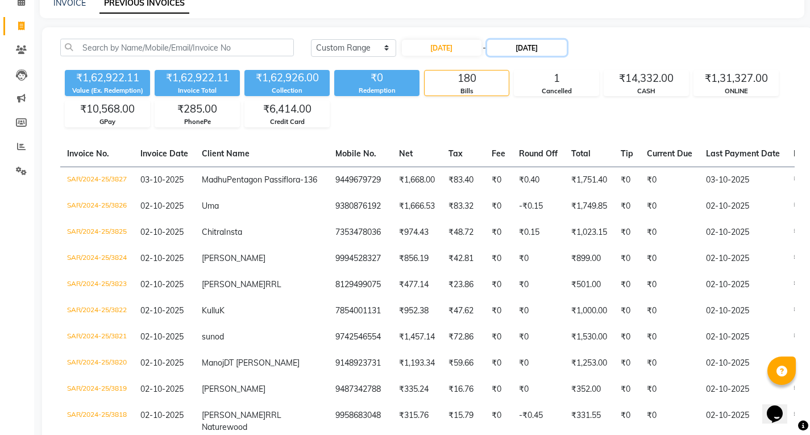
click at [522, 48] on input "20-10-2025" at bounding box center [527, 48] width 80 height 16
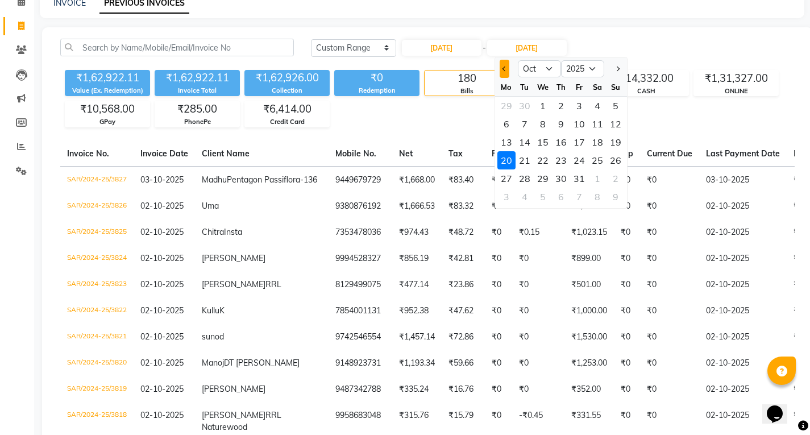
click at [503, 69] on span "Previous month" at bounding box center [504, 69] width 5 height 5
select select "9"
click at [592, 147] on div "20" at bounding box center [597, 142] width 18 height 18
type input "20-09-2025"
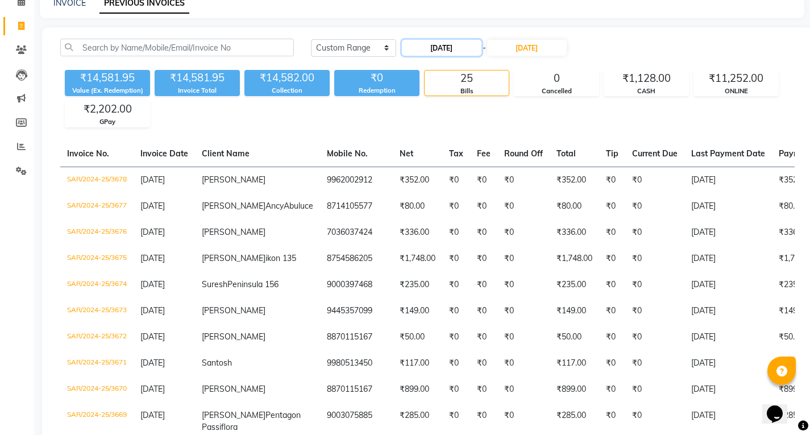
click at [461, 48] on input "20-09-2025" at bounding box center [442, 48] width 80 height 16
select select "9"
select select "2025"
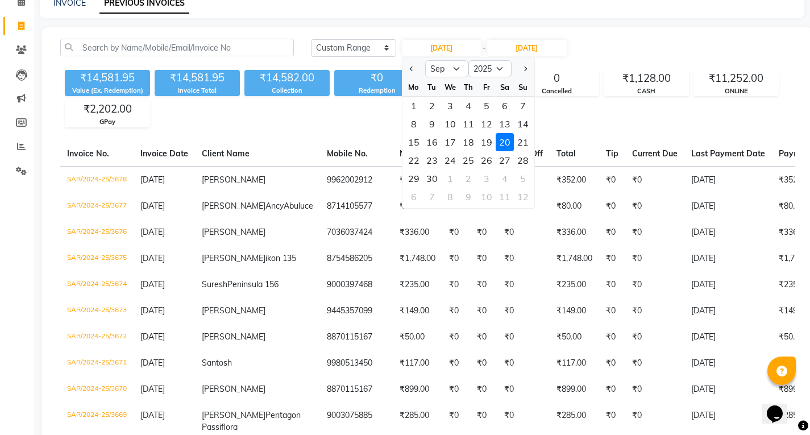
click at [498, 147] on div "20" at bounding box center [505, 142] width 18 height 18
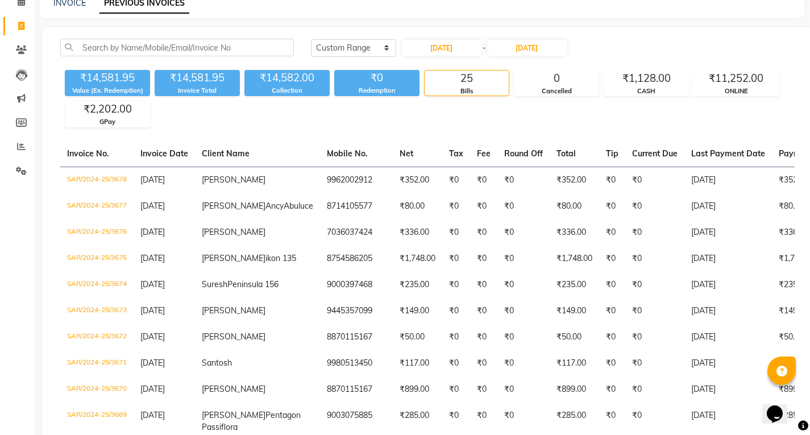
click at [599, 67] on div "₹14,581.95 Value (Ex. Redemption) ₹14,581.95 Invoice Total ₹14,582.00 Collectio…" at bounding box center [427, 96] width 735 height 62
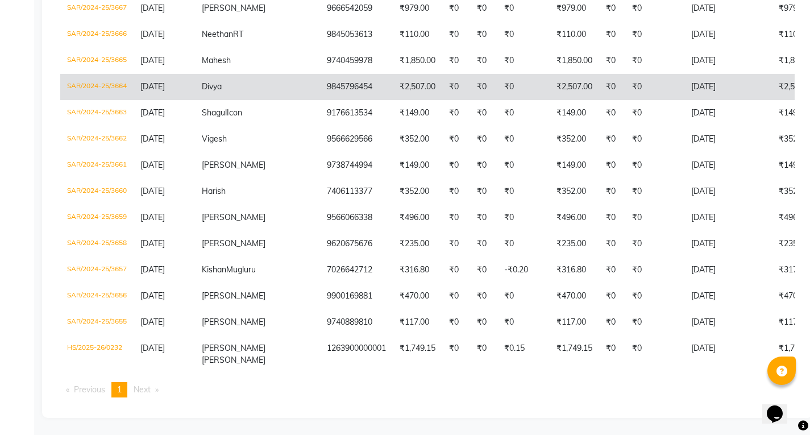
scroll to position [605, 0]
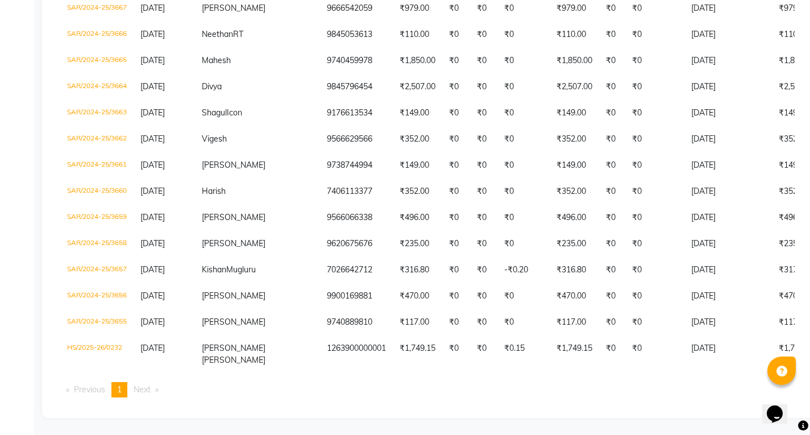
click at [143, 389] on span "Next page" at bounding box center [142, 389] width 17 height 10
click at [151, 388] on span "Next page" at bounding box center [142, 389] width 17 height 10
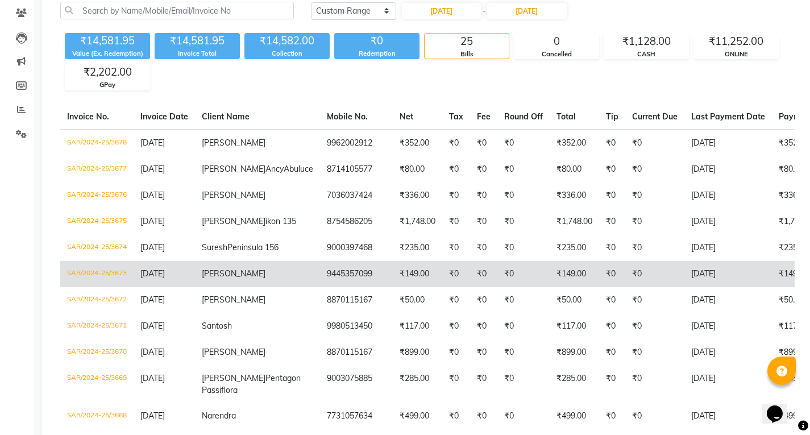
scroll to position [151, 0]
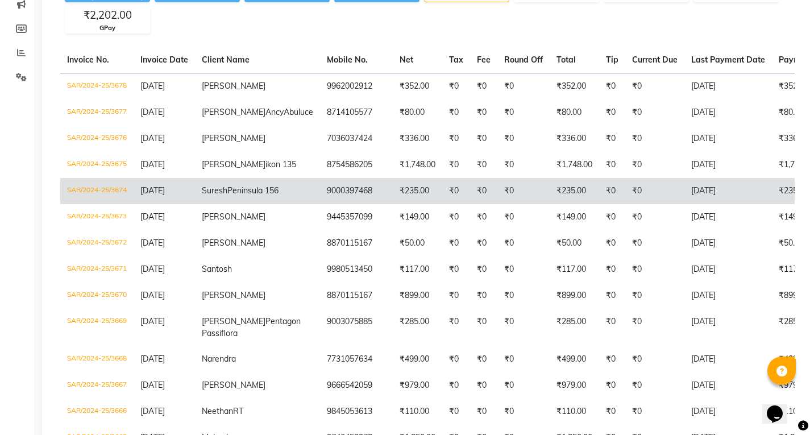
click at [155, 196] on span "20-09-2025" at bounding box center [152, 190] width 24 height 10
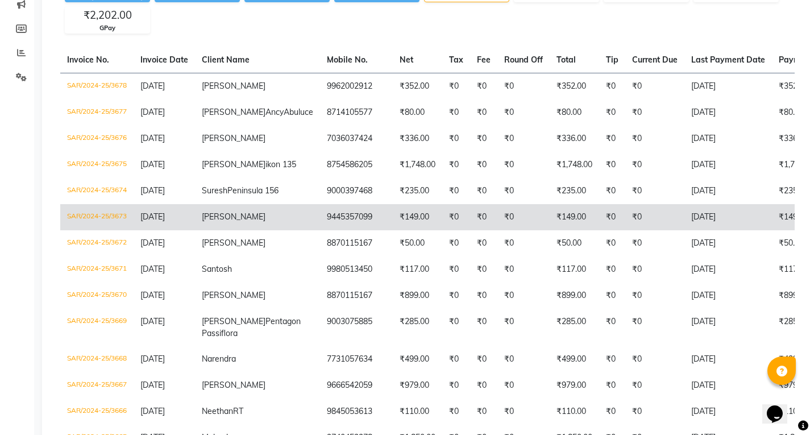
click at [220, 222] on span "Jayaprakash" at bounding box center [234, 216] width 64 height 10
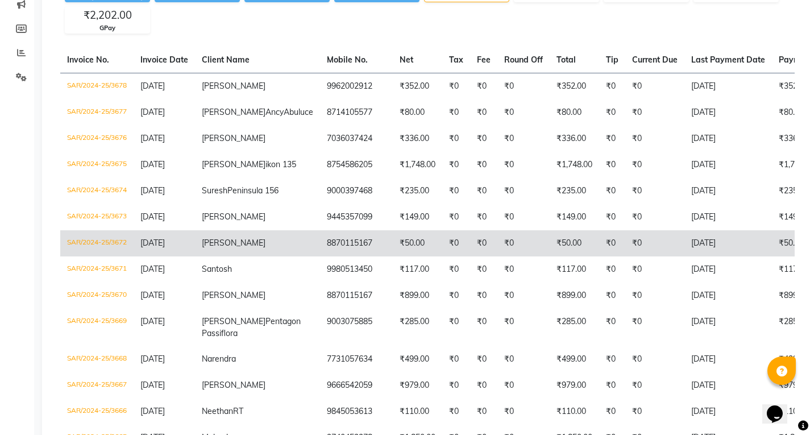
scroll to position [264, 0]
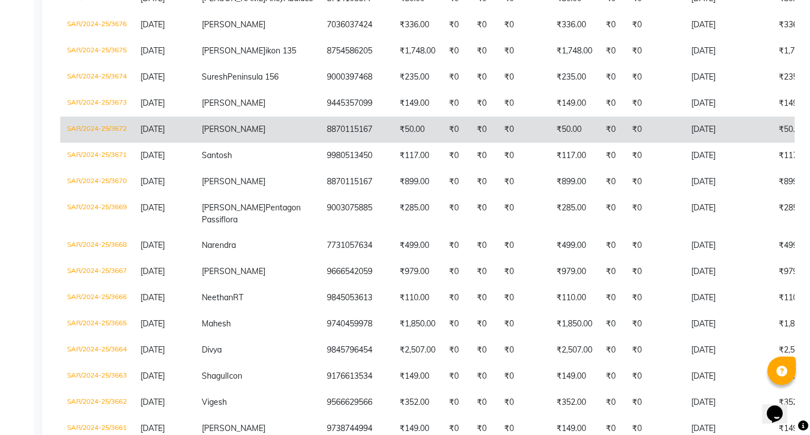
click at [221, 134] on span "Pushpa" at bounding box center [234, 129] width 64 height 10
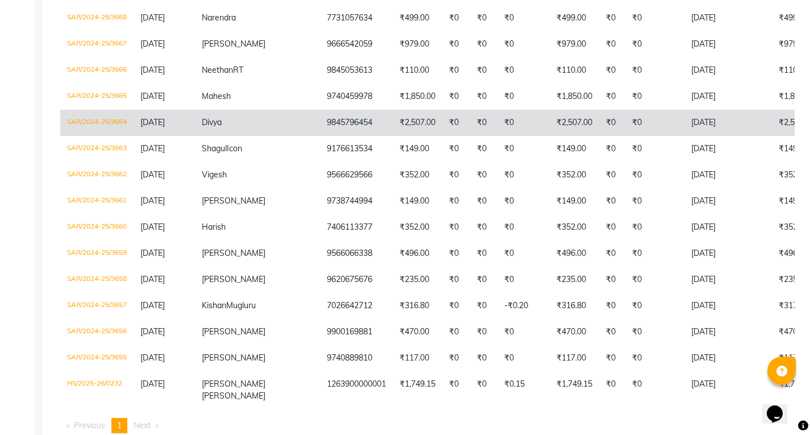
scroll to position [435, 0]
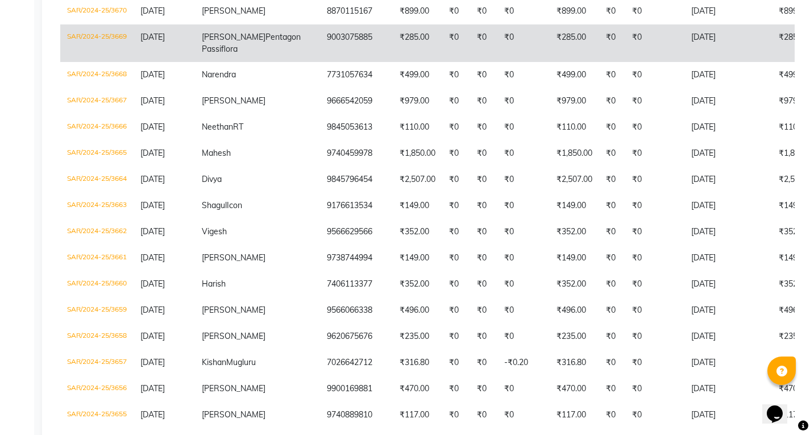
click at [212, 62] on td "Srini Pentagon Passiflora" at bounding box center [257, 43] width 125 height 38
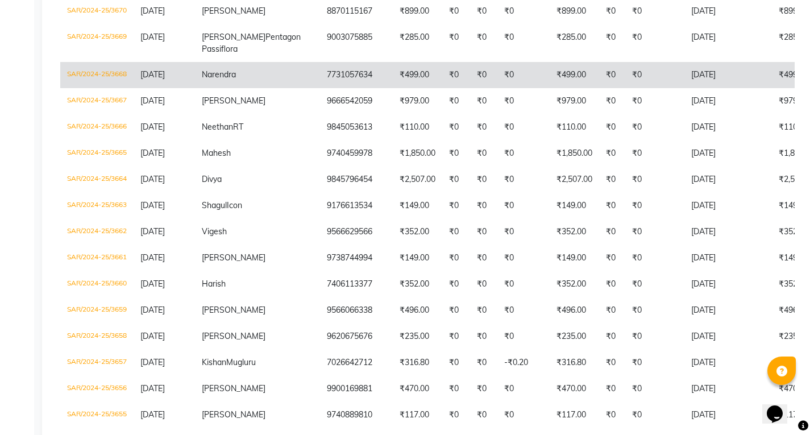
click at [222, 80] on span "Narendra" at bounding box center [219, 74] width 34 height 10
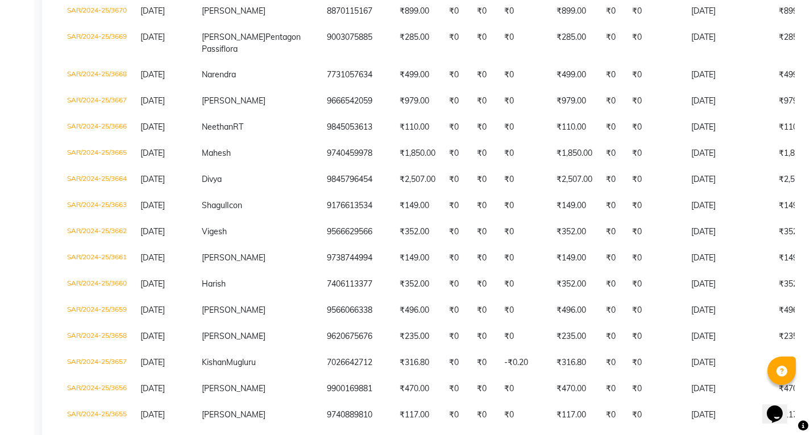
scroll to position [605, 0]
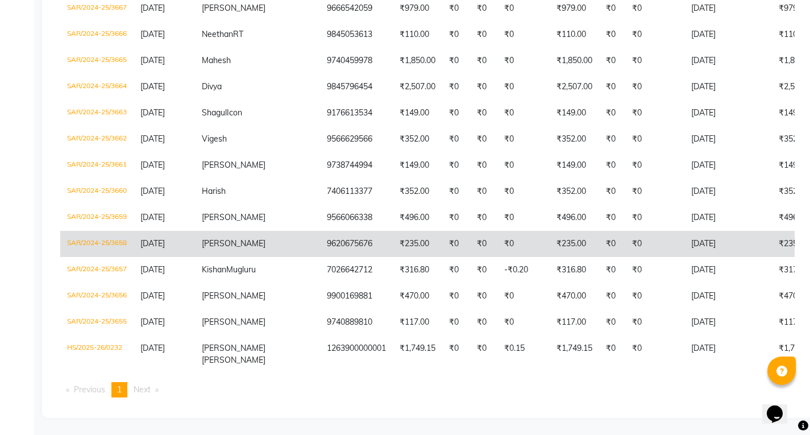
click at [625, 231] on td "₹0" at bounding box center [654, 244] width 59 height 26
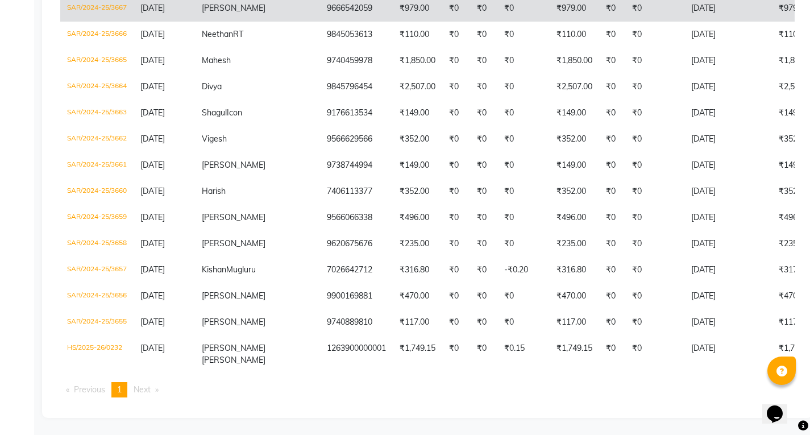
select select "service"
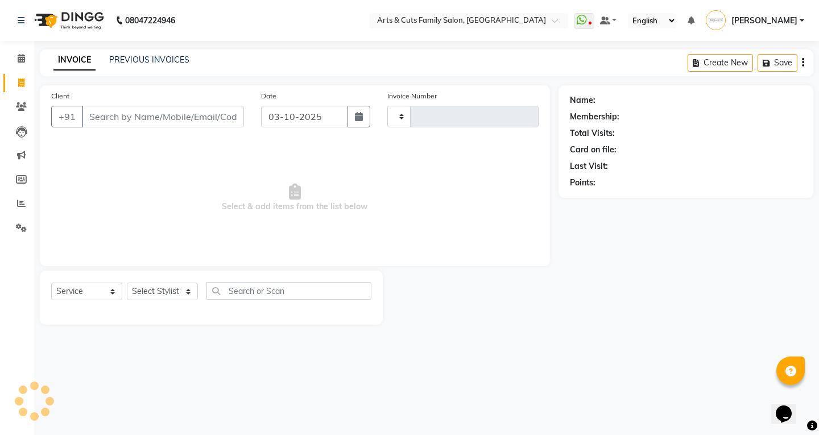
click at [198, 117] on input "Client" at bounding box center [163, 117] width 162 height 22
type input "897"
type input "3828"
select select "7513"
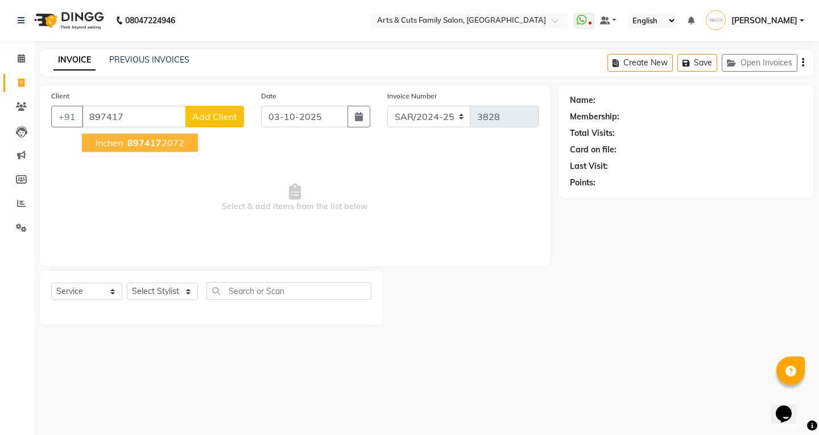
click at [127, 143] on ngb-highlight "897417 2072" at bounding box center [154, 142] width 59 height 11
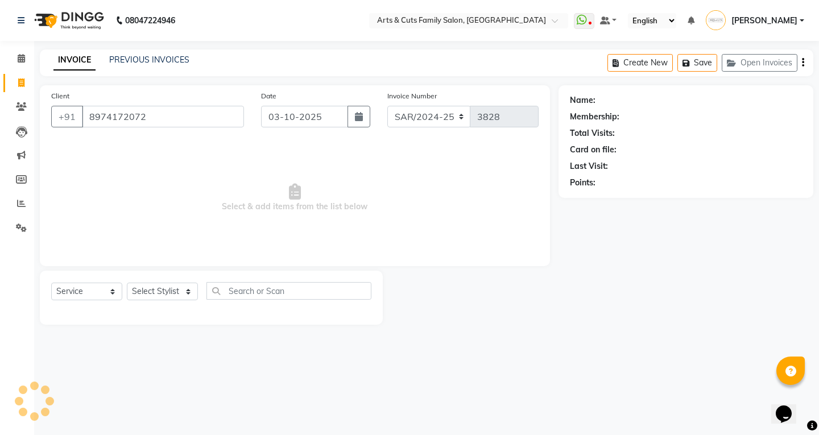
type input "8974172072"
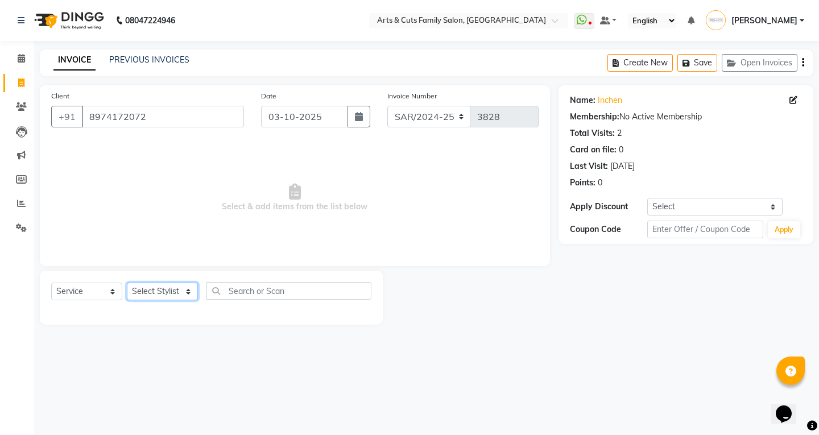
click at [157, 293] on select "Select Stylist Abdulla ANCY SNOVEE Anji Ashwini Bhavya Bilal Kishore Manisha Sa…" at bounding box center [162, 292] width 71 height 18
select select "66025"
click at [127, 283] on select "Select Stylist Abdulla ANCY SNOVEE Anji Ashwini Bhavya Bilal Kishore Manisha Sa…" at bounding box center [162, 292] width 71 height 18
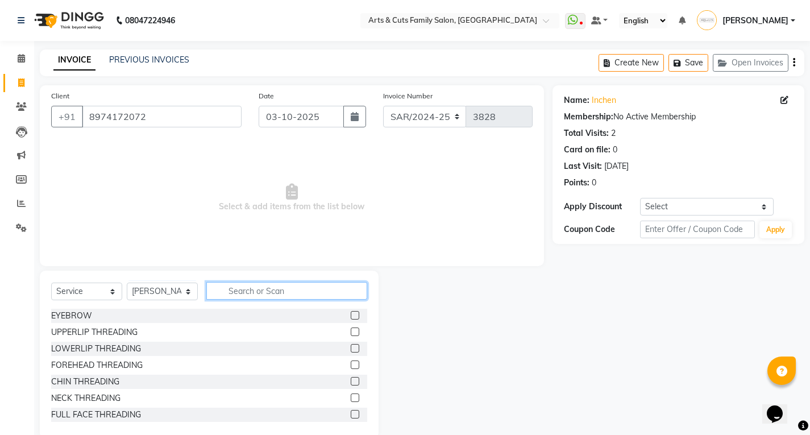
click at [245, 288] on input "text" at bounding box center [286, 291] width 161 height 18
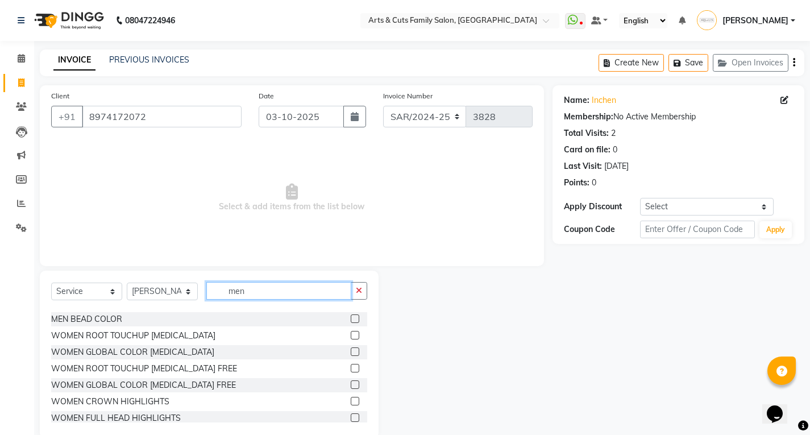
scroll to position [57, 0]
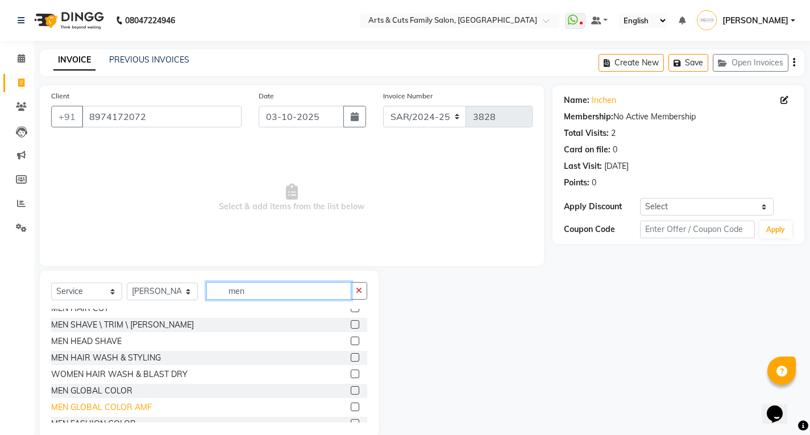
type input "men"
click at [122, 409] on div "MEN GLOBAL COLOR AMF" at bounding box center [101, 407] width 101 height 12
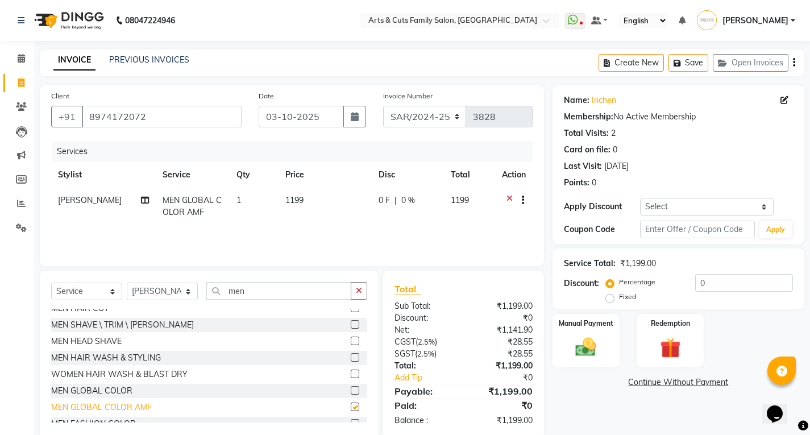
checkbox input "false"
click at [507, 196] on icon at bounding box center [510, 201] width 6 height 14
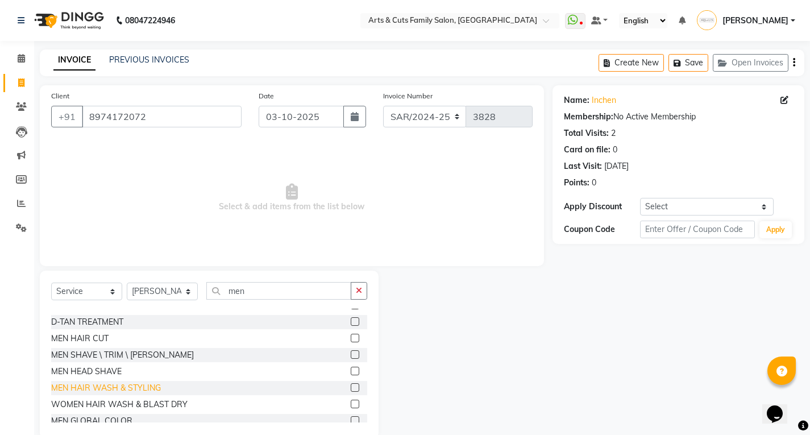
scroll to position [0, 0]
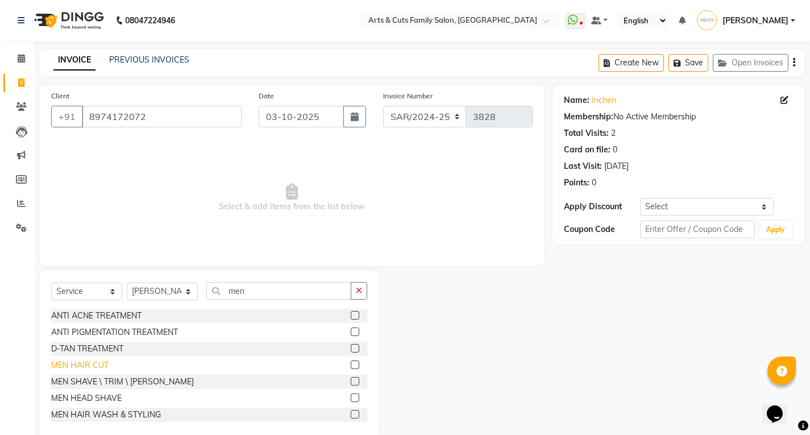
click at [88, 368] on div "MEN HAIR CUT" at bounding box center [79, 365] width 57 height 12
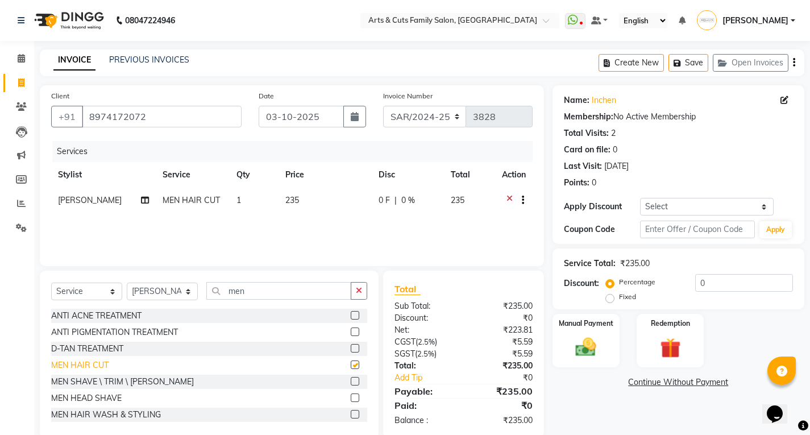
checkbox input "false"
click at [598, 340] on img at bounding box center [586, 347] width 35 height 24
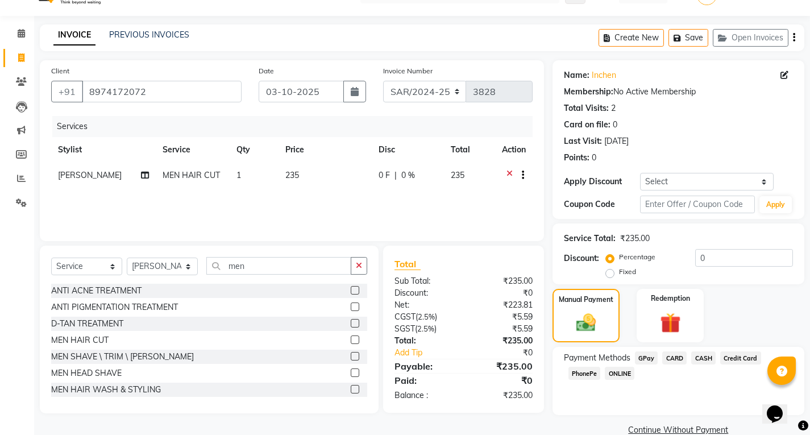
scroll to position [45, 0]
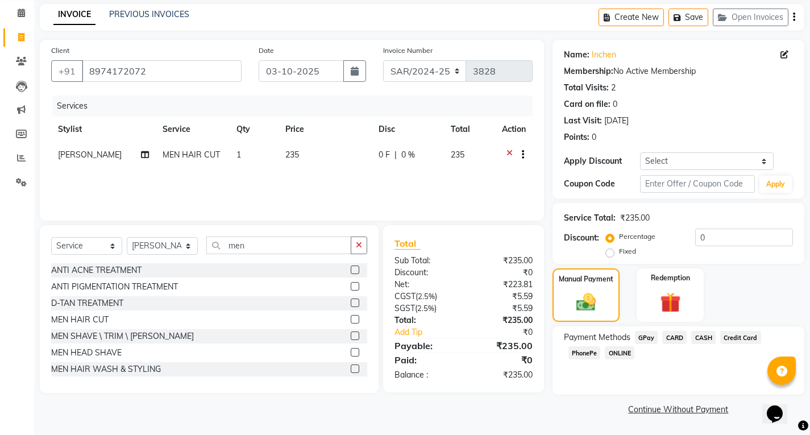
click at [649, 339] on span "GPay" at bounding box center [646, 337] width 23 height 13
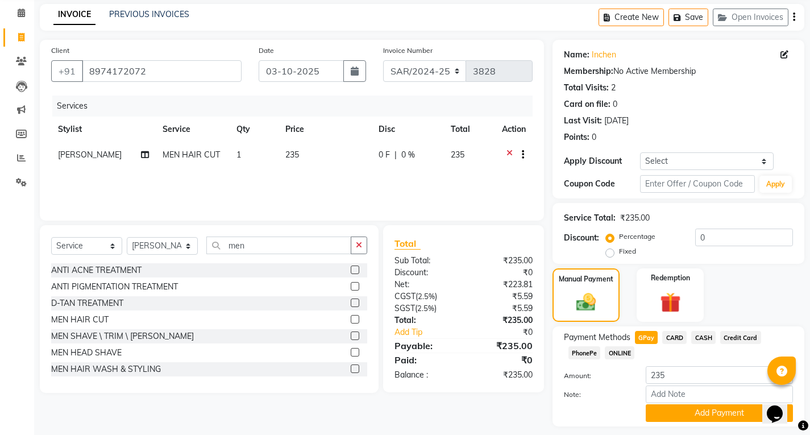
click at [613, 352] on span "ONLINE" at bounding box center [620, 352] width 30 height 13
click at [694, 403] on div "Note:" at bounding box center [678, 394] width 246 height 19
click at [695, 406] on button "Add Payment" at bounding box center [719, 413] width 147 height 18
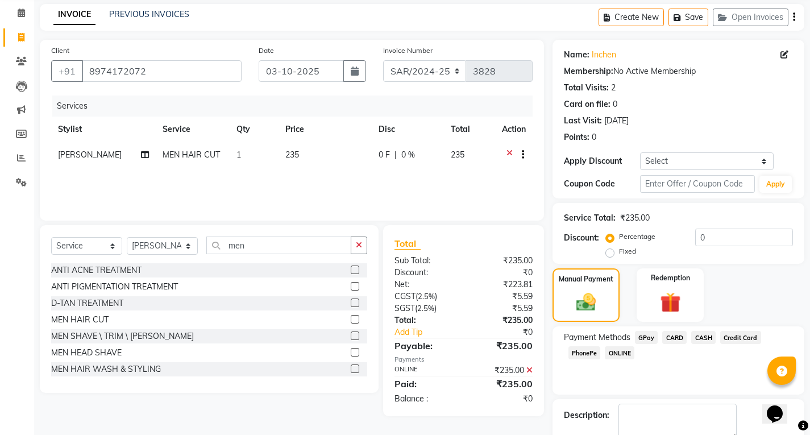
scroll to position [110, 0]
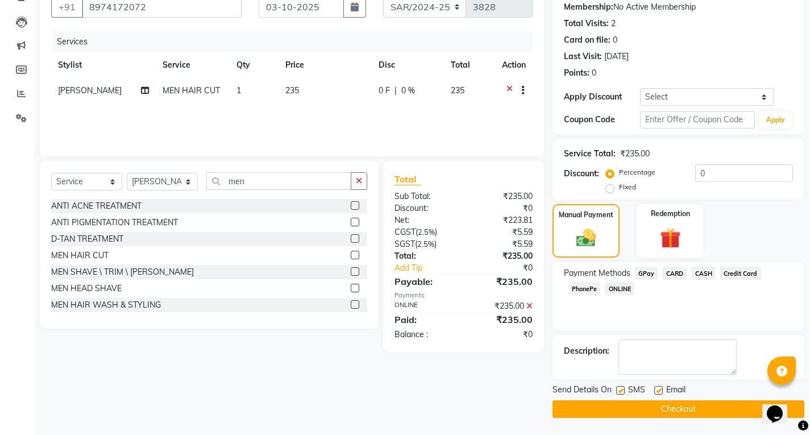
click at [657, 393] on label at bounding box center [658, 390] width 9 height 9
click at [657, 393] on input "checkbox" at bounding box center [657, 390] width 7 height 7
checkbox input "false"
click at [660, 404] on button "Checkout" at bounding box center [679, 409] width 252 height 18
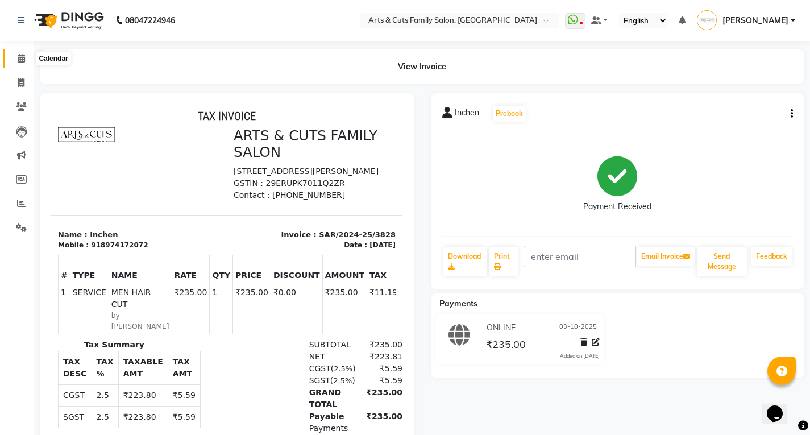
click at [19, 60] on icon at bounding box center [21, 58] width 7 height 9
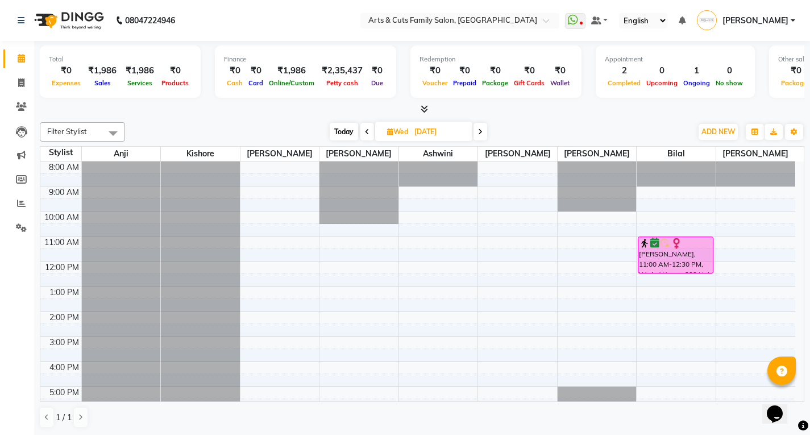
click at [19, 60] on icon at bounding box center [21, 58] width 7 height 9
click at [223, 151] on span "Kishore" at bounding box center [200, 154] width 79 height 14
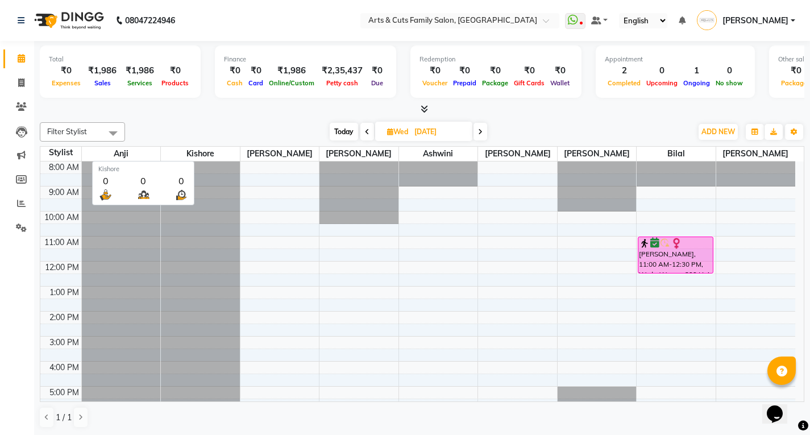
click at [223, 151] on span "Kishore" at bounding box center [200, 154] width 79 height 14
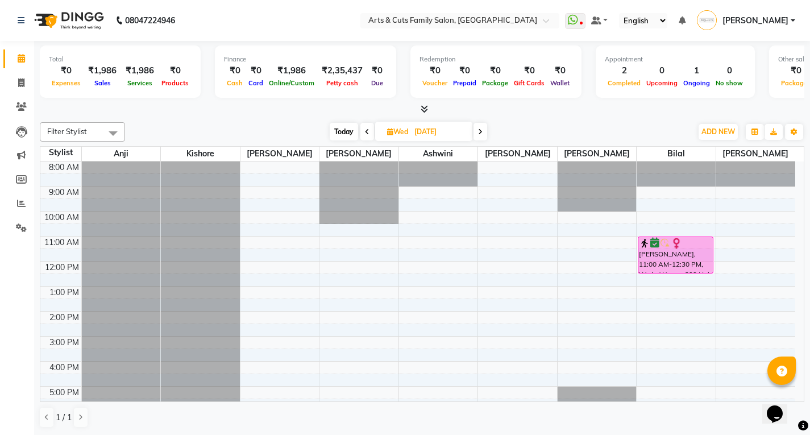
click at [480, 132] on icon at bounding box center [480, 131] width 5 height 7
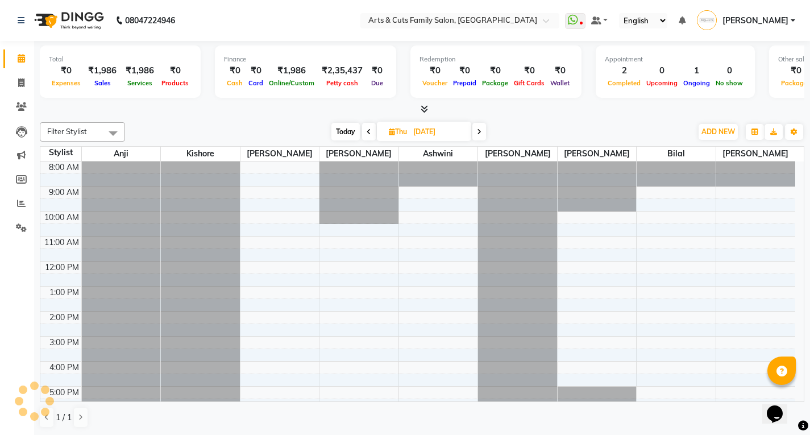
scroll to position [85, 0]
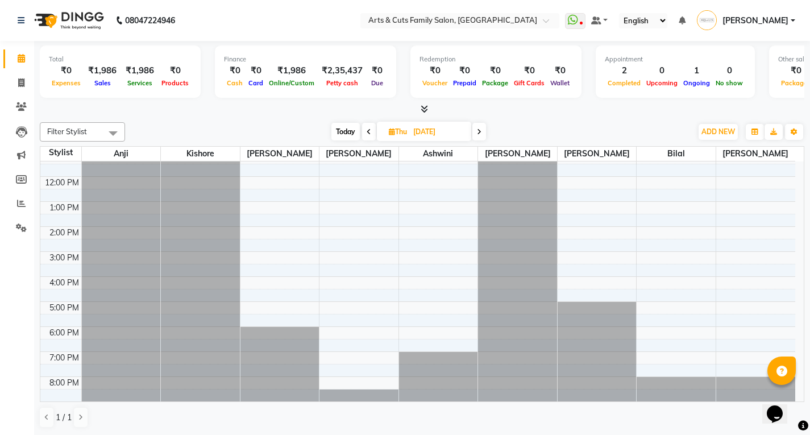
click at [480, 131] on icon at bounding box center [479, 131] width 5 height 7
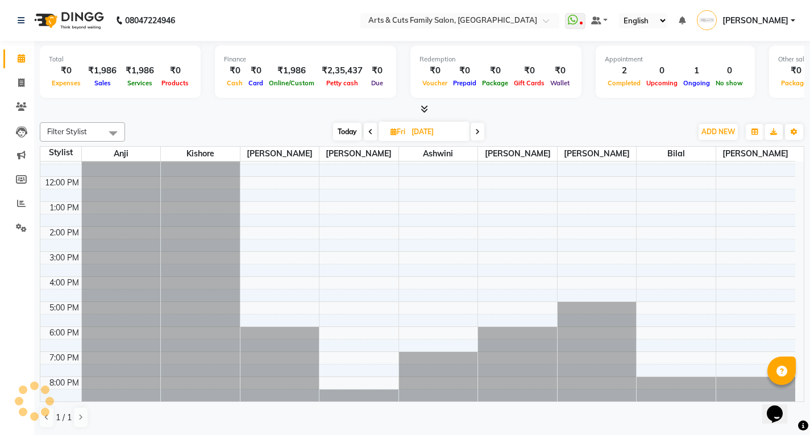
click at [480, 131] on icon at bounding box center [477, 131] width 5 height 7
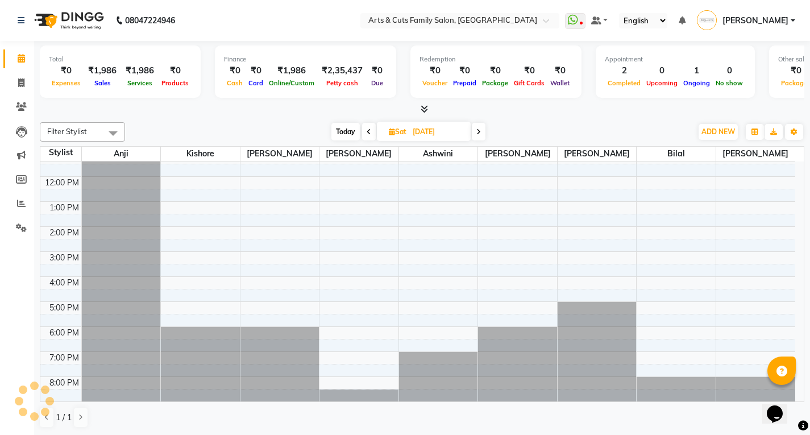
click at [480, 131] on icon at bounding box center [478, 131] width 5 height 7
click at [480, 131] on icon at bounding box center [479, 131] width 5 height 7
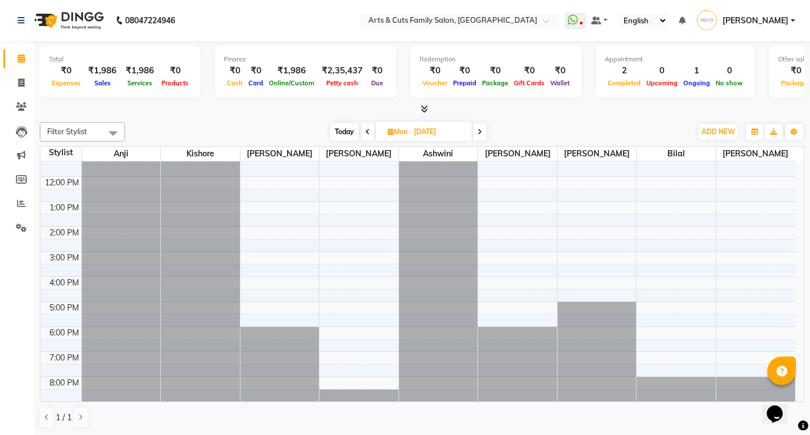
click at [365, 135] on span at bounding box center [368, 132] width 14 height 18
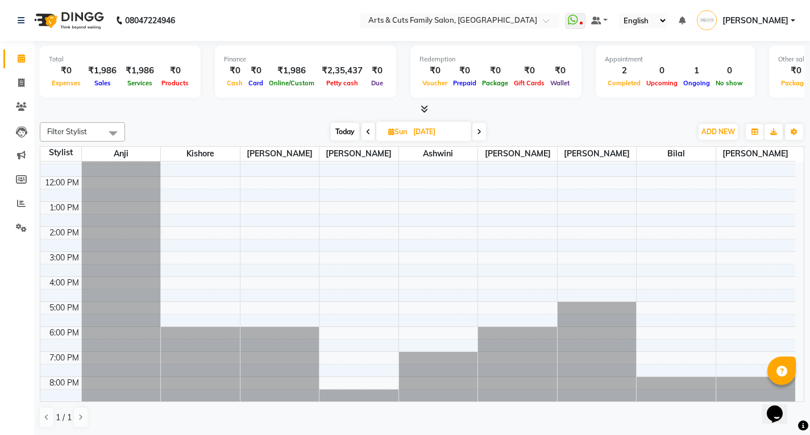
click at [480, 132] on icon at bounding box center [479, 131] width 5 height 7
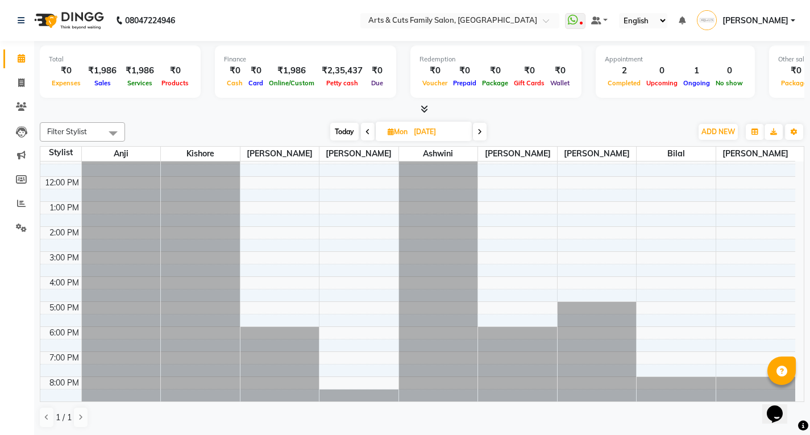
click at [366, 133] on icon at bounding box center [368, 131] width 5 height 7
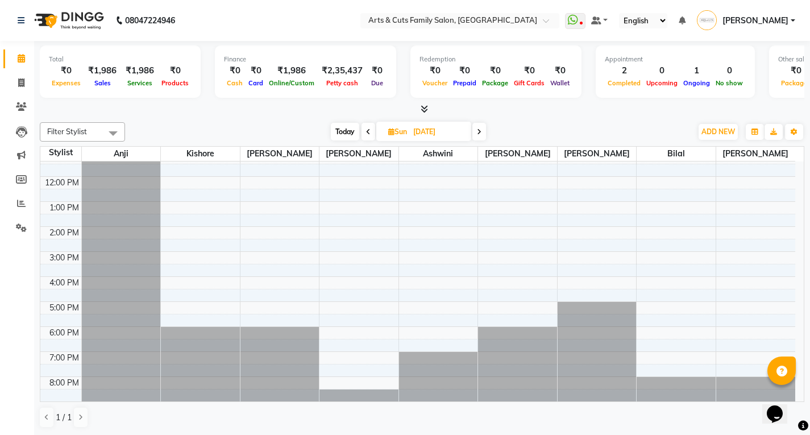
click at [482, 131] on span at bounding box center [479, 132] width 14 height 18
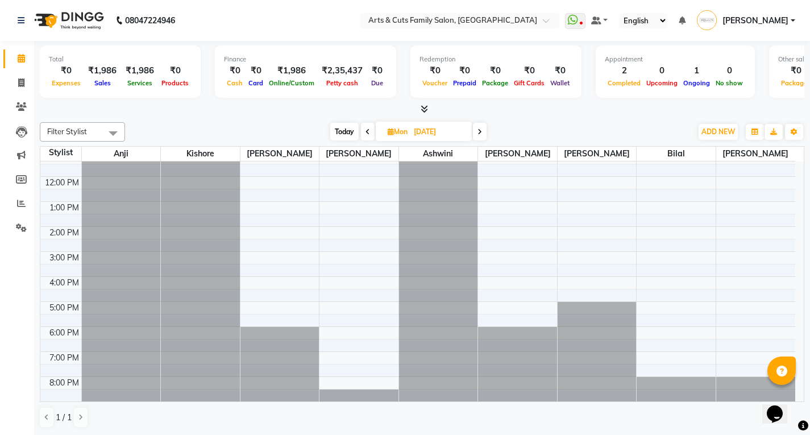
click at [366, 132] on icon at bounding box center [368, 131] width 5 height 7
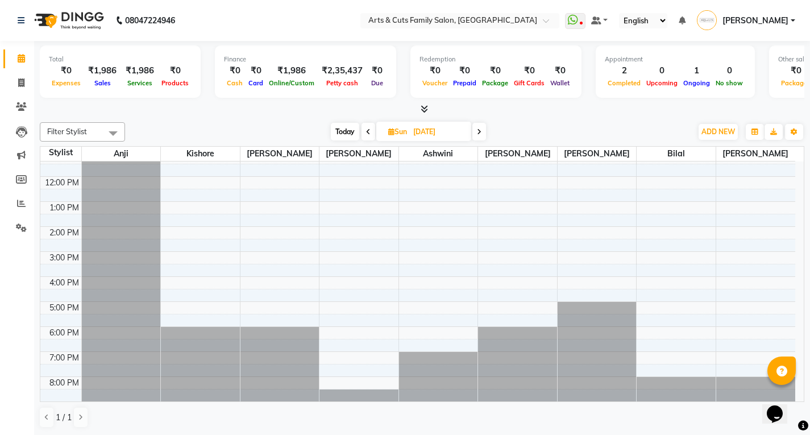
click at [480, 128] on icon at bounding box center [479, 131] width 5 height 7
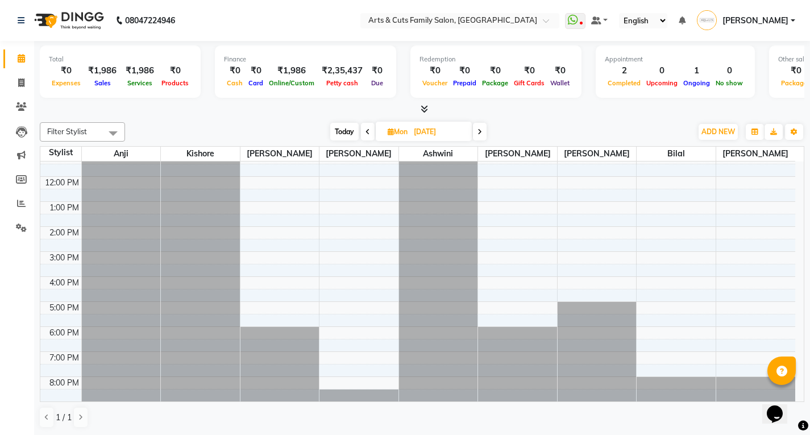
click at [366, 132] on icon at bounding box center [368, 131] width 5 height 7
type input "12-10-2025"
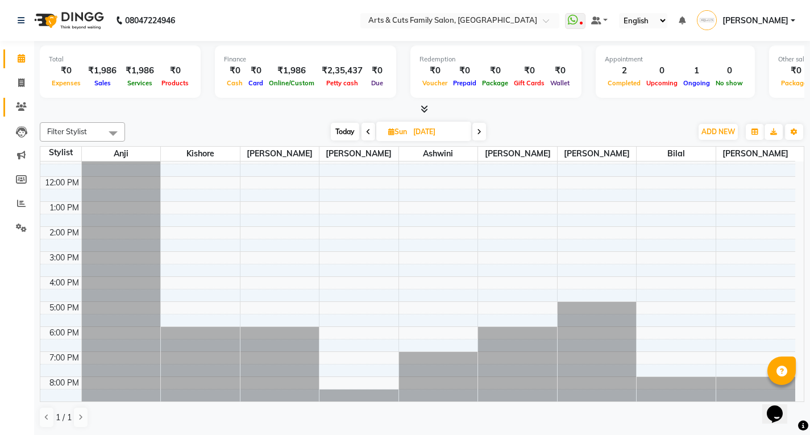
scroll to position [1, 0]
click at [22, 80] on icon at bounding box center [21, 82] width 6 height 9
select select "service"
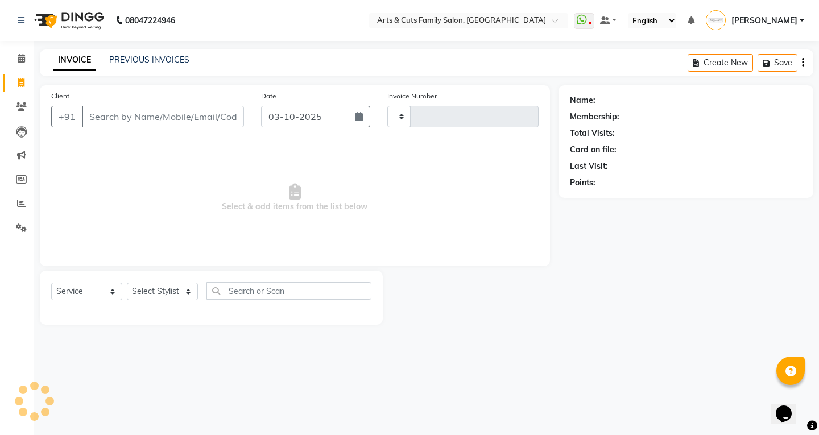
type input "3829"
select select "7513"
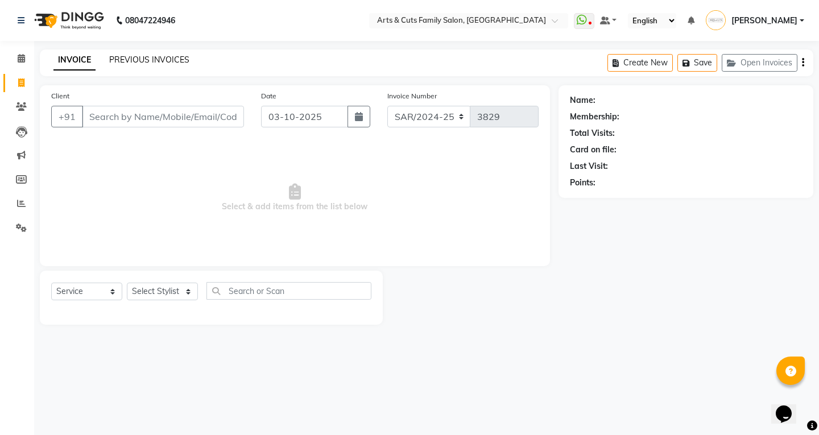
click at [138, 56] on link "PREVIOUS INVOICES" at bounding box center [149, 60] width 80 height 10
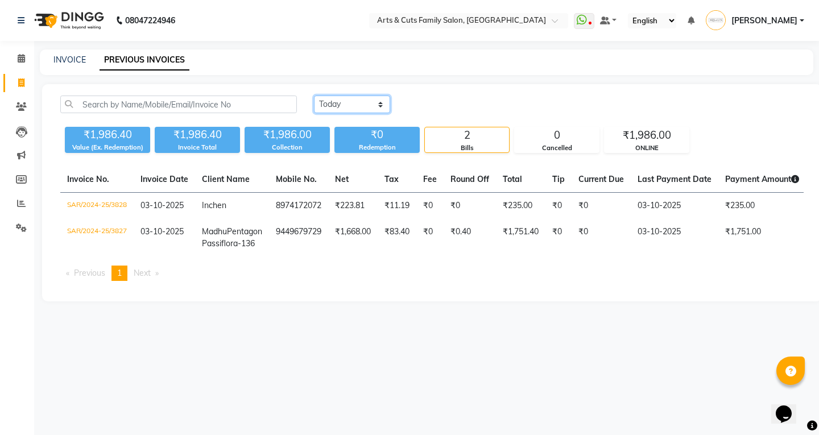
click at [359, 106] on select "Today Yesterday Custom Range" at bounding box center [352, 105] width 76 height 18
select select "range"
click at [314, 96] on select "Today Yesterday Custom Range" at bounding box center [352, 105] width 76 height 18
click at [444, 110] on input "03-10-2025" at bounding box center [445, 105] width 80 height 16
select select "10"
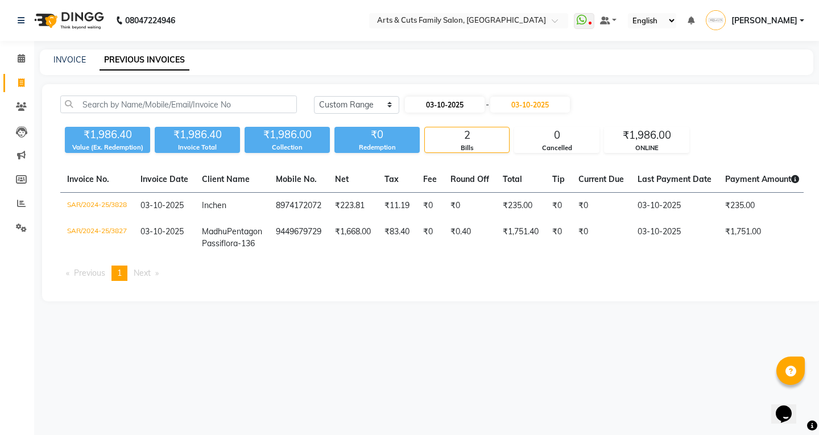
select select "2025"
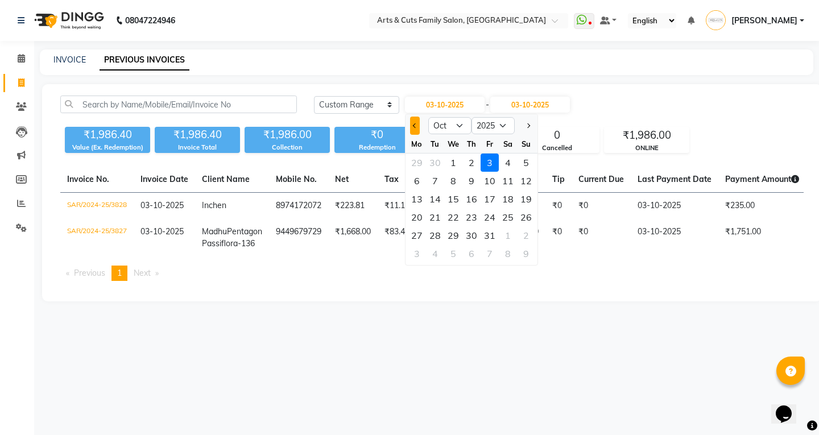
click at [416, 131] on button "Previous month" at bounding box center [415, 126] width 10 height 18
select select "9"
click at [506, 196] on div "20" at bounding box center [508, 199] width 18 height 18
type input "20-09-2025"
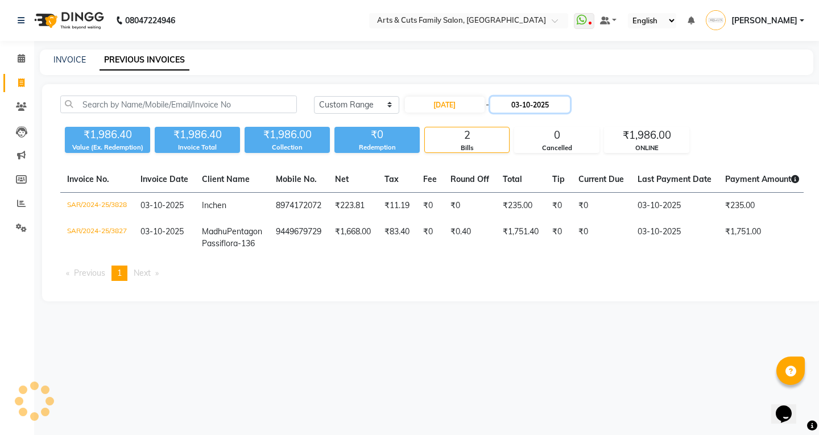
click at [545, 97] on input "03-10-2025" at bounding box center [530, 105] width 80 height 16
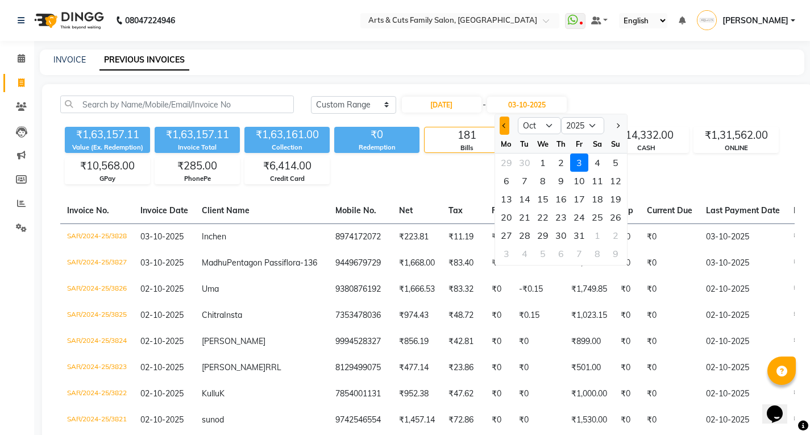
click at [505, 127] on span "Previous month" at bounding box center [504, 125] width 5 height 5
select select "9"
click at [595, 201] on div "20" at bounding box center [597, 199] width 18 height 18
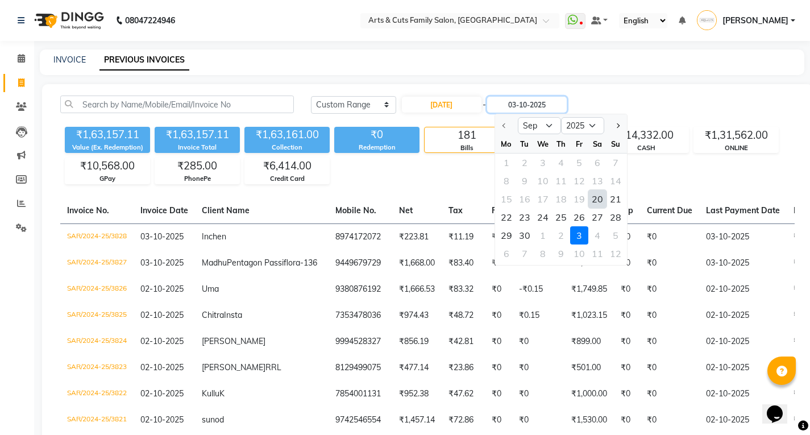
type input "20-09-2025"
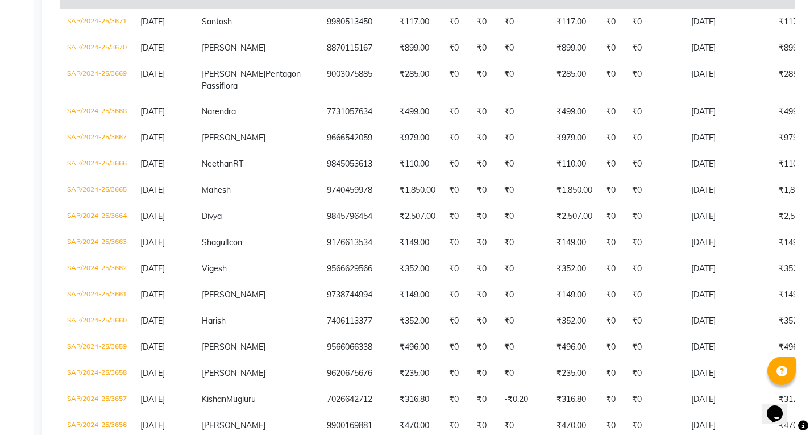
scroll to position [455, 0]
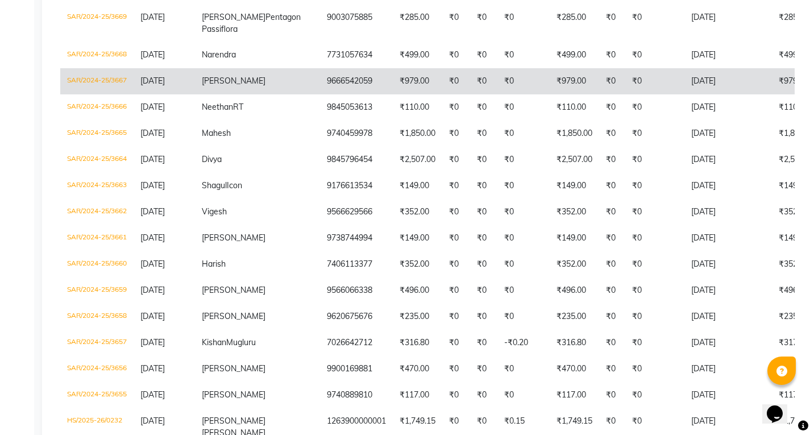
click at [210, 86] on span "Lalitha" at bounding box center [234, 81] width 64 height 10
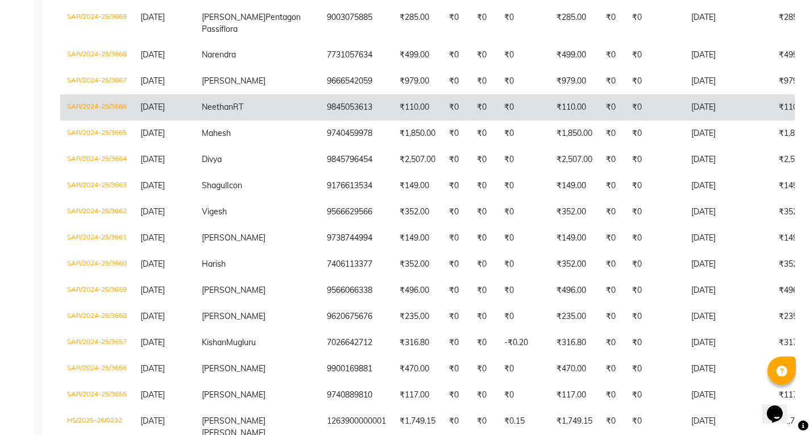
click at [165, 112] on span "20-09-2025" at bounding box center [152, 107] width 24 height 10
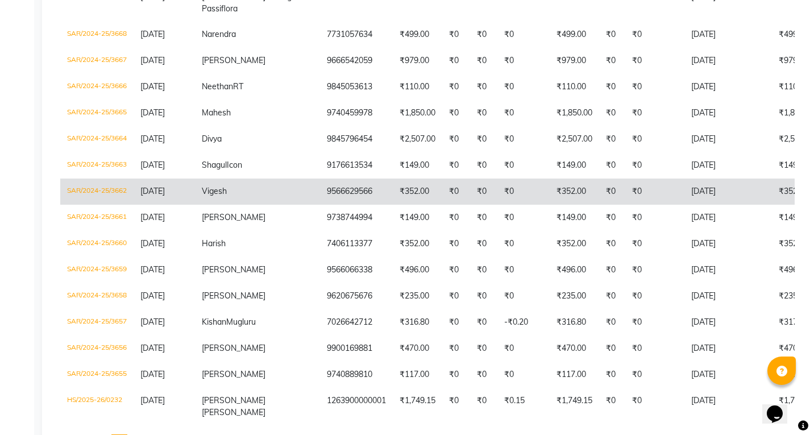
scroll to position [512, 0]
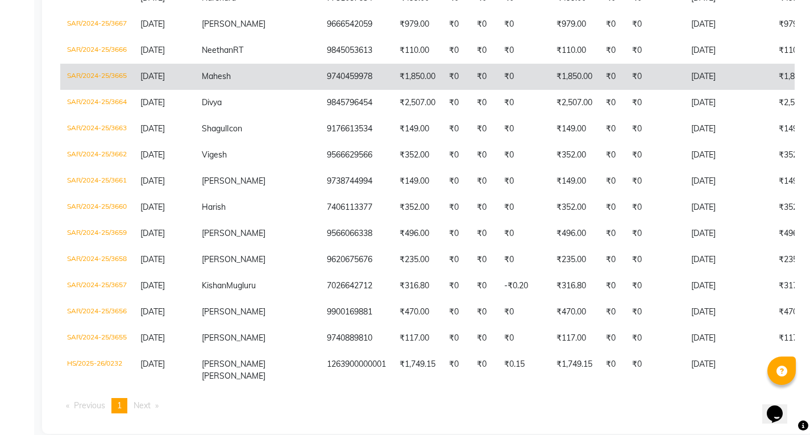
click at [214, 90] on td "Mahesh" at bounding box center [257, 77] width 125 height 26
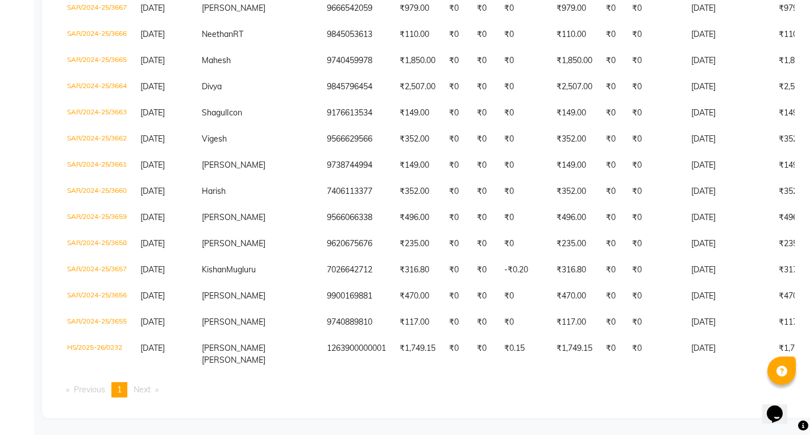
scroll to position [605, 0]
click at [146, 392] on span "Next page" at bounding box center [142, 389] width 17 height 10
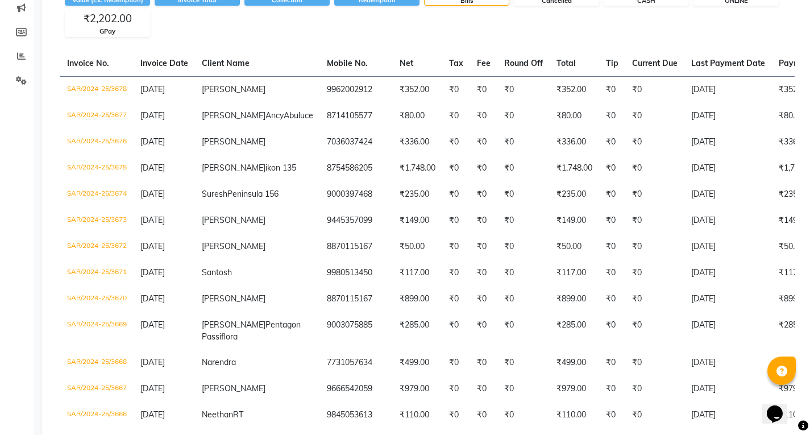
scroll to position [0, 0]
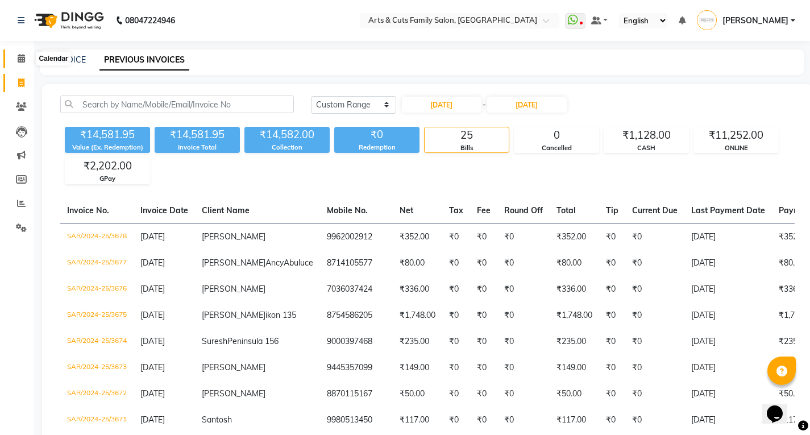
click at [22, 57] on icon at bounding box center [21, 58] width 7 height 9
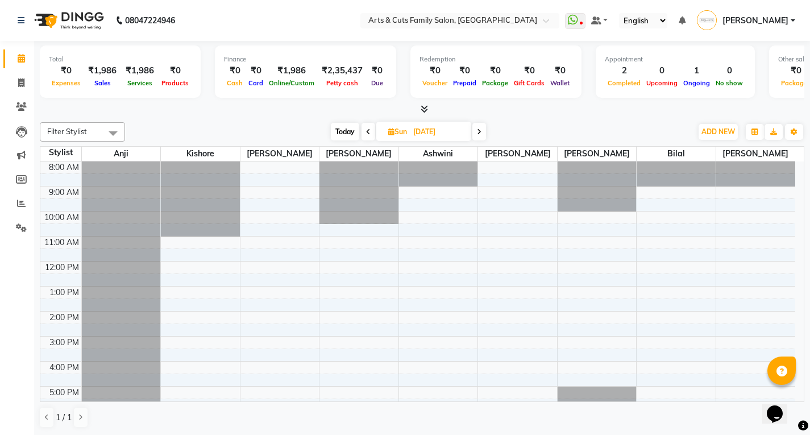
click at [408, 128] on span "Sun" at bounding box center [397, 131] width 24 height 9
select select "10"
select select "2025"
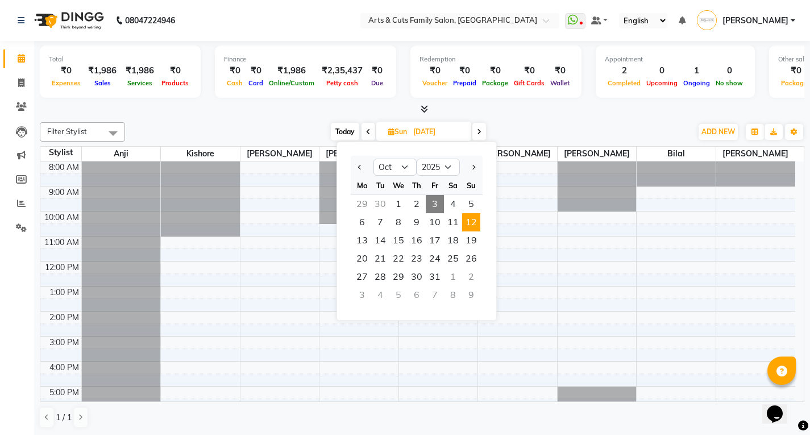
click at [433, 206] on span "3" at bounding box center [435, 204] width 18 height 18
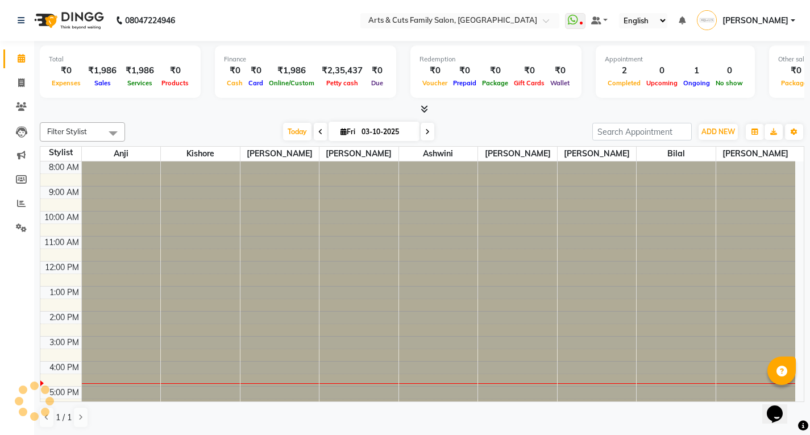
scroll to position [85, 0]
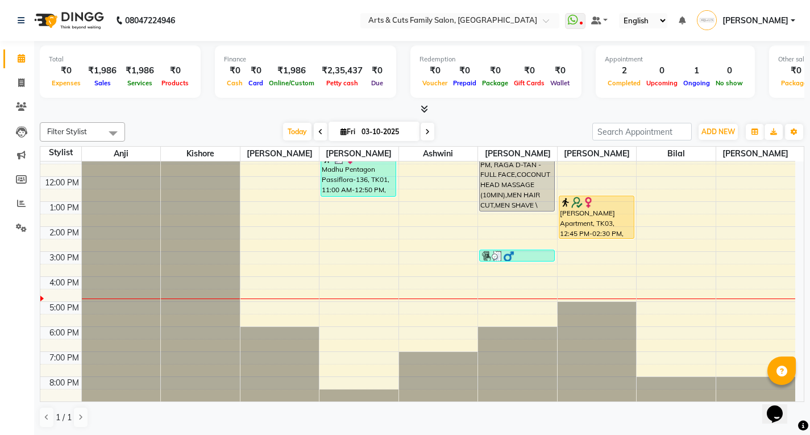
click at [432, 131] on span at bounding box center [428, 132] width 14 height 18
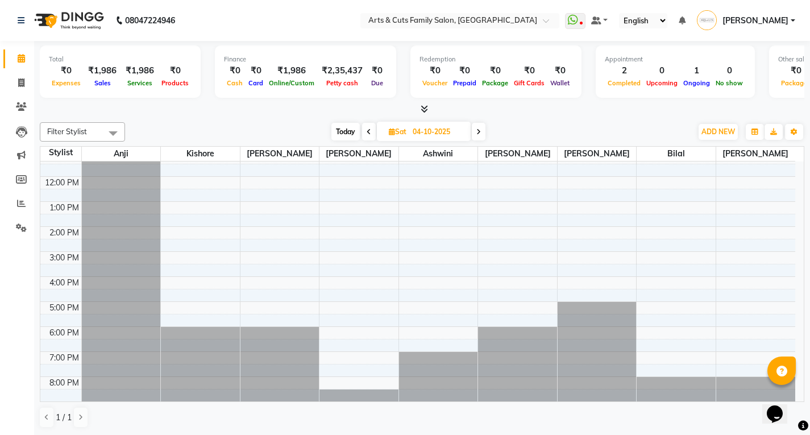
click at [478, 131] on icon at bounding box center [478, 131] width 5 height 7
click at [475, 129] on span at bounding box center [479, 132] width 14 height 18
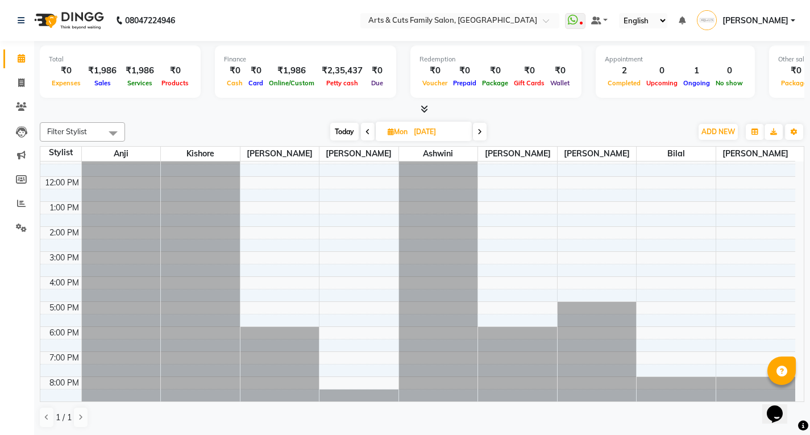
click at [366, 132] on icon at bounding box center [368, 131] width 5 height 7
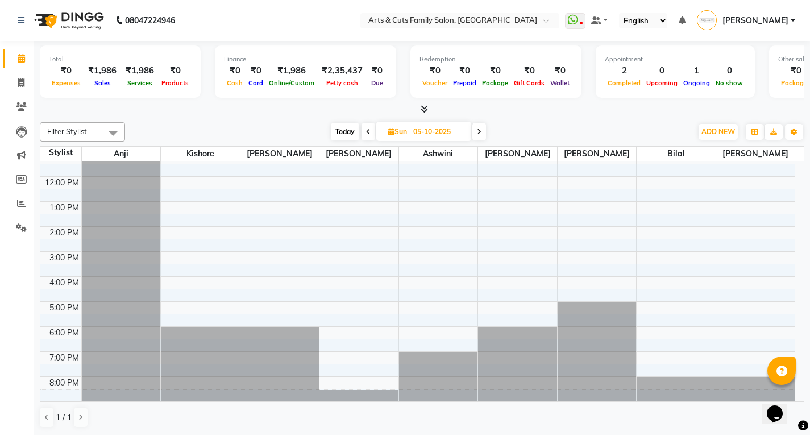
click at [366, 132] on icon at bounding box center [368, 131] width 5 height 7
click at [367, 132] on icon at bounding box center [369, 131] width 5 height 7
type input "03-10-2025"
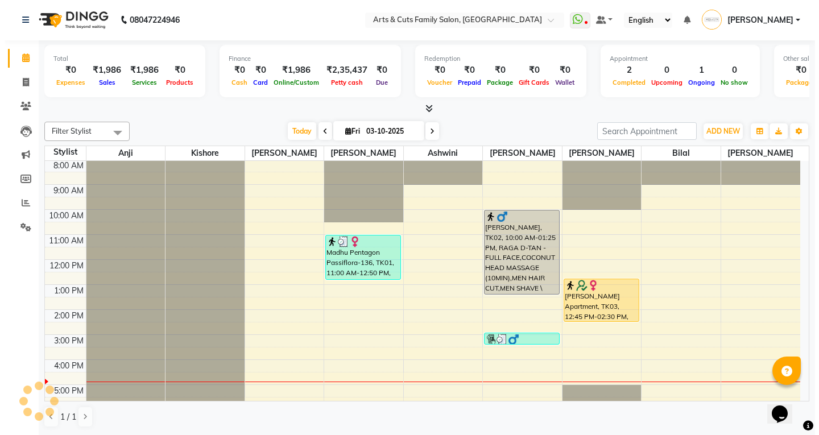
scroll to position [0, 0]
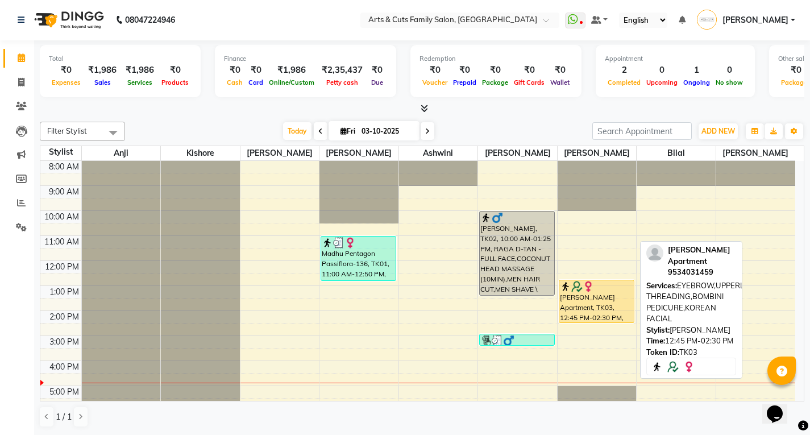
click at [595, 301] on div "[PERSON_NAME] Apartment, TK03, 12:45 PM-02:30 PM, EYEBROW,UPPERLIP THREADING,BO…" at bounding box center [596, 301] width 74 height 42
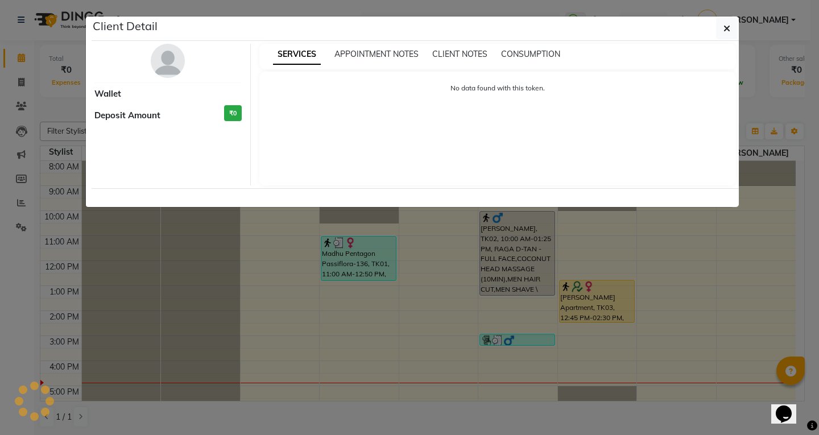
select select "1"
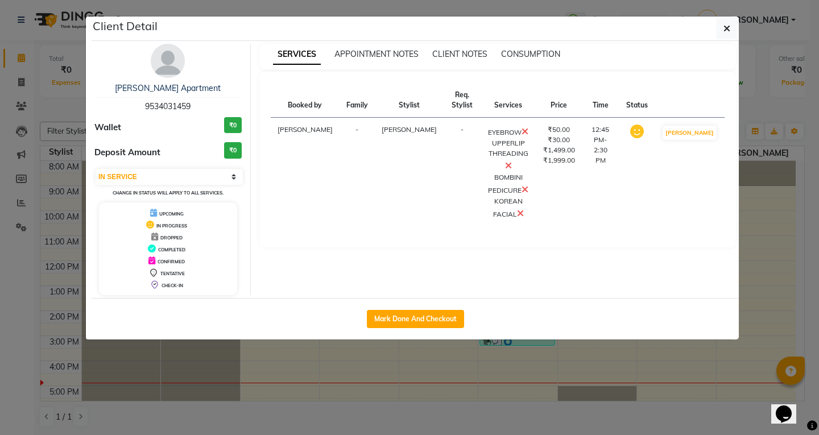
click at [396, 319] on button "Mark Done And Checkout" at bounding box center [415, 319] width 97 height 18
select select "service"
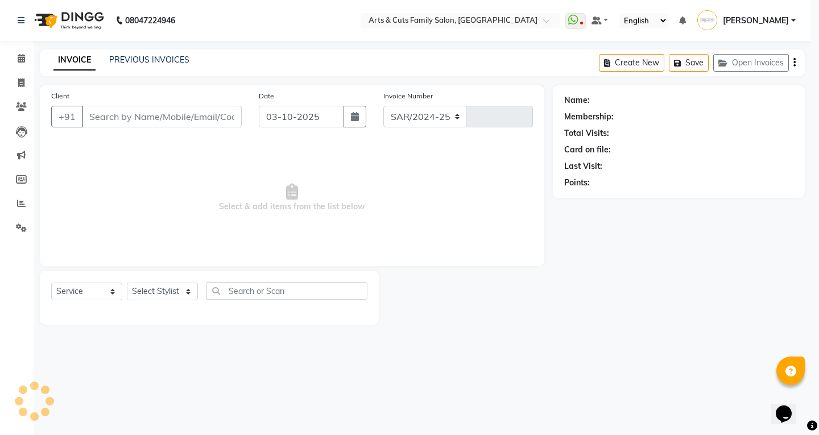
select select "7513"
type input "3829"
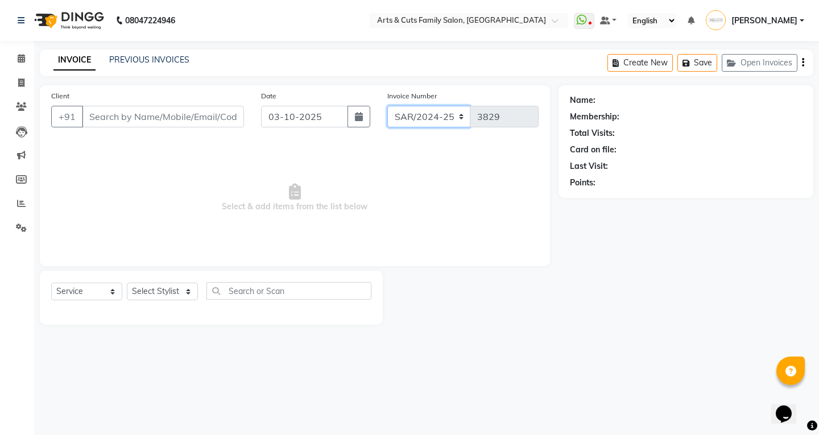
click at [406, 107] on select "SAR/2024-25 HS/2025-26 KA/2025-26" at bounding box center [429, 117] width 84 height 22
select select "7494"
click at [387, 106] on select "SAR/2024-25 HS/2025-26 KA/2025-26" at bounding box center [429, 117] width 84 height 22
type input "0240"
type input "9534031459"
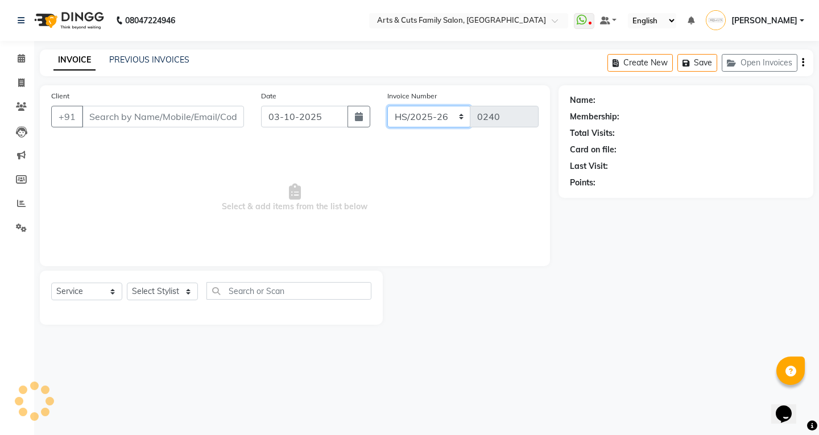
select select "75665"
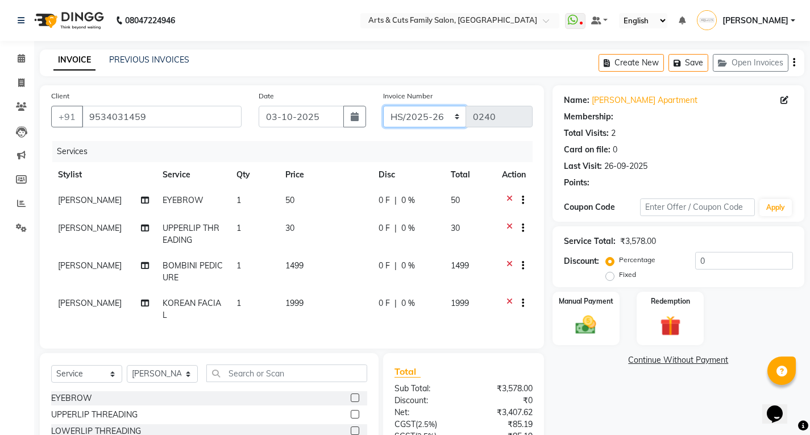
select select "1: Object"
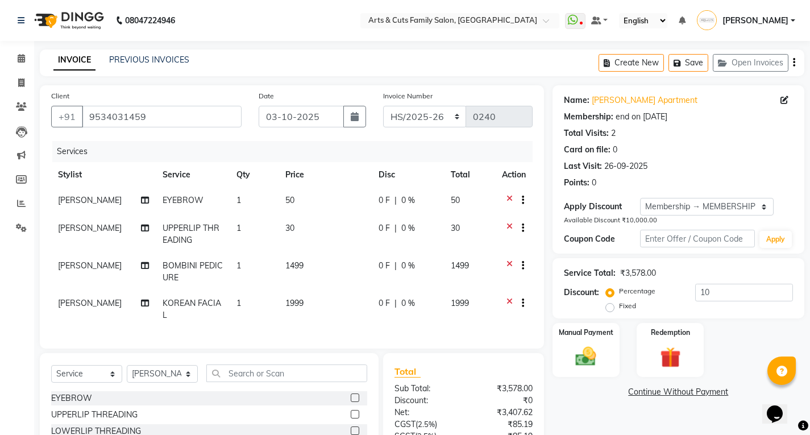
click at [507, 230] on icon at bounding box center [510, 229] width 6 height 14
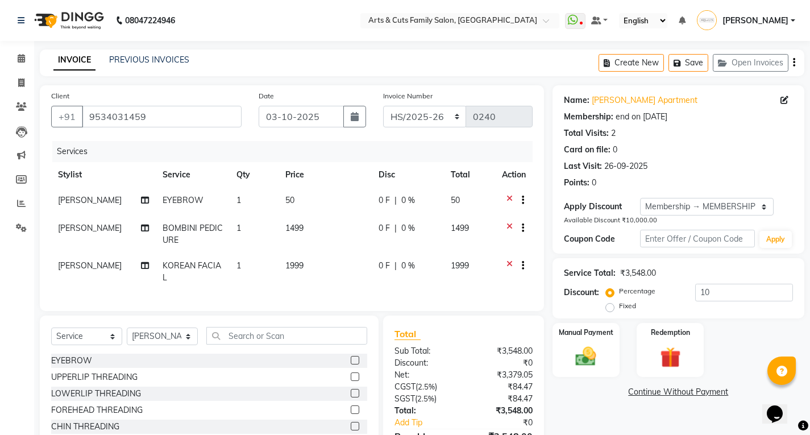
scroll to position [74, 0]
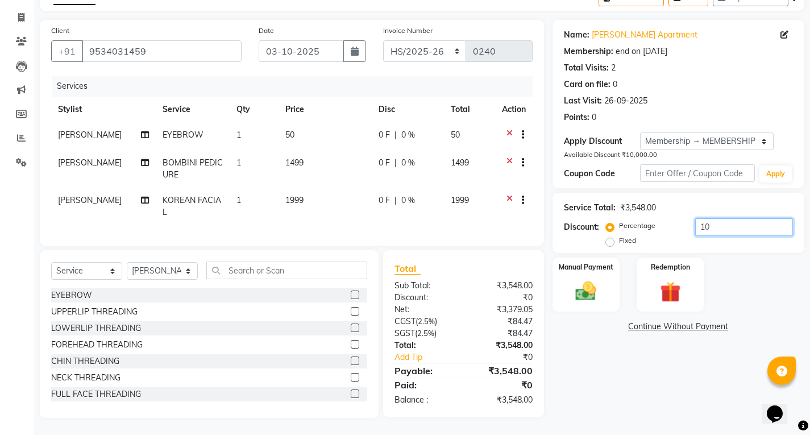
click at [721, 221] on input "10" at bounding box center [744, 227] width 98 height 18
type input "1"
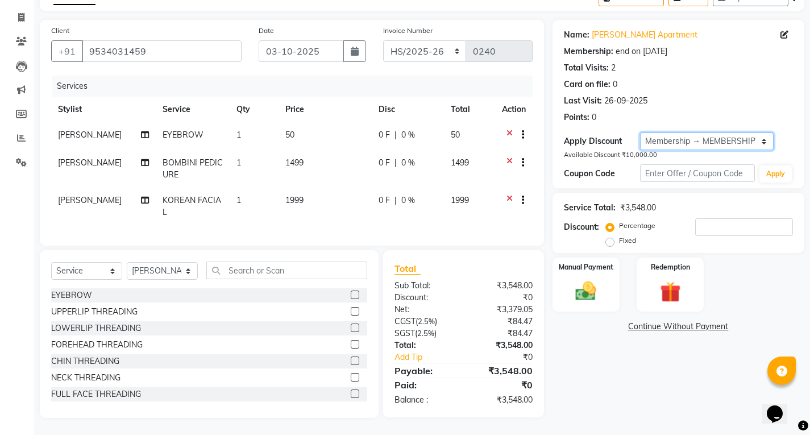
click at [704, 136] on select "Select Membership → MEMBERSHIP Coupon → Ancy -10%" at bounding box center [707, 141] width 134 height 18
select select "2: Object"
click at [640, 132] on select "Select Membership → MEMBERSHIP Coupon → Ancy -10%" at bounding box center [707, 141] width 134 height 18
type input "10"
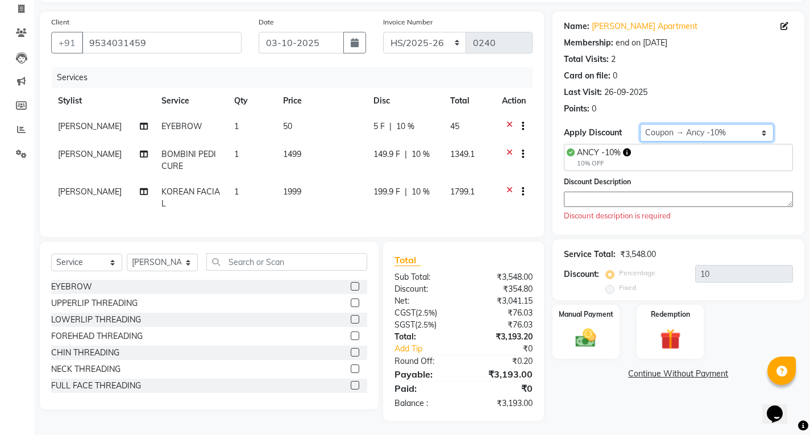
scroll to position [85, 0]
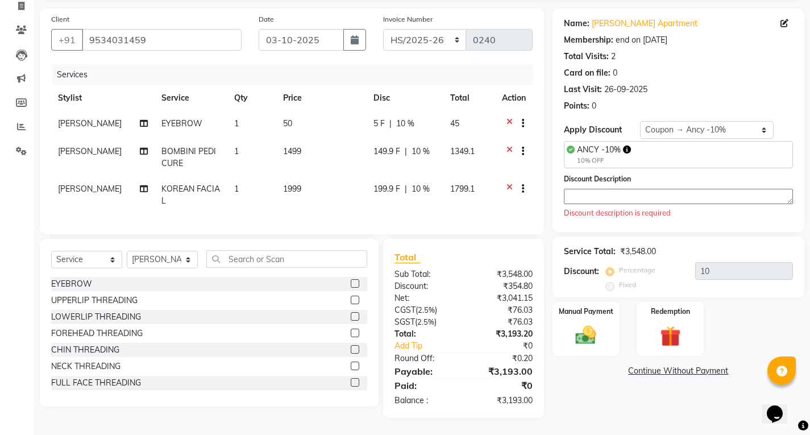
click at [599, 189] on textarea at bounding box center [678, 196] width 229 height 15
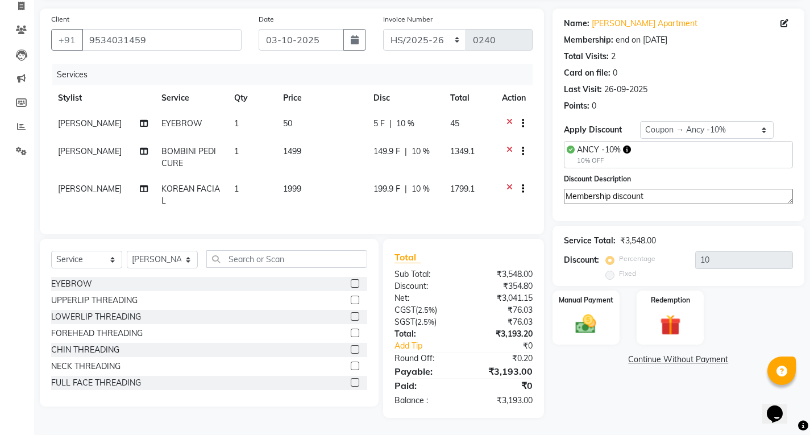
type textarea "Membership discount"
click at [316, 85] on th "Price" at bounding box center [321, 98] width 91 height 26
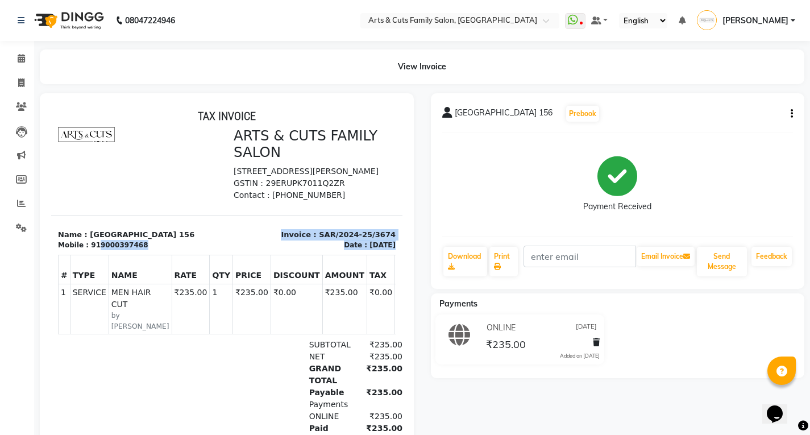
drag, startPoint x: 93, startPoint y: 269, endPoint x: 205, endPoint y: 256, distance: 113.3
click at [145, 250] on div "Mobile : 919000397468" at bounding box center [139, 245] width 162 height 10
click at [205, 240] on p "Name : [GEOGRAPHIC_DATA] 156" at bounding box center [139, 234] width 162 height 11
drag, startPoint x: 93, startPoint y: 267, endPoint x: 137, endPoint y: 273, distance: 44.2
click at [137, 250] on div "Mobile : 919000397468" at bounding box center [139, 245] width 162 height 10
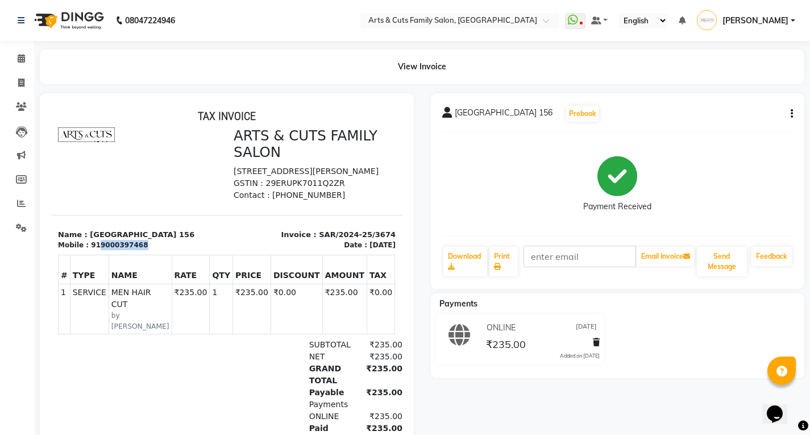
copy div "9000397468"
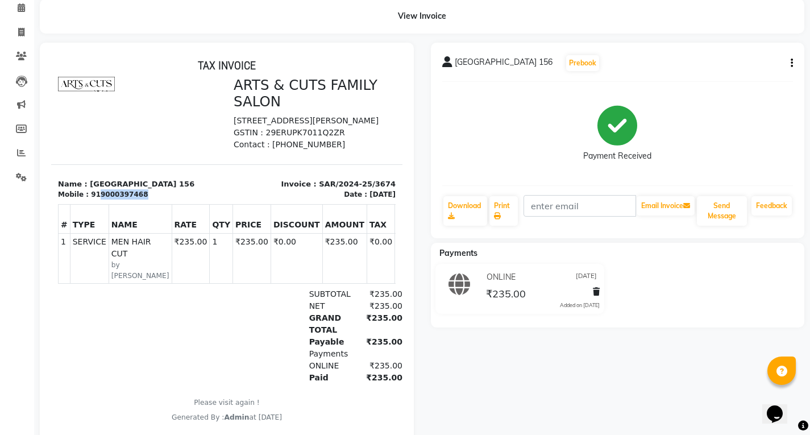
scroll to position [99, 0]
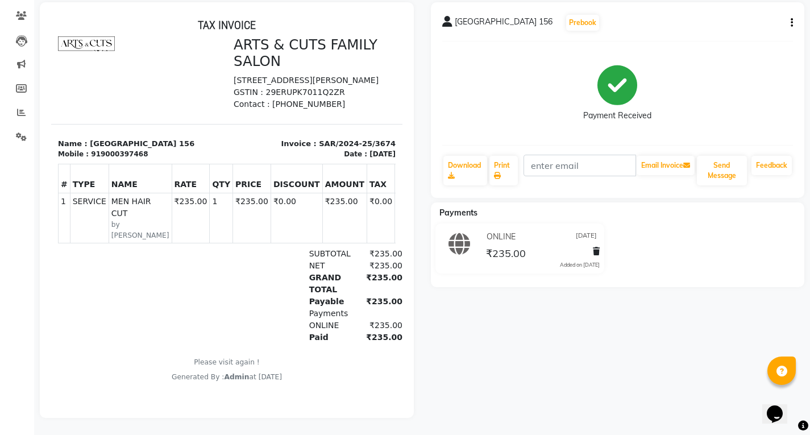
click at [157, 325] on div at bounding box center [114, 296] width 113 height 96
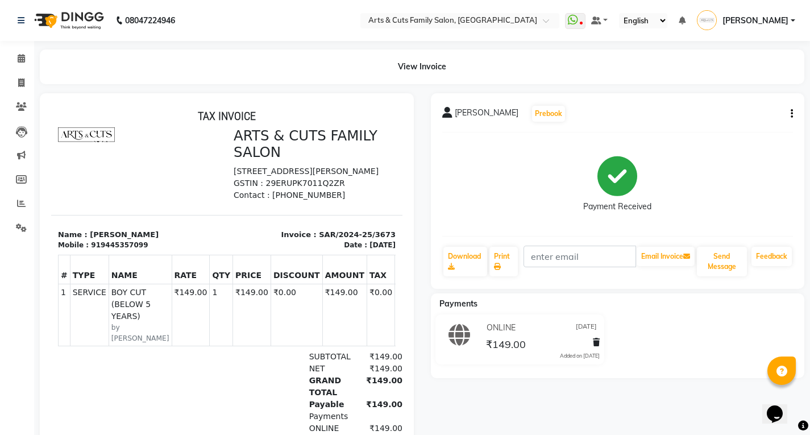
scroll to position [18, 0]
drag, startPoint x: 94, startPoint y: 252, endPoint x: 160, endPoint y: 246, distance: 66.8
click at [139, 250] on div "Mobile : 919445357099" at bounding box center [139, 245] width 162 height 10
click at [160, 240] on p "Name : [PERSON_NAME]" at bounding box center [139, 234] width 162 height 11
drag, startPoint x: 92, startPoint y: 248, endPoint x: 139, endPoint y: 250, distance: 46.6
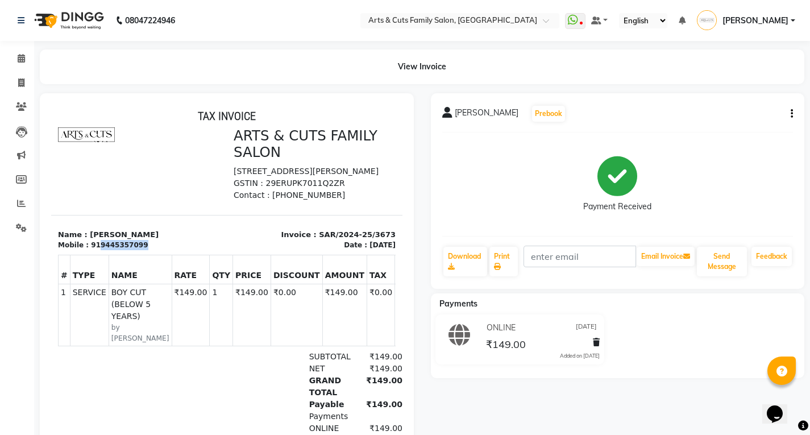
click at [139, 250] on div "Mobile : 919445357099" at bounding box center [139, 245] width 162 height 10
copy div "9445357099"
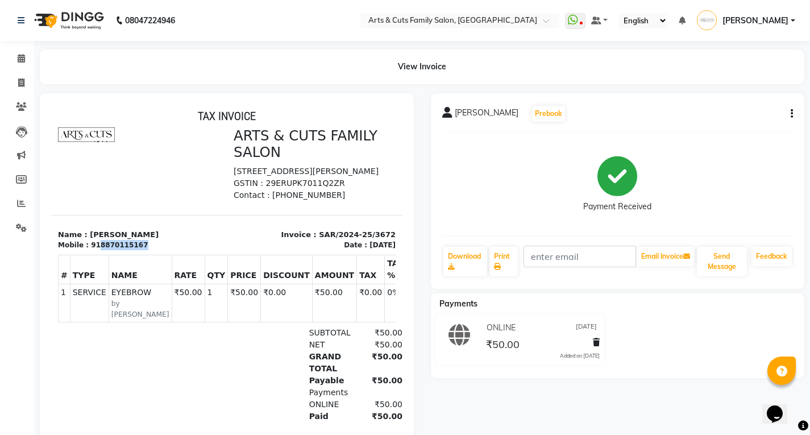
drag, startPoint x: 92, startPoint y: 271, endPoint x: 140, endPoint y: 272, distance: 47.8
click at [140, 250] on div "Mobile : 918870115167" at bounding box center [139, 245] width 162 height 10
copy div "8870115167"
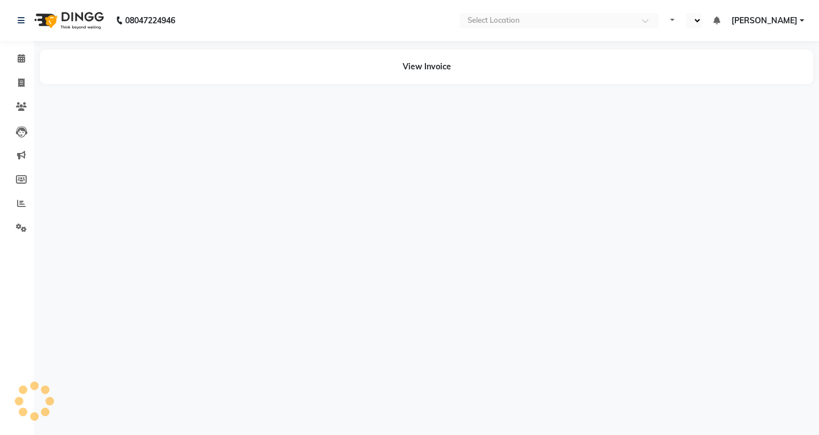
select select "en"
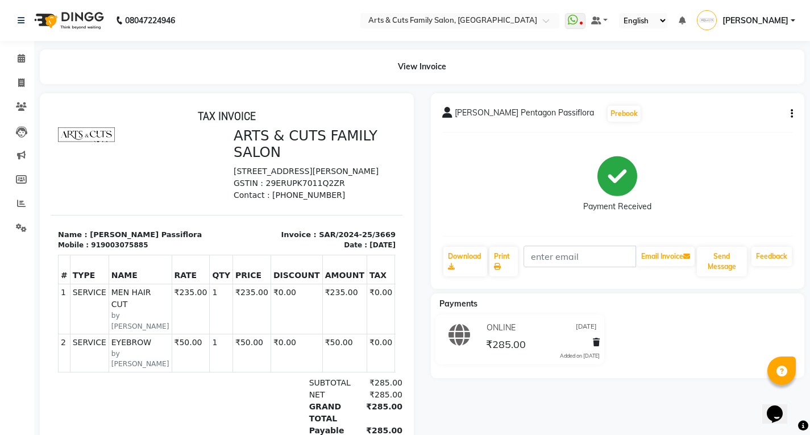
scroll to position [9, 0]
drag, startPoint x: 95, startPoint y: 259, endPoint x: 139, endPoint y: 263, distance: 44.0
click at [139, 250] on div "Mobile : 919003075885" at bounding box center [139, 245] width 162 height 10
copy div "9003075885"
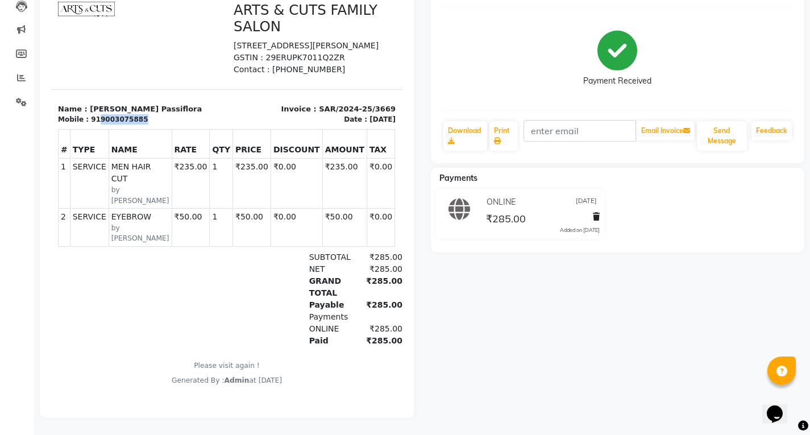
scroll to position [134, 0]
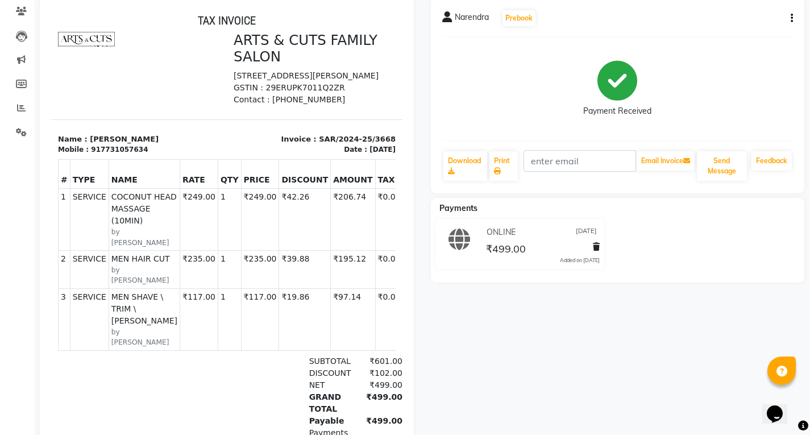
scroll to position [171, 0]
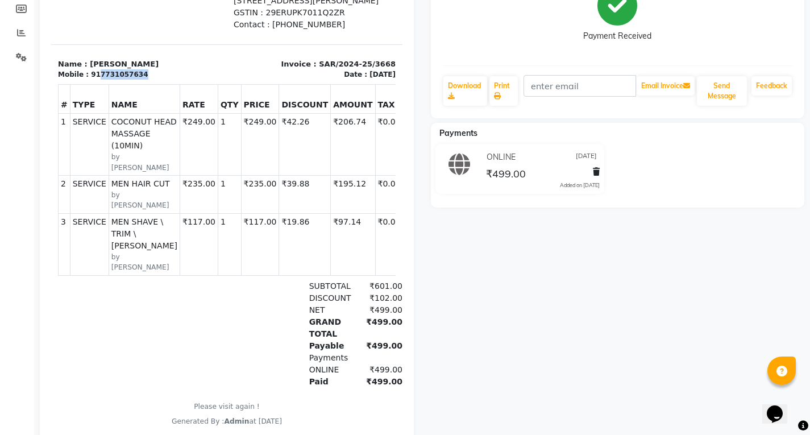
drag, startPoint x: 95, startPoint y: 87, endPoint x: 138, endPoint y: 88, distance: 43.2
click at [138, 80] on div "Mobile : 917731057634" at bounding box center [139, 74] width 162 height 10
copy div "7731057634"
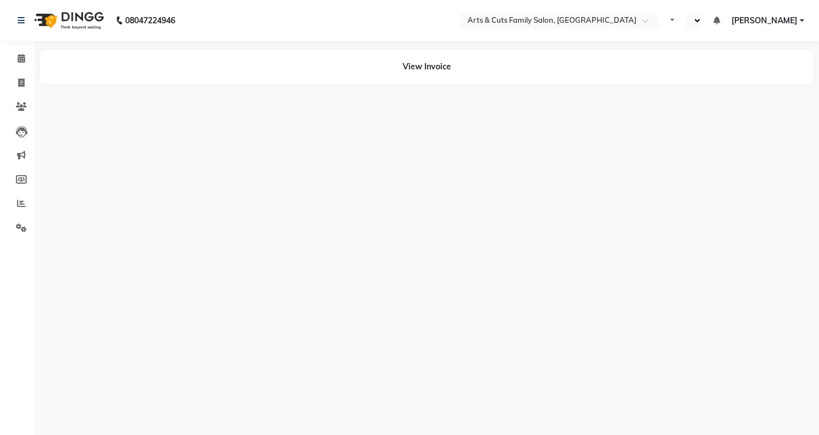
select select "en"
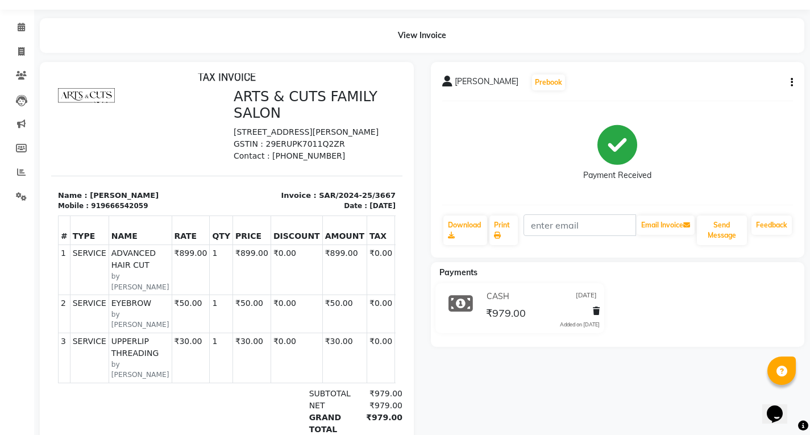
scroll to position [57, 0]
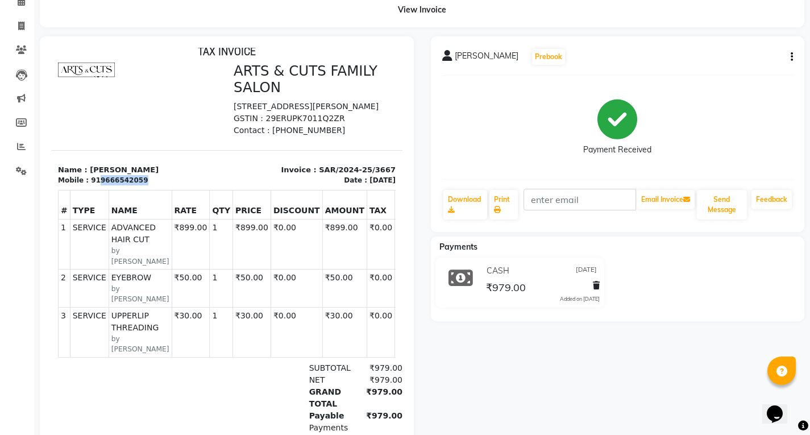
drag, startPoint x: 93, startPoint y: 202, endPoint x: 147, endPoint y: 203, distance: 53.4
click at [147, 185] on div "Mobile : 919666542059" at bounding box center [139, 180] width 162 height 10
copy div "9666542059"
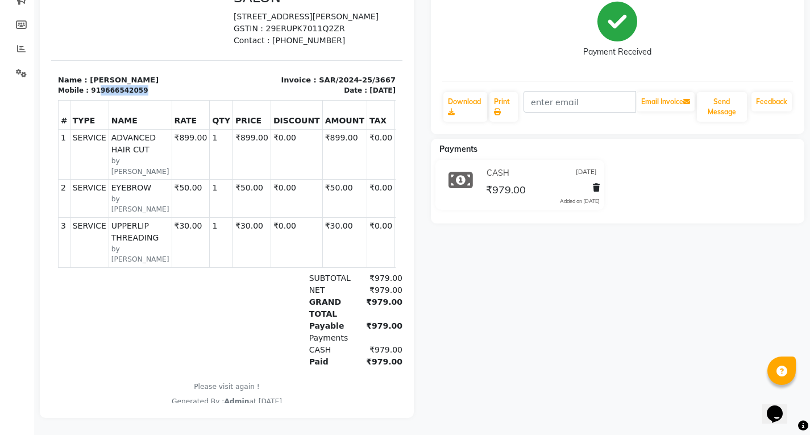
scroll to position [0, 0]
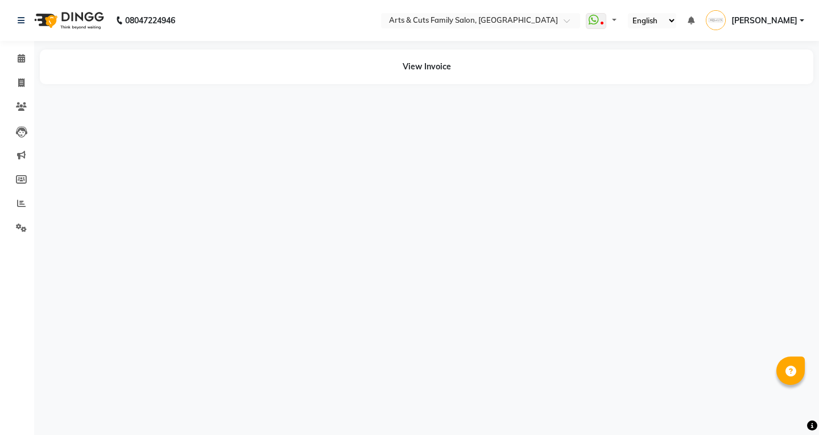
select select "en"
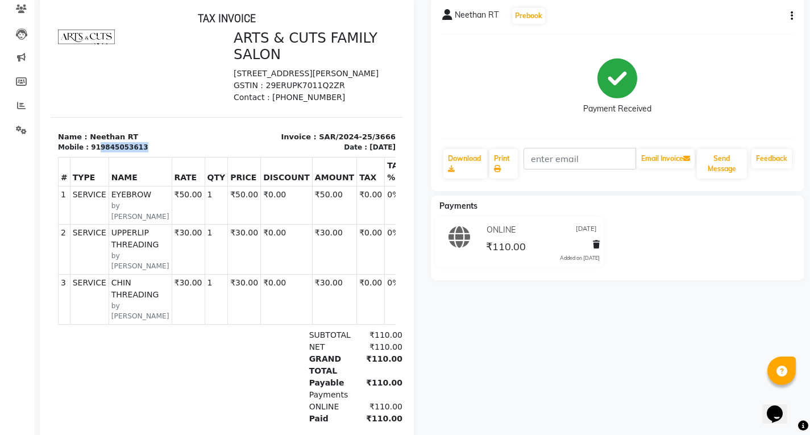
drag, startPoint x: 94, startPoint y: 169, endPoint x: 136, endPoint y: 169, distance: 42.1
click at [136, 152] on div "Mobile : 919845053613" at bounding box center [139, 147] width 162 height 10
copy div "9845053613"
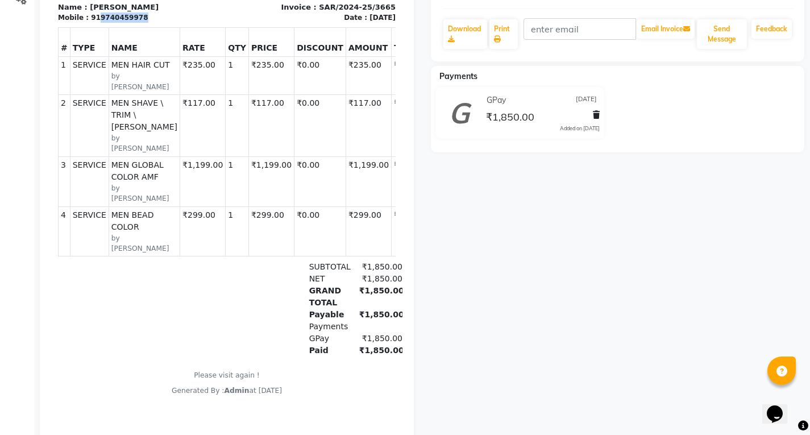
drag, startPoint x: 93, startPoint y: 42, endPoint x: 139, endPoint y: 42, distance: 45.5
click at [139, 23] on div "Mobile : 919740459978" at bounding box center [139, 18] width 162 height 10
copy div "9740459978"
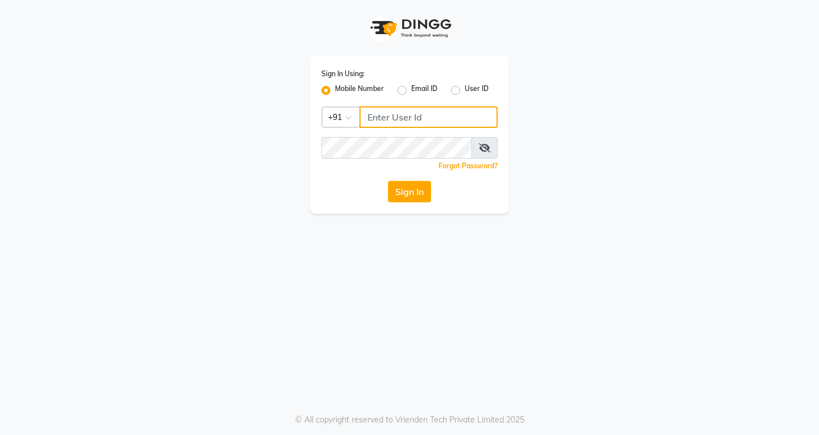
click at [415, 122] on input "Username" at bounding box center [428, 117] width 138 height 22
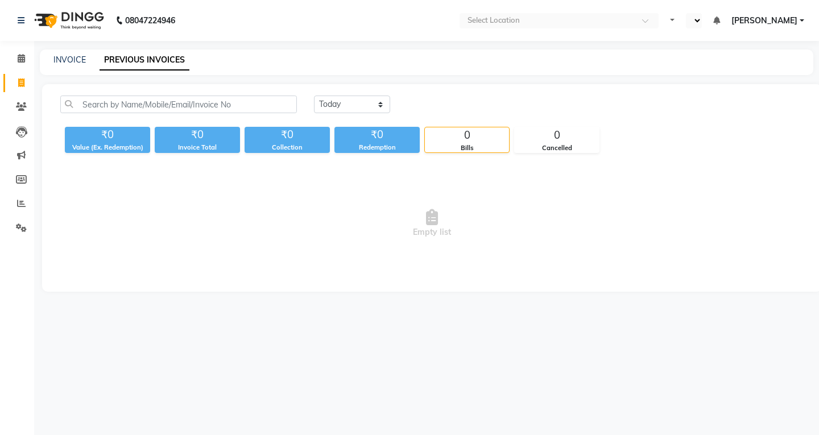
select select "en"
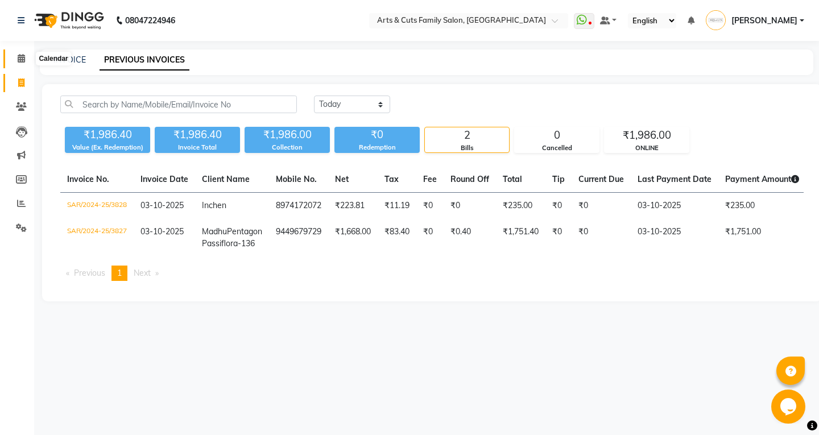
click at [26, 53] on span at bounding box center [21, 58] width 20 height 13
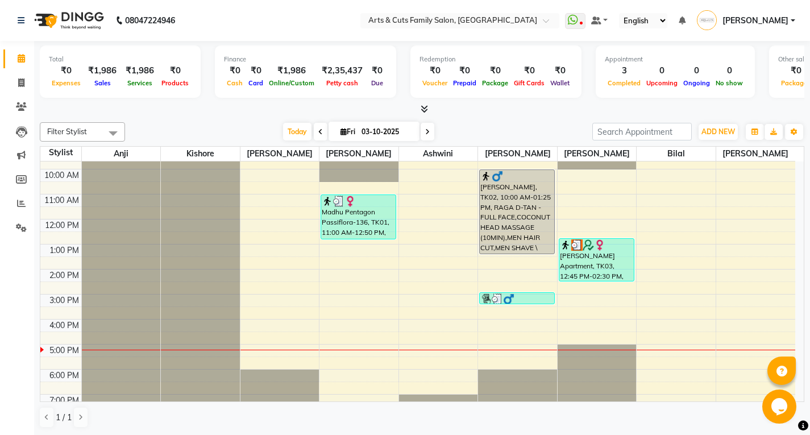
scroll to position [85, 0]
